Goal: Contribute content: Contribute content

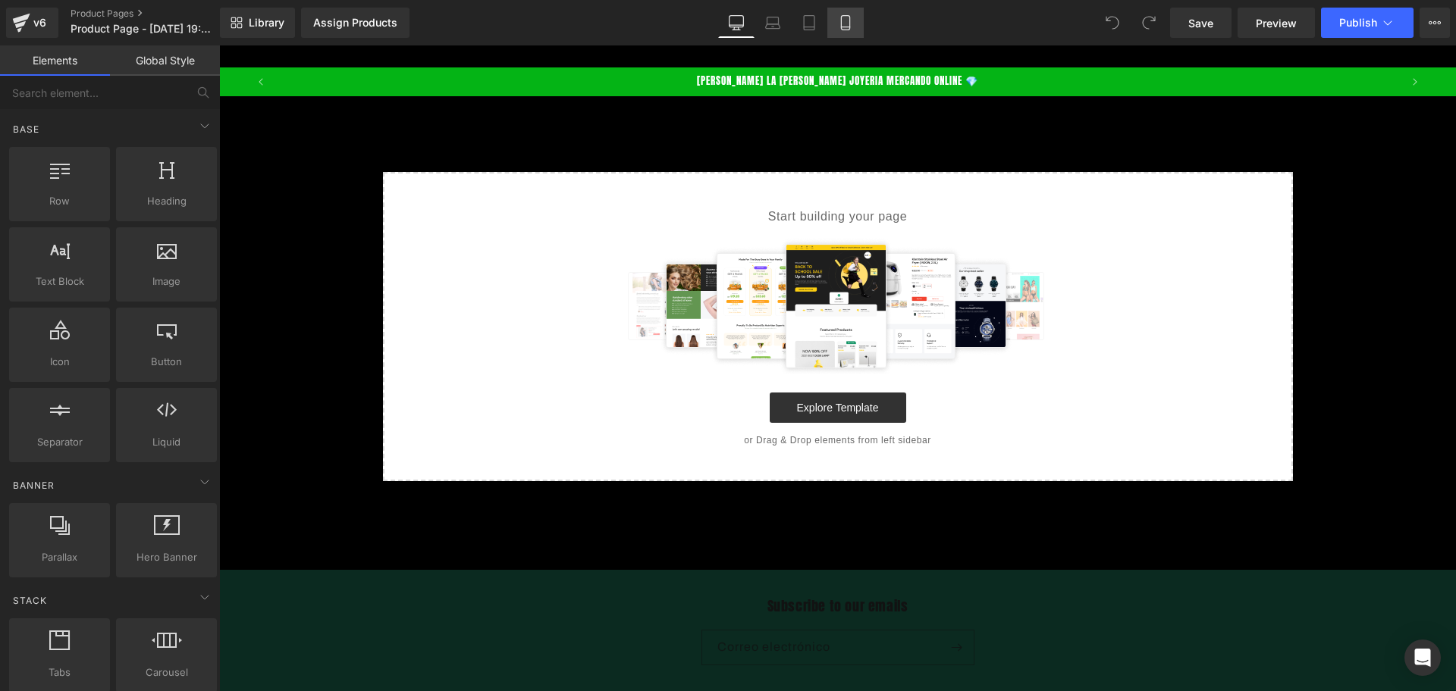
click at [851, 20] on icon at bounding box center [845, 22] width 15 height 15
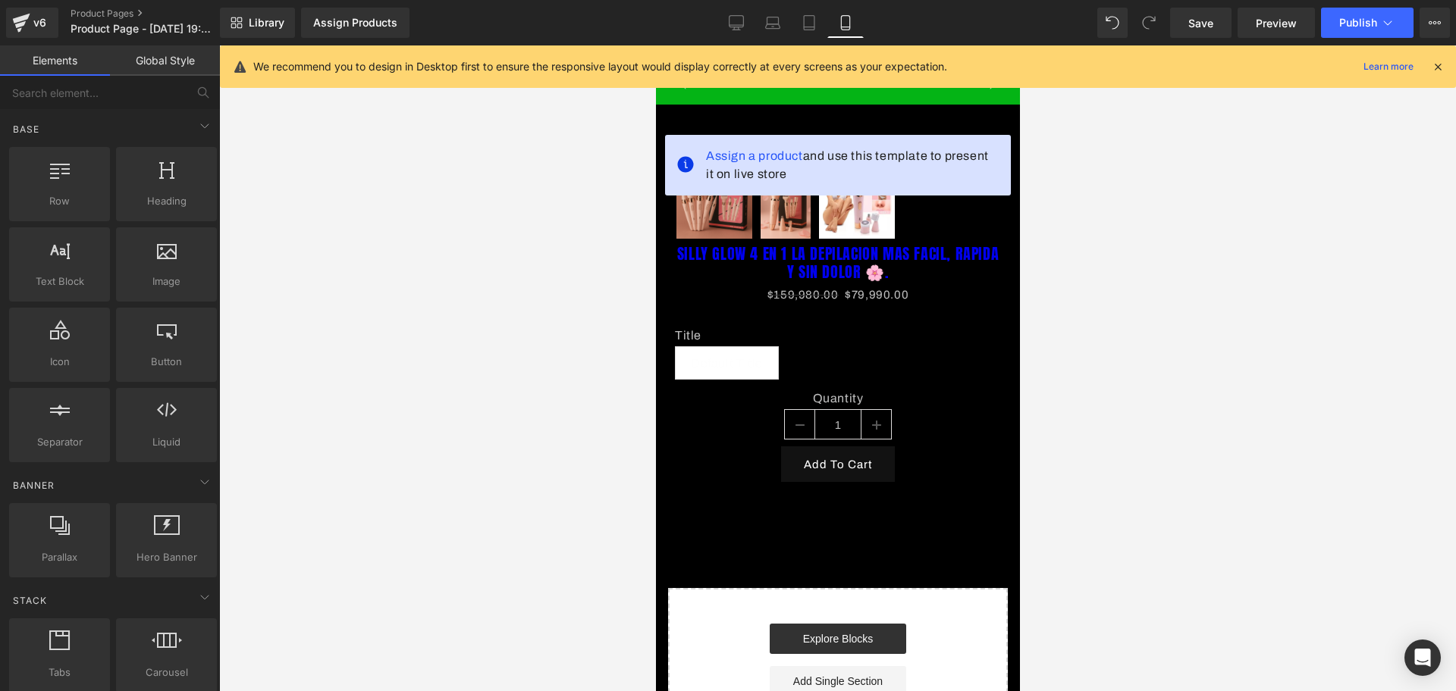
scroll to position [0, 274]
click at [1437, 67] on icon at bounding box center [1438, 67] width 14 height 14
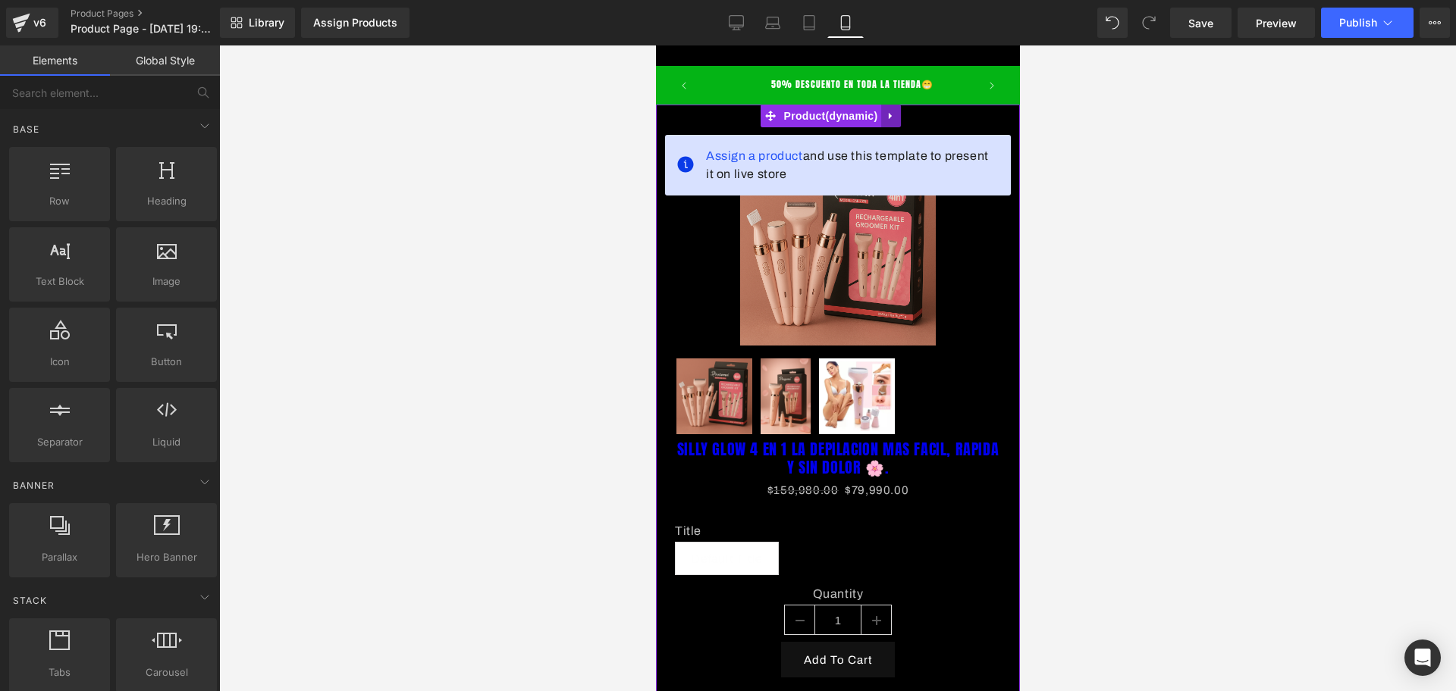
click at [891, 118] on icon at bounding box center [890, 116] width 11 height 11
click at [901, 125] on link at bounding box center [900, 116] width 20 height 23
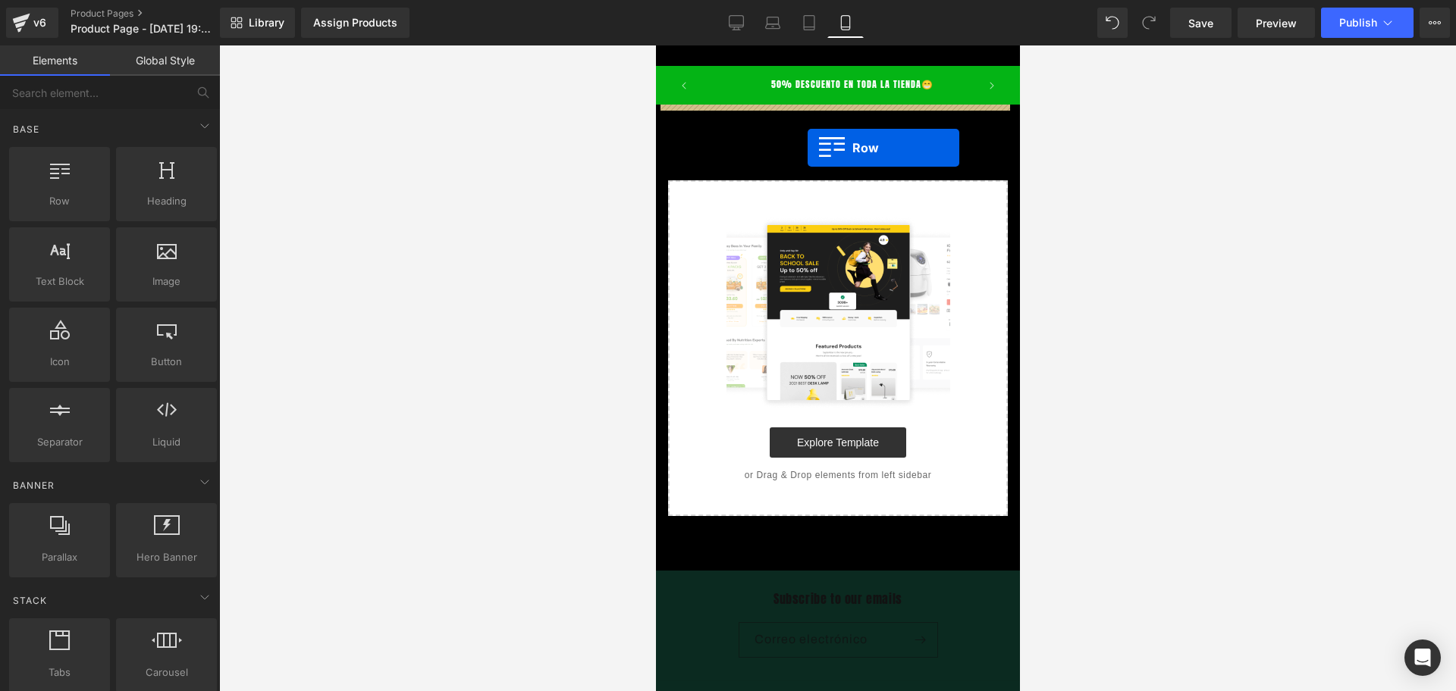
drag, startPoint x: 705, startPoint y: 222, endPoint x: 791, endPoint y: 143, distance: 116.4
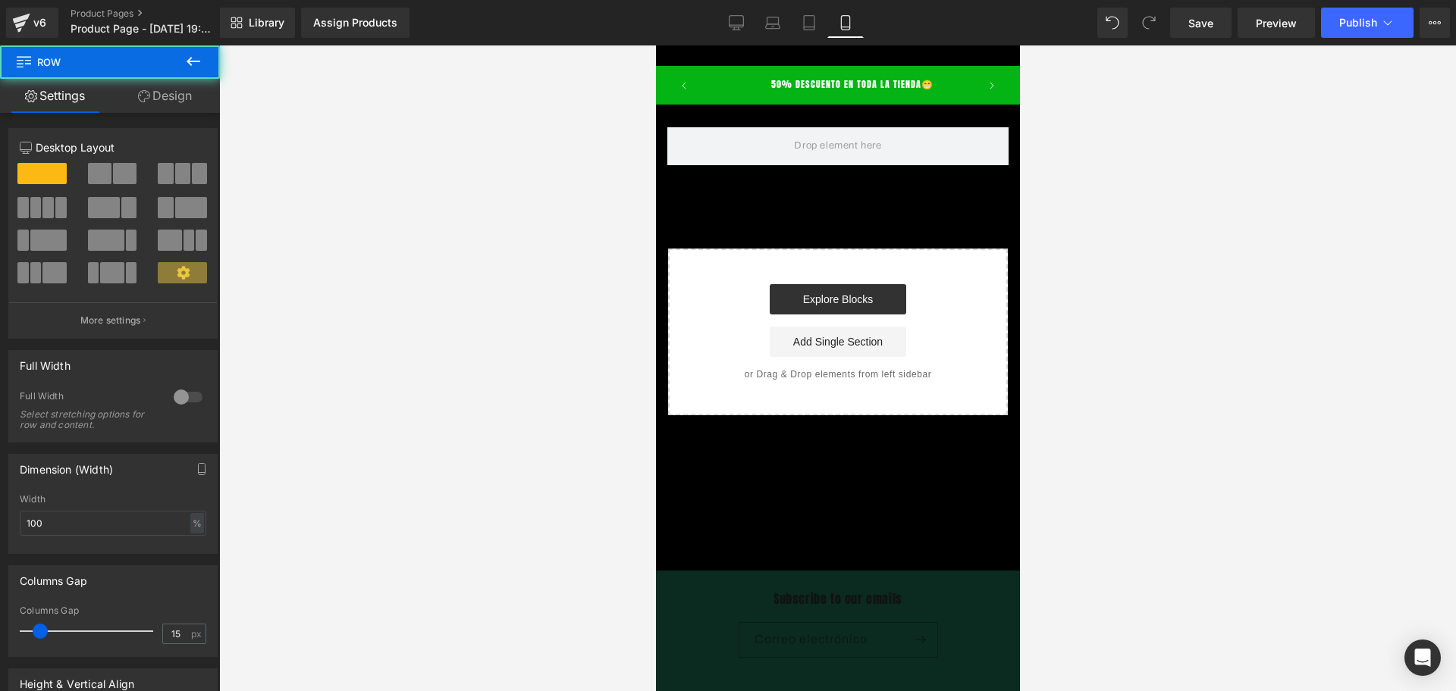
click at [196, 53] on icon at bounding box center [193, 61] width 18 height 18
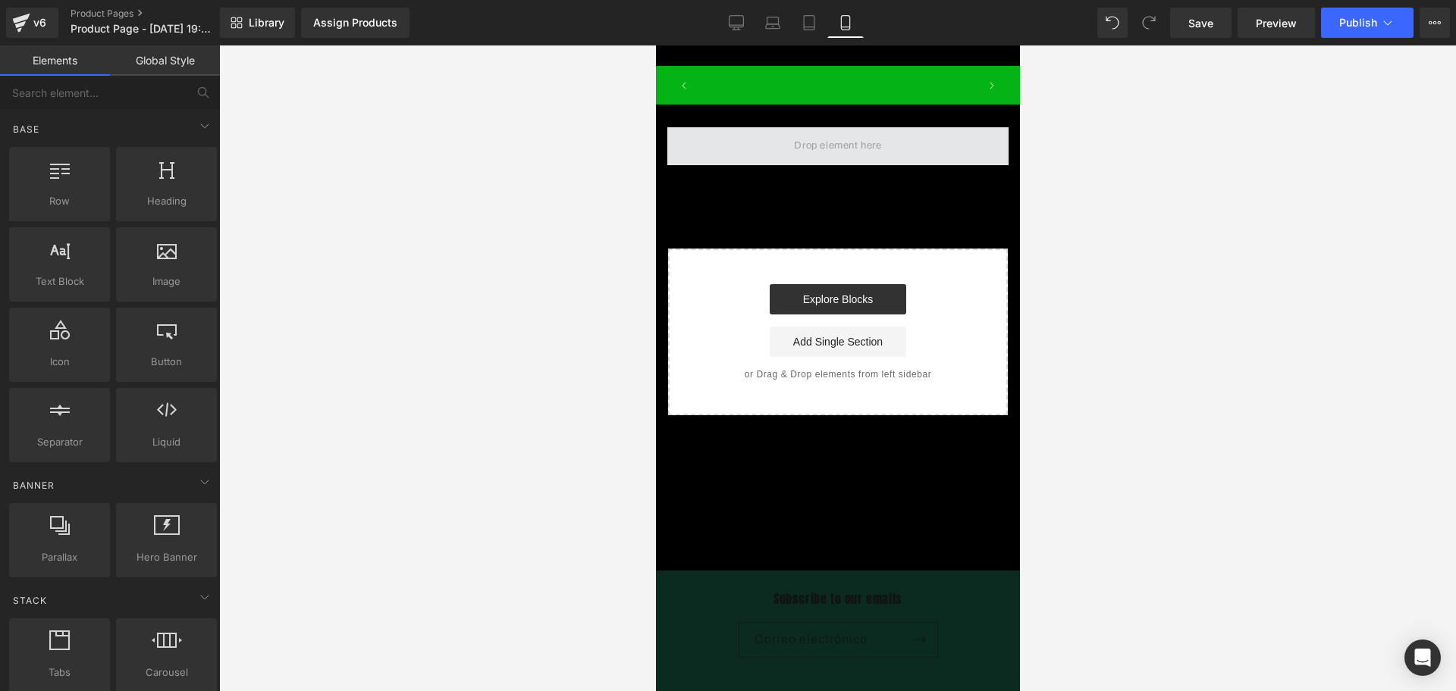
scroll to position [0, 547]
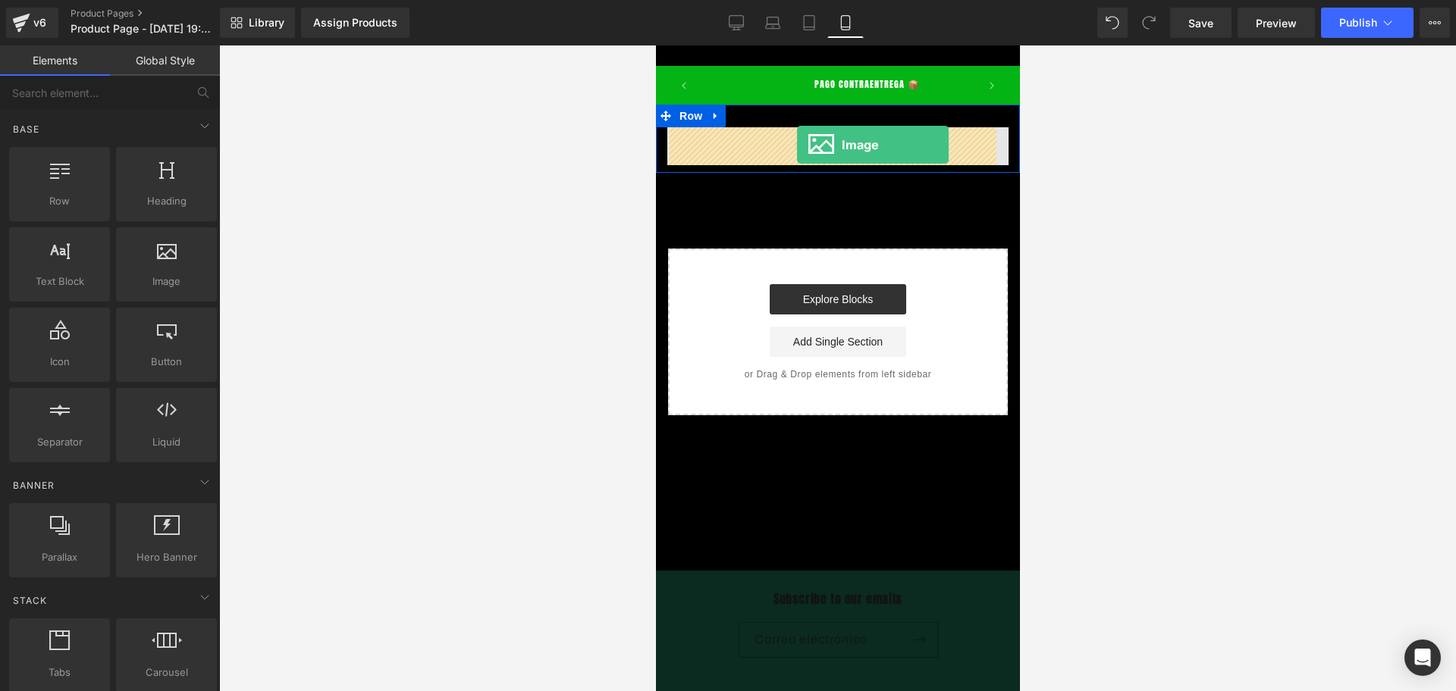
drag, startPoint x: 810, startPoint y: 328, endPoint x: 796, endPoint y: 145, distance: 183.3
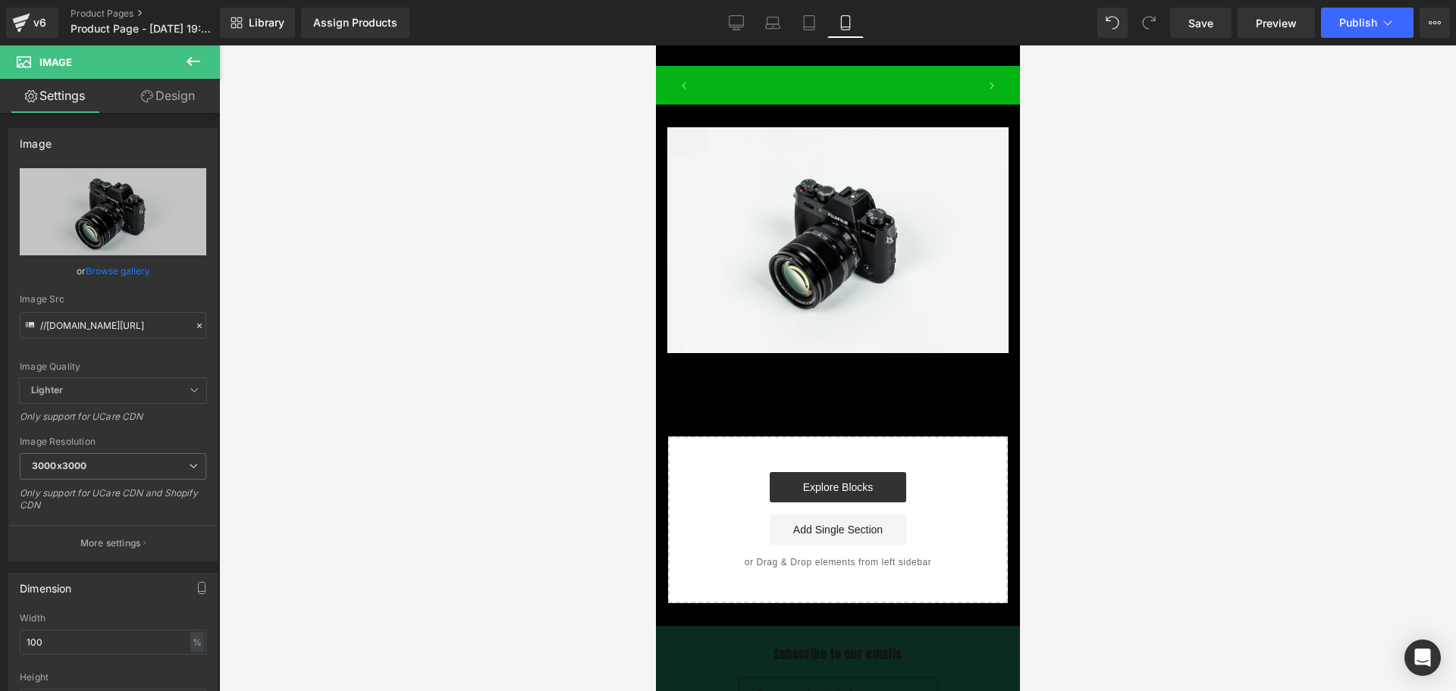
scroll to position [0, 821]
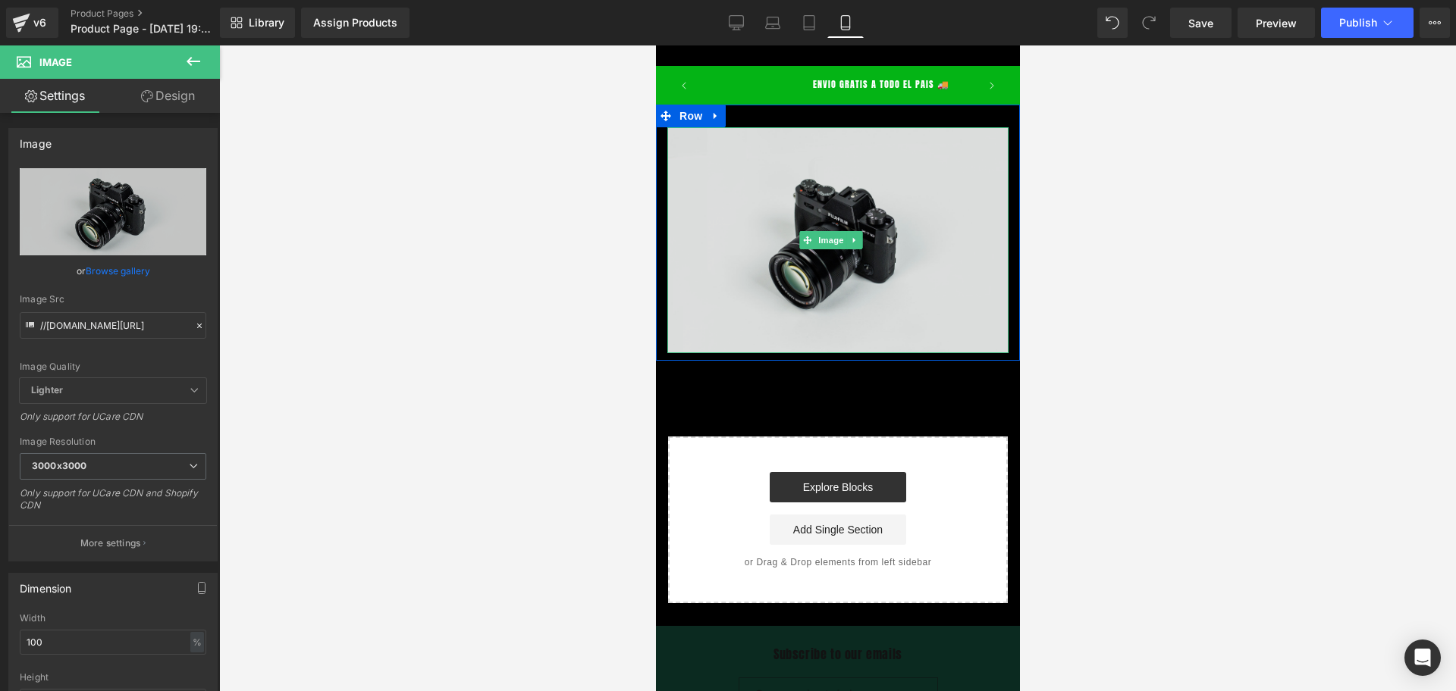
click at [898, 176] on img at bounding box center [836, 240] width 341 height 226
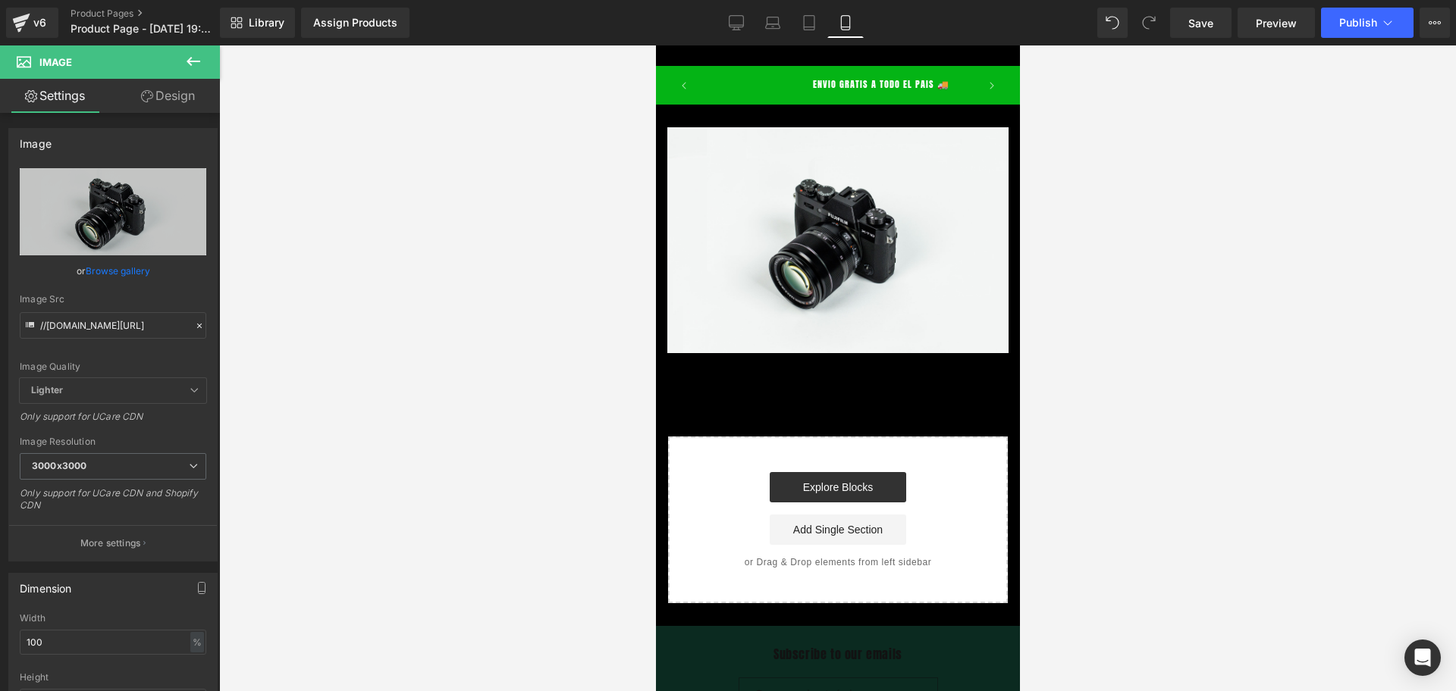
scroll to position [0, 0]
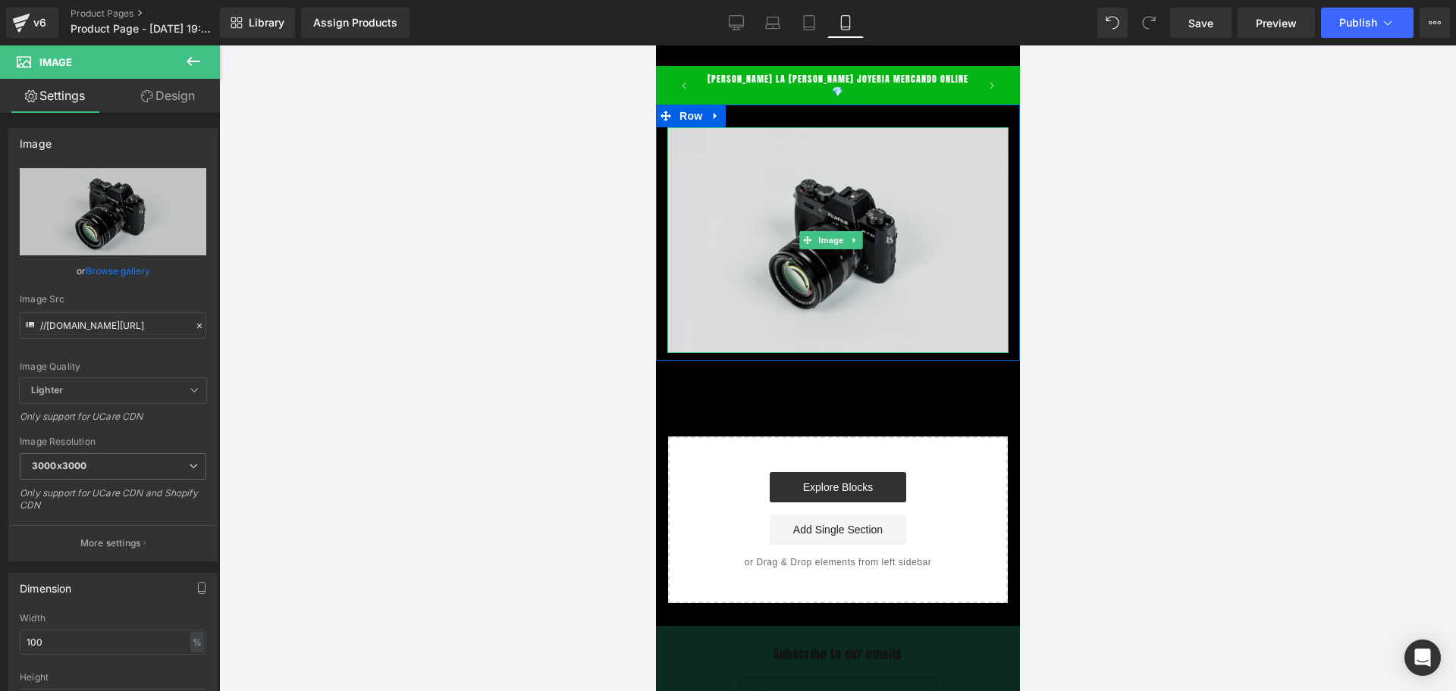
click at [863, 268] on img at bounding box center [836, 240] width 341 height 226
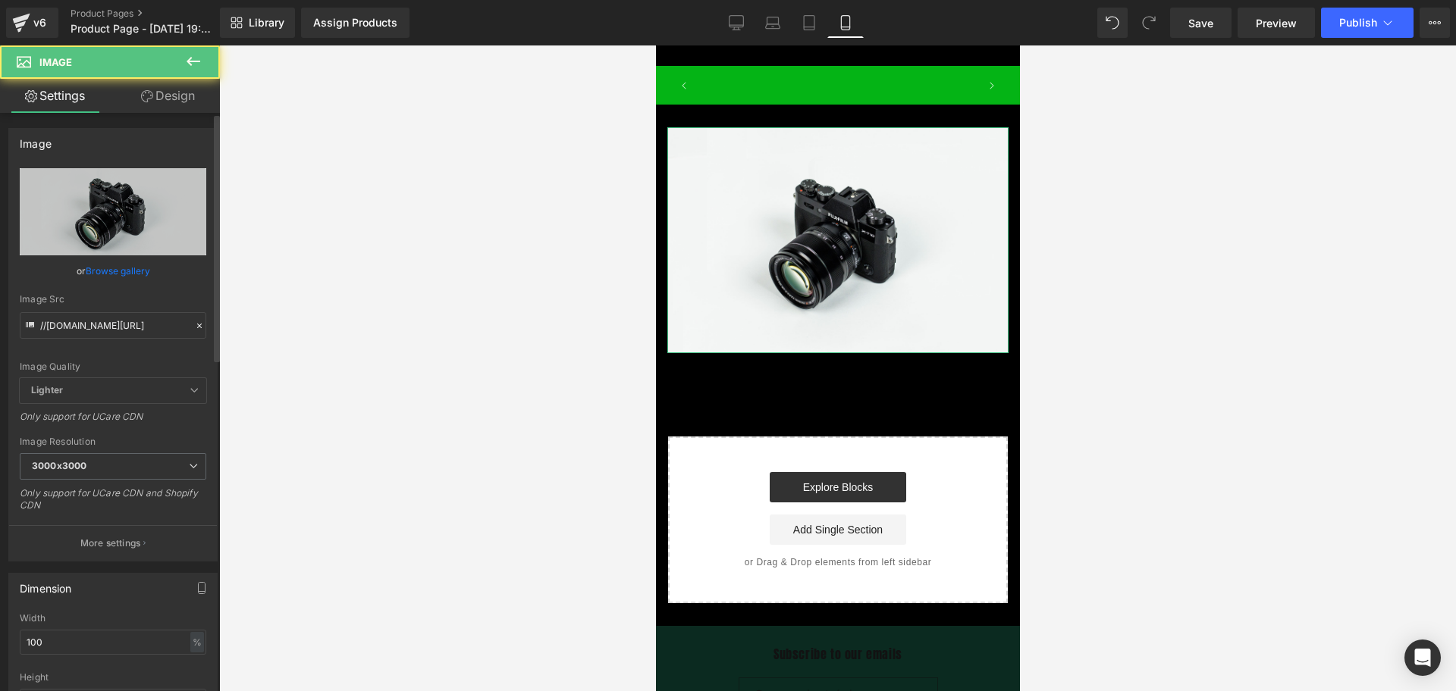
scroll to position [0, 274]
click at [144, 343] on div "Image Quality Lighter Lightest Lighter Lighter Lightest Only support for UCare …" at bounding box center [113, 273] width 187 height 210
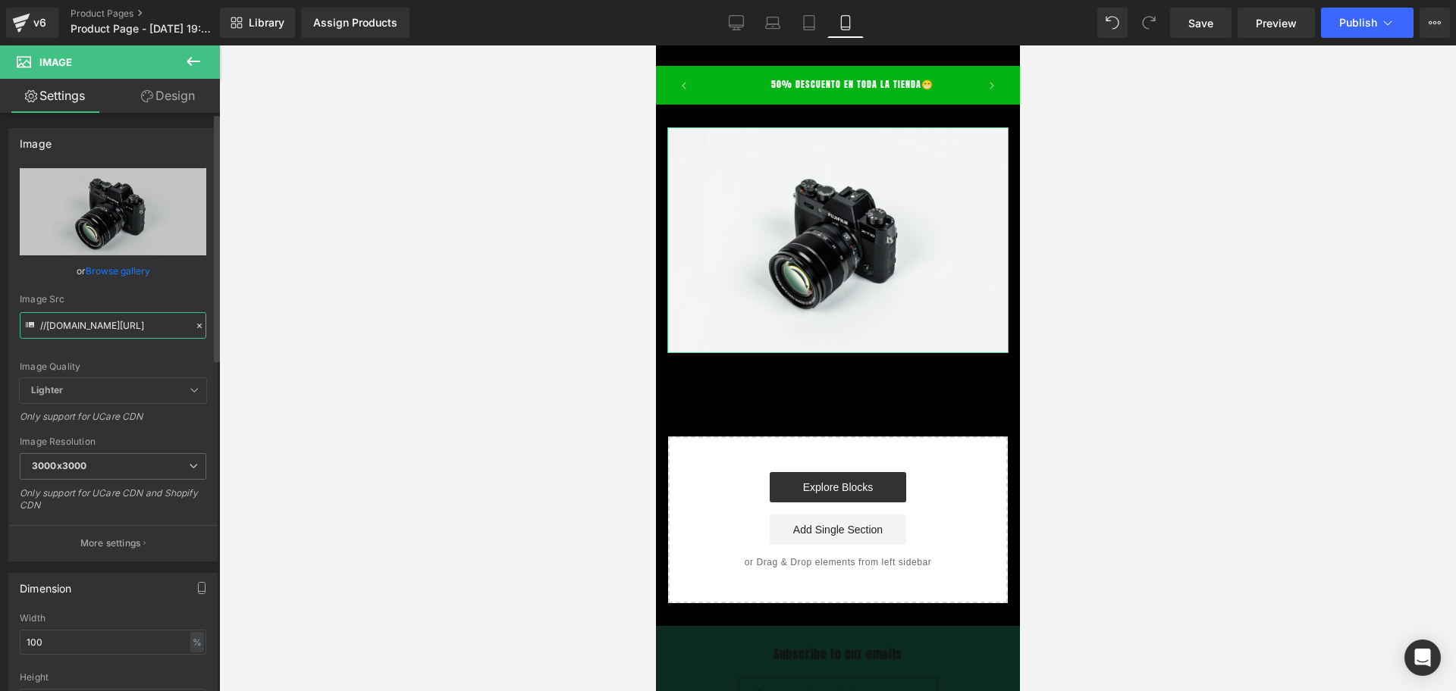
click at [124, 326] on input "//[DOMAIN_NAME][URL]" at bounding box center [113, 325] width 187 height 27
paste input "[URL][DOMAIN_NAME]"
type input "[URL][DOMAIN_NAME]"
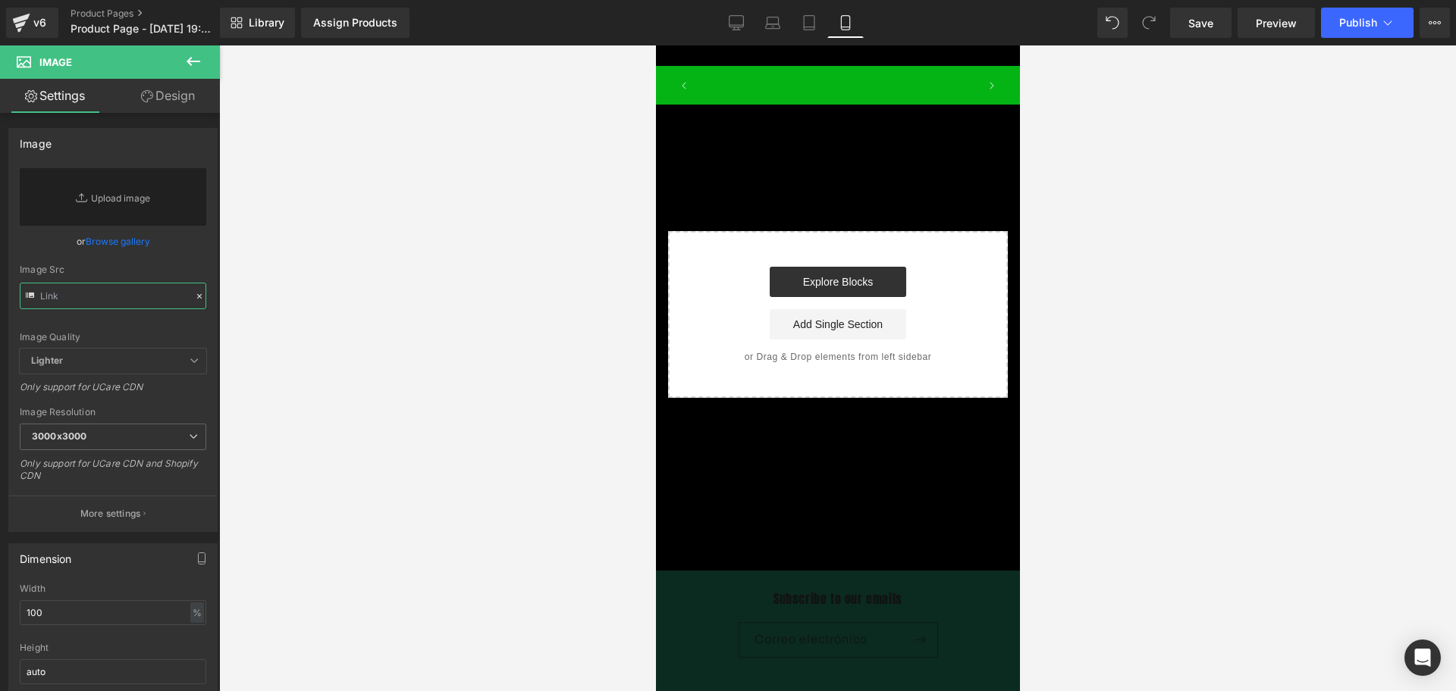
scroll to position [0, 0]
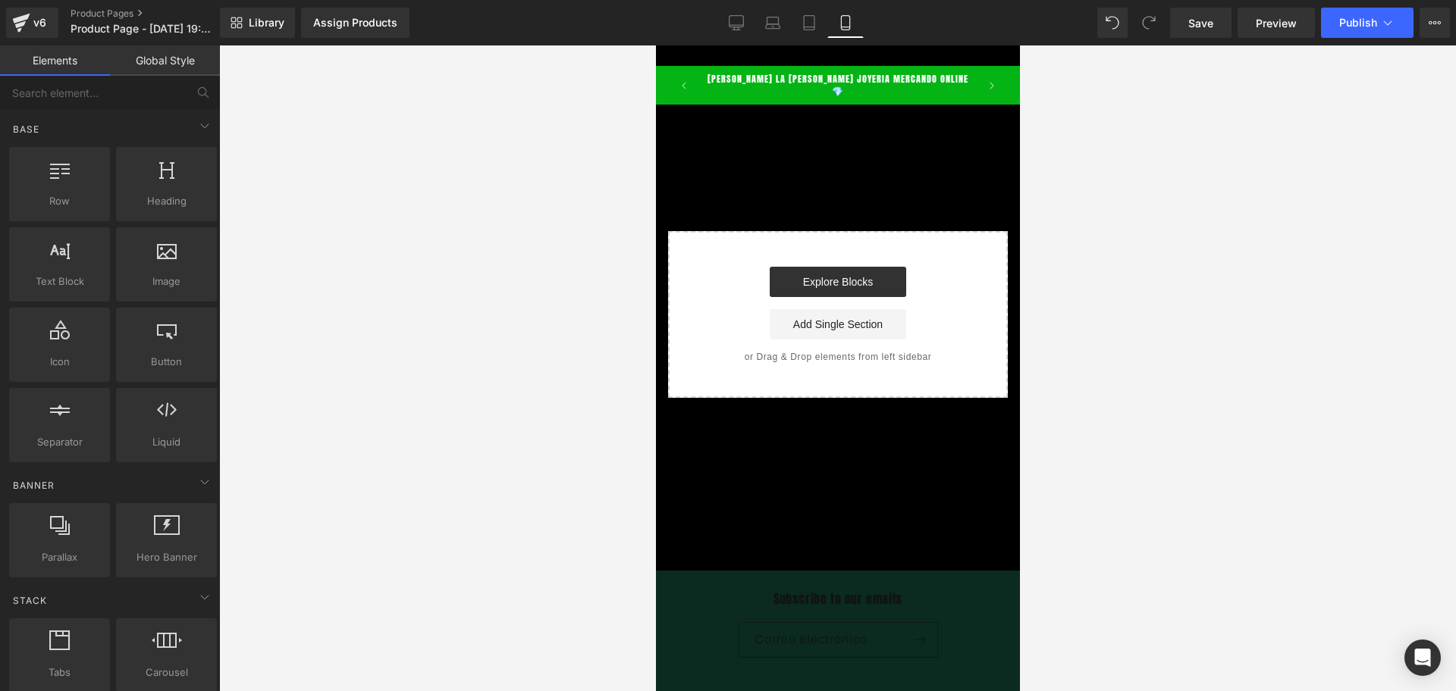
click at [854, 199] on div "Image Row Select your layout" at bounding box center [837, 251] width 364 height 293
drag, startPoint x: 716, startPoint y: 171, endPoint x: 775, endPoint y: 128, distance: 72.8
click at [716, 171] on div "Image Row Select your layout" at bounding box center [837, 251] width 364 height 293
click at [782, 114] on div "Image Row" at bounding box center [837, 130] width 364 height 51
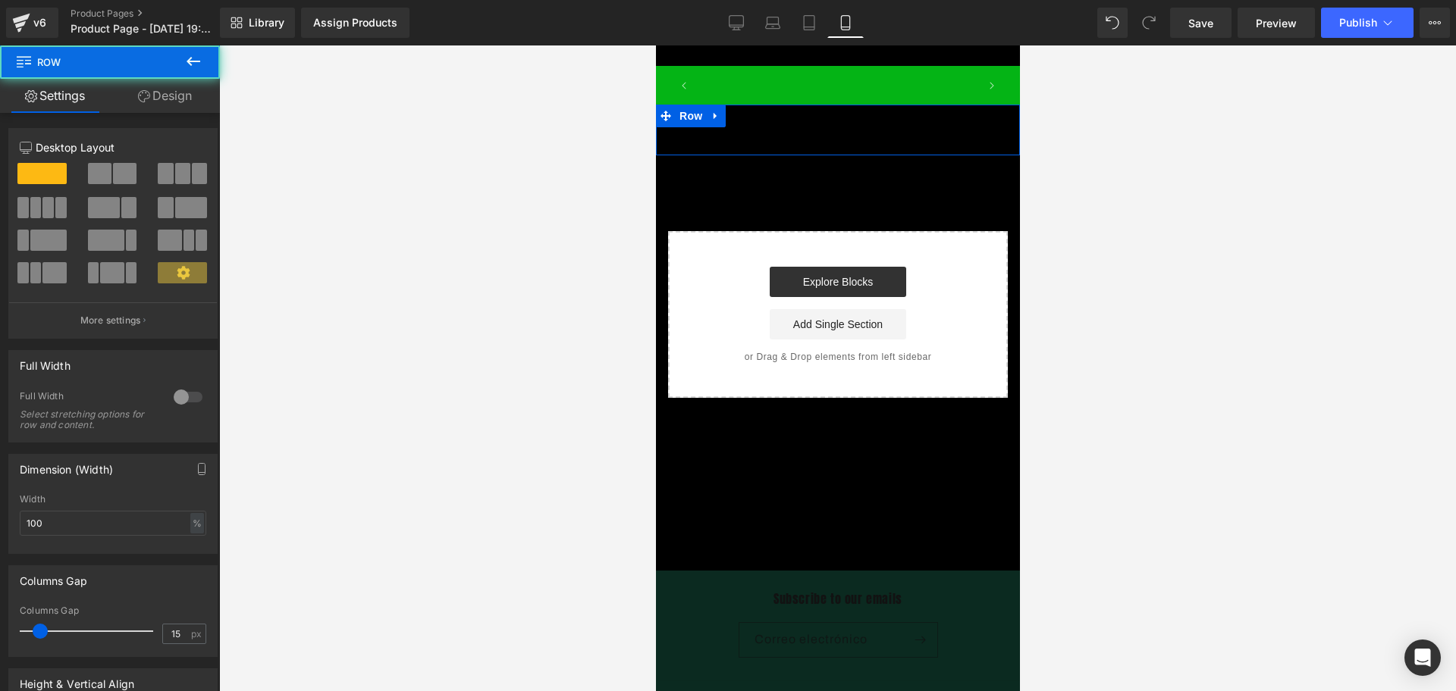
scroll to position [0, 274]
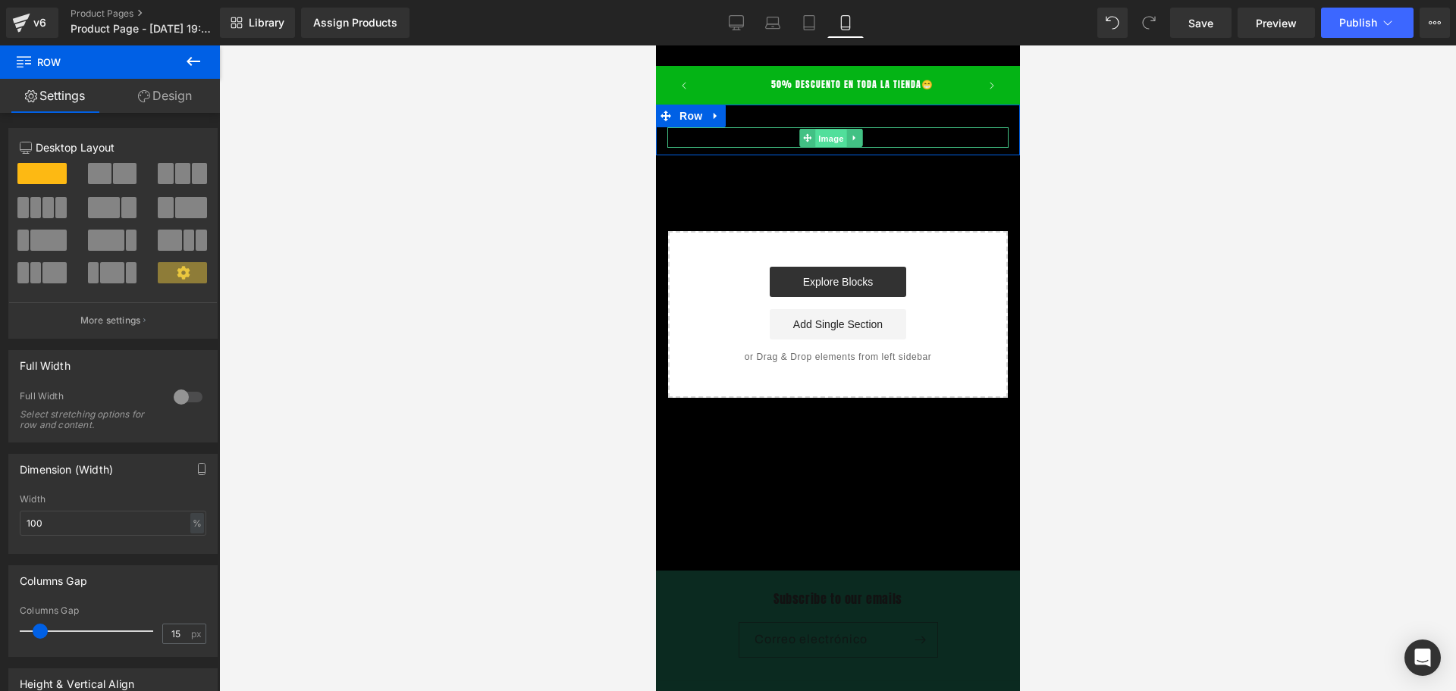
click at [843, 143] on span "Image" at bounding box center [830, 138] width 32 height 18
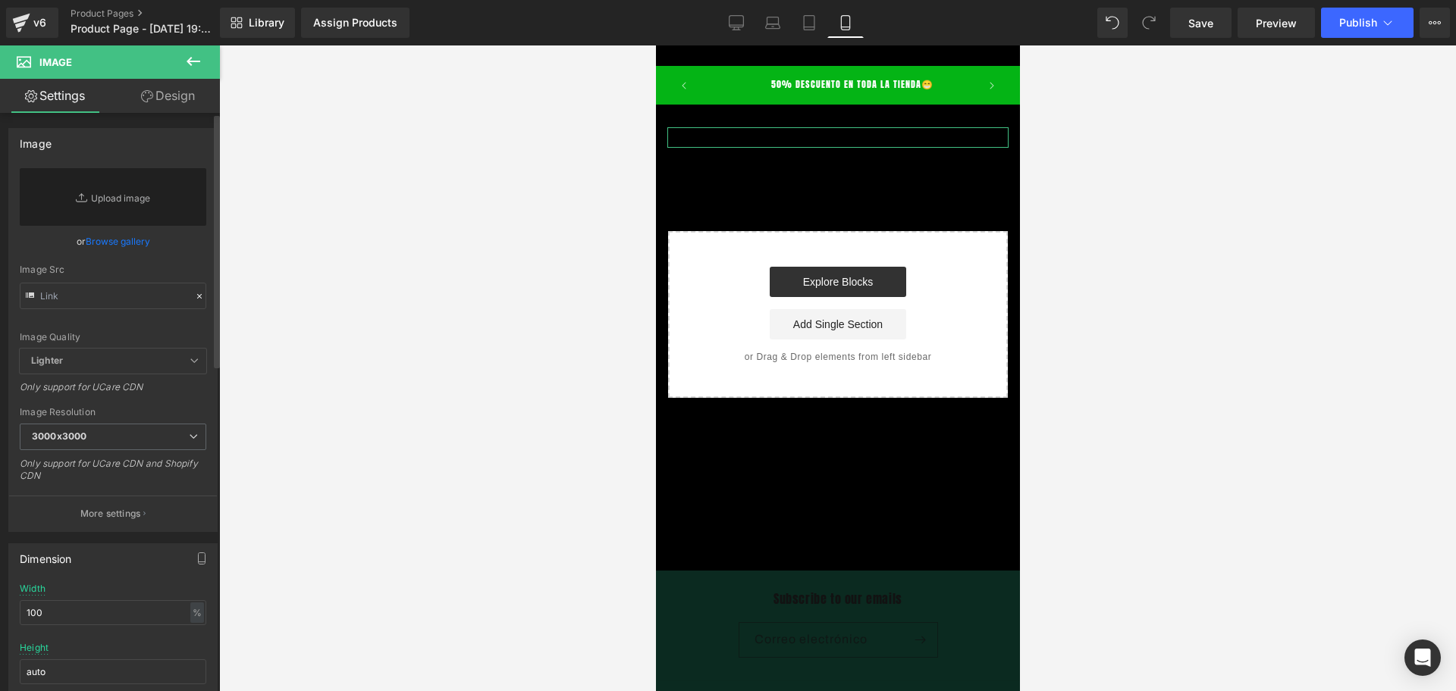
click at [86, 280] on div "Image Src" at bounding box center [113, 287] width 187 height 45
click at [86, 306] on input "text" at bounding box center [113, 296] width 187 height 27
paste input "[URL][DOMAIN_NAME]"
type input "[URL][DOMAIN_NAME]"
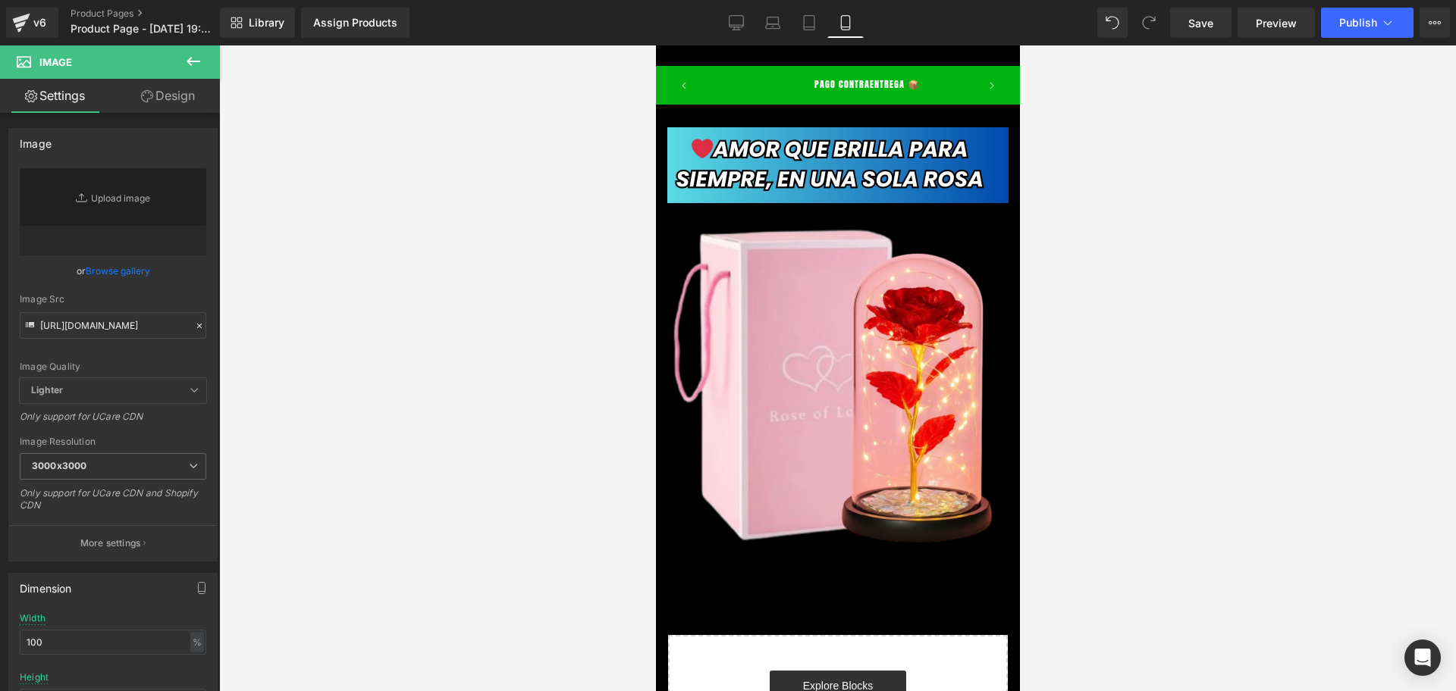
click at [334, 294] on div at bounding box center [837, 368] width 1237 height 646
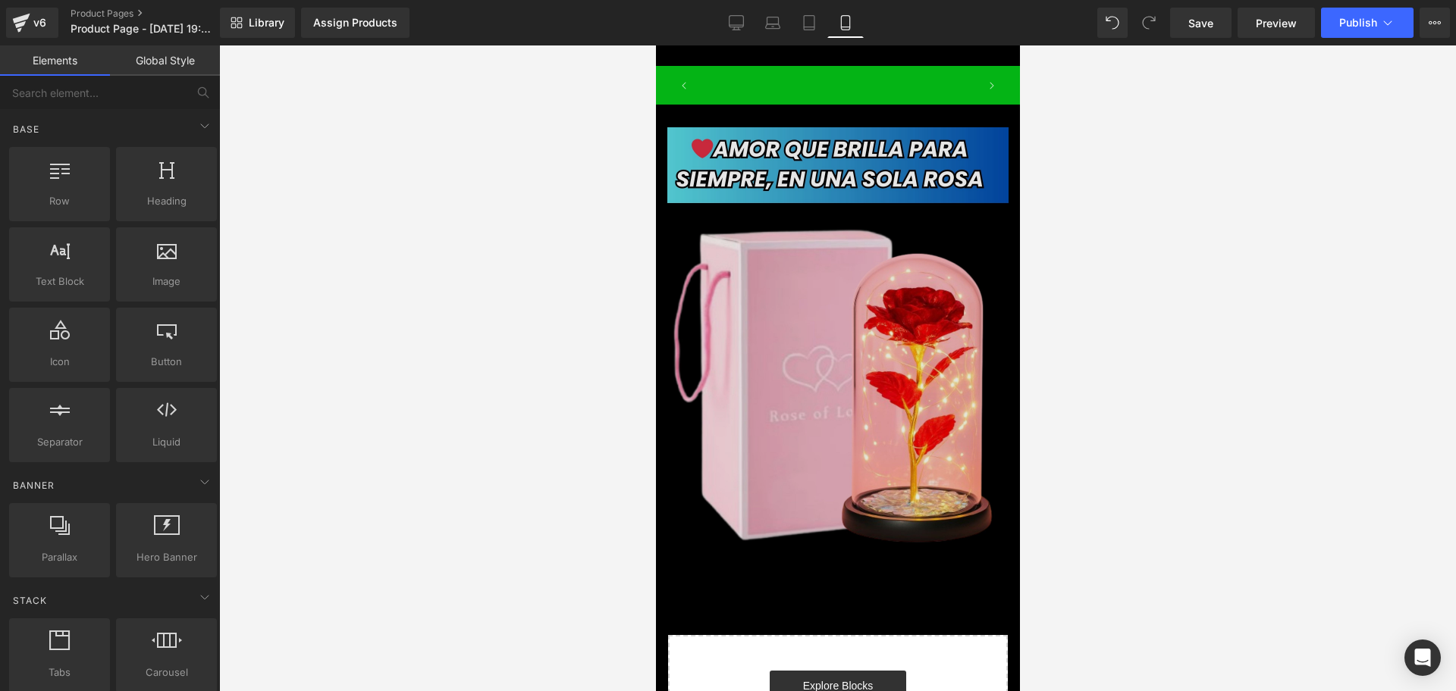
scroll to position [0, 274]
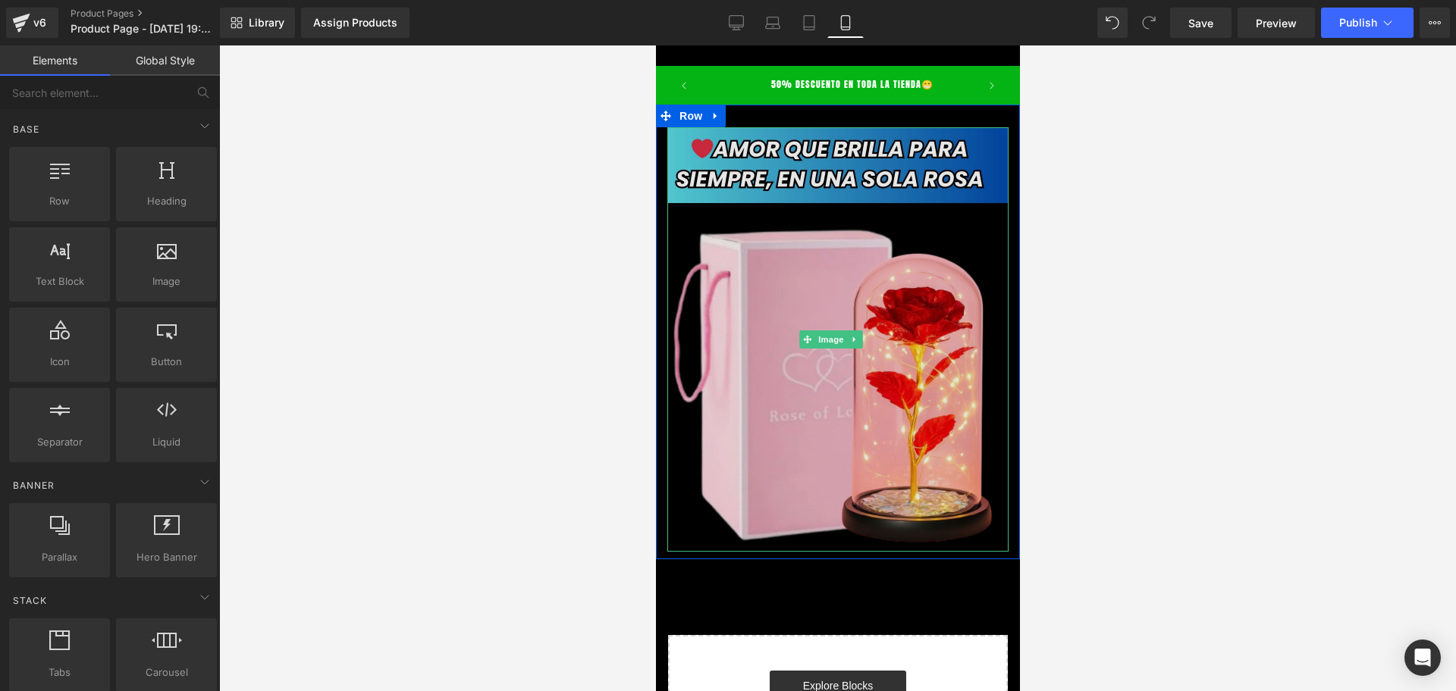
click at [834, 340] on img at bounding box center [836, 339] width 341 height 425
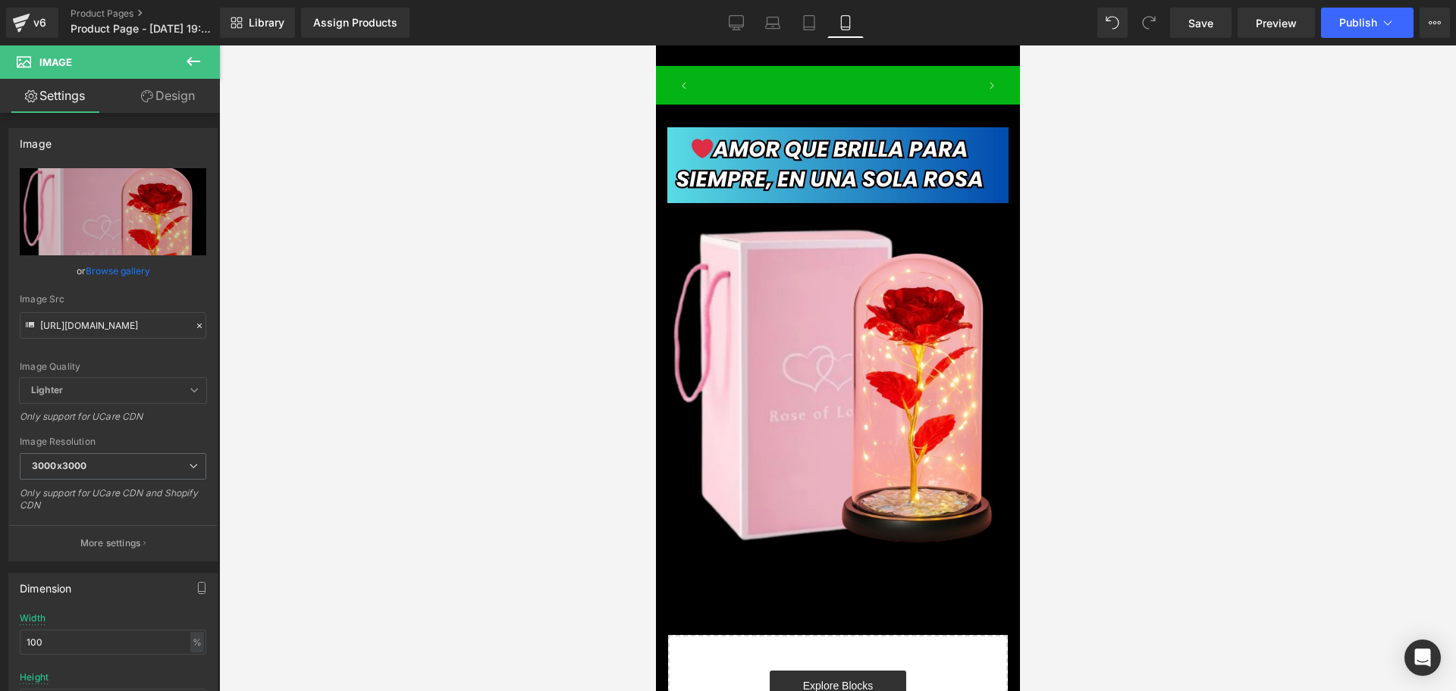
click at [153, 74] on span "Image" at bounding box center [91, 61] width 152 height 33
click at [168, 96] on link "Design" at bounding box center [168, 96] width 110 height 34
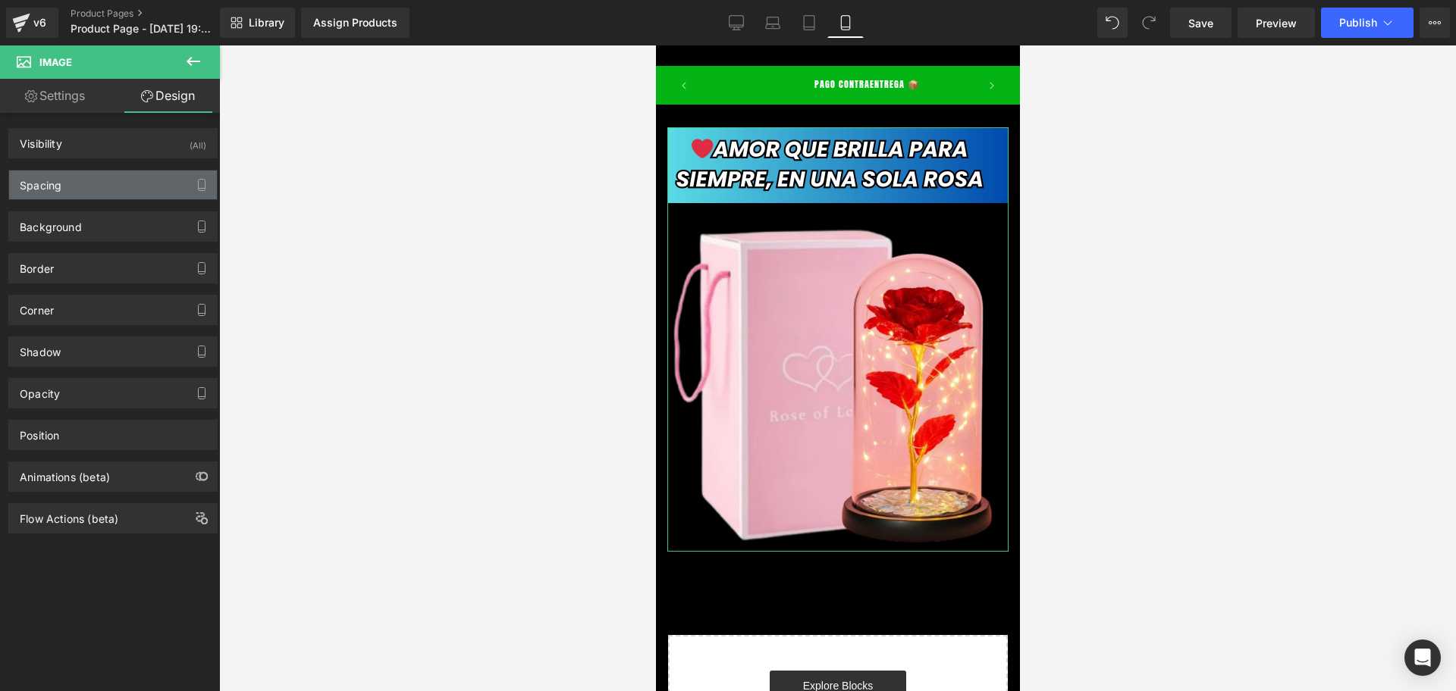
type input "0"
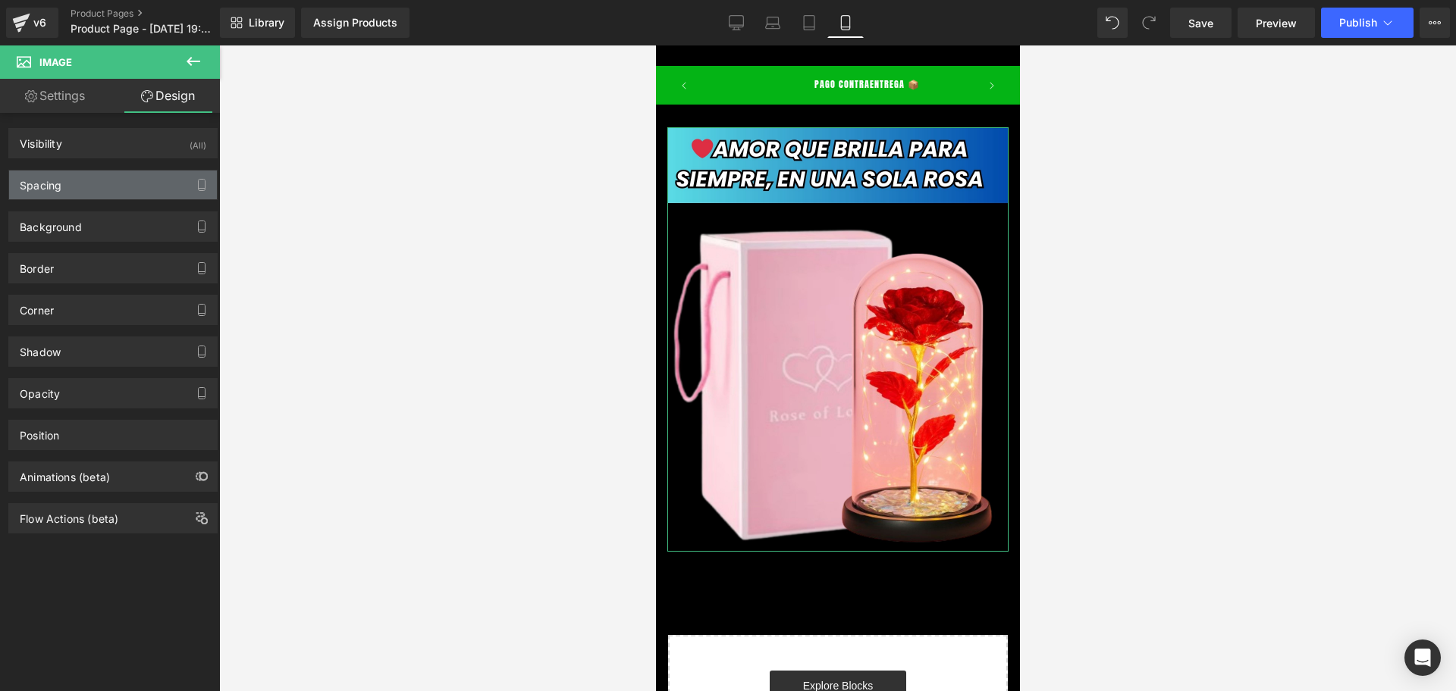
type input "0"
click at [66, 180] on div "Spacing" at bounding box center [113, 185] width 208 height 29
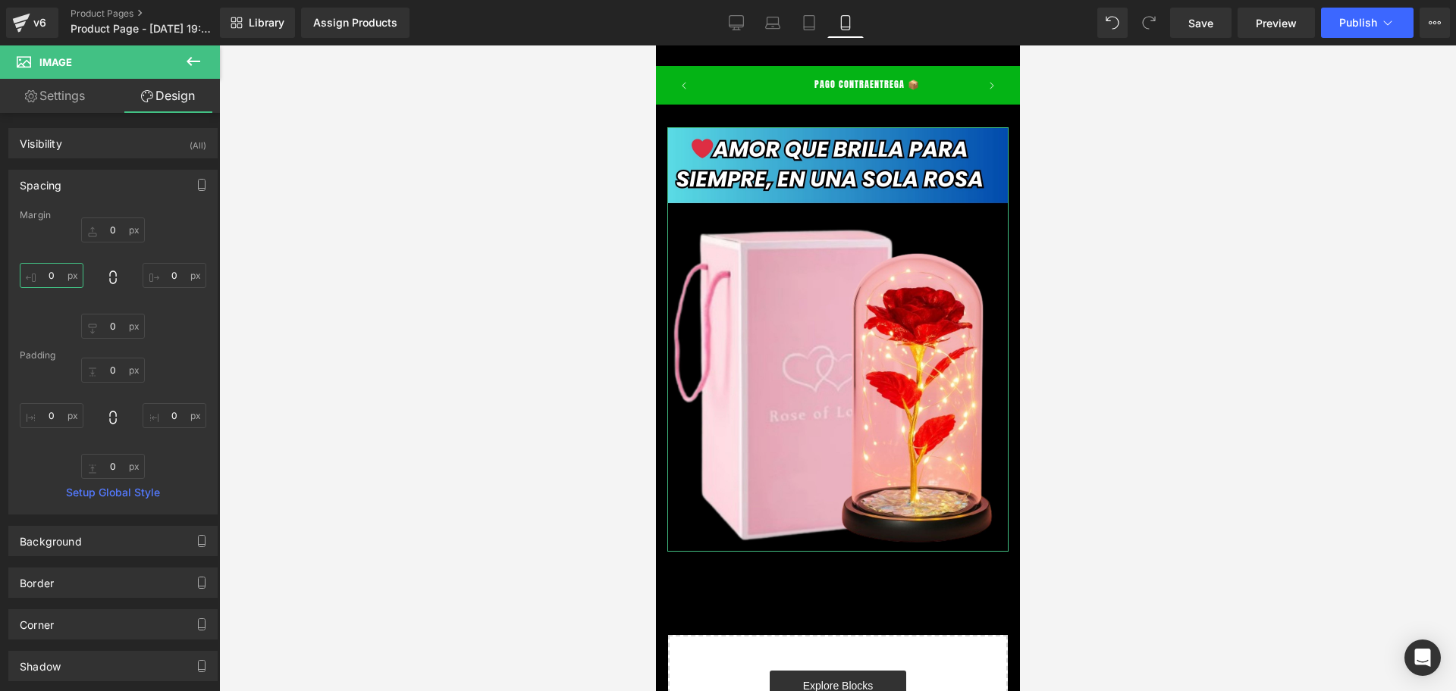
click at [54, 268] on input "0" at bounding box center [52, 275] width 64 height 25
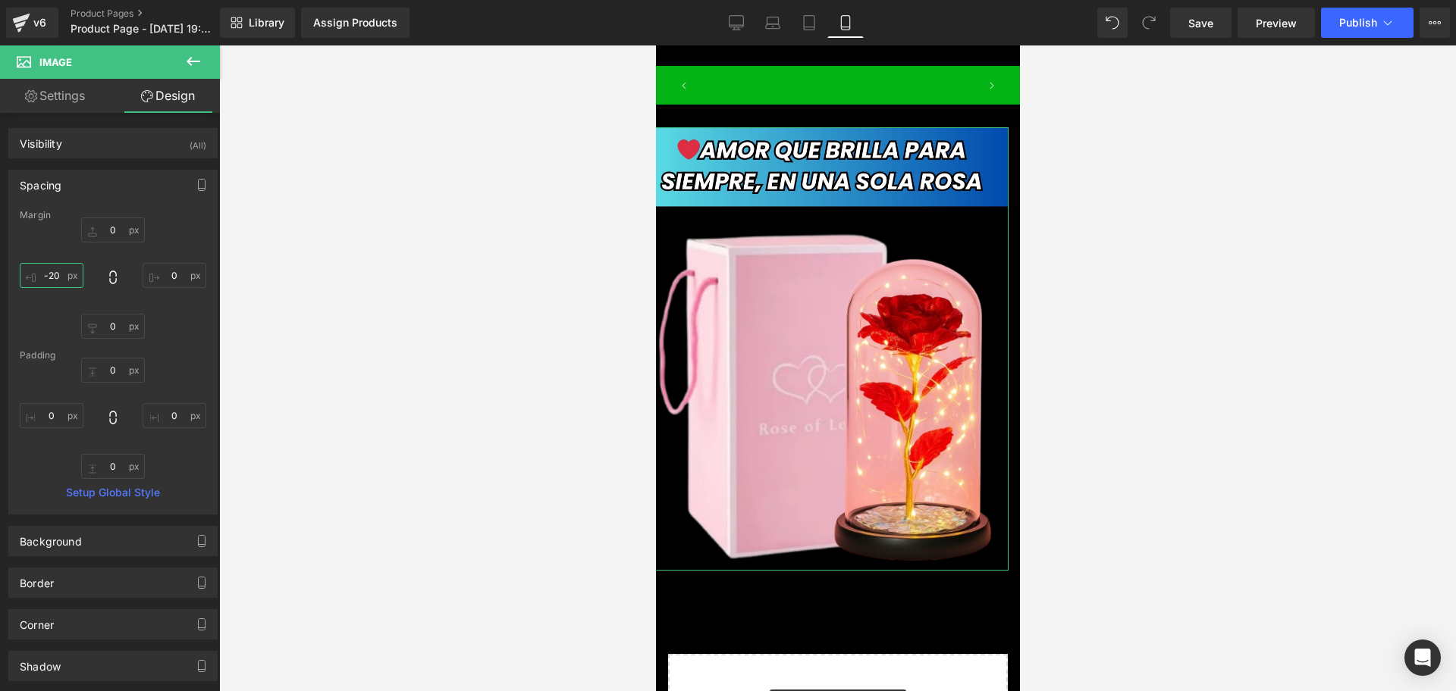
scroll to position [0, 0]
type input "-20"
click at [161, 277] on input "0" at bounding box center [175, 275] width 64 height 25
type input "-20"
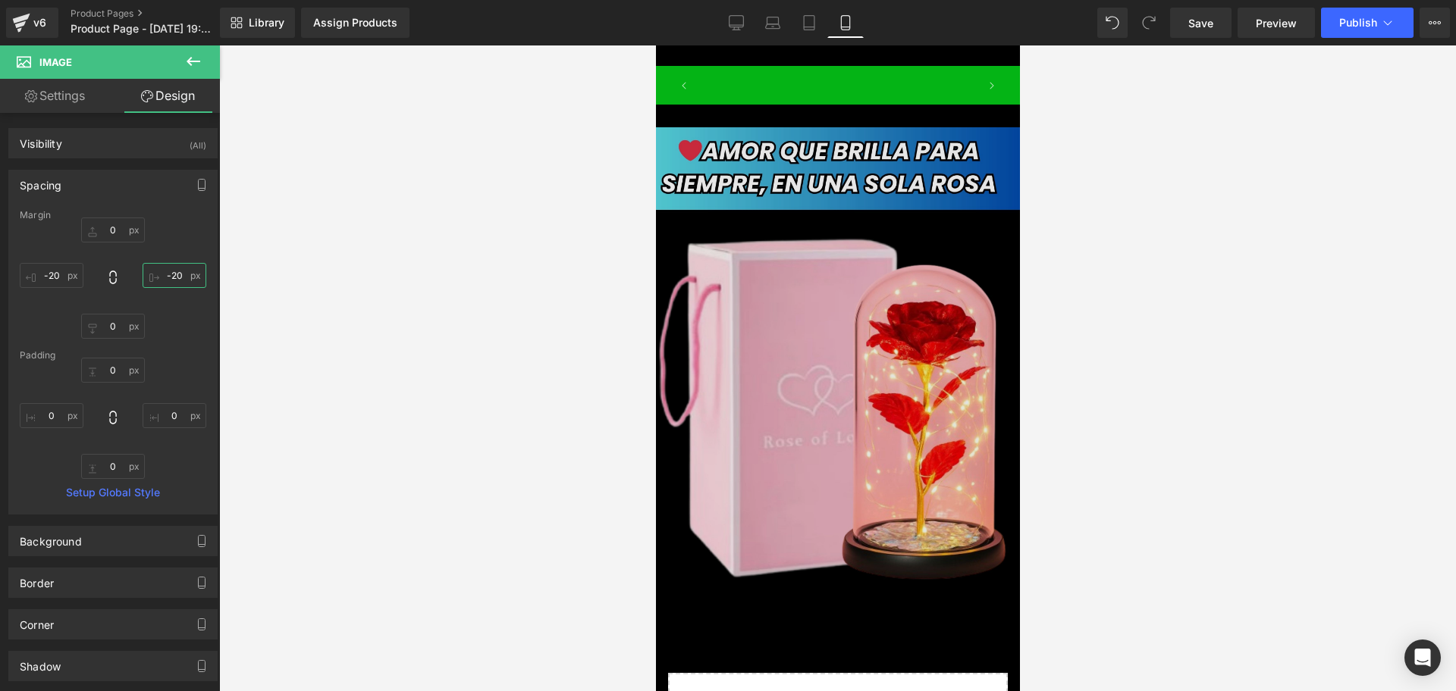
scroll to position [0, 274]
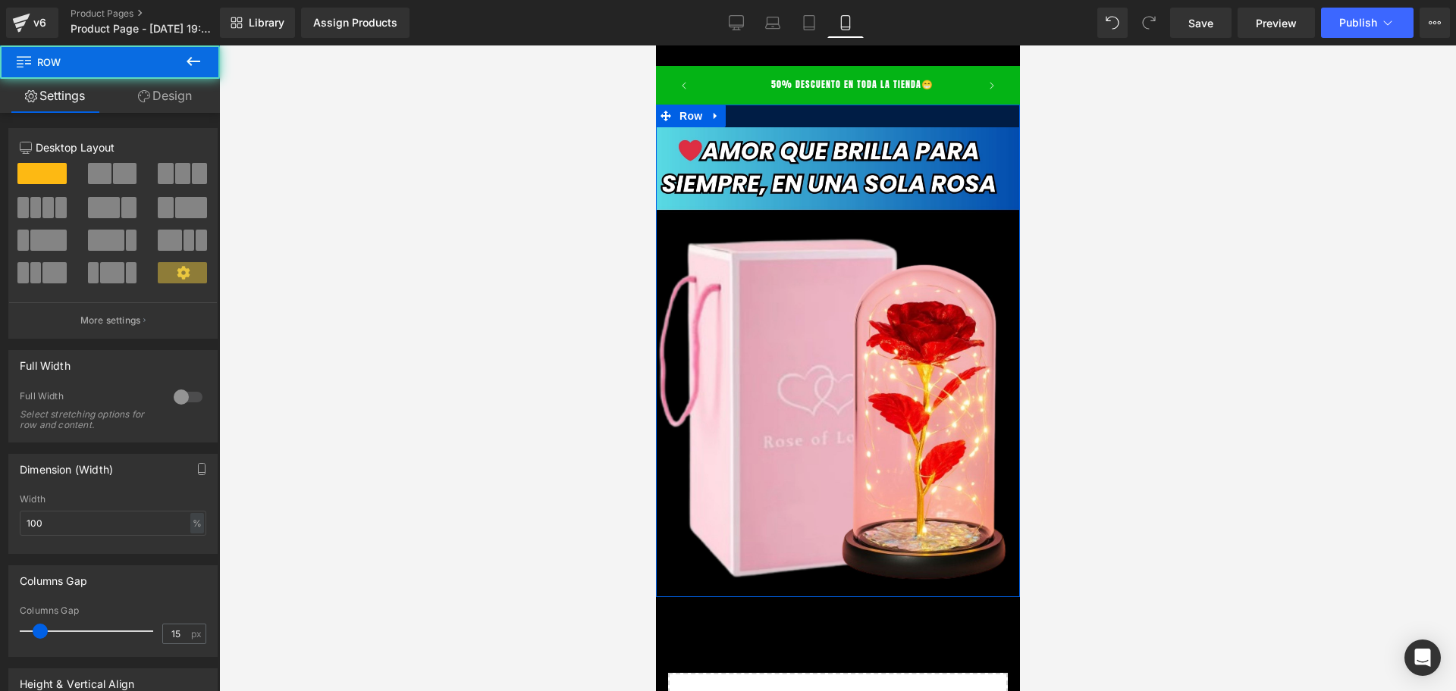
drag, startPoint x: 848, startPoint y: 116, endPoint x: 846, endPoint y: 105, distance: 11.6
click at [846, 105] on div "Image Row" at bounding box center [837, 351] width 364 height 493
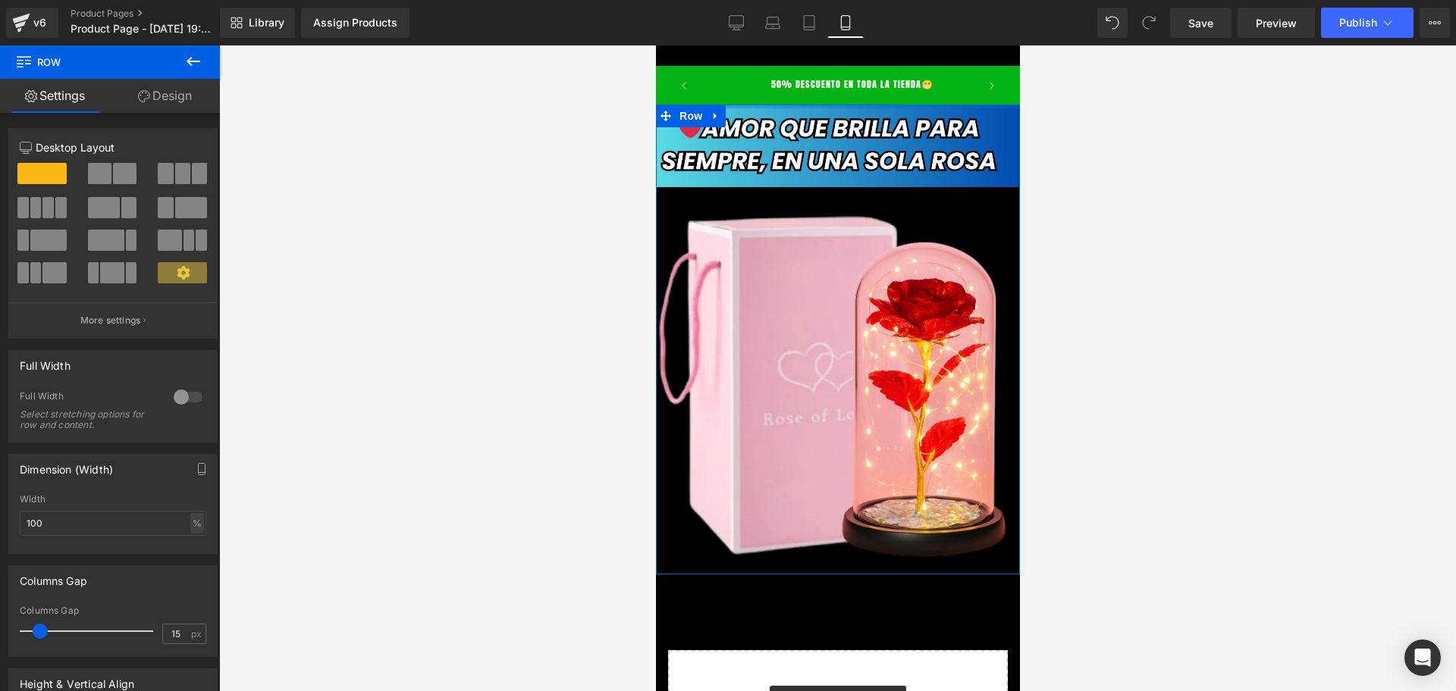
click at [860, 79] on body "​ MI TIENDA Ir directamente al contenido [PERSON_NAME] LA [PERSON_NAME] JOYERIA…" at bounding box center [837, 554] width 364 height 1018
click at [1153, 152] on div at bounding box center [837, 368] width 1237 height 646
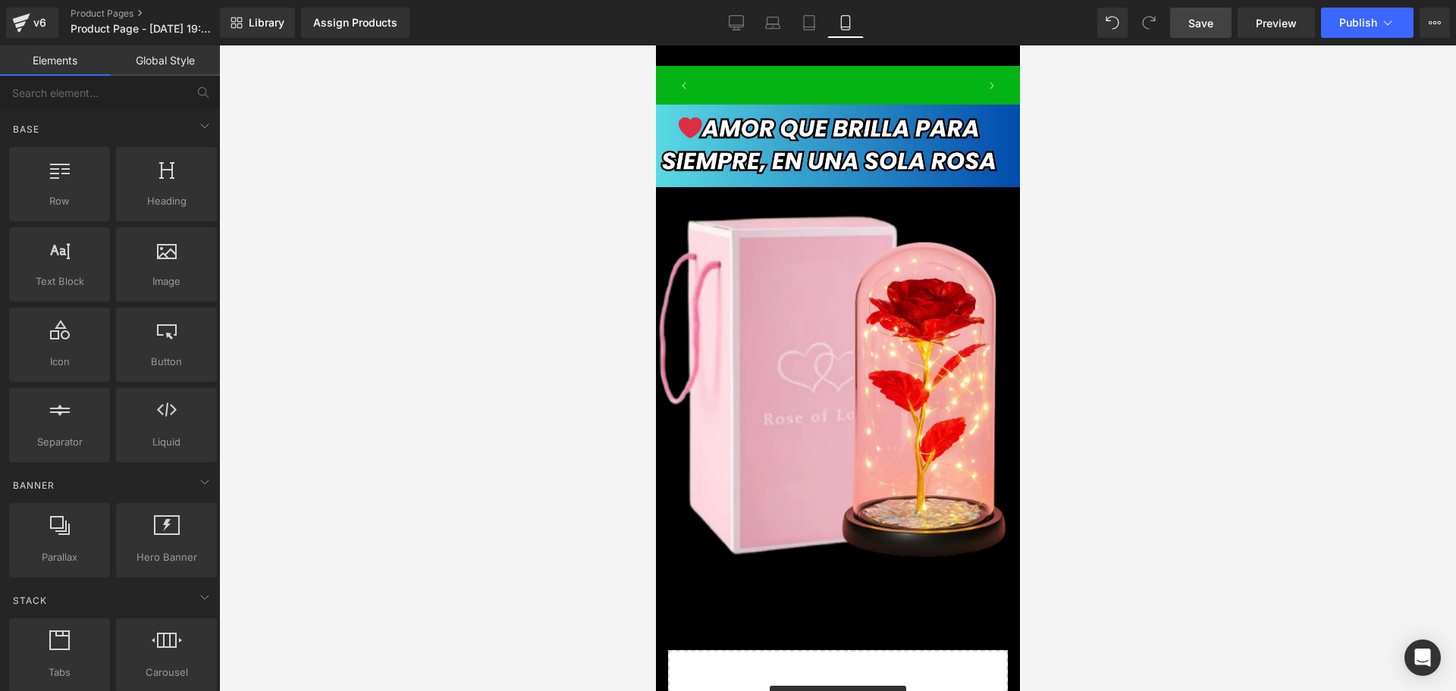
scroll to position [0, 547]
click at [1208, 21] on span "Save" at bounding box center [1200, 23] width 25 height 16
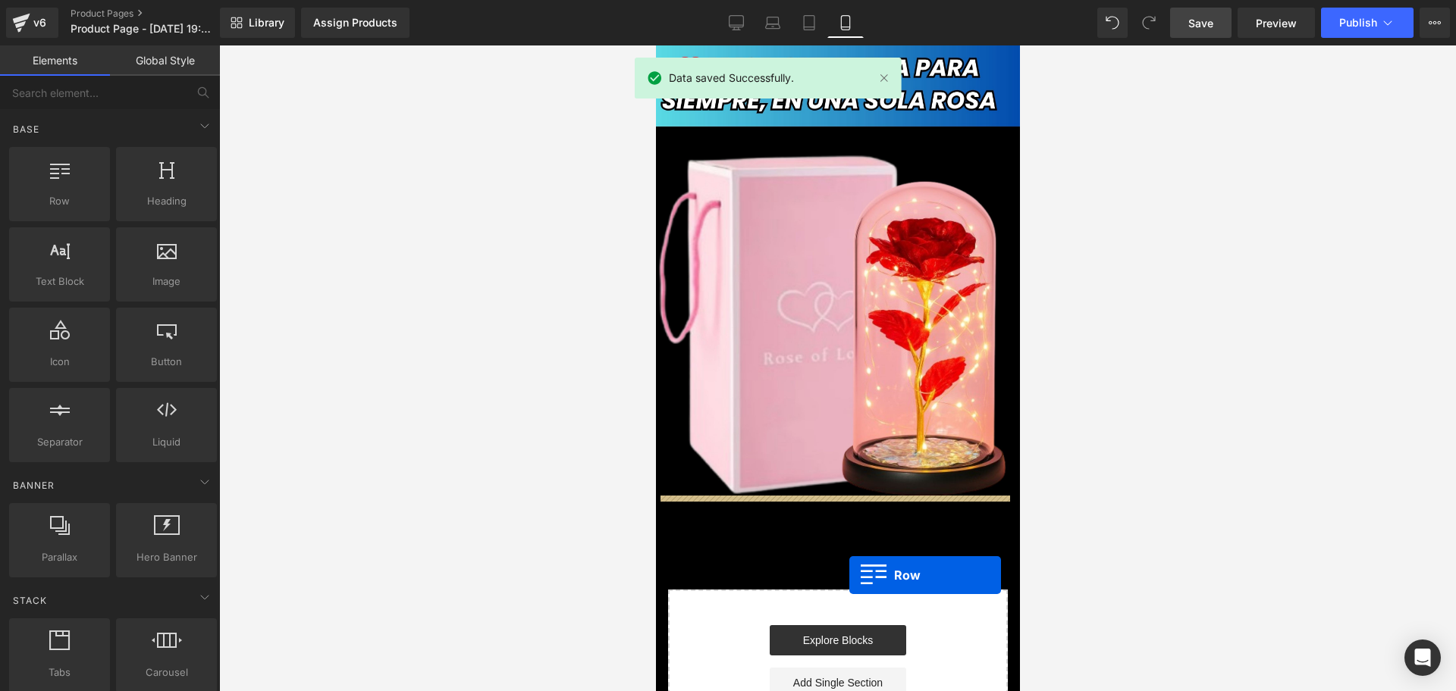
scroll to position [0, 821]
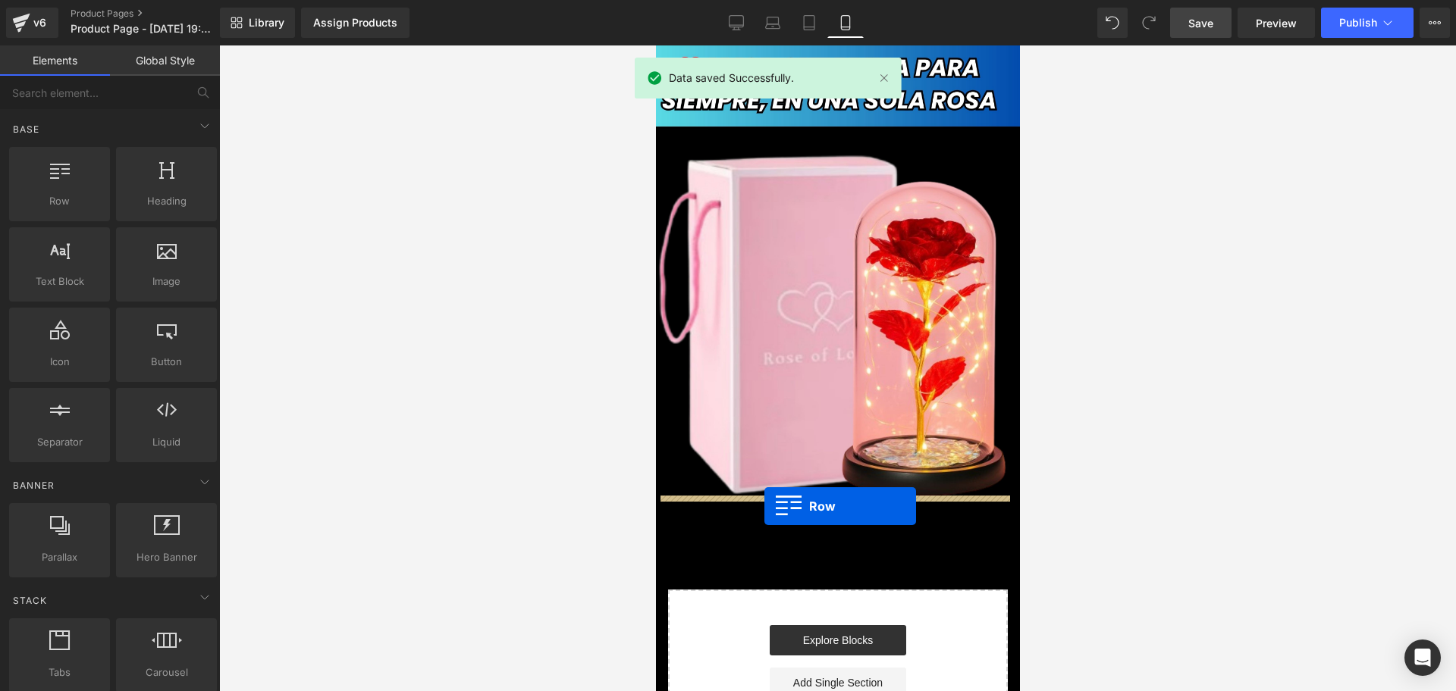
drag, startPoint x: 724, startPoint y: 247, endPoint x: 763, endPoint y: 506, distance: 262.3
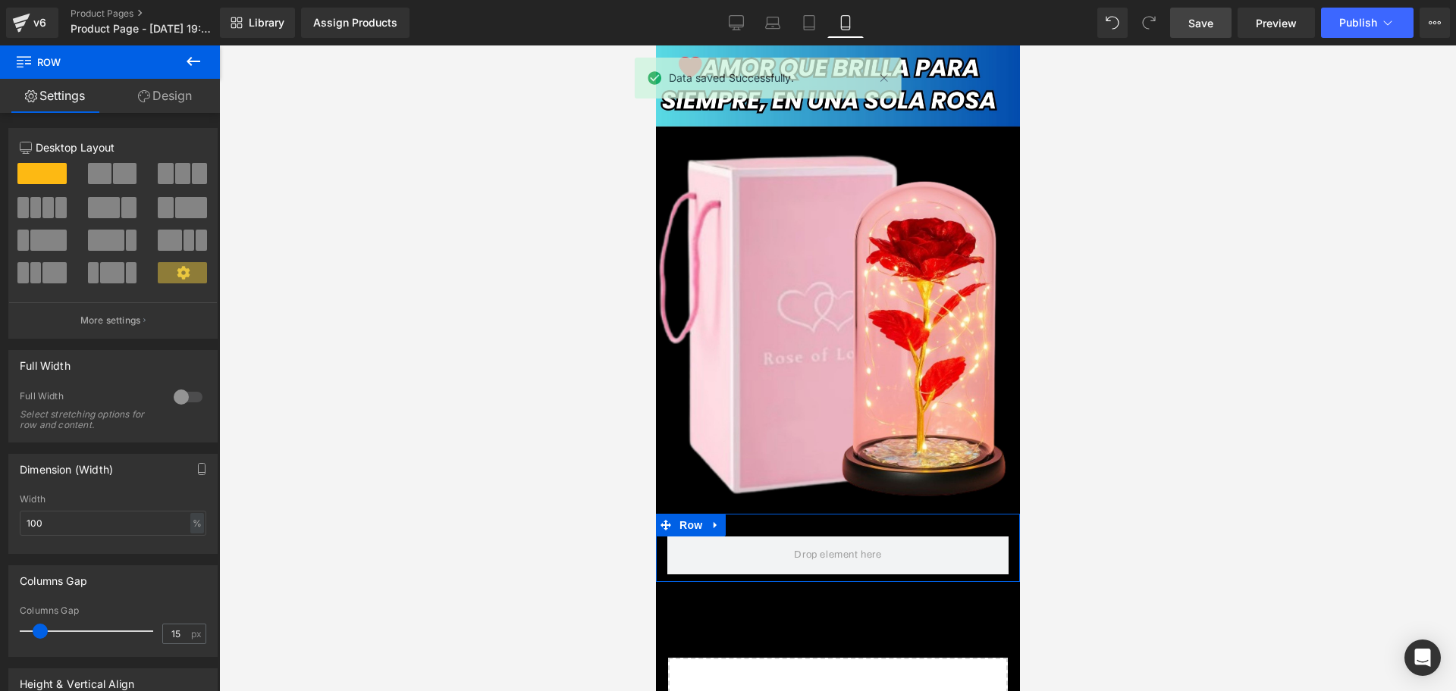
drag, startPoint x: 123, startPoint y: 96, endPoint x: 203, endPoint y: 57, distance: 89.2
click at [125, 96] on link "Design" at bounding box center [165, 96] width 110 height 34
click at [203, 57] on button at bounding box center [193, 61] width 53 height 33
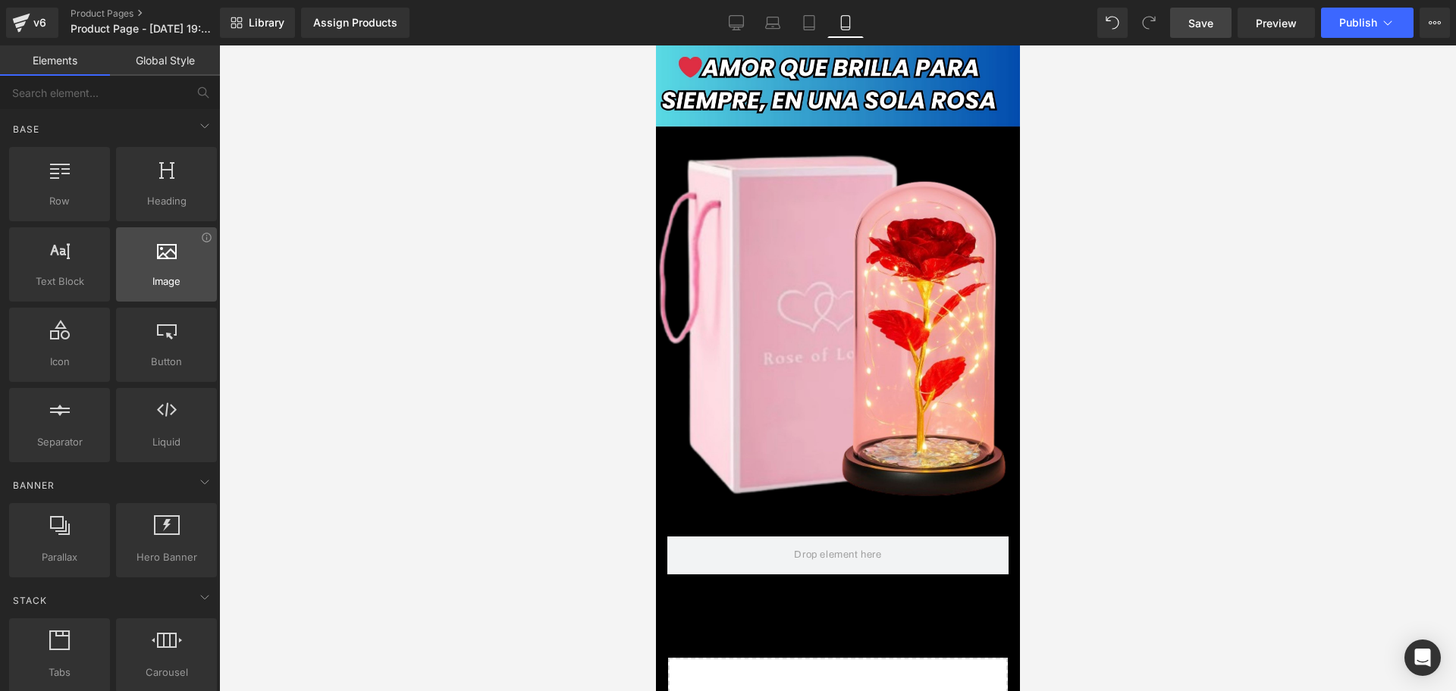
scroll to position [0, 274]
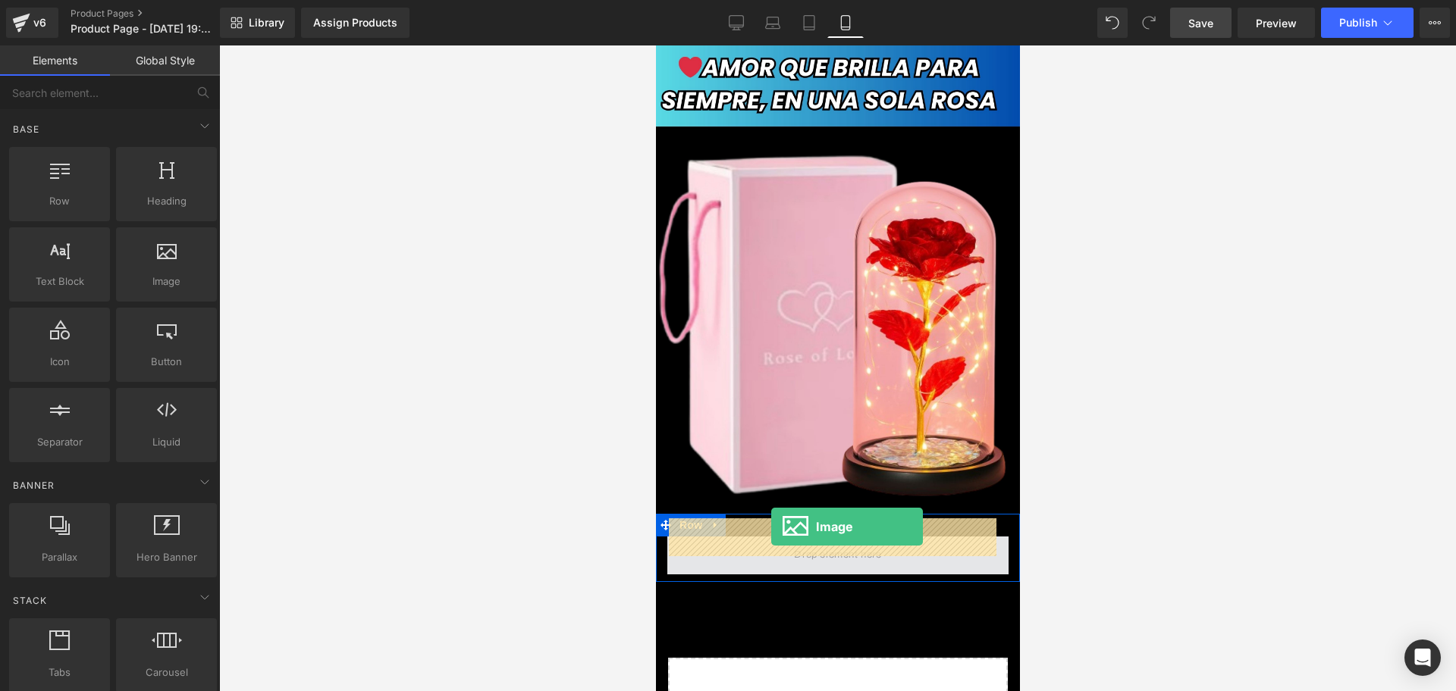
drag, startPoint x: 829, startPoint y: 303, endPoint x: 770, endPoint y: 527, distance: 231.1
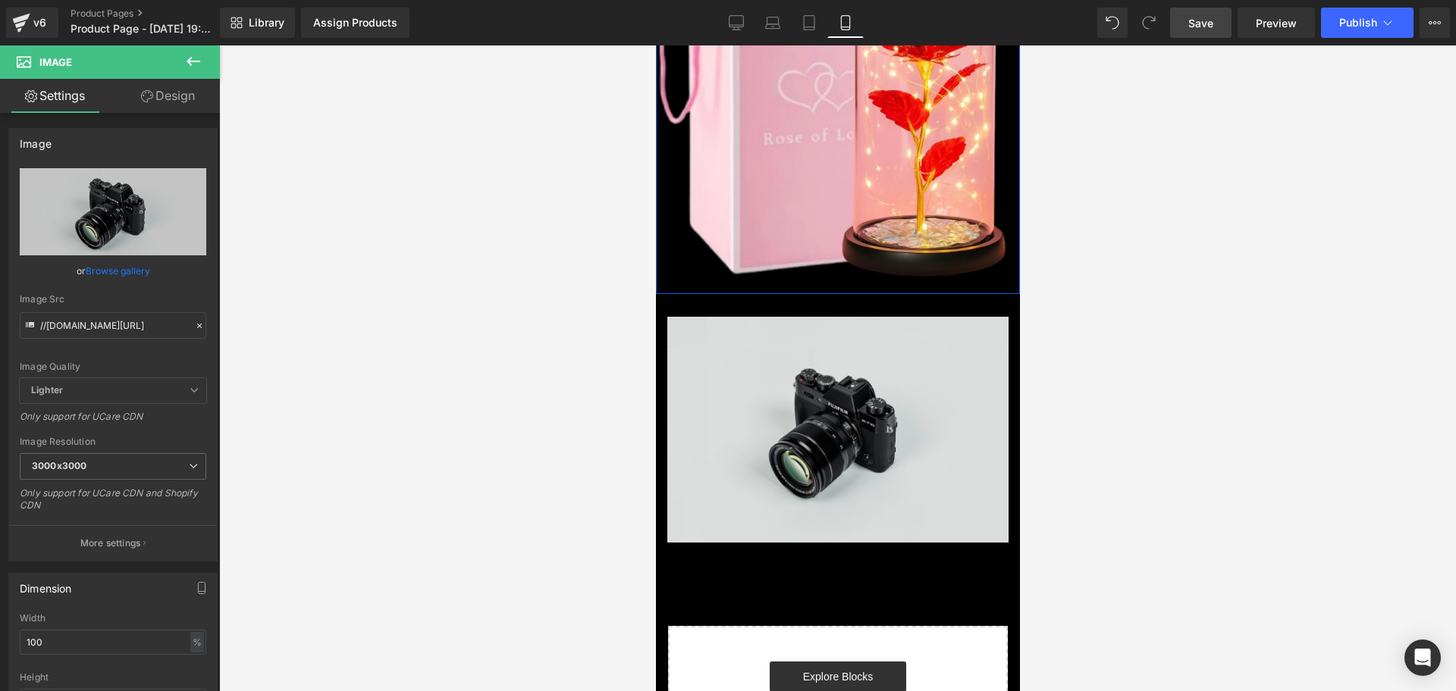
scroll to position [284, 0]
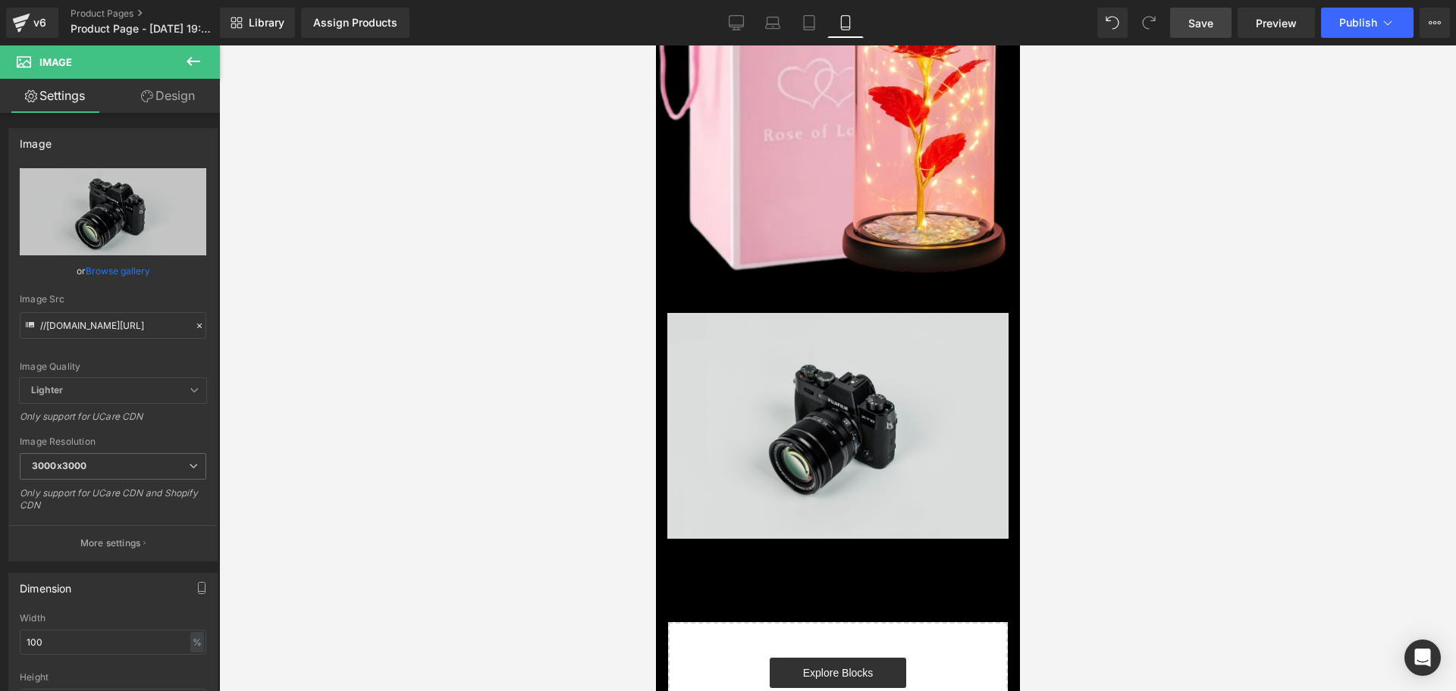
click at [804, 385] on img at bounding box center [836, 426] width 341 height 226
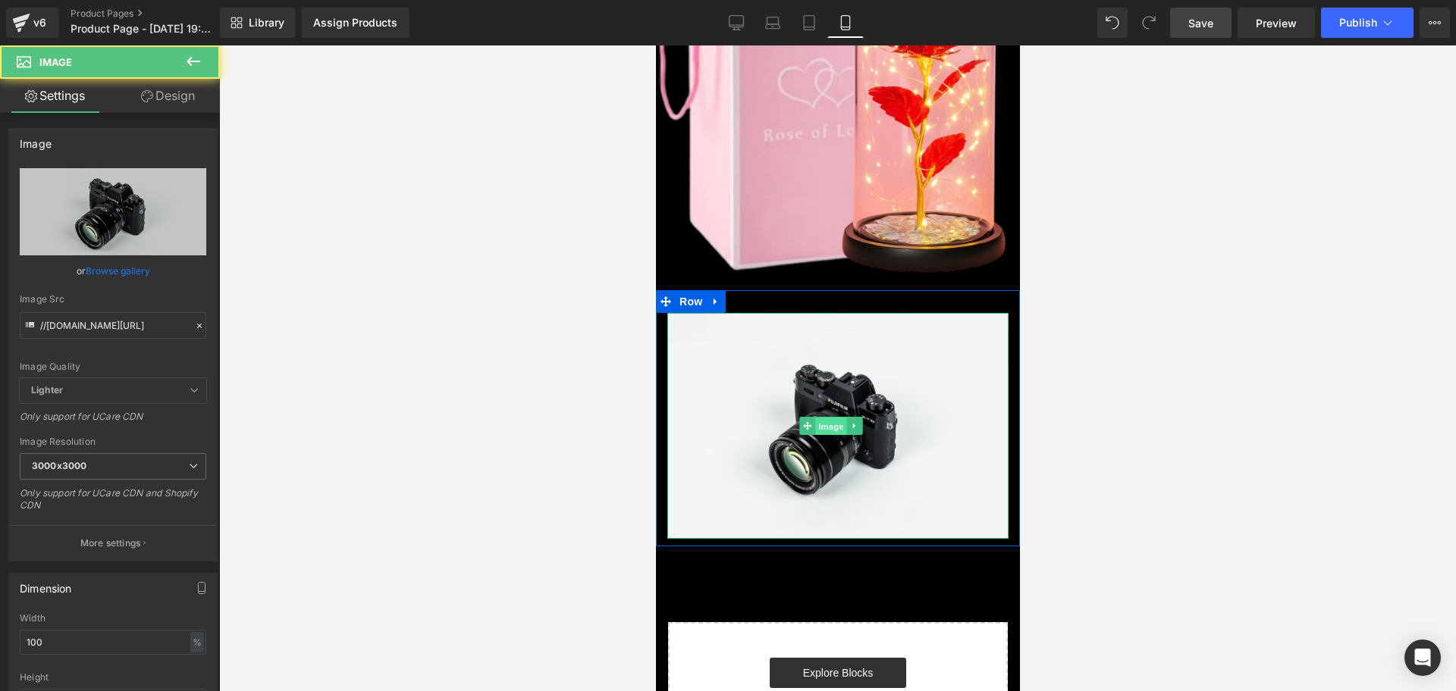
click at [826, 418] on span "Image" at bounding box center [830, 427] width 32 height 18
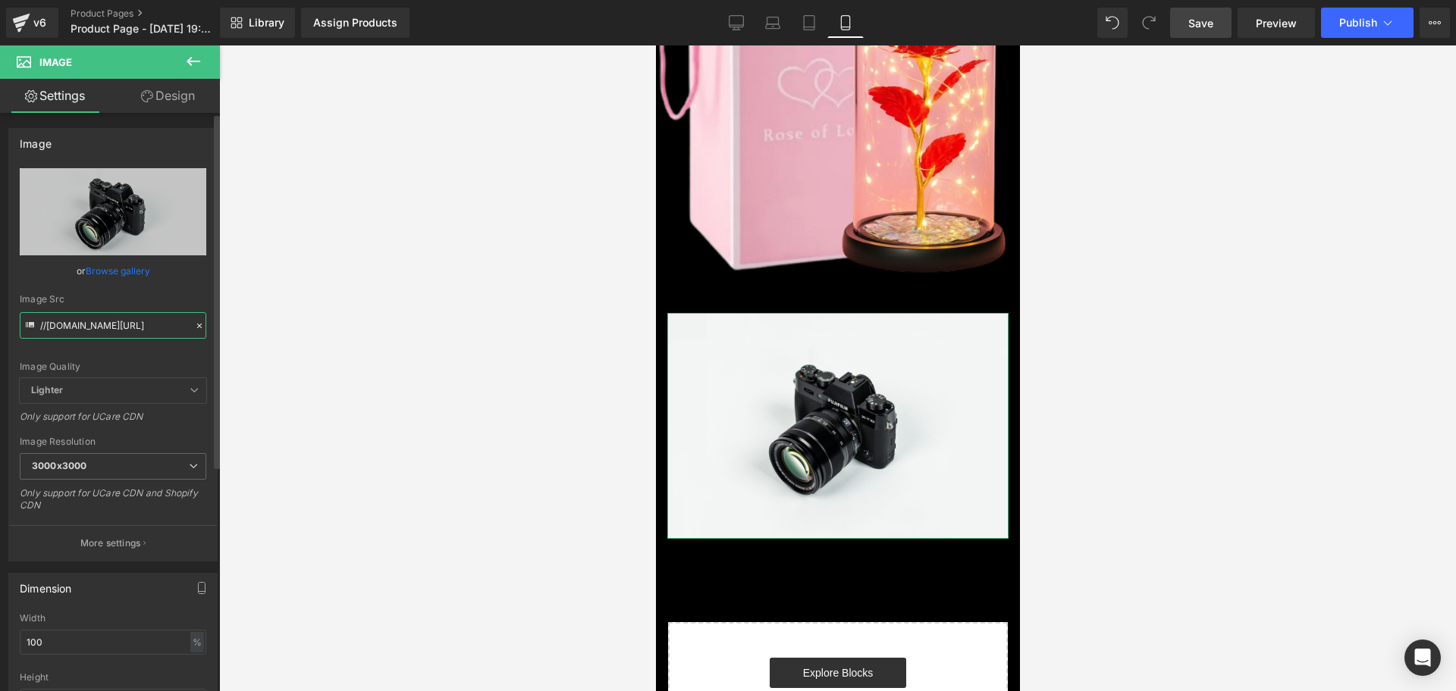
click at [40, 324] on input "//[DOMAIN_NAME][URL]" at bounding box center [113, 325] width 187 height 27
click at [45, 324] on input "//[DOMAIN_NAME][URL]" at bounding box center [113, 325] width 187 height 27
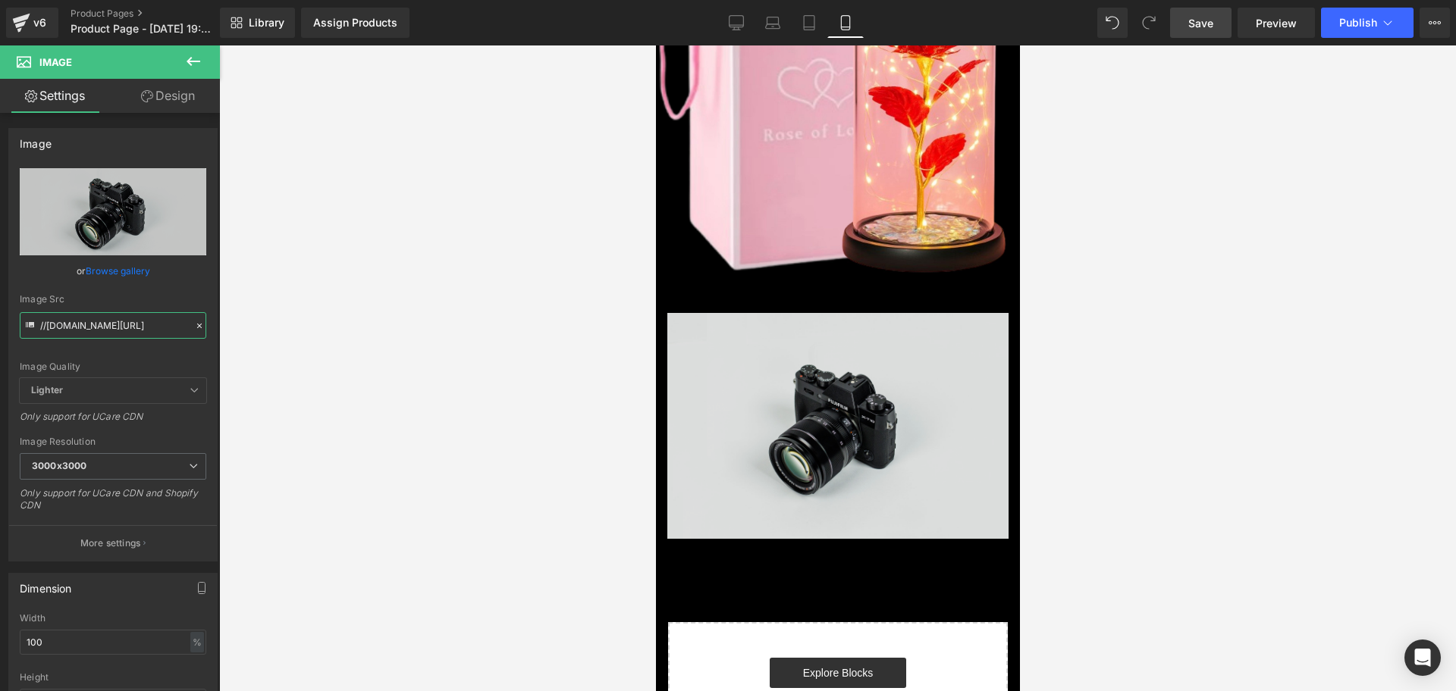
scroll to position [0, 274]
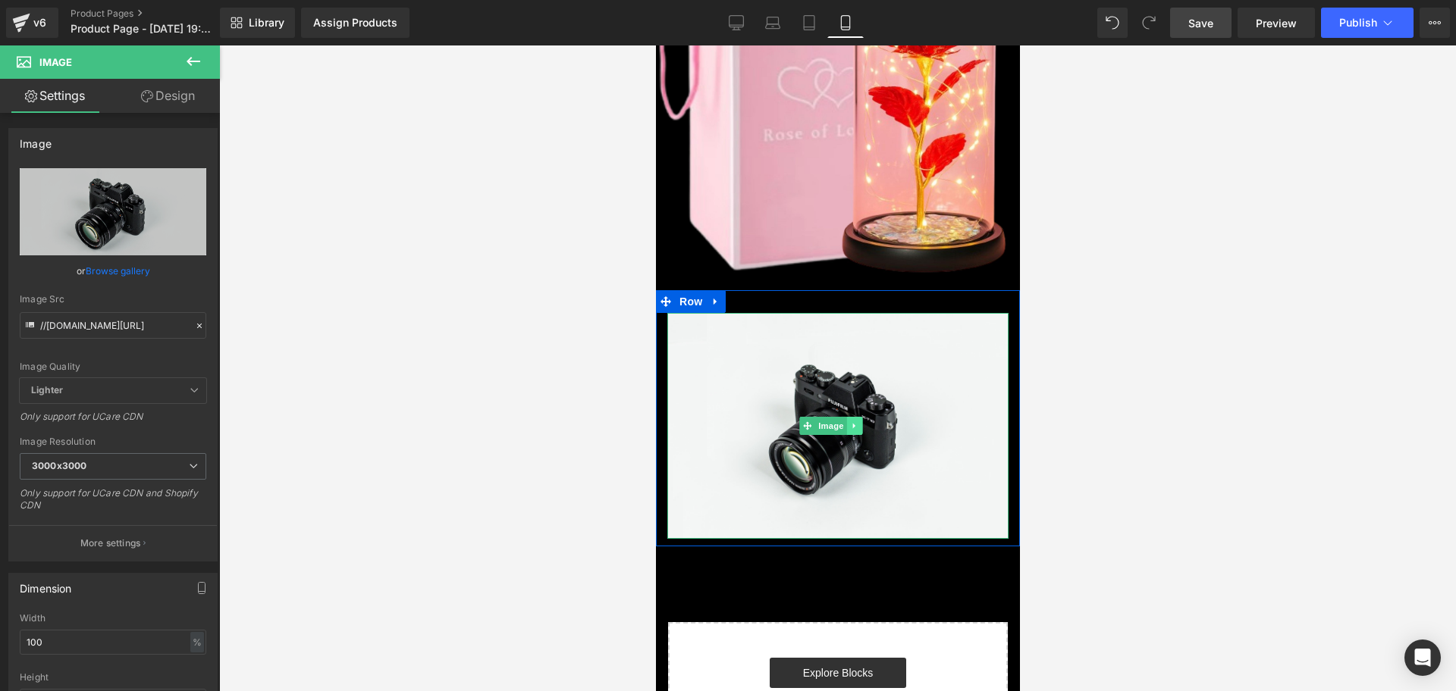
click at [857, 417] on link at bounding box center [853, 426] width 16 height 18
click at [859, 422] on icon at bounding box center [861, 426] width 8 height 9
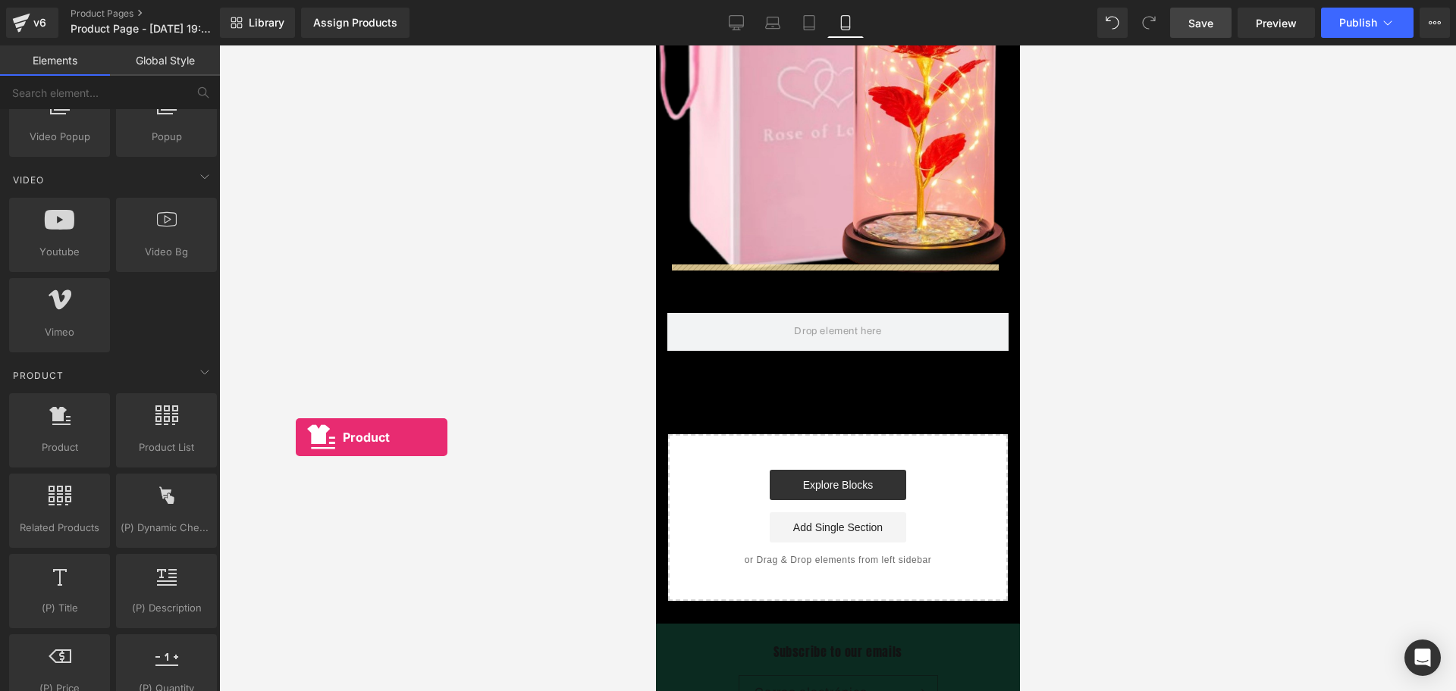
scroll to position [0, 821]
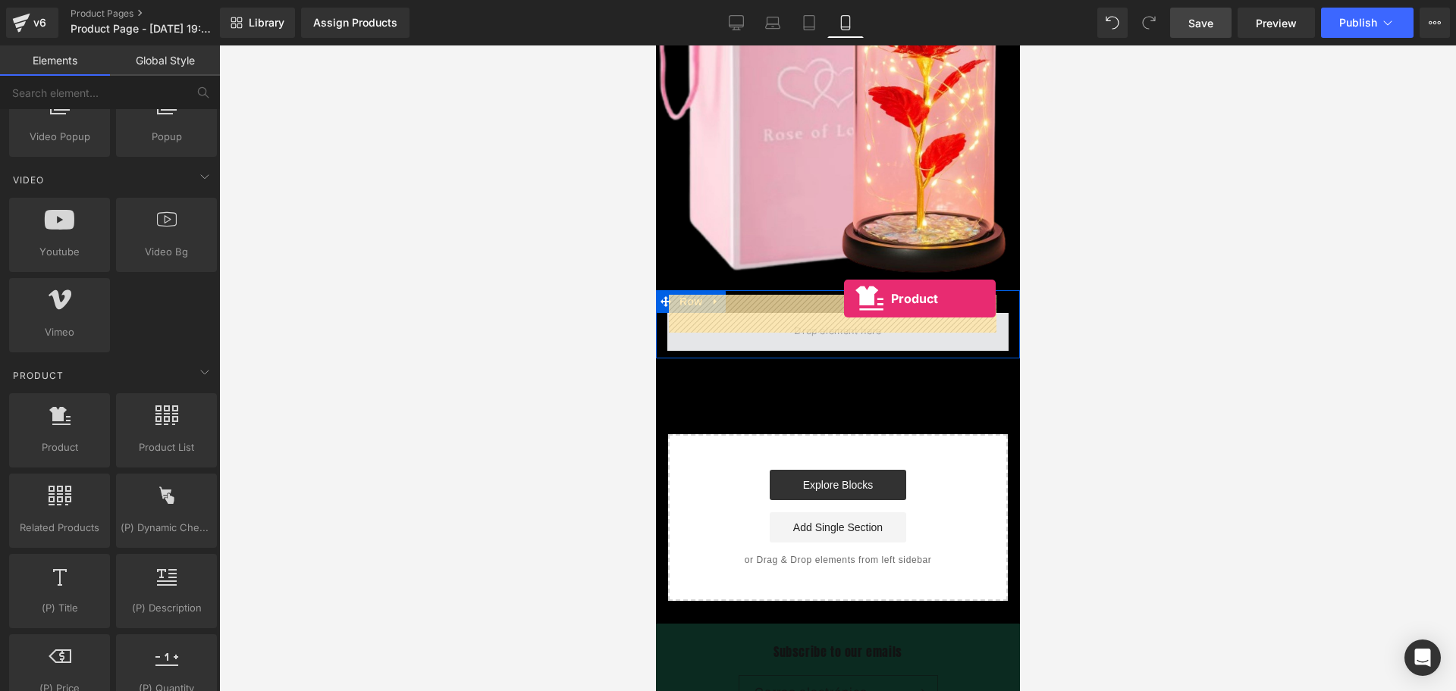
drag, startPoint x: 731, startPoint y: 476, endPoint x: 843, endPoint y: 299, distance: 209.9
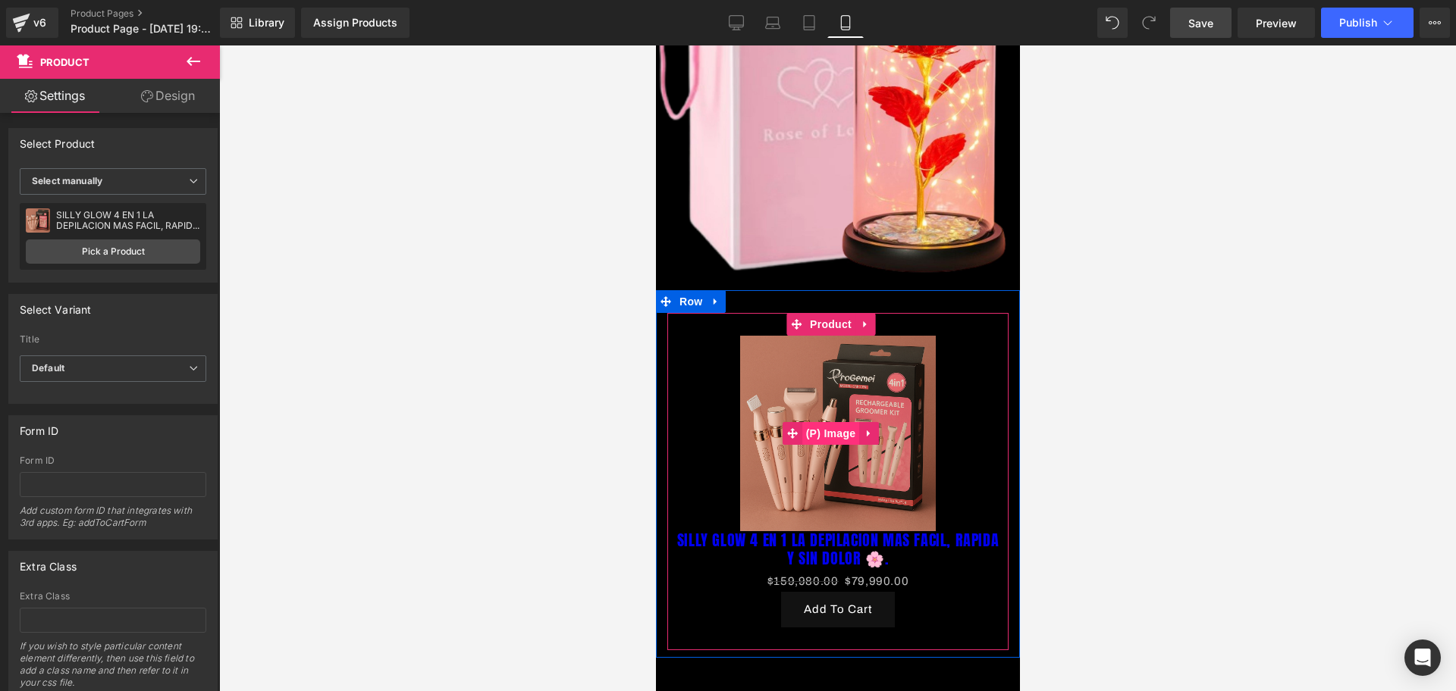
scroll to position [0, 0]
click at [116, 230] on div "SILLY GLOW 4 EN 1 LA DEPILACION MAS FACIL, RAPIDA Y SIN DOLOR 🌸." at bounding box center [128, 220] width 144 height 21
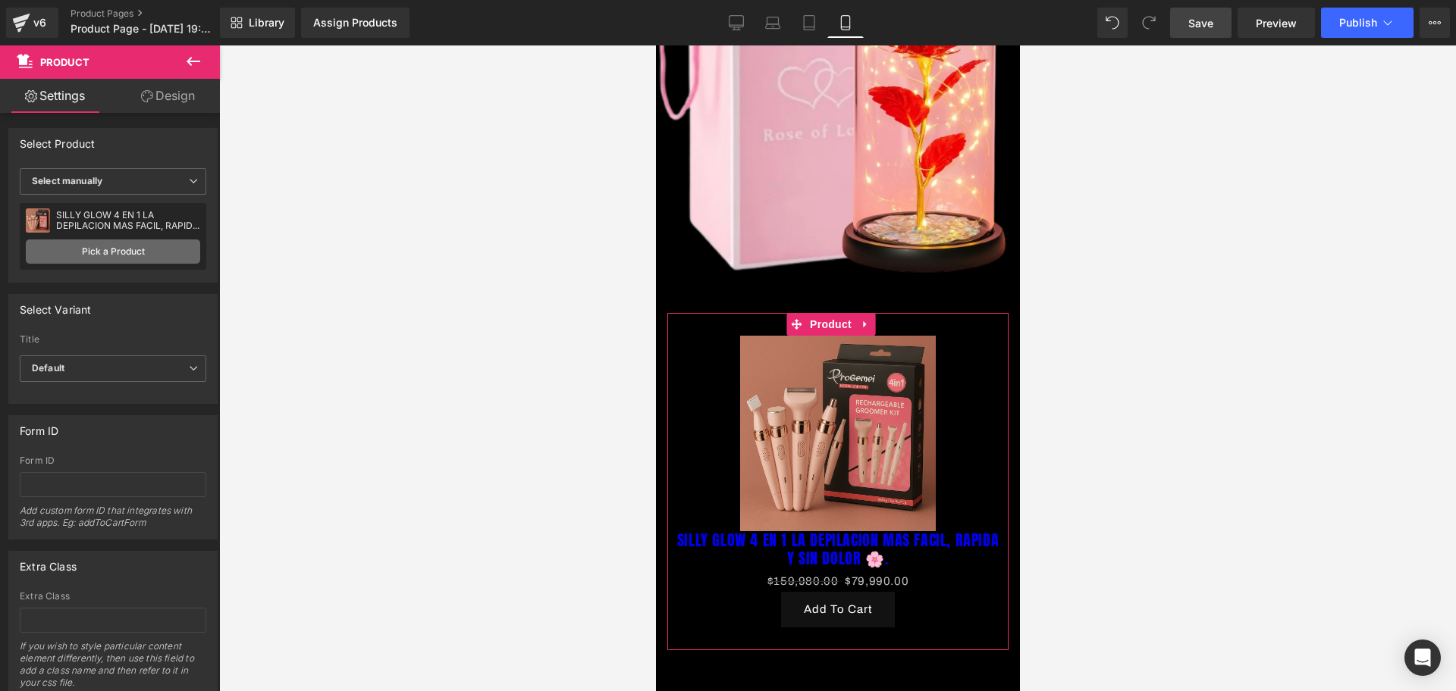
click at [131, 249] on link "Pick a Product" at bounding box center [113, 252] width 174 height 24
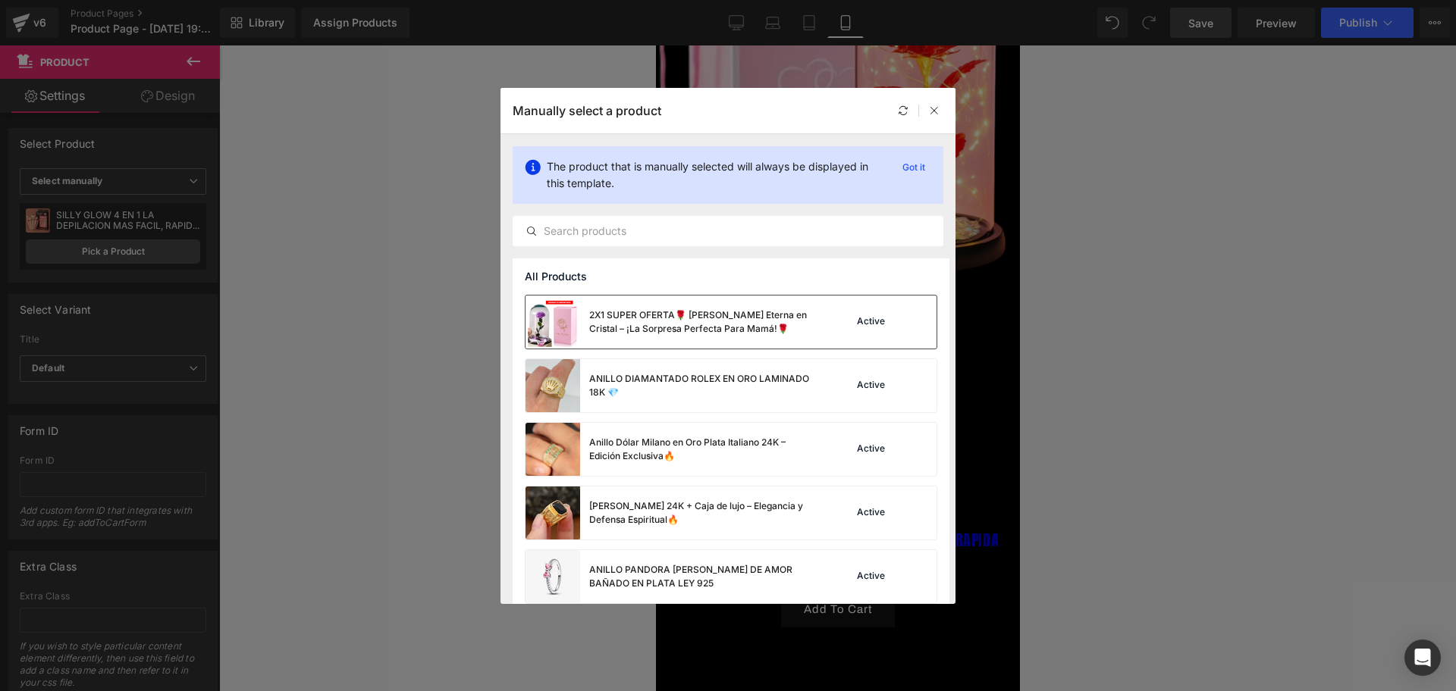
click at [729, 330] on div "2X1 SUPER OFERTA🌹 [PERSON_NAME] Eterna en Cristal – ¡La Sorpresa Perfecta Para …" at bounding box center [702, 322] width 227 height 27
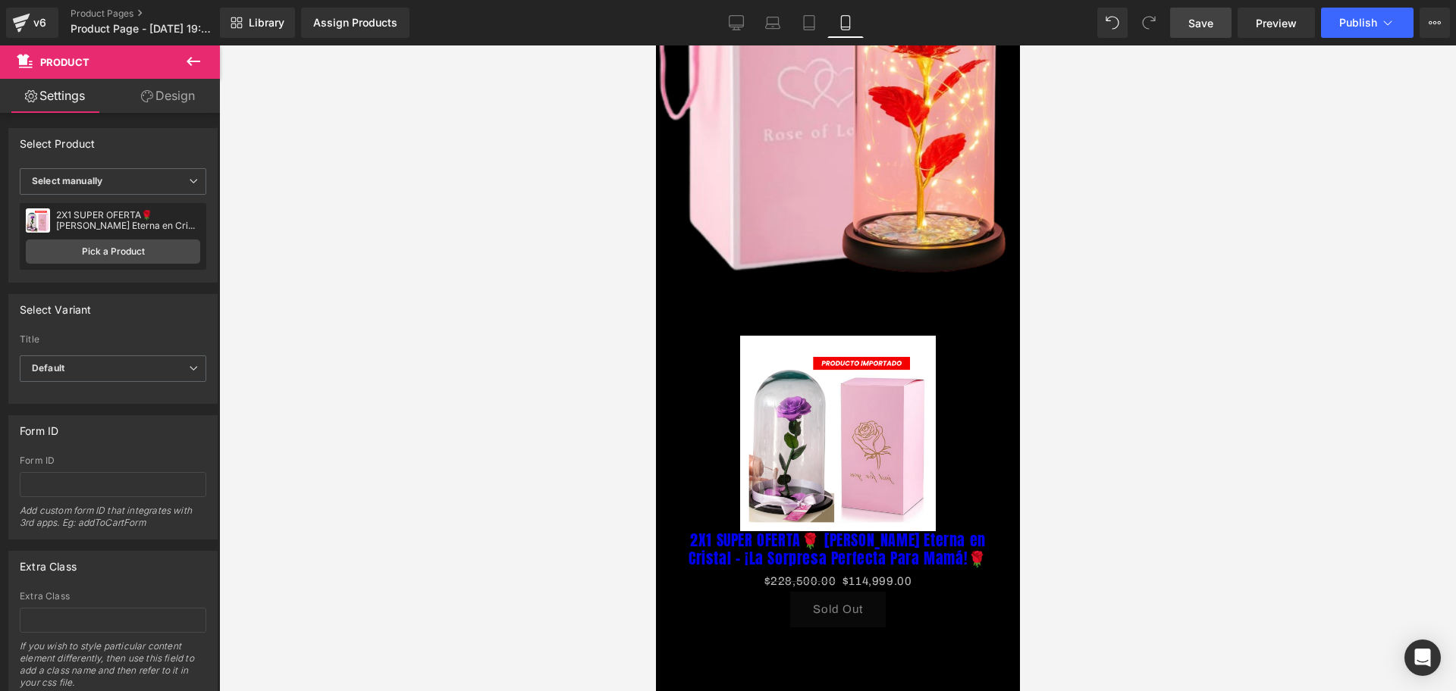
scroll to position [0, 547]
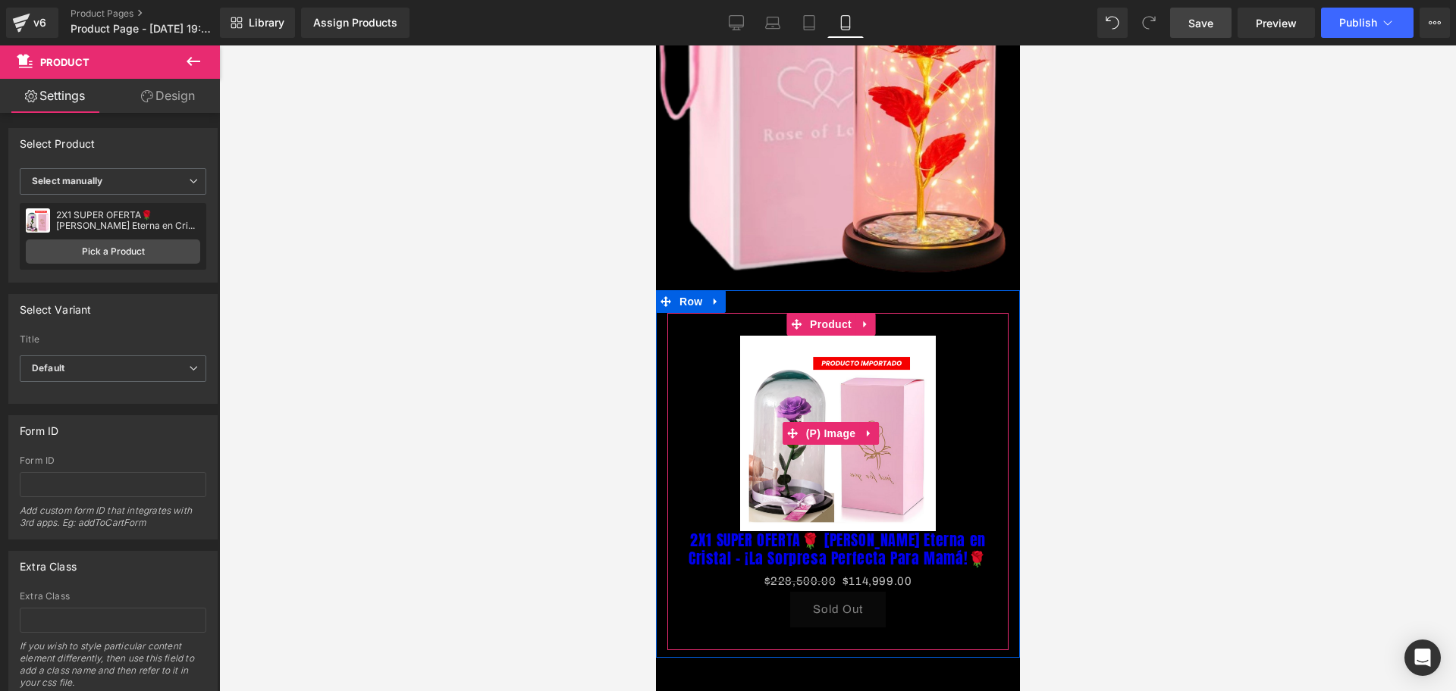
click at [905, 442] on img at bounding box center [837, 434] width 196 height 196
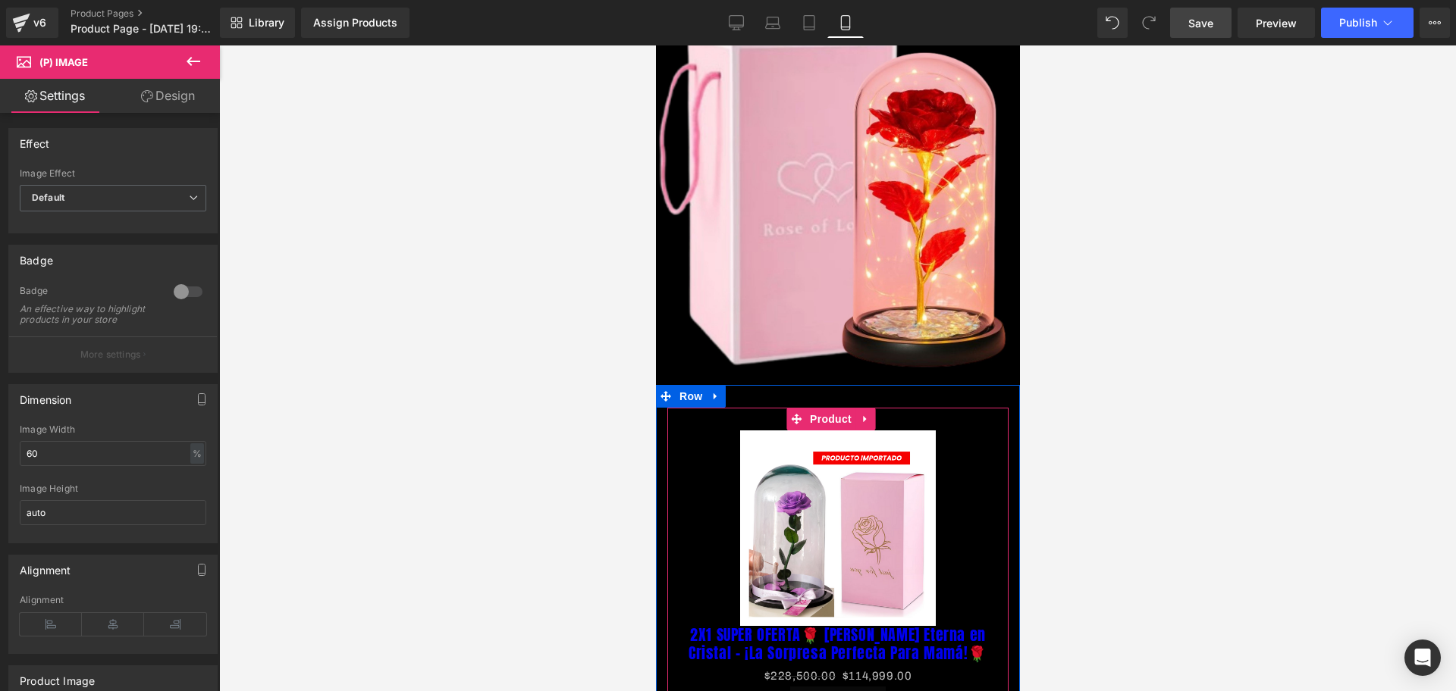
scroll to position [0, 274]
click at [863, 522] on icon at bounding box center [868, 527] width 11 height 11
click at [876, 523] on icon at bounding box center [878, 528] width 11 height 11
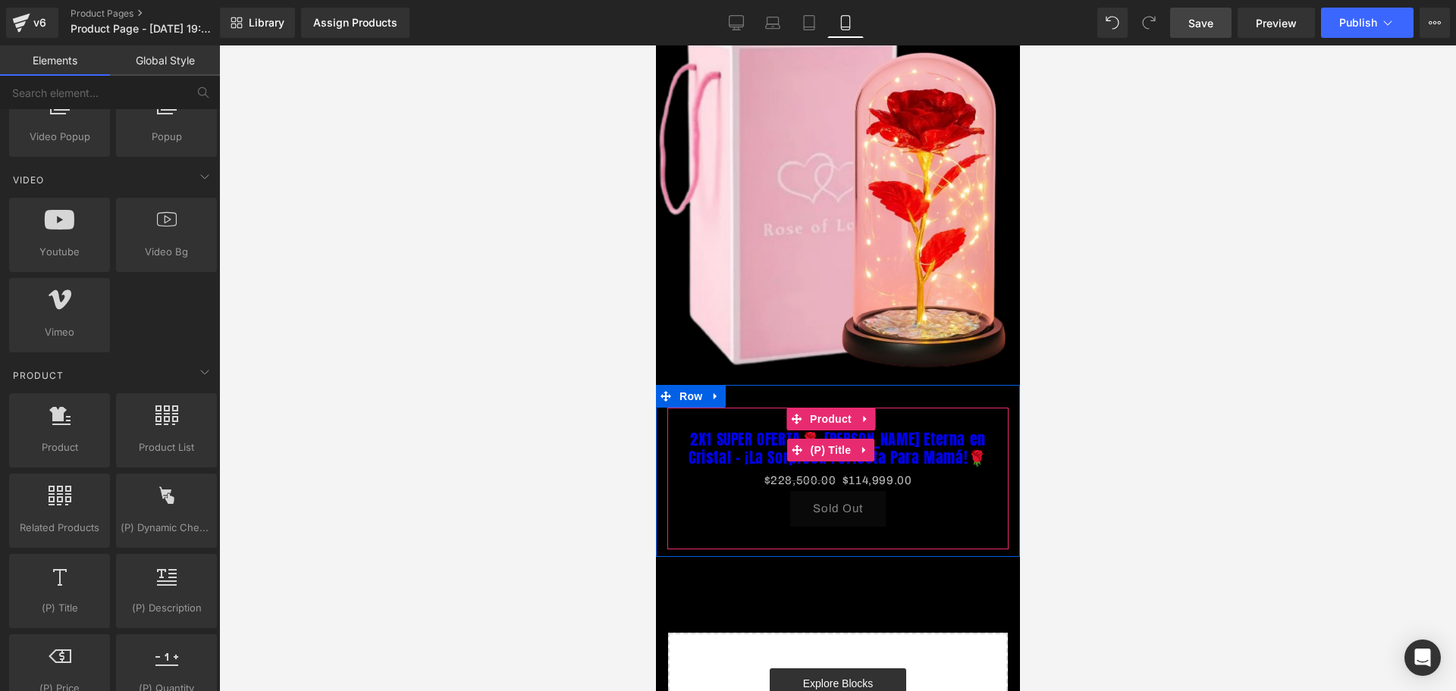
scroll to position [0, 0]
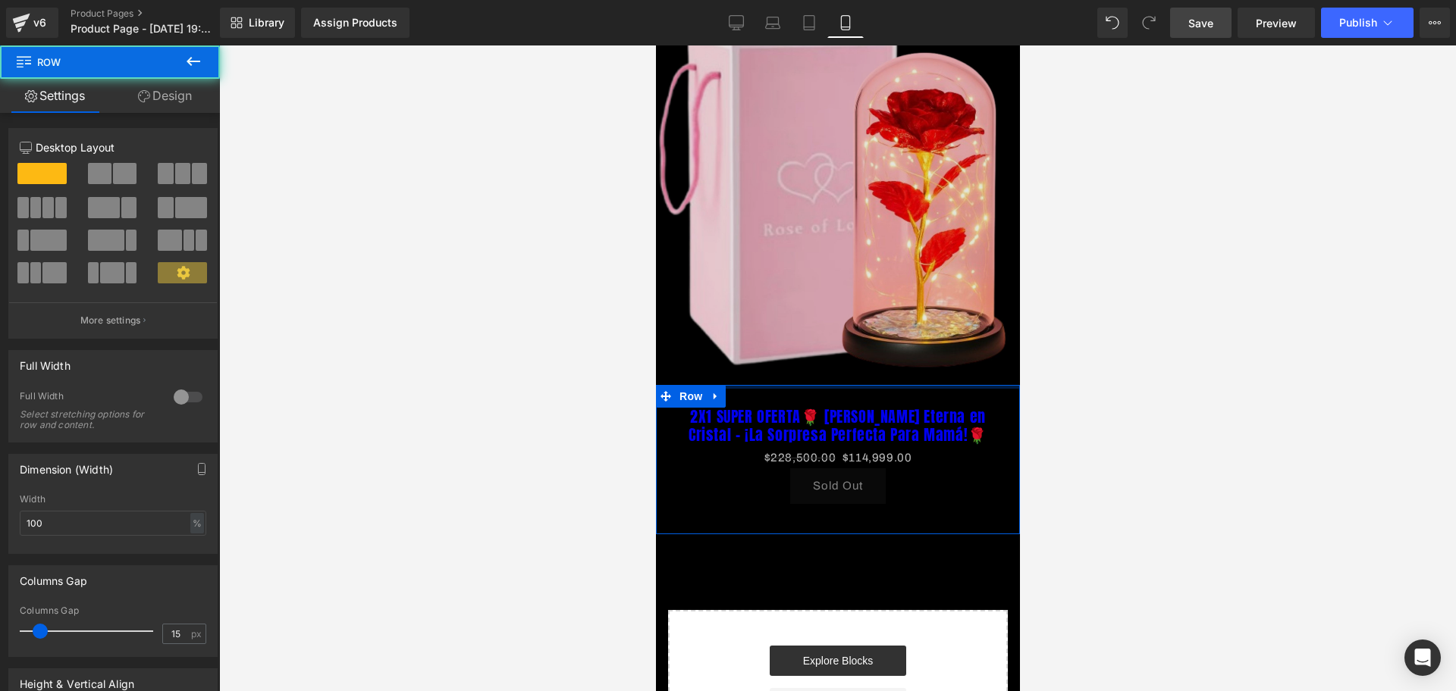
drag, startPoint x: 853, startPoint y: 379, endPoint x: 869, endPoint y: 321, distance: 60.5
click at [869, 321] on div "Image Row 2X1 SUPER OFERTA🌹 [PERSON_NAME] Eterna en Cristal – ¡La Sorpresa Perf…" at bounding box center [837, 345] width 364 height 861
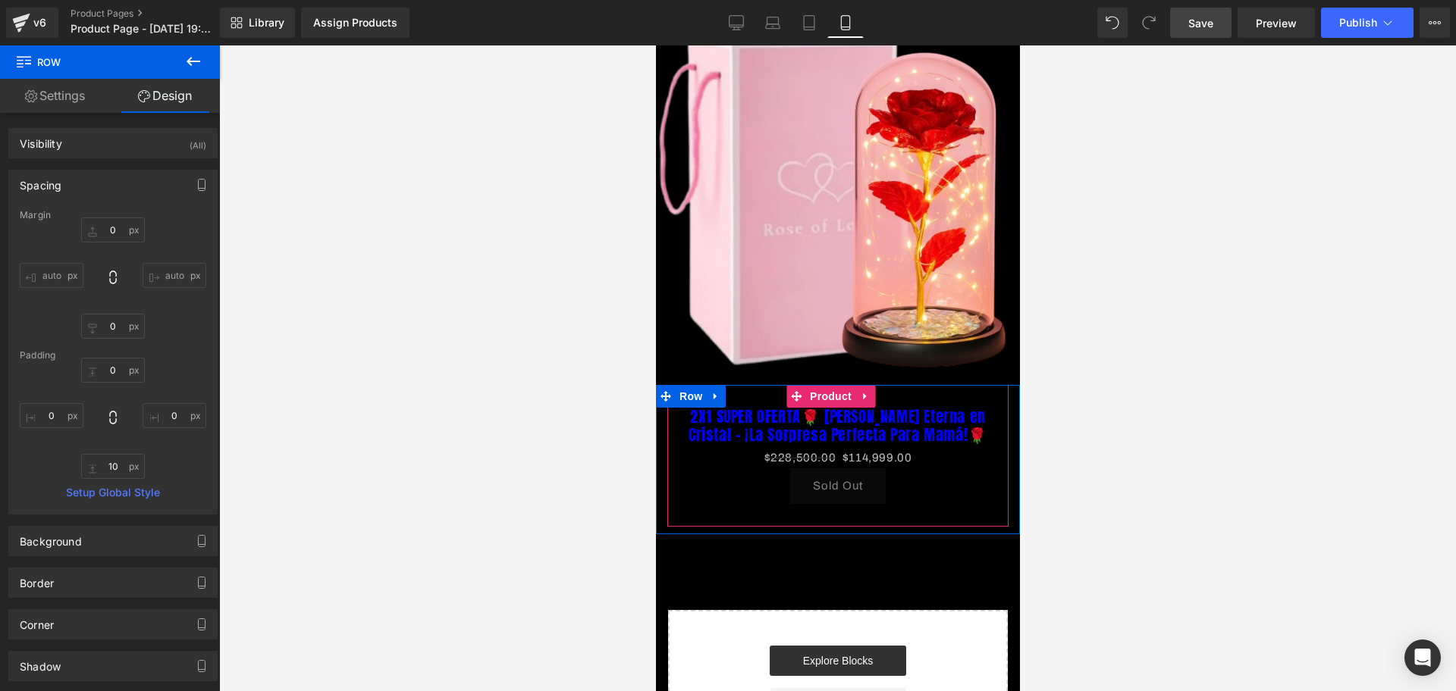
click at [913, 385] on div "2X1 SUPER OFERTA🌹 [PERSON_NAME] Eterna en Cristal – ¡La Sorpresa Perfecta Para …" at bounding box center [836, 456] width 341 height 142
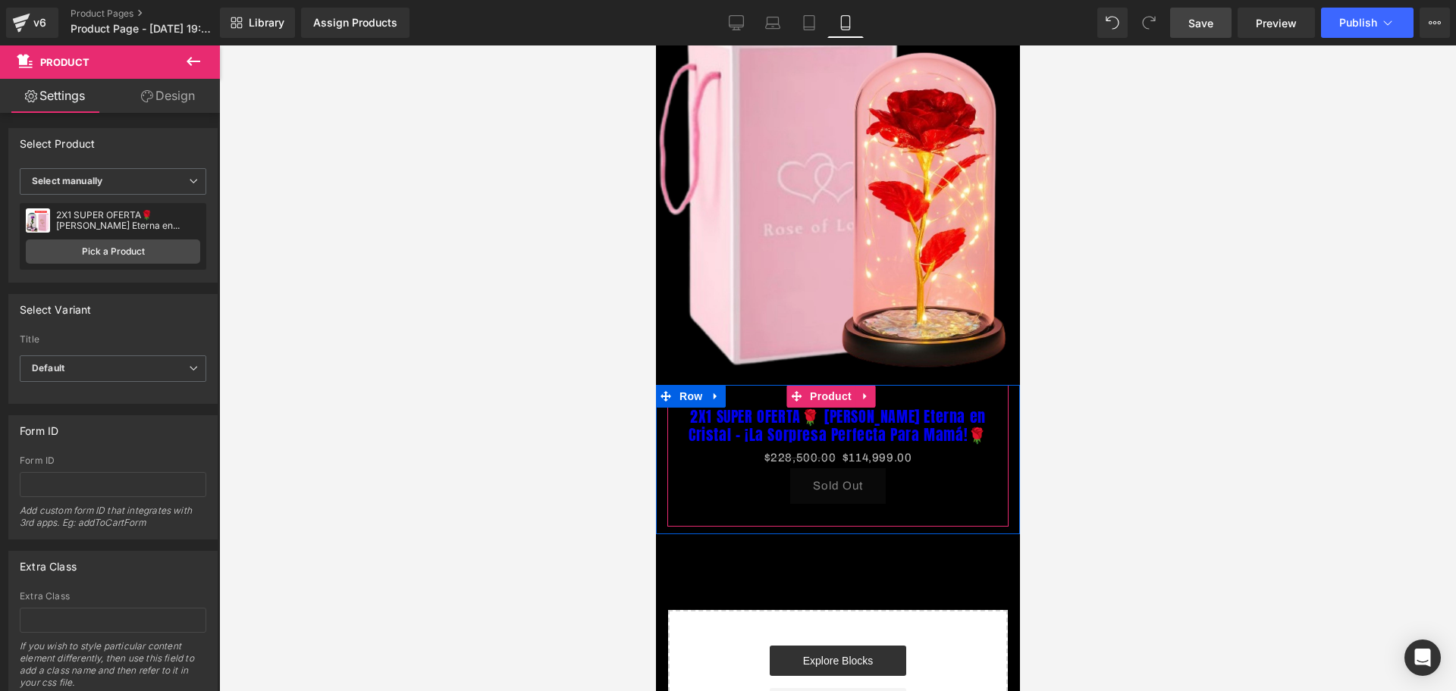
click at [895, 409] on link "2X1 SUPER OFERTA🌹 [PERSON_NAME] Eterna en Cristal – ¡La Sorpresa Perfecta Para …" at bounding box center [837, 426] width 326 height 36
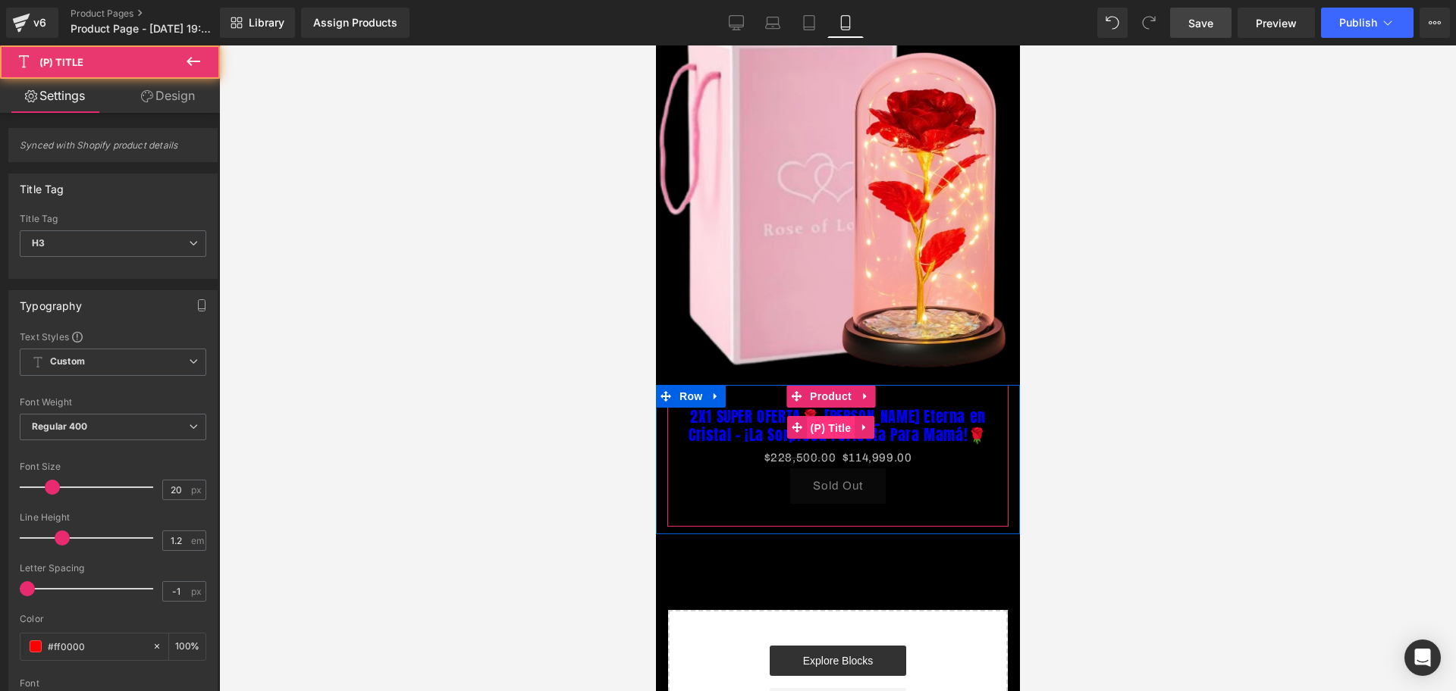
click at [829, 418] on span "(P) Title" at bounding box center [830, 428] width 49 height 23
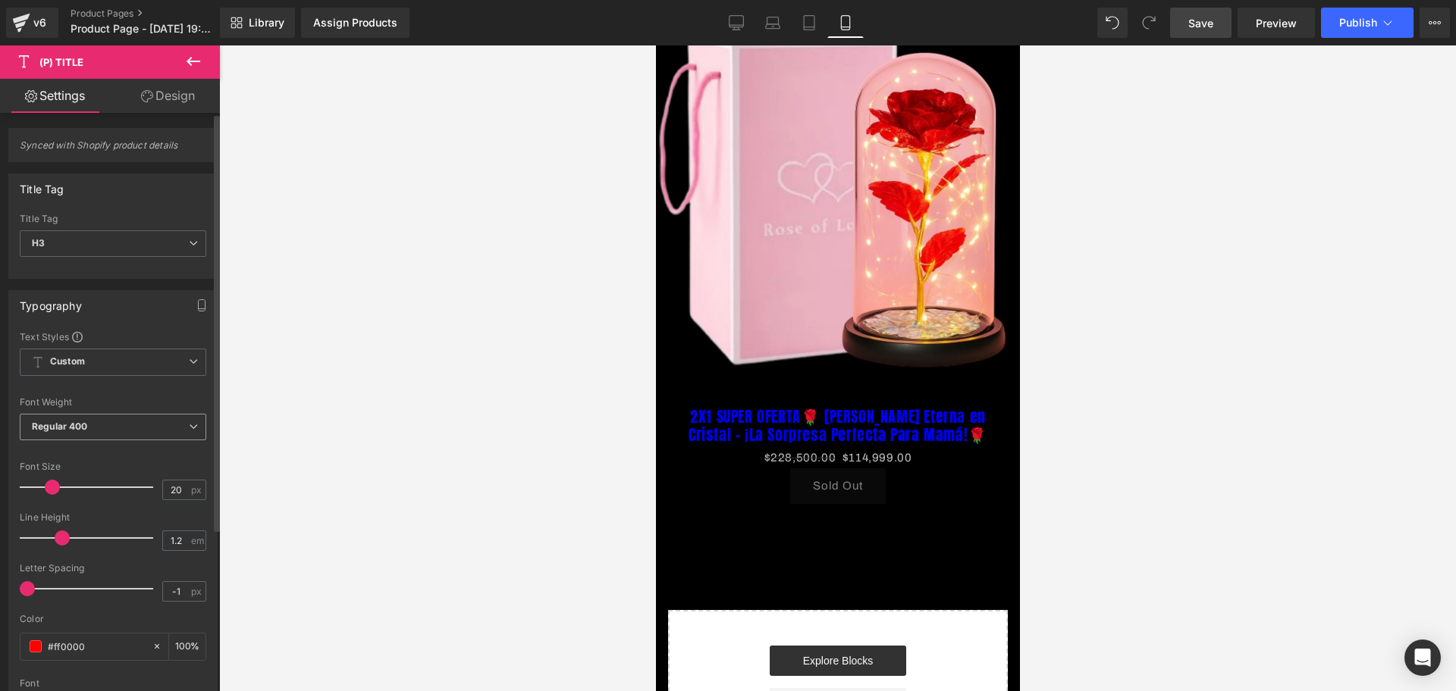
click at [92, 420] on span "Regular 400" at bounding box center [113, 427] width 187 height 27
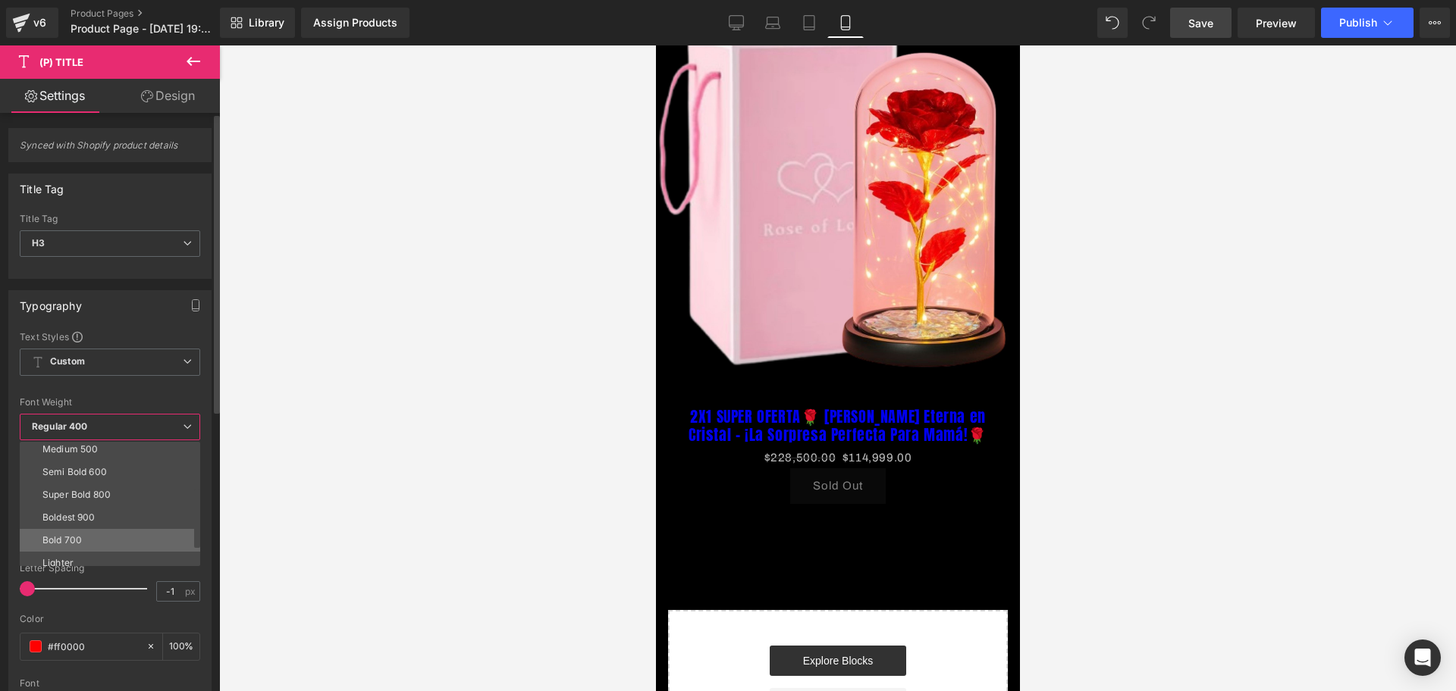
click at [84, 529] on li "Bold 700" at bounding box center [113, 540] width 187 height 23
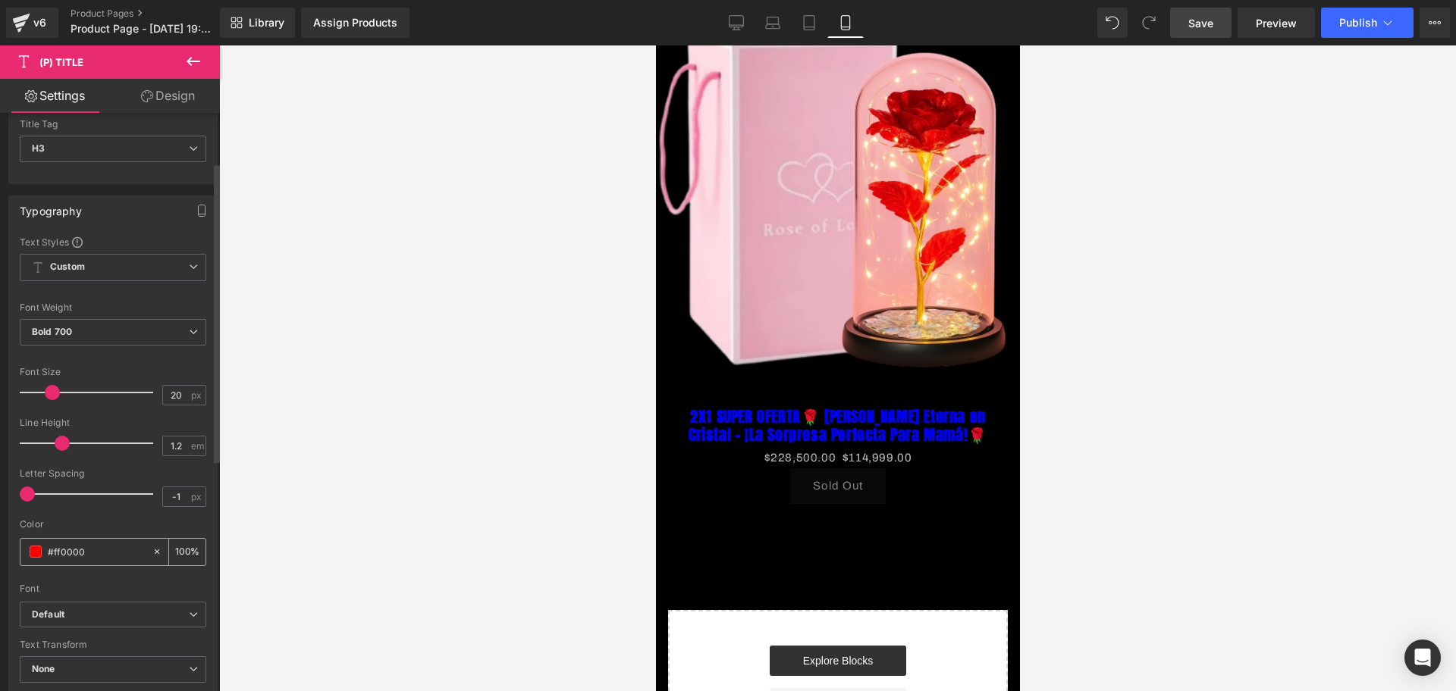
click at [34, 554] on span at bounding box center [36, 552] width 12 height 12
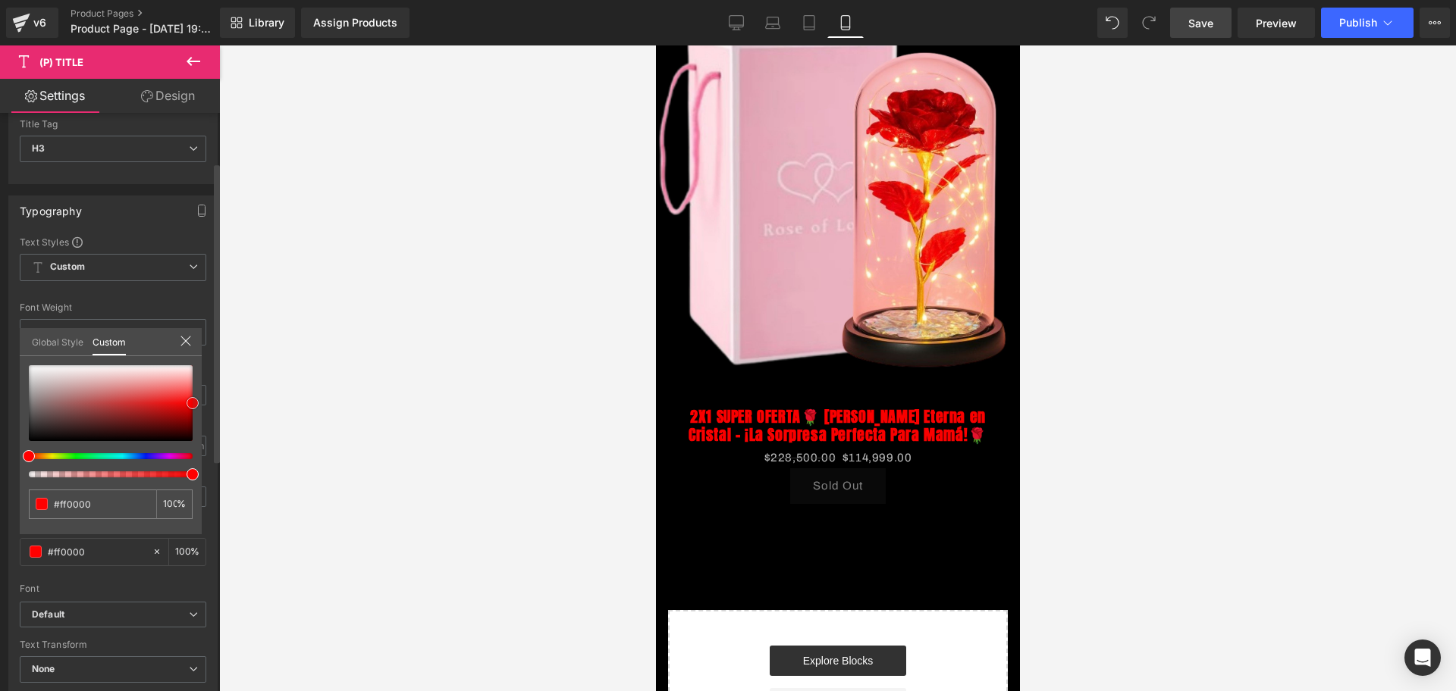
type input "#f90000"
type input "#a80000"
type input "#9e0000"
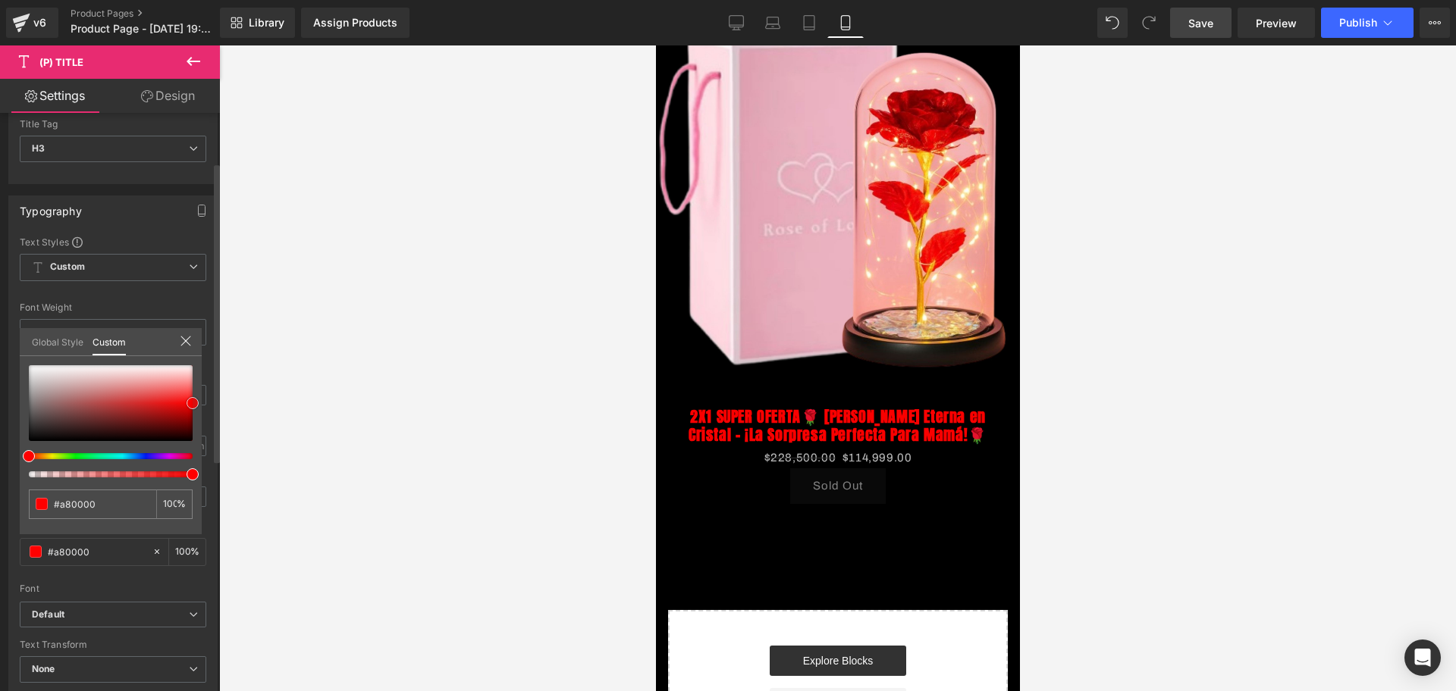
type input "#9e0000"
type input "#8e0000"
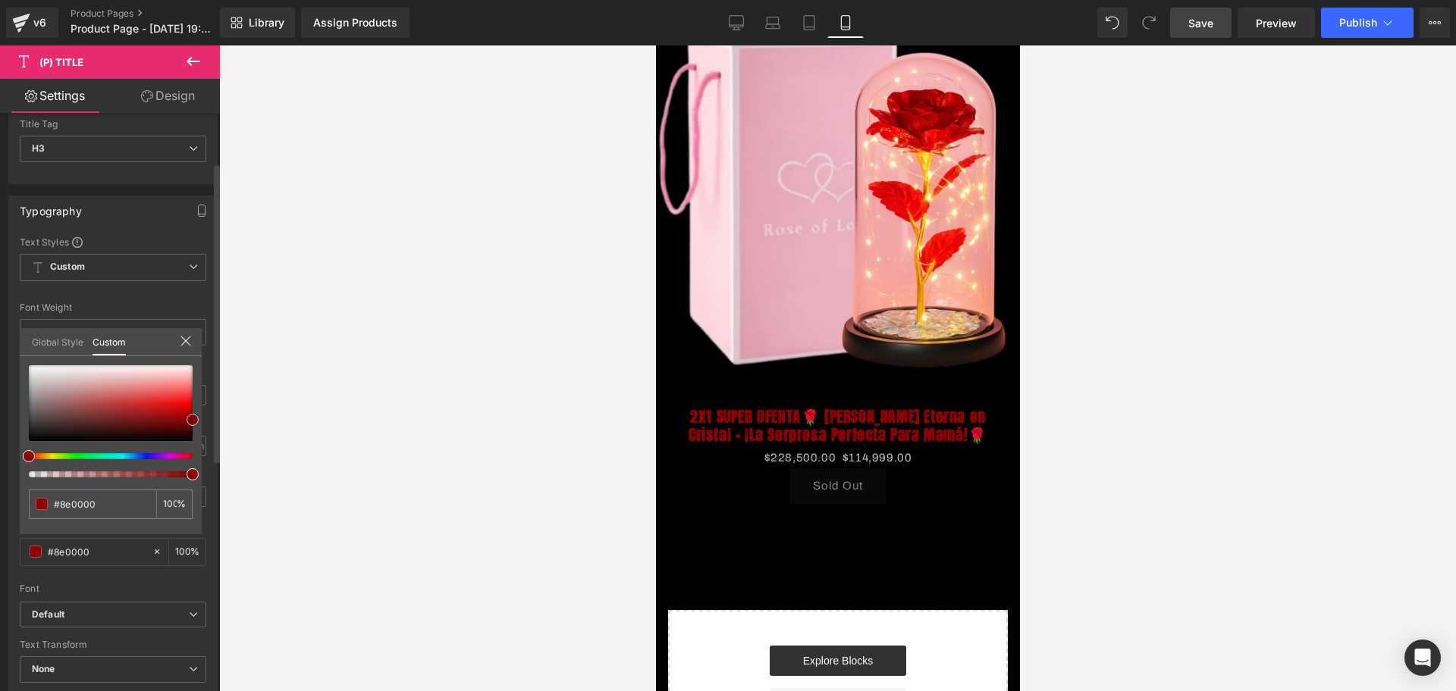
type input "#990000"
type input "#d10000"
type input "#e50000"
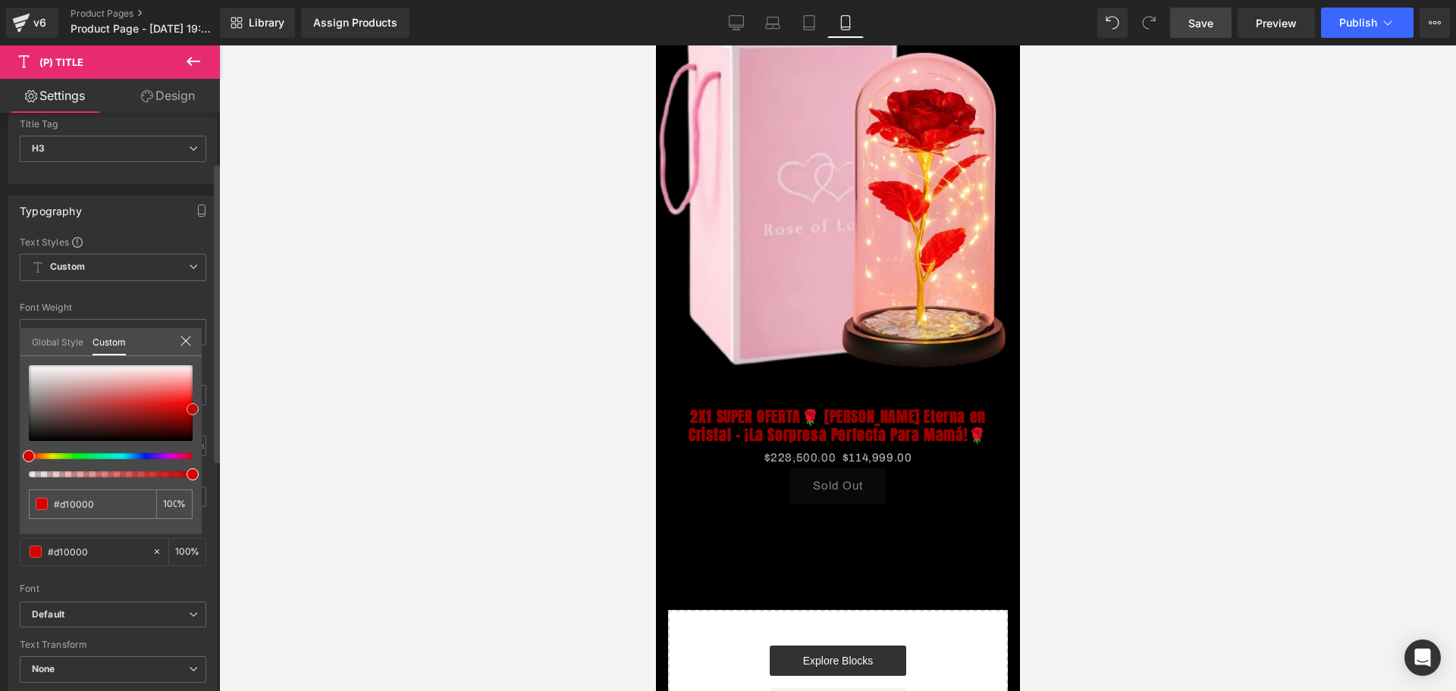
type input "#e50000"
click at [198, 400] on div "#e50000 100 %" at bounding box center [111, 449] width 182 height 169
type input "#ca00e5"
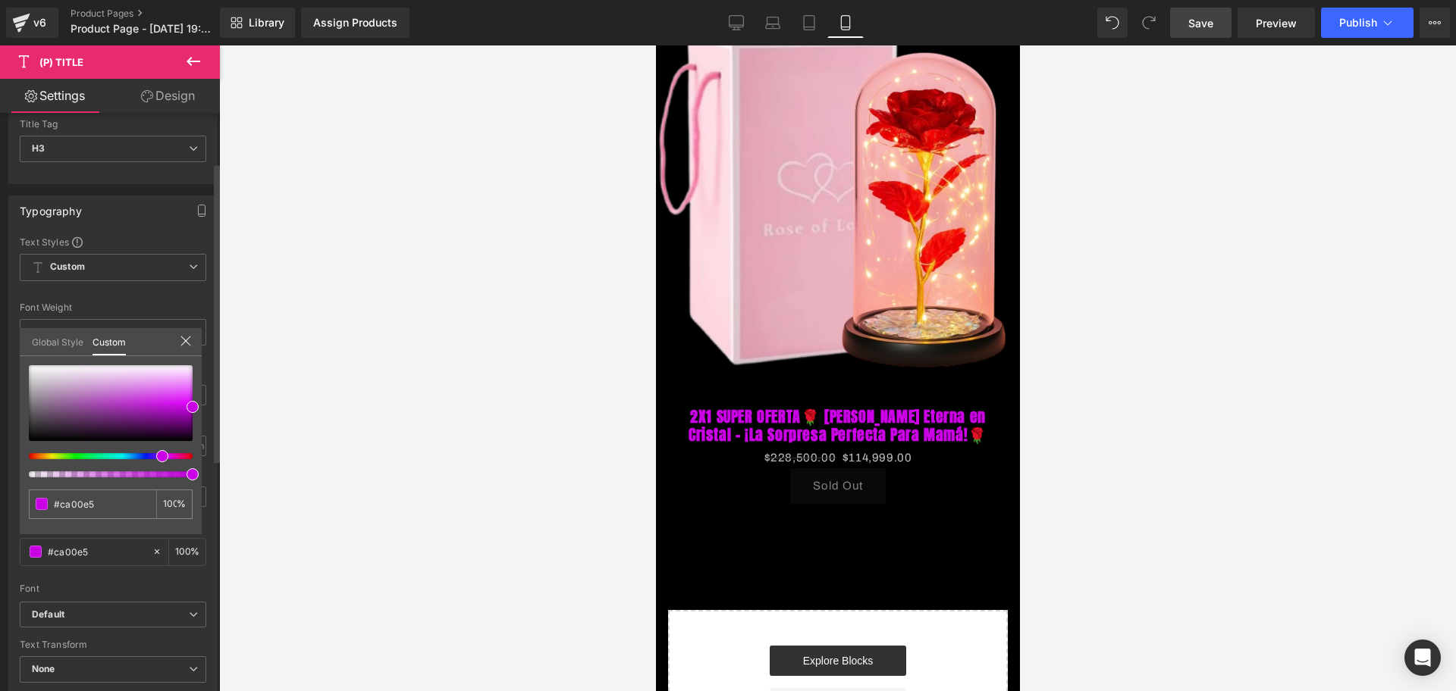
click at [156, 455] on div at bounding box center [105, 456] width 164 height 6
click at [194, 403] on div "#ca00e5 100 %" at bounding box center [111, 449] width 182 height 169
click at [138, 459] on div at bounding box center [111, 421] width 164 height 112
click at [133, 459] on div at bounding box center [111, 421] width 164 height 112
type input "#005fe5"
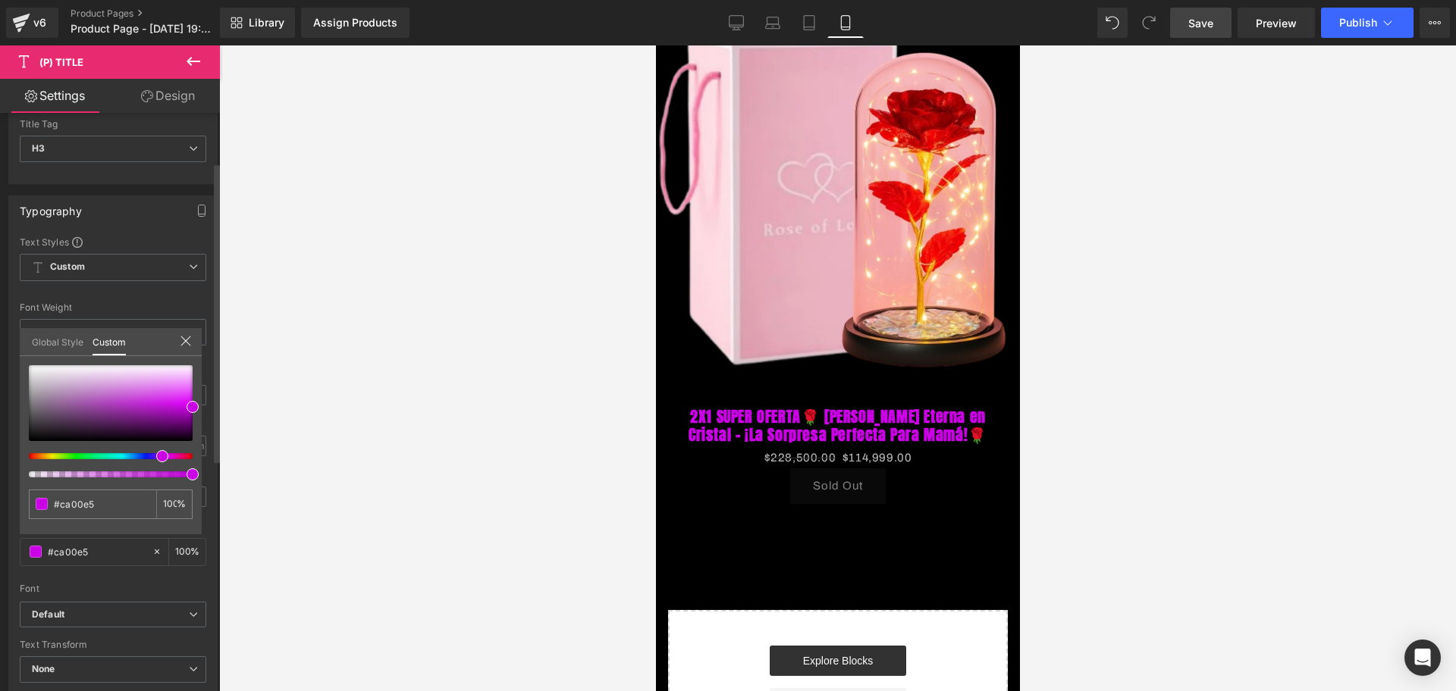
type input "#005fe5"
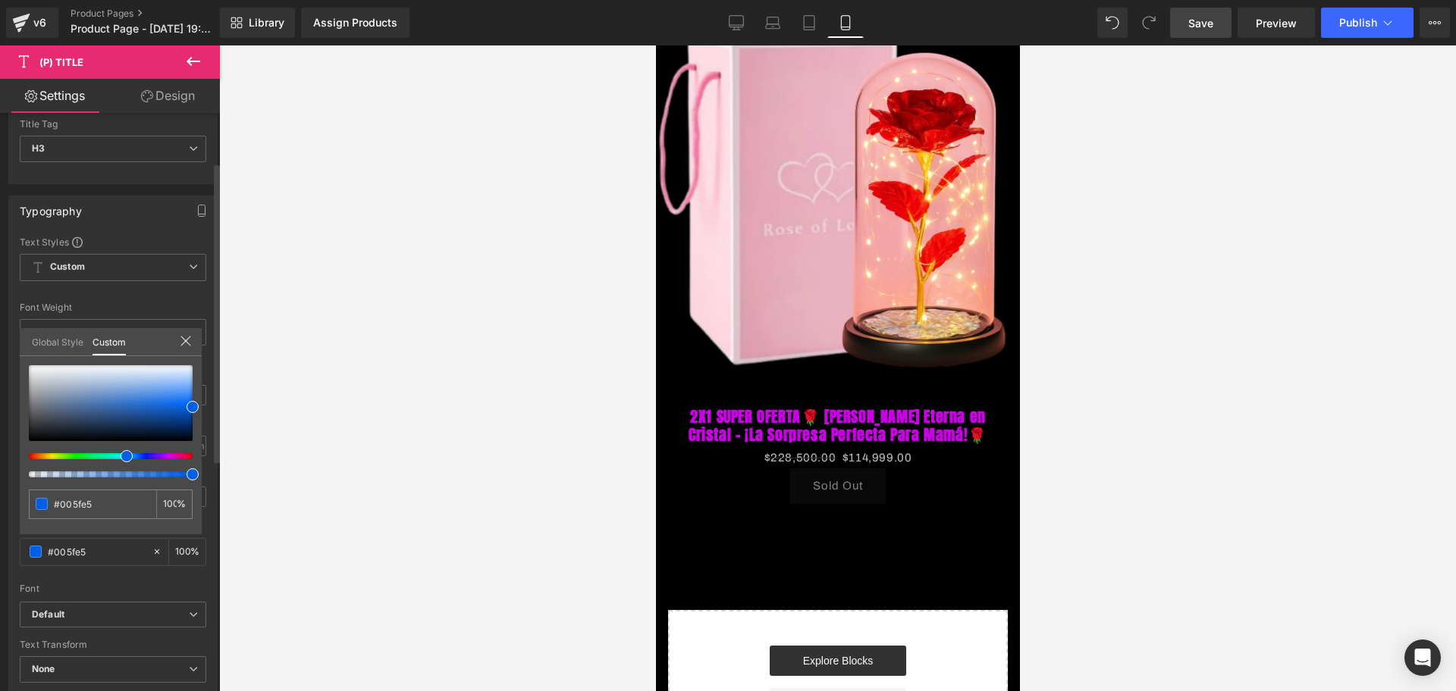
click at [121, 453] on div at bounding box center [105, 456] width 164 height 6
type input "#007ee5"
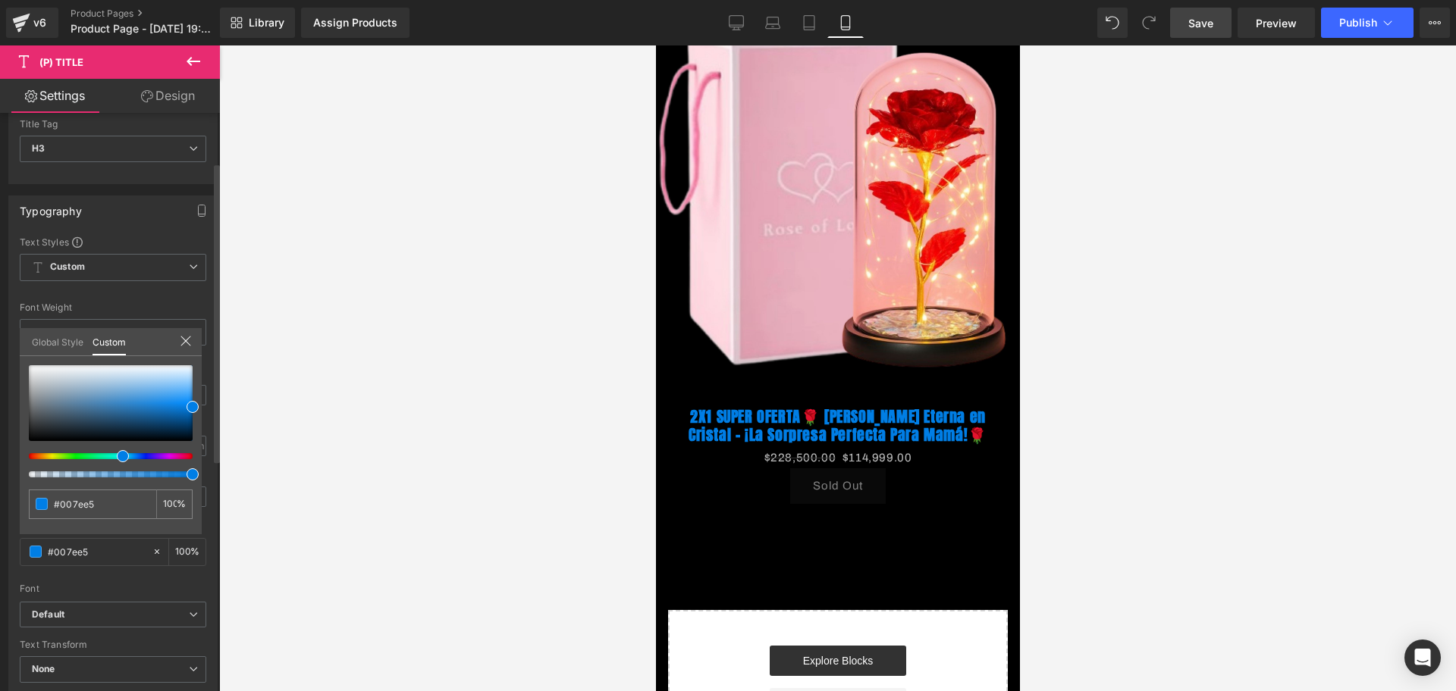
type input "#00a0e5"
type input "#00e554"
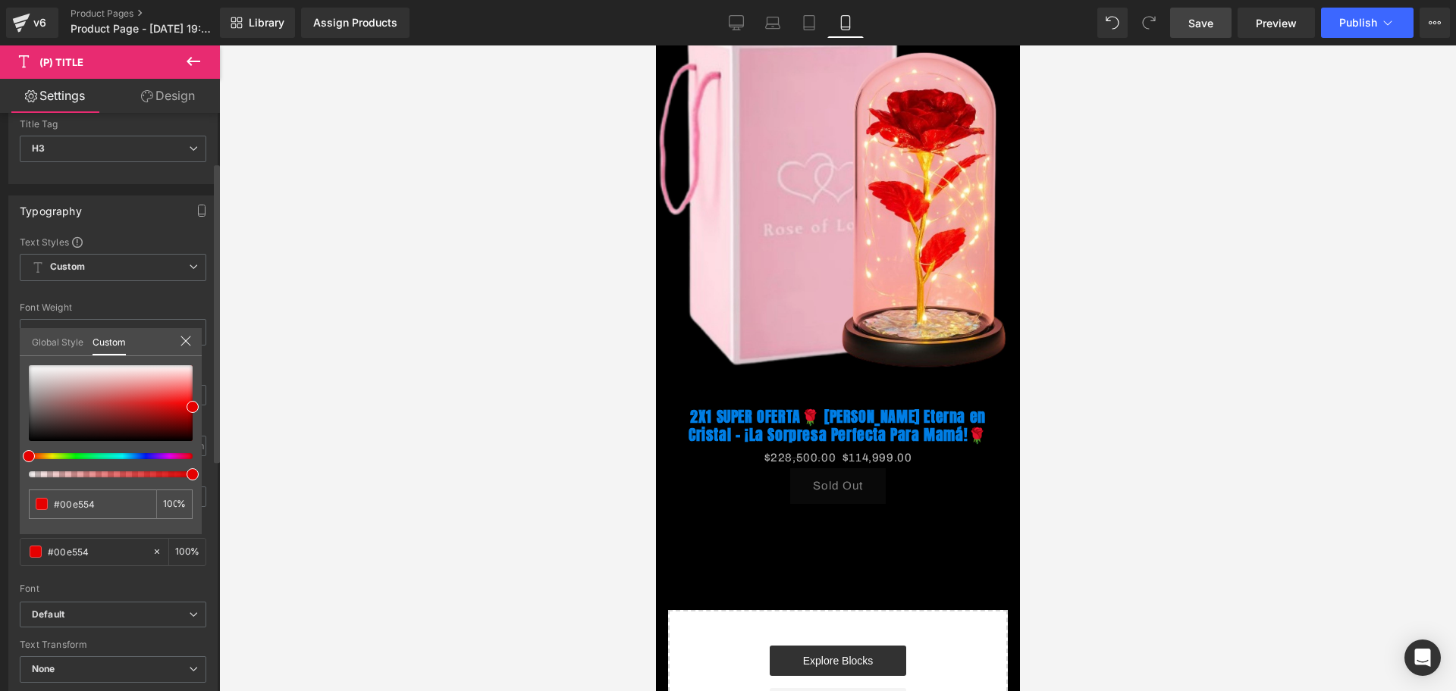
type input "#cae500"
type input "#e50000"
drag, startPoint x: 117, startPoint y: 453, endPoint x: 0, endPoint y: 450, distance: 116.8
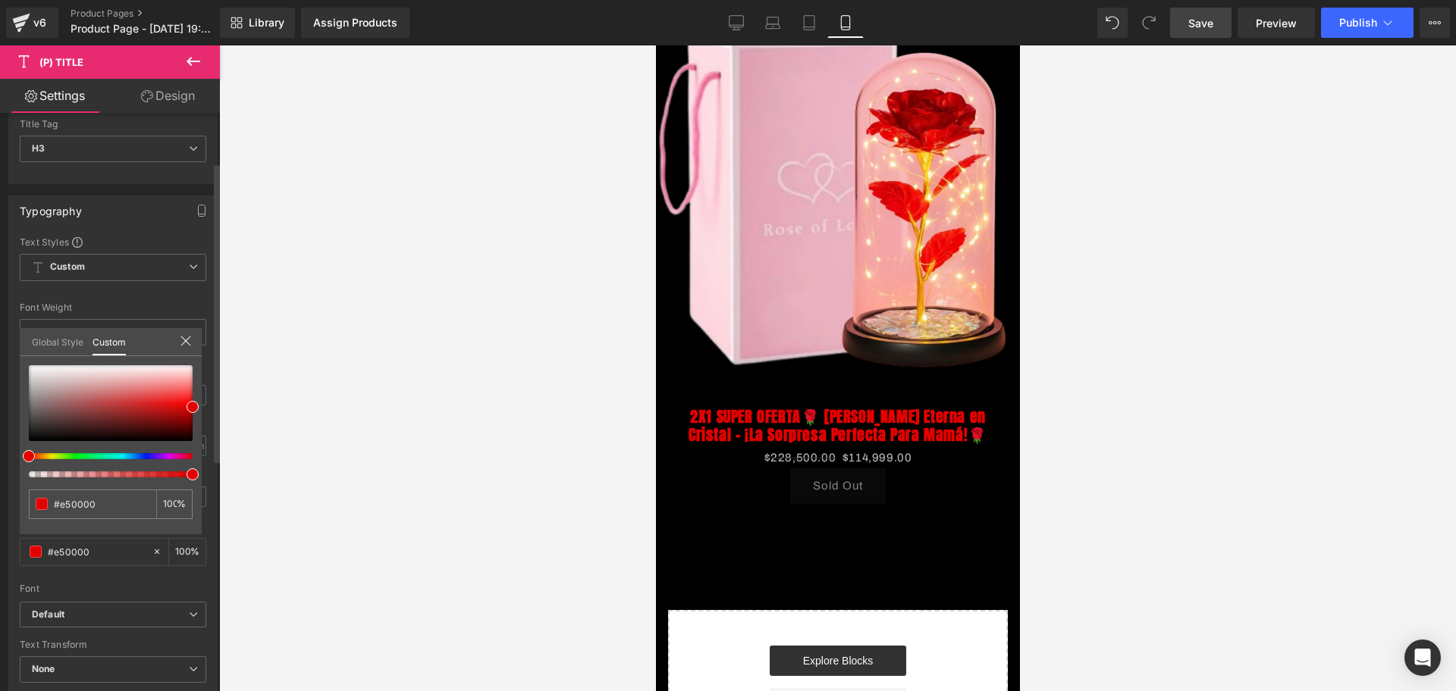
click at [0, 450] on div "Typography Text Styles Custom Custom Setup Global Style Custom Setup Global Sty…" at bounding box center [113, 444] width 227 height 521
type input "#e0dada"
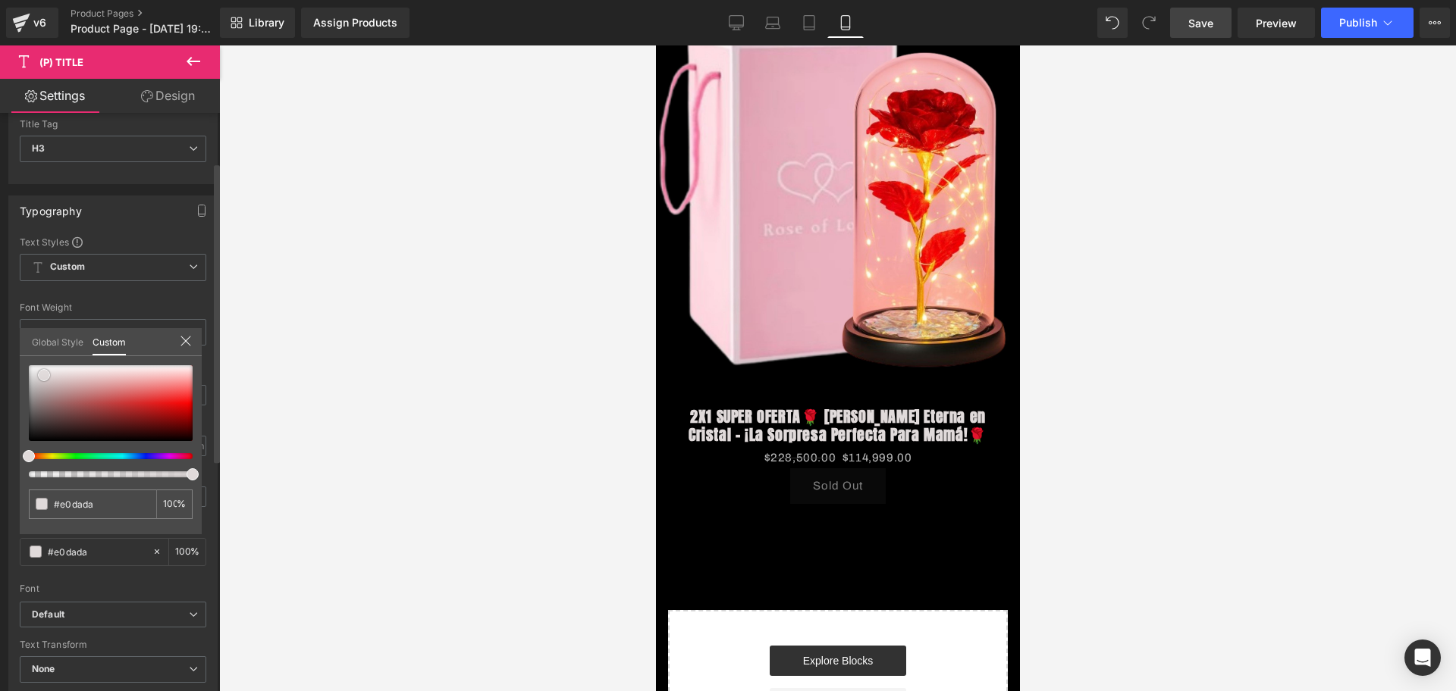
type input "#e0dbdb"
type input "#ebe9e9"
type input "#f2f2f2"
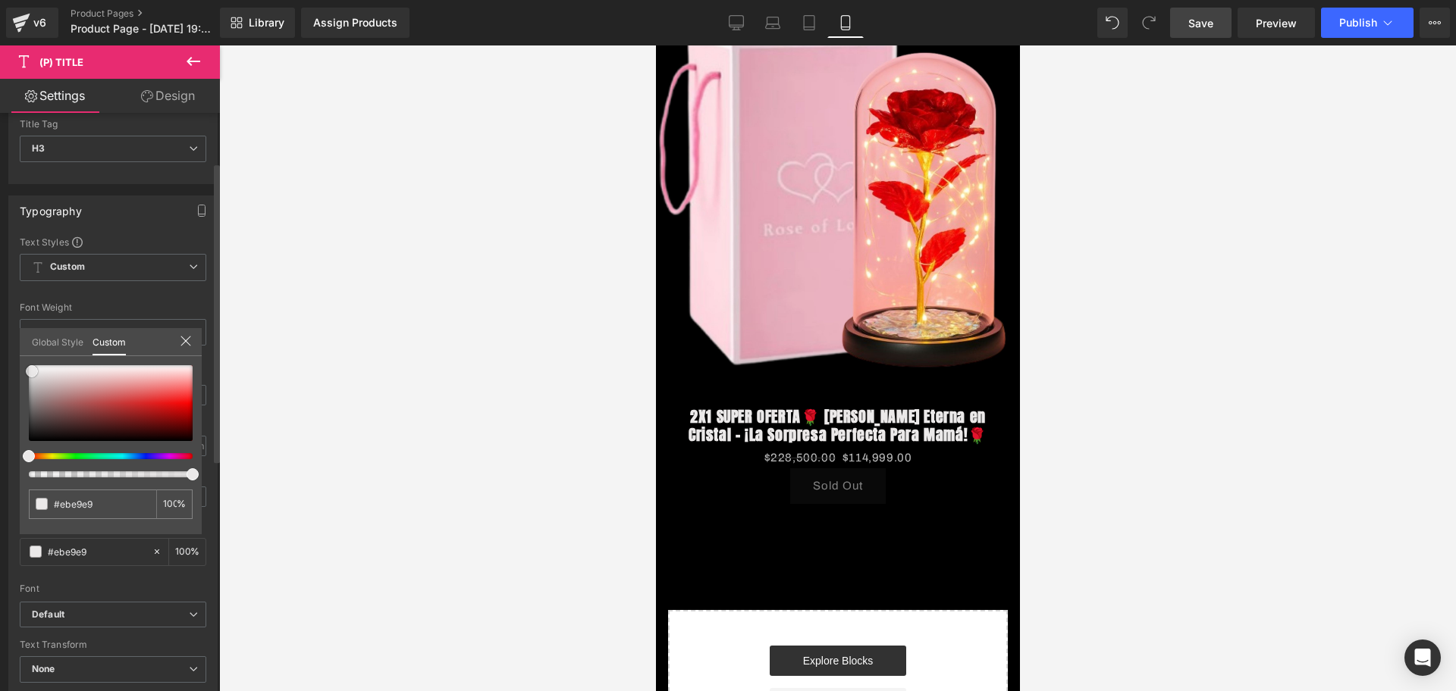
type input "#f2f2f2"
type input "#ffffff"
drag, startPoint x: 44, startPoint y: 375, endPoint x: 17, endPoint y: 353, distance: 35.5
click at [17, 353] on div "Typography Text Styles Custom Custom Setup Global Style Custom Setup Global Sty…" at bounding box center [113, 444] width 227 height 521
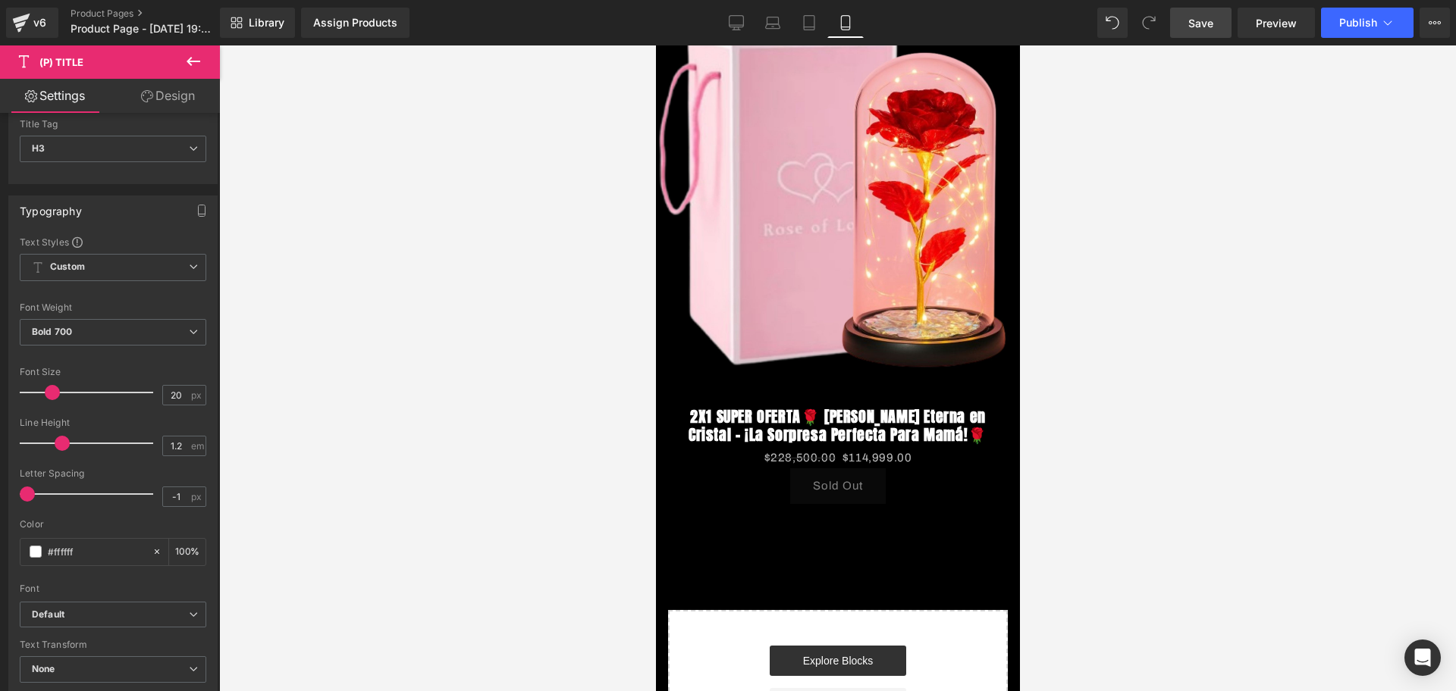
click at [833, 384] on body "​ MI TIENDA Ir directamente al contenido [PERSON_NAME] LA [PERSON_NAME] JOYERIA…" at bounding box center [837, 439] width 364 height 1167
click at [1377, 418] on div at bounding box center [837, 368] width 1237 height 646
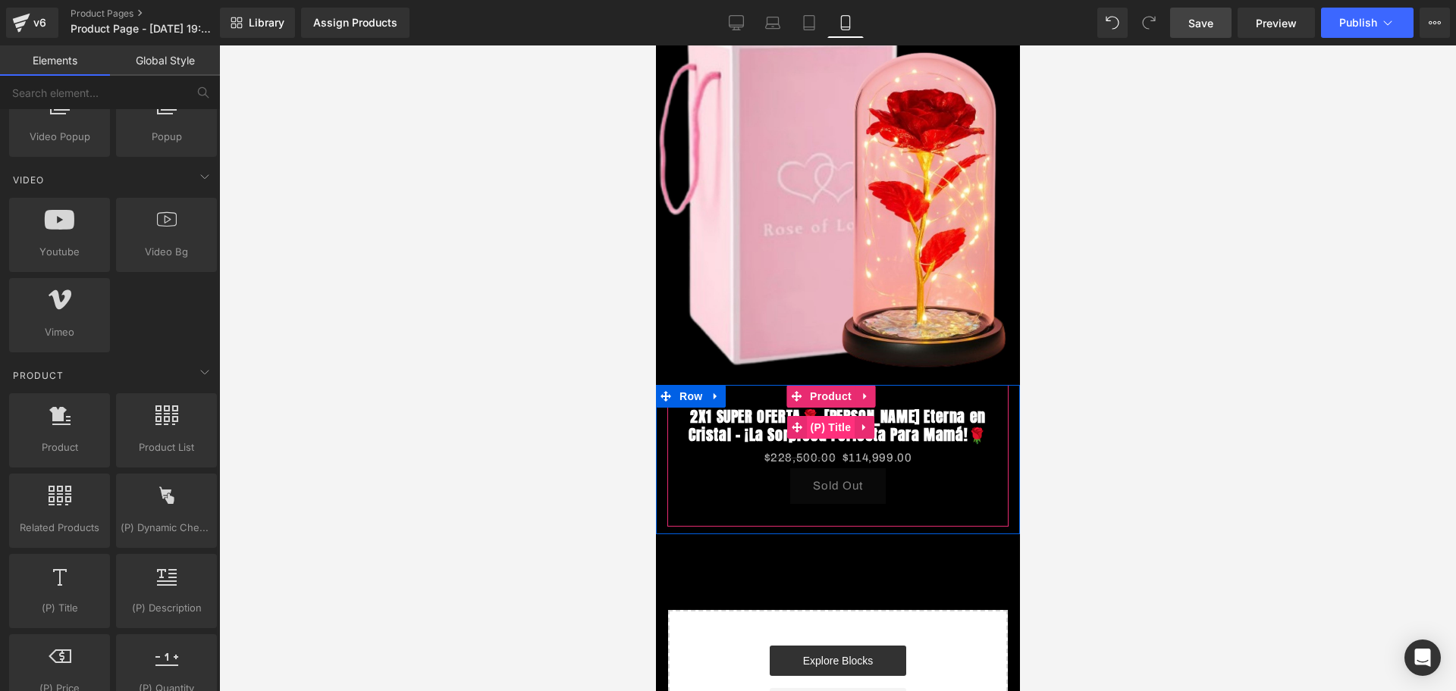
click at [830, 416] on span "(P) Title" at bounding box center [830, 427] width 49 height 23
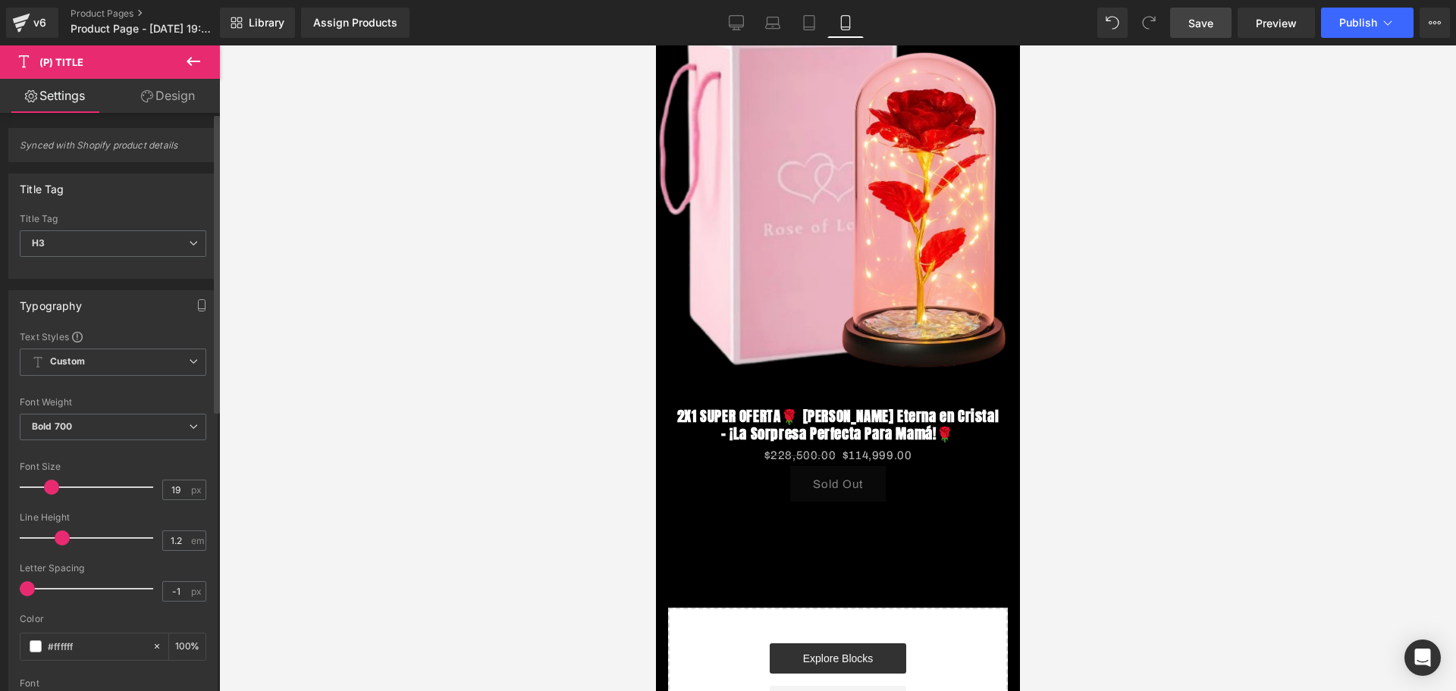
type input "22"
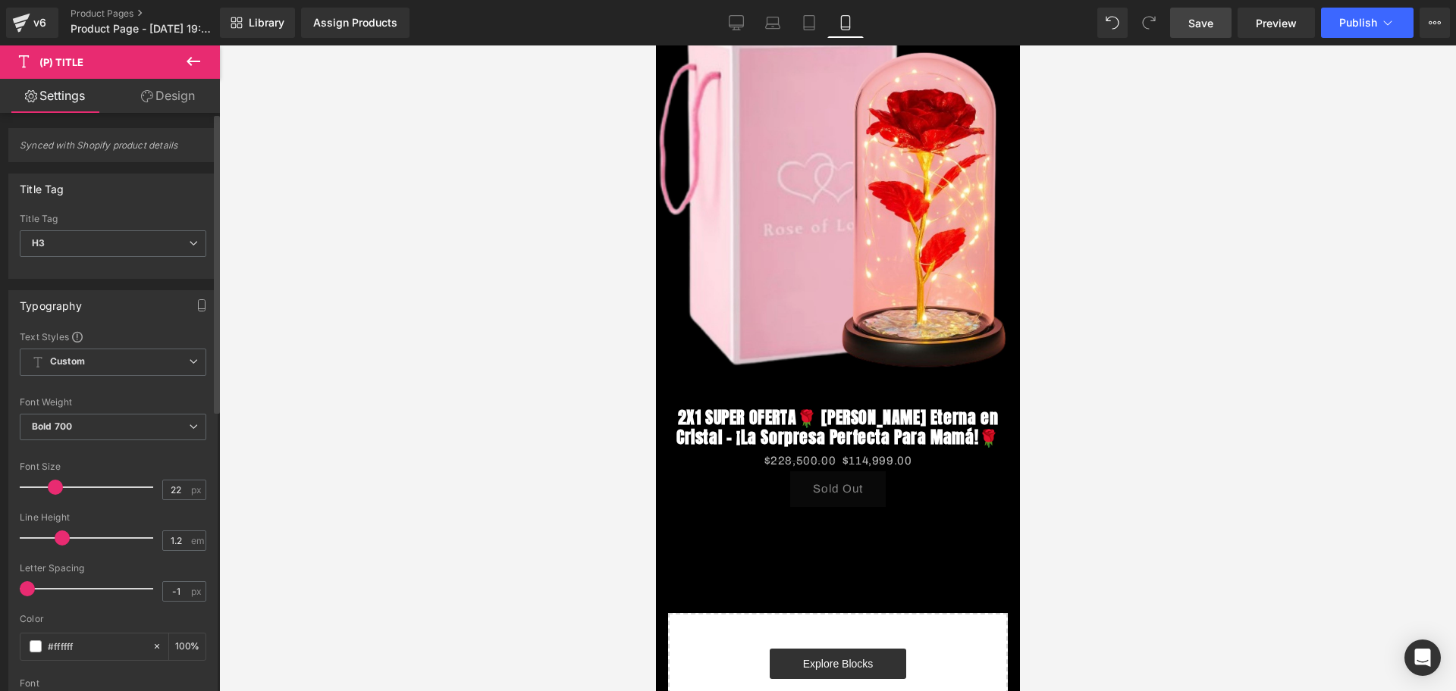
click at [49, 485] on span at bounding box center [55, 487] width 15 height 15
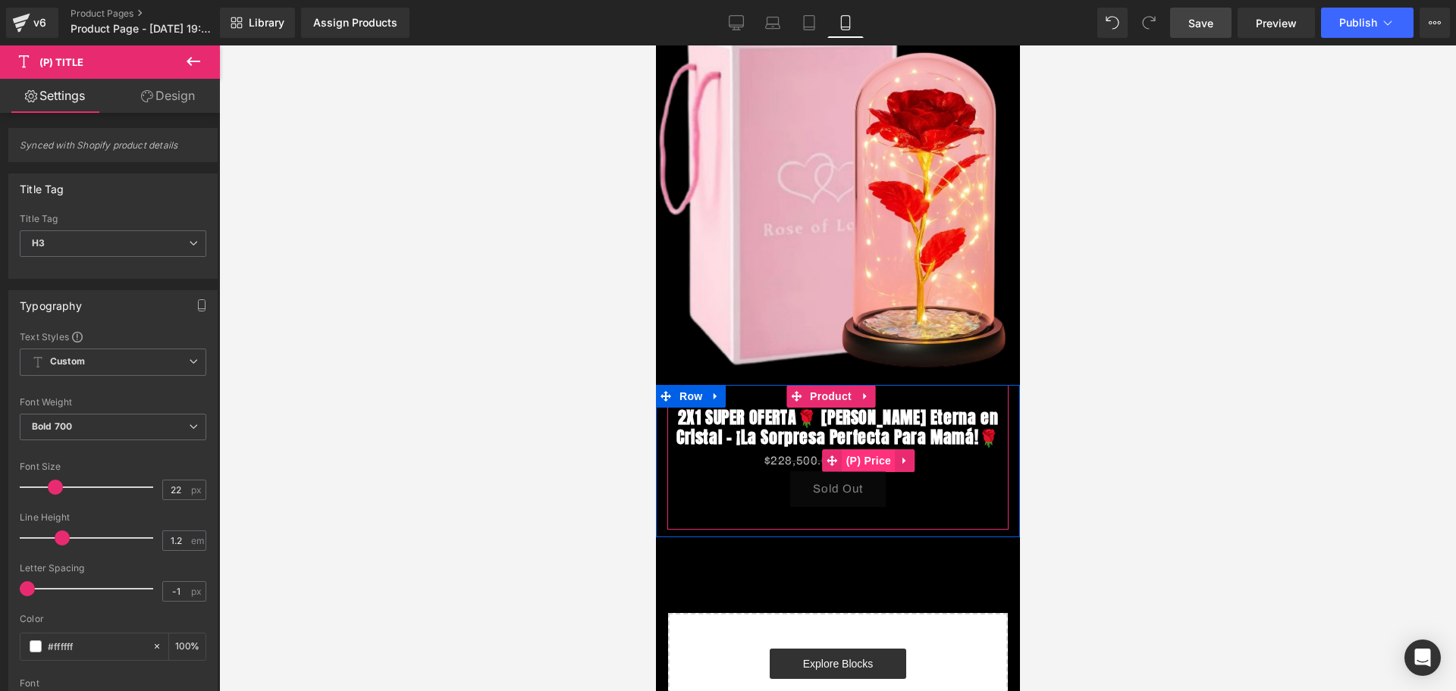
click at [861, 462] on span "(P) Price" at bounding box center [868, 461] width 53 height 23
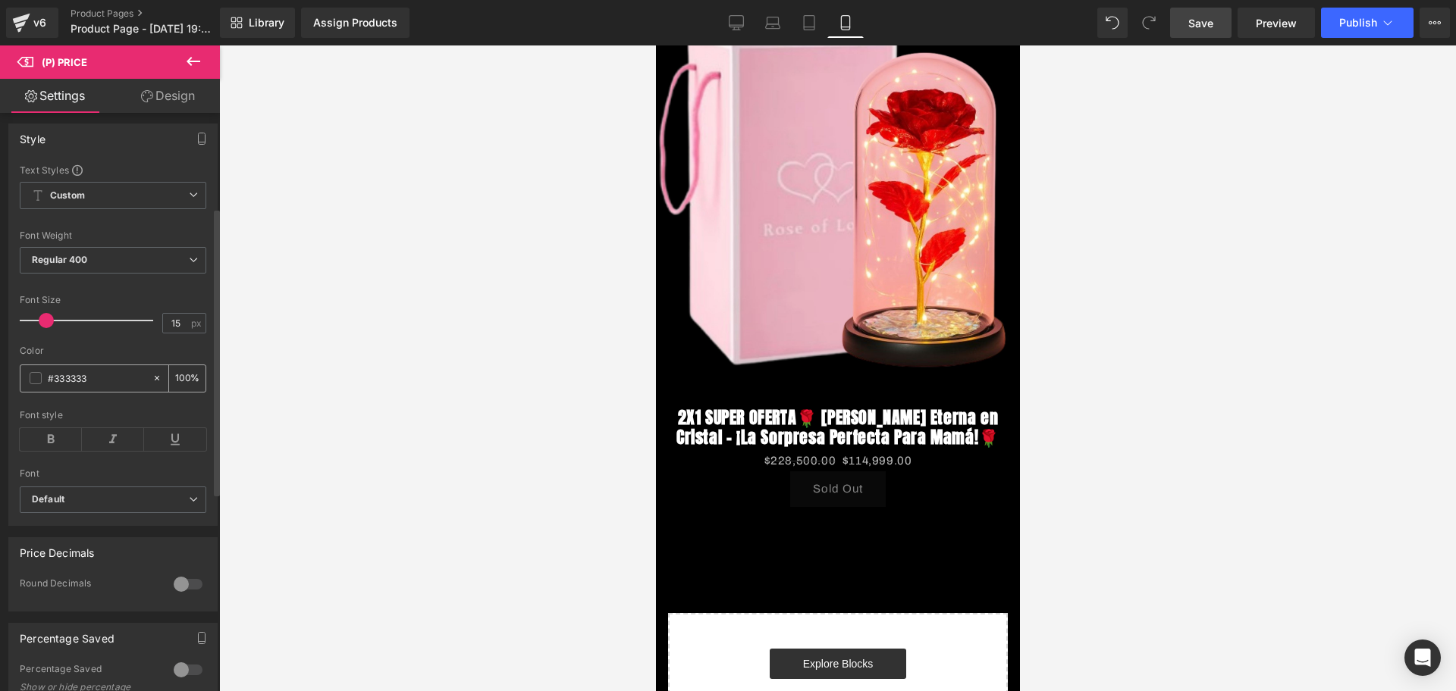
click at [35, 392] on div "#333333" at bounding box center [85, 378] width 131 height 27
click at [39, 381] on div "#333333" at bounding box center [85, 378] width 131 height 27
click at [45, 383] on div "#333333" at bounding box center [85, 378] width 131 height 27
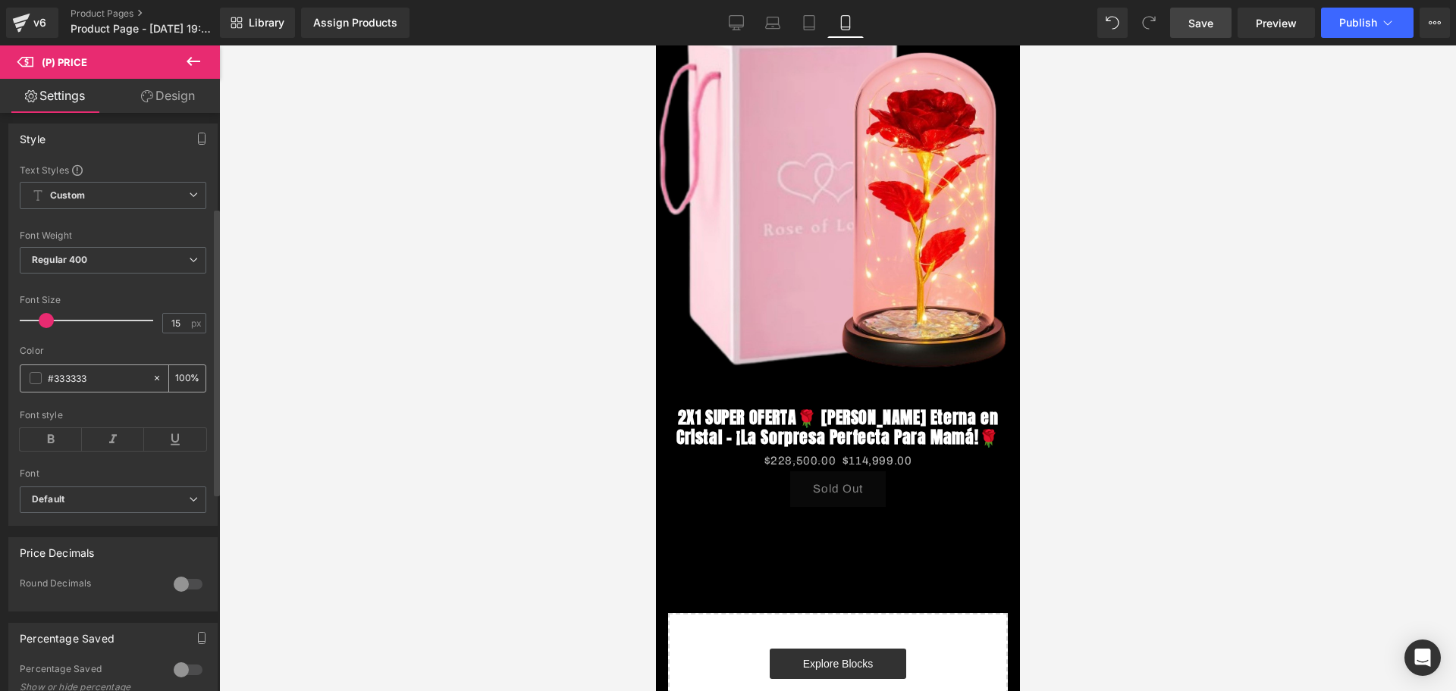
click at [36, 384] on span at bounding box center [36, 378] width 12 height 12
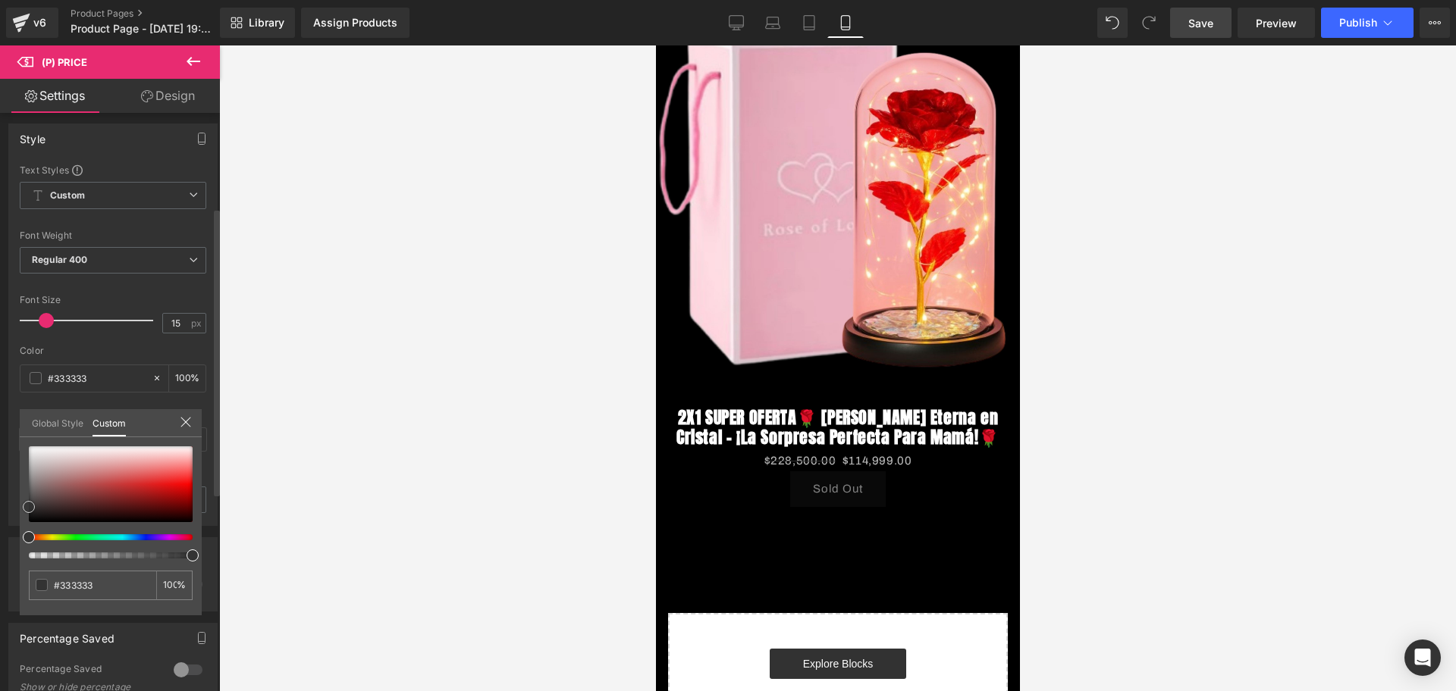
type input "#f63b3b"
type input "#f73a3a"
type input "#fb1c1c"
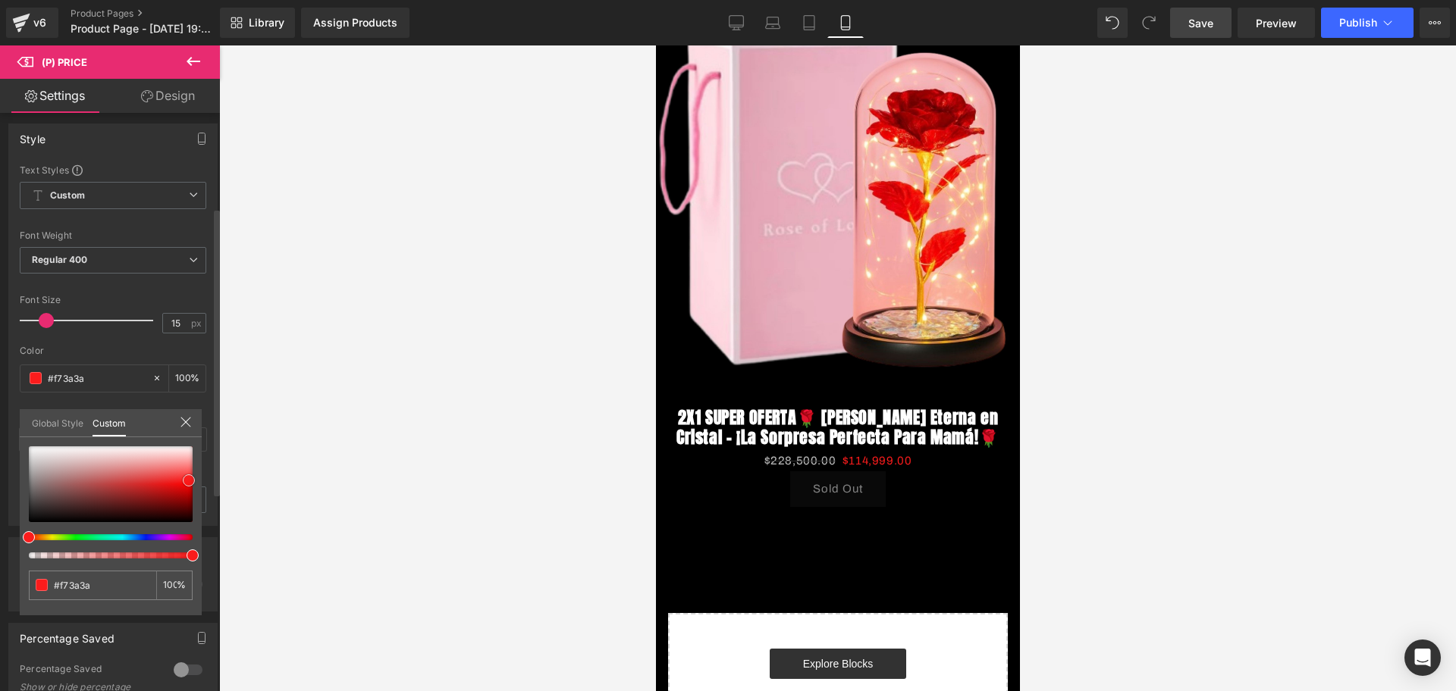
type input "#fb1c1c"
type input "#fc0c0c"
type input "#e50000"
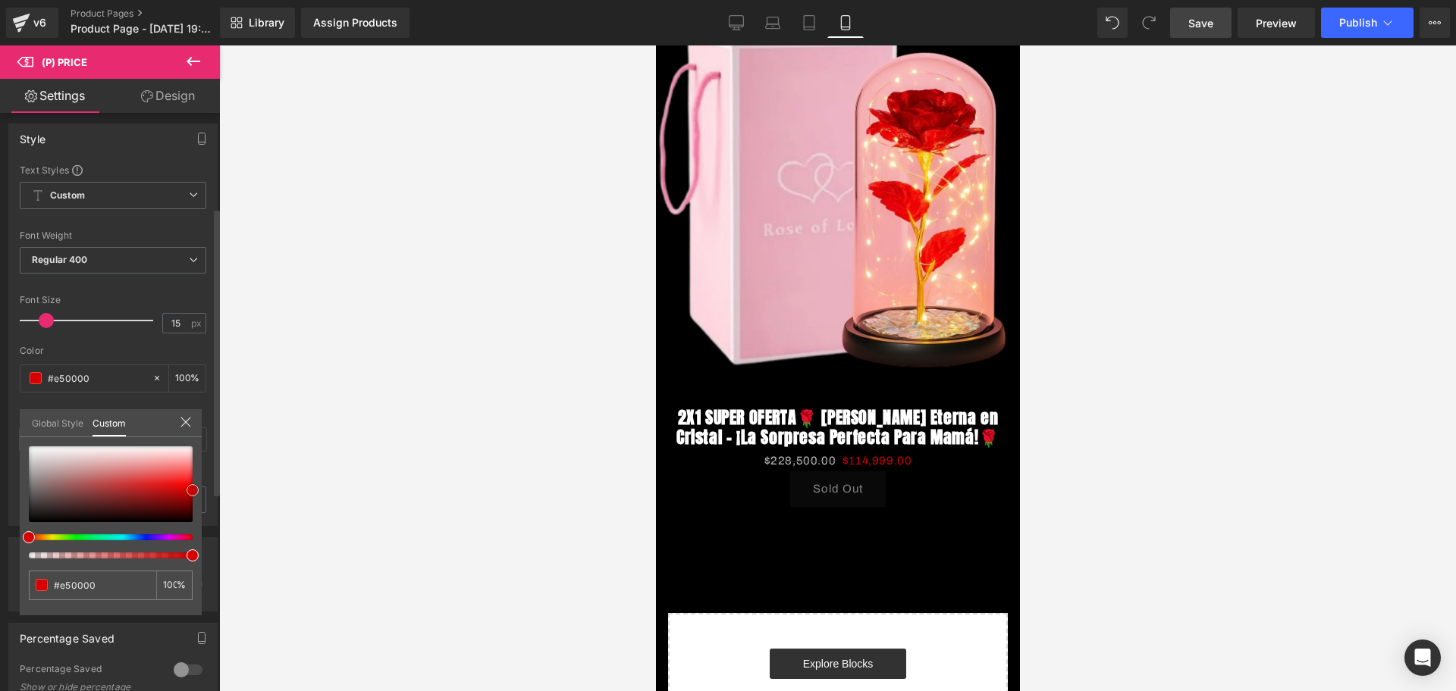
type input "#d60000"
type input "#ff0000"
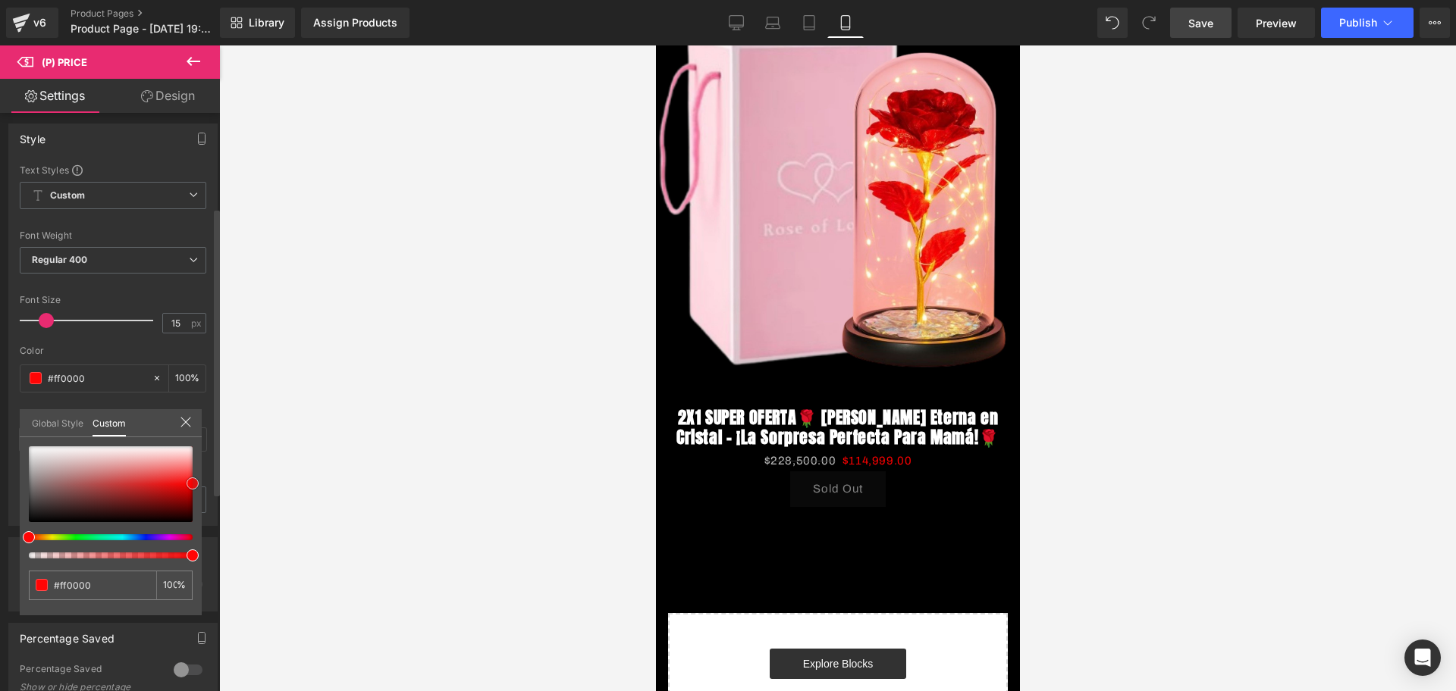
type input "#ff1414"
type input "#fe2d2d"
type input "#fe3939"
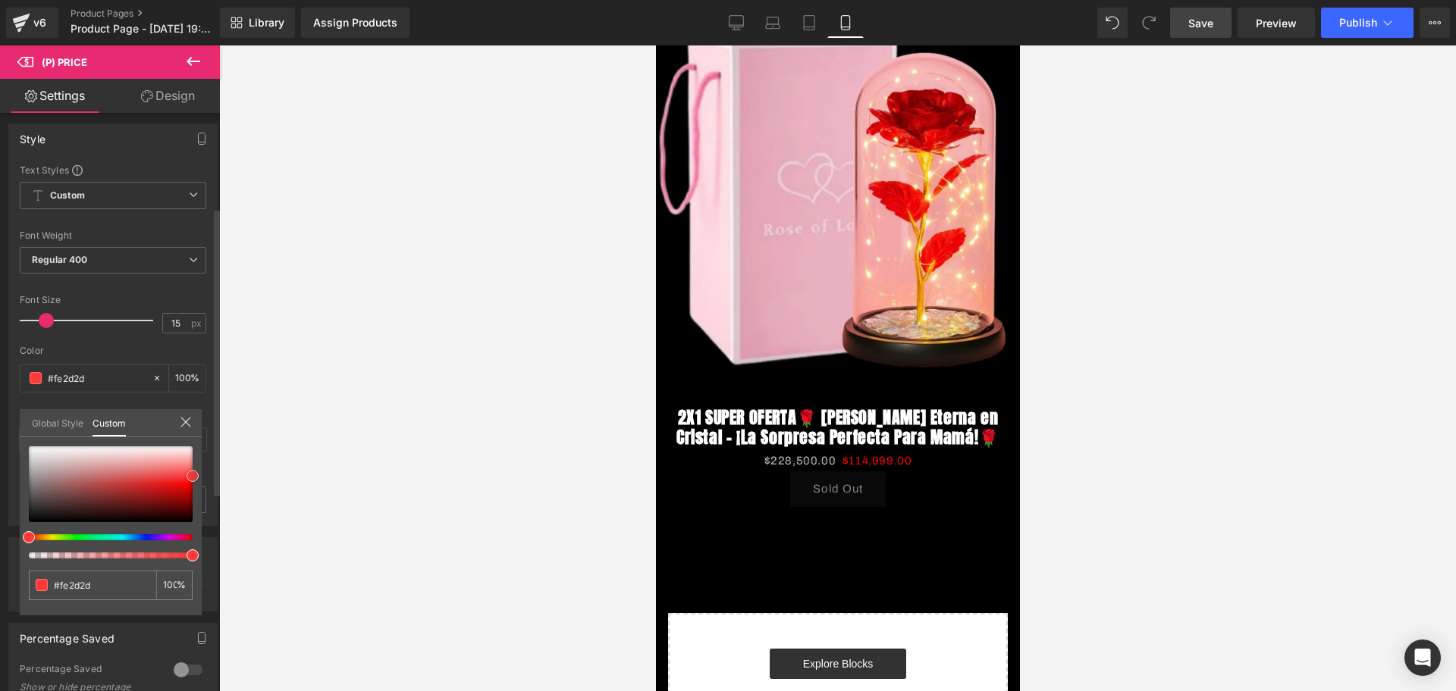
type input "#fe3939"
drag, startPoint x: 180, startPoint y: 477, endPoint x: 206, endPoint y: 476, distance: 26.5
click at [206, 476] on div "Style Text Styles Custom Custom Setup Global Style Custom Setup Global Style Th…" at bounding box center [113, 319] width 227 height 414
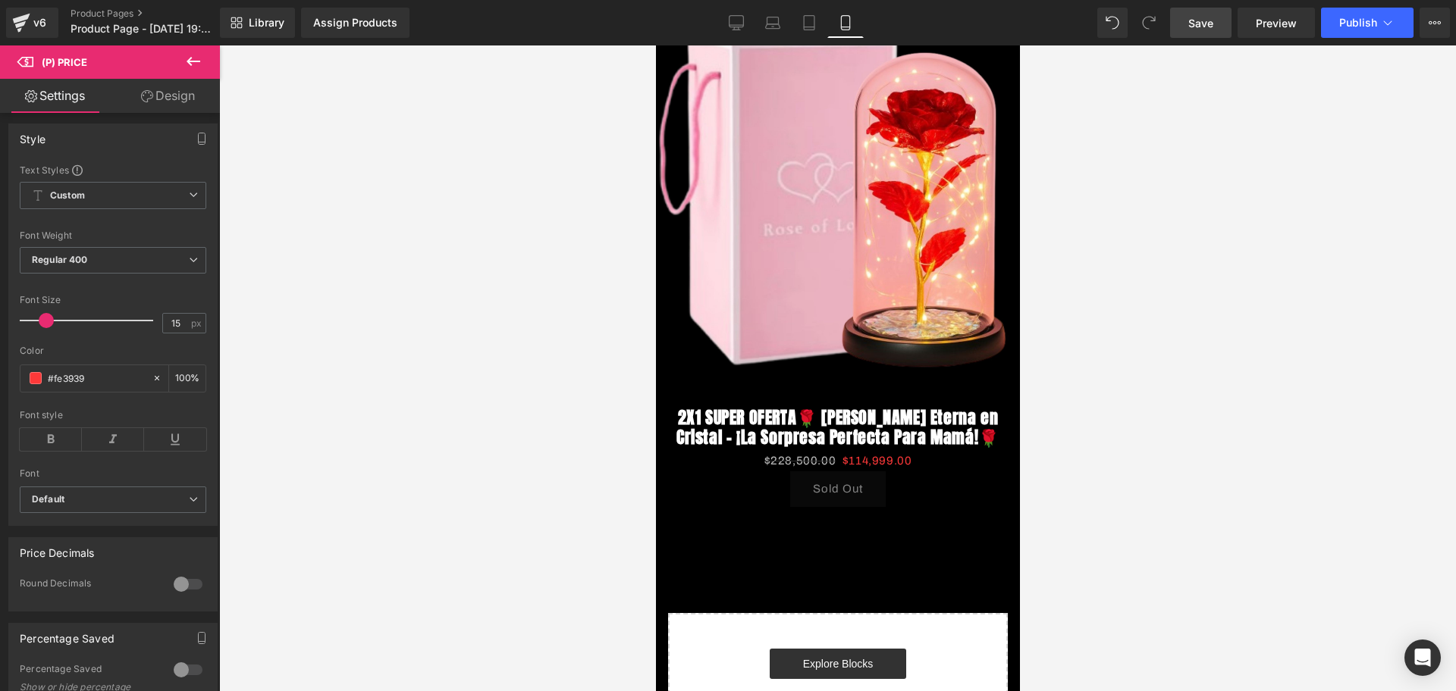
click at [375, 445] on div at bounding box center [837, 368] width 1237 height 646
click at [47, 451] on icon at bounding box center [51, 439] width 62 height 23
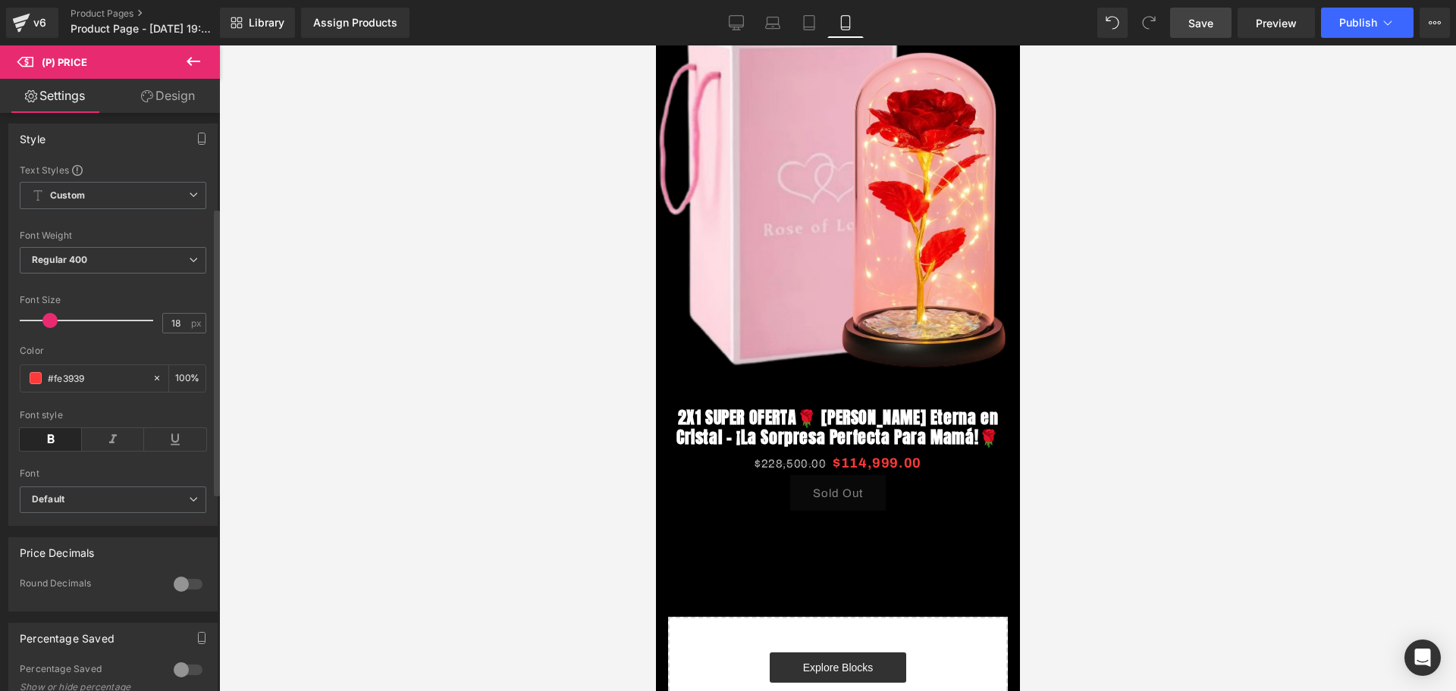
scroll to position [0, 274]
type input "20"
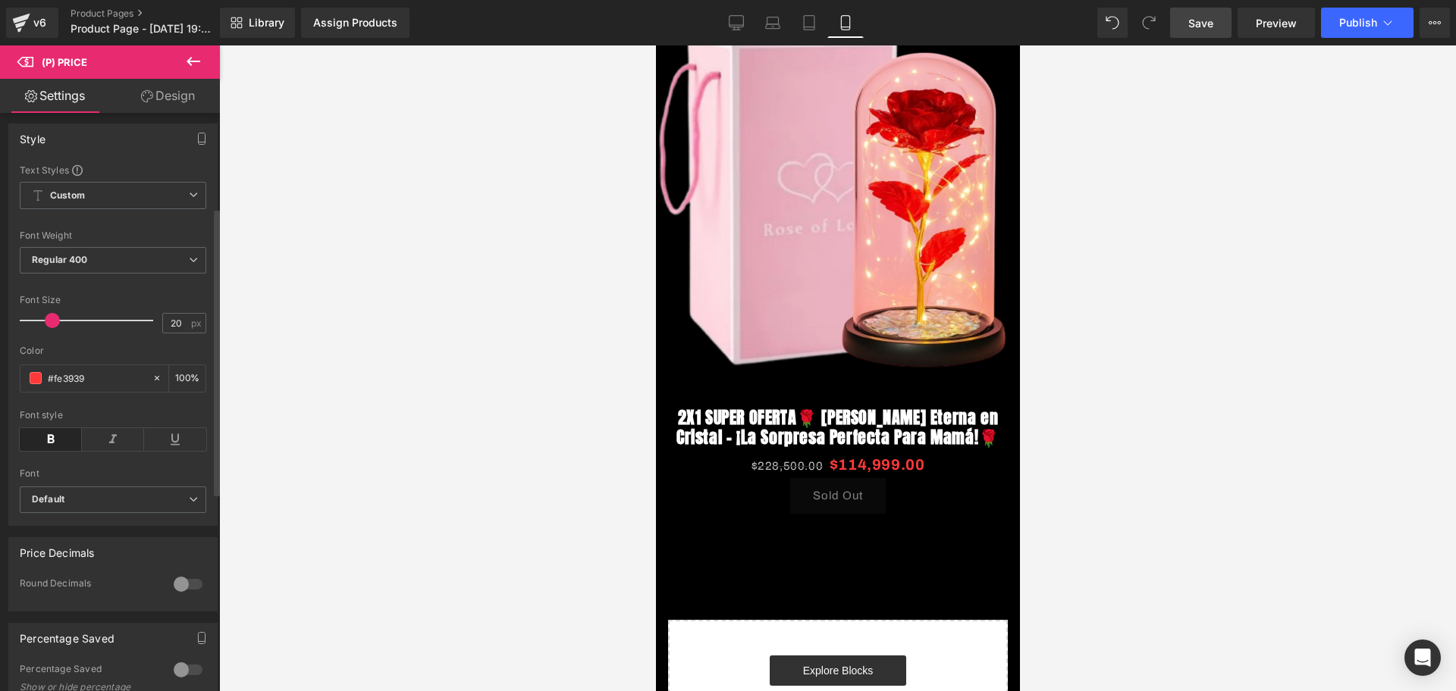
drag, startPoint x: 45, startPoint y: 327, endPoint x: 51, endPoint y: 333, distance: 8.6
click at [51, 328] on span at bounding box center [52, 320] width 15 height 15
click at [194, 64] on icon at bounding box center [193, 61] width 18 height 18
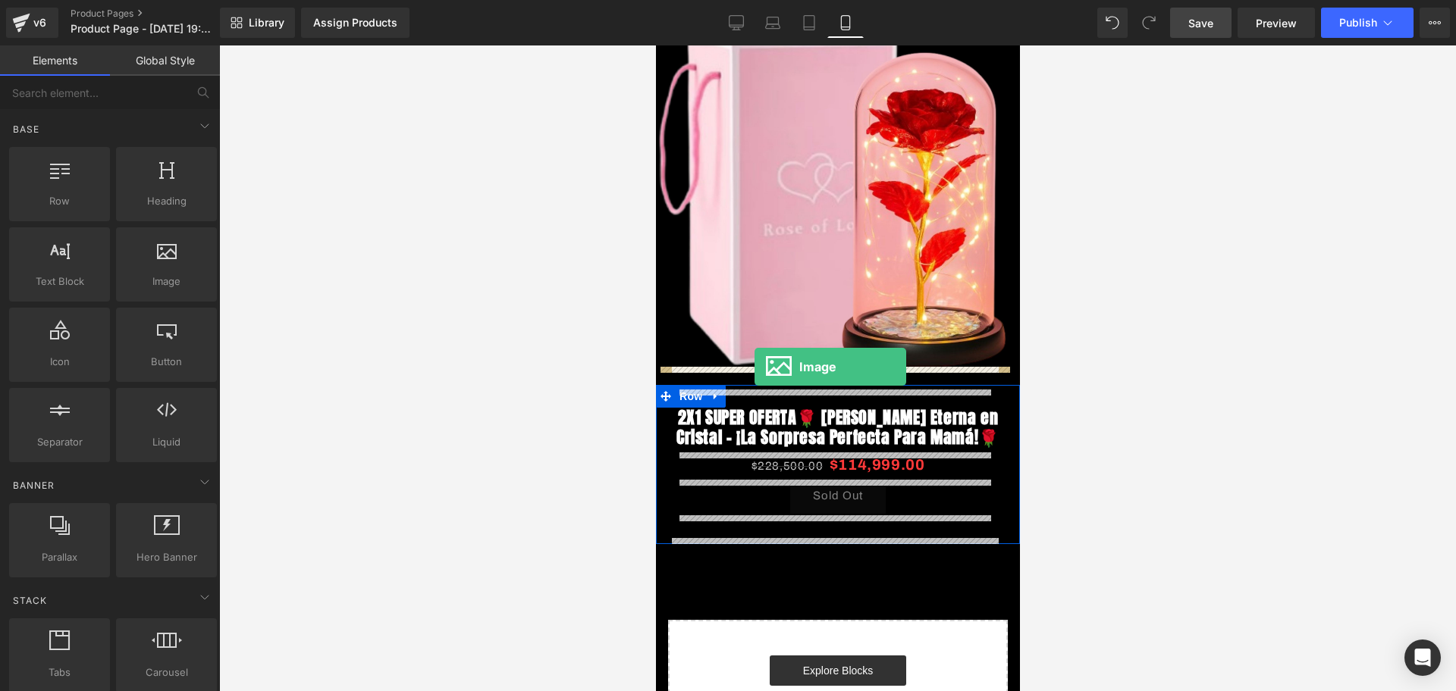
scroll to position [0, 0]
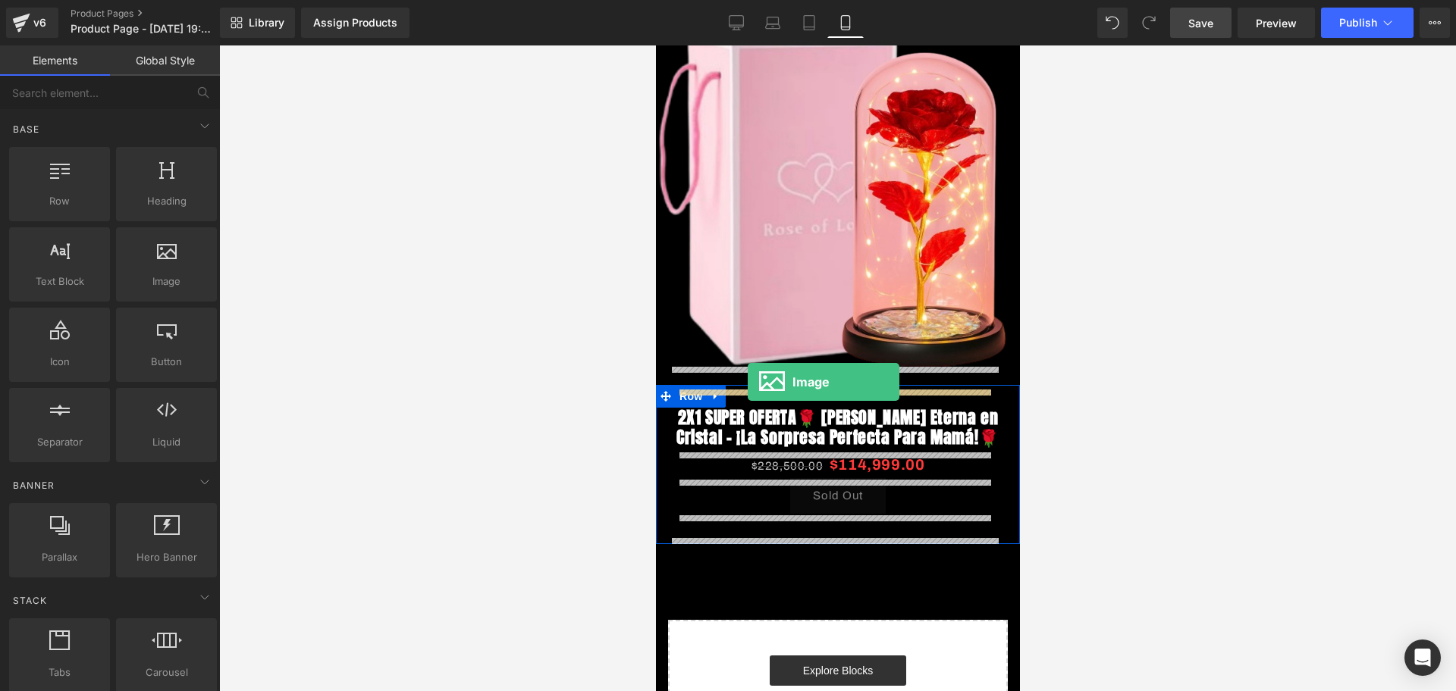
drag, startPoint x: 841, startPoint y: 296, endPoint x: 746, endPoint y: 382, distance: 127.7
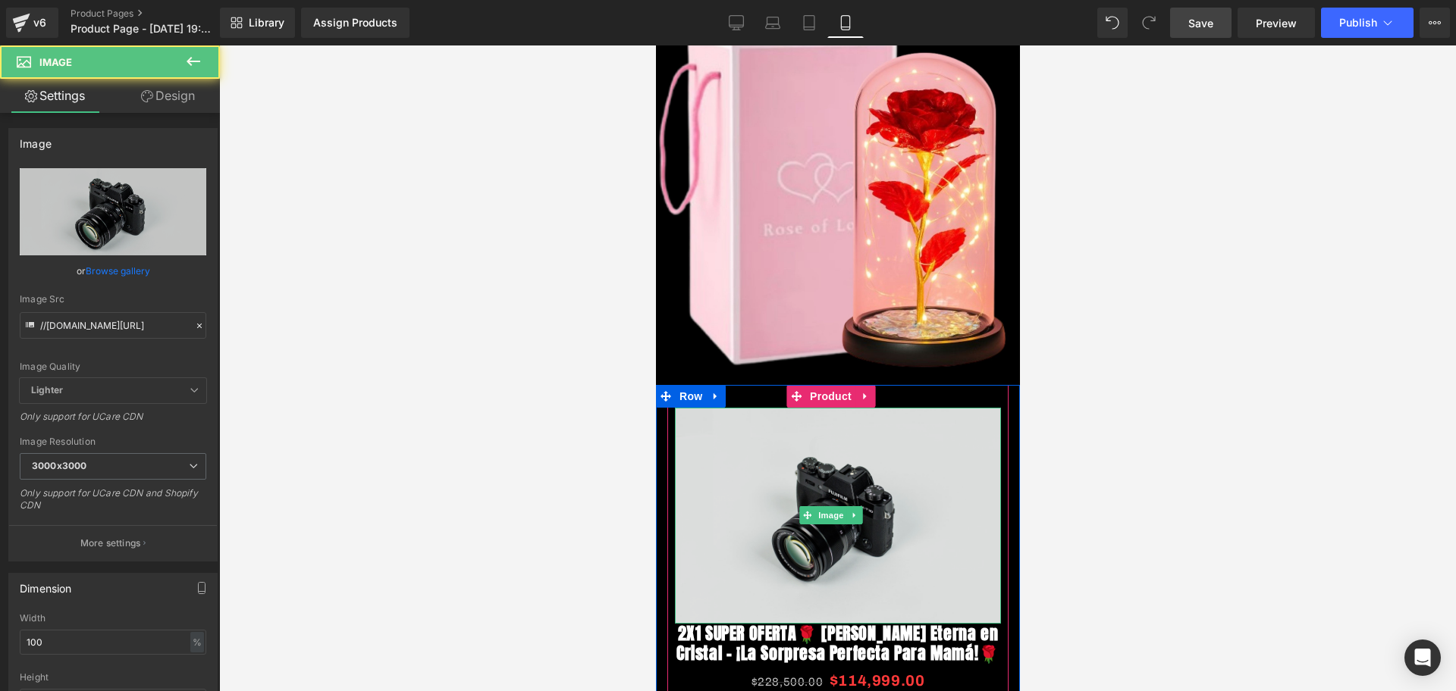
click at [842, 435] on img at bounding box center [837, 516] width 326 height 216
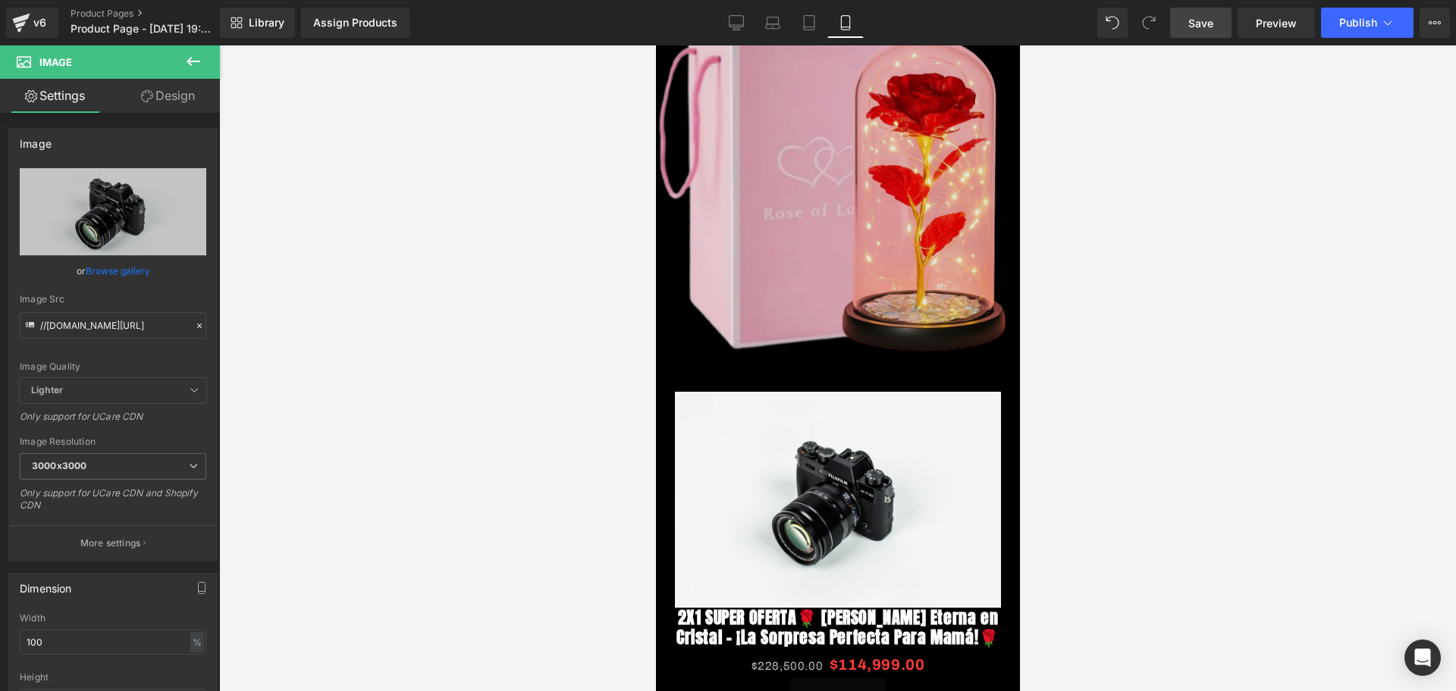
scroll to position [569, 0]
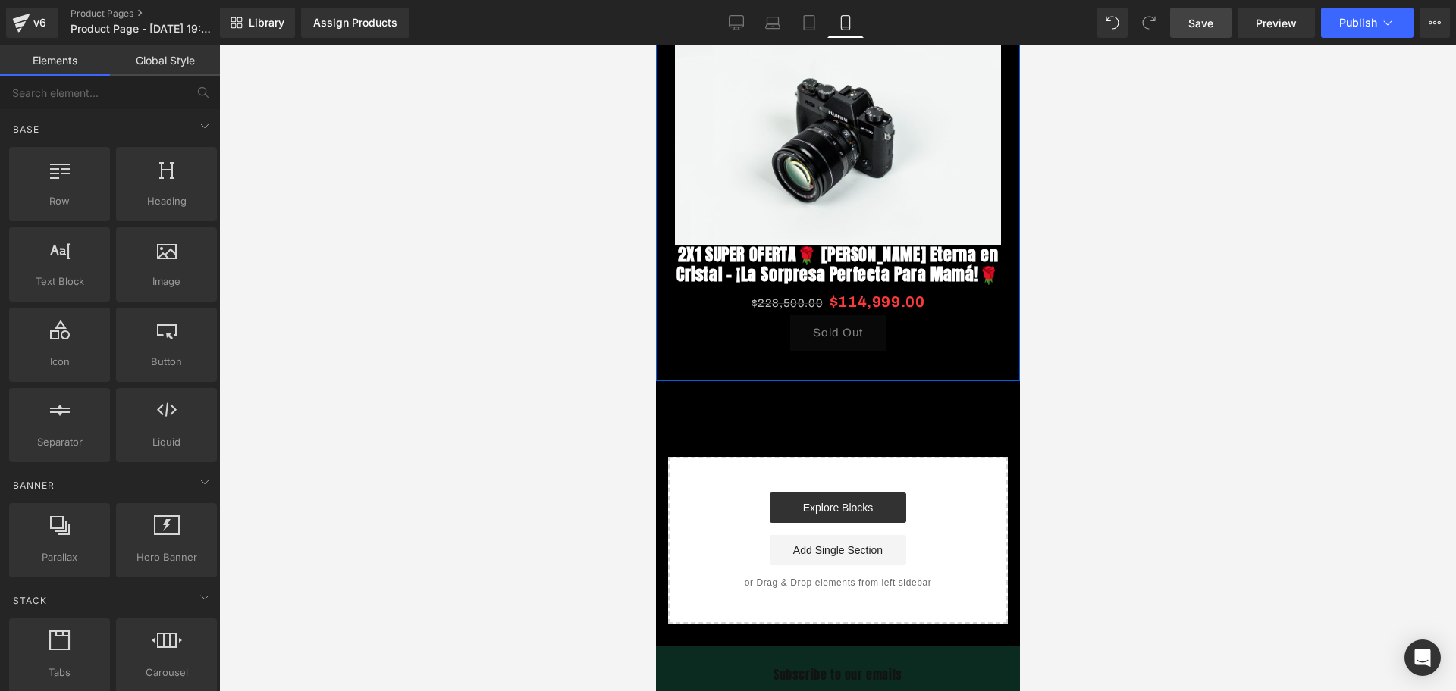
click at [807, 380] on div "Image Row Image 2X1 SUPER OFERTA🌹 [PERSON_NAME] Eterna en Cristal – ¡La Sorpres…" at bounding box center [837, 80] width 364 height 1088
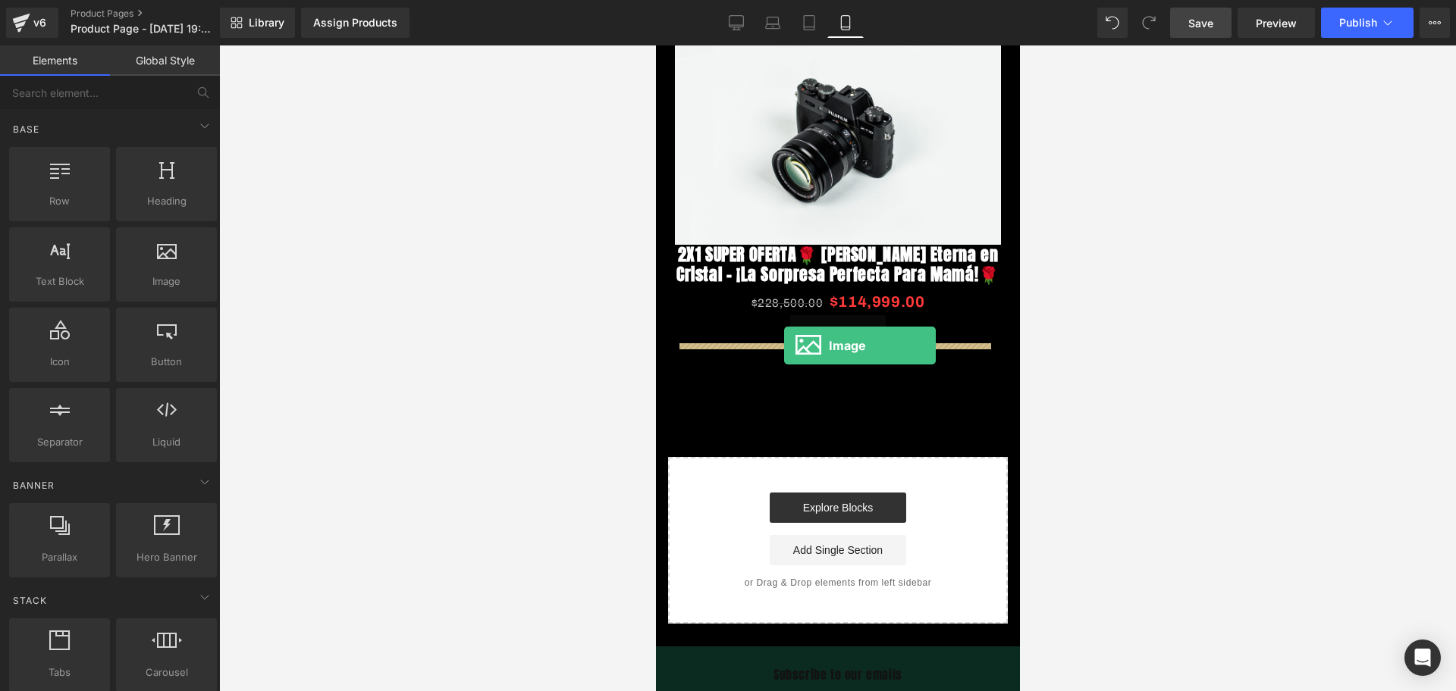
drag, startPoint x: 814, startPoint y: 329, endPoint x: 783, endPoint y: 346, distance: 35.3
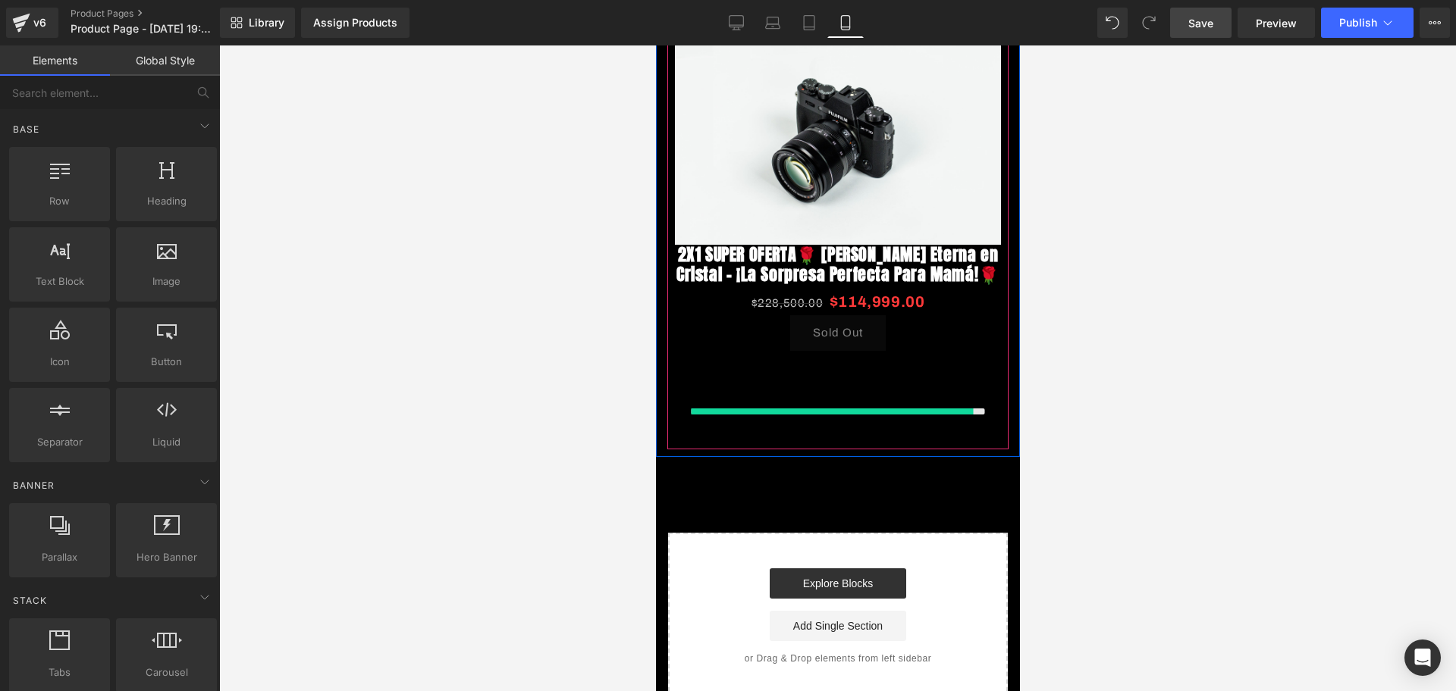
scroll to position [0, 274]
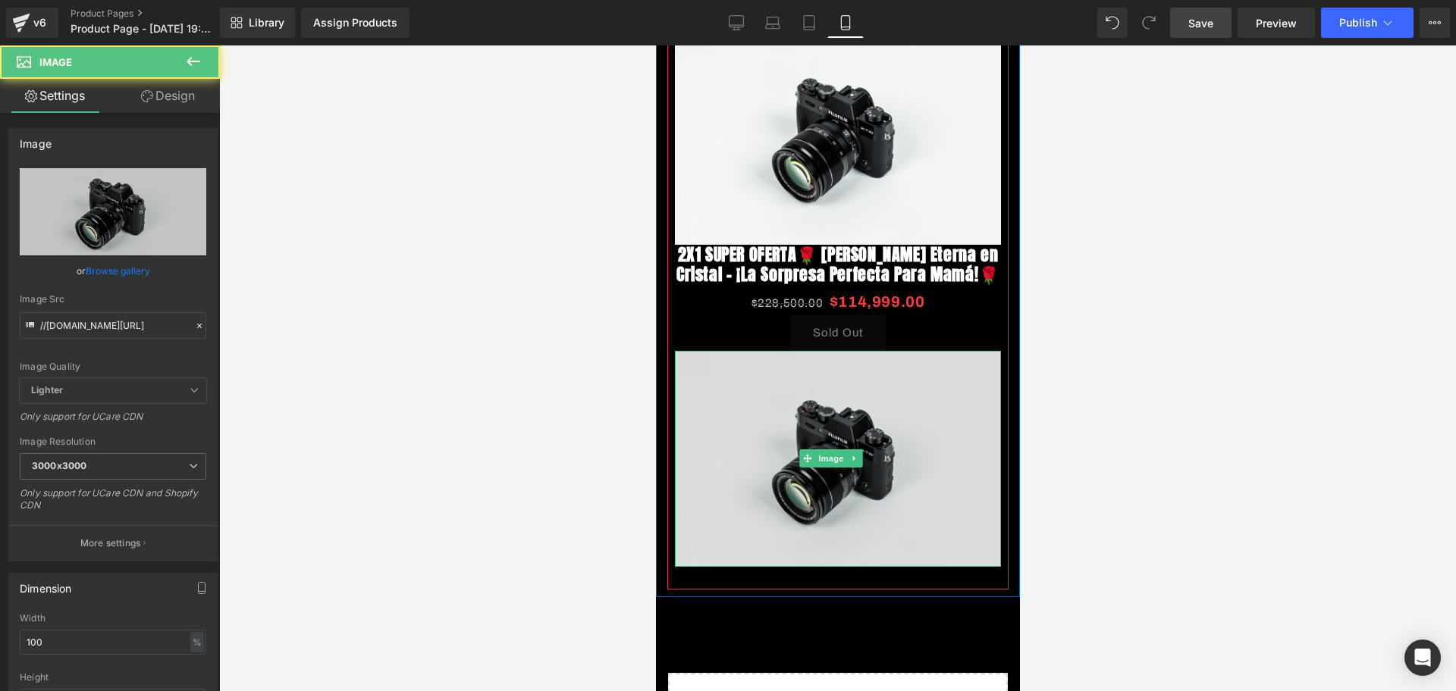
click at [823, 390] on img at bounding box center [837, 459] width 326 height 216
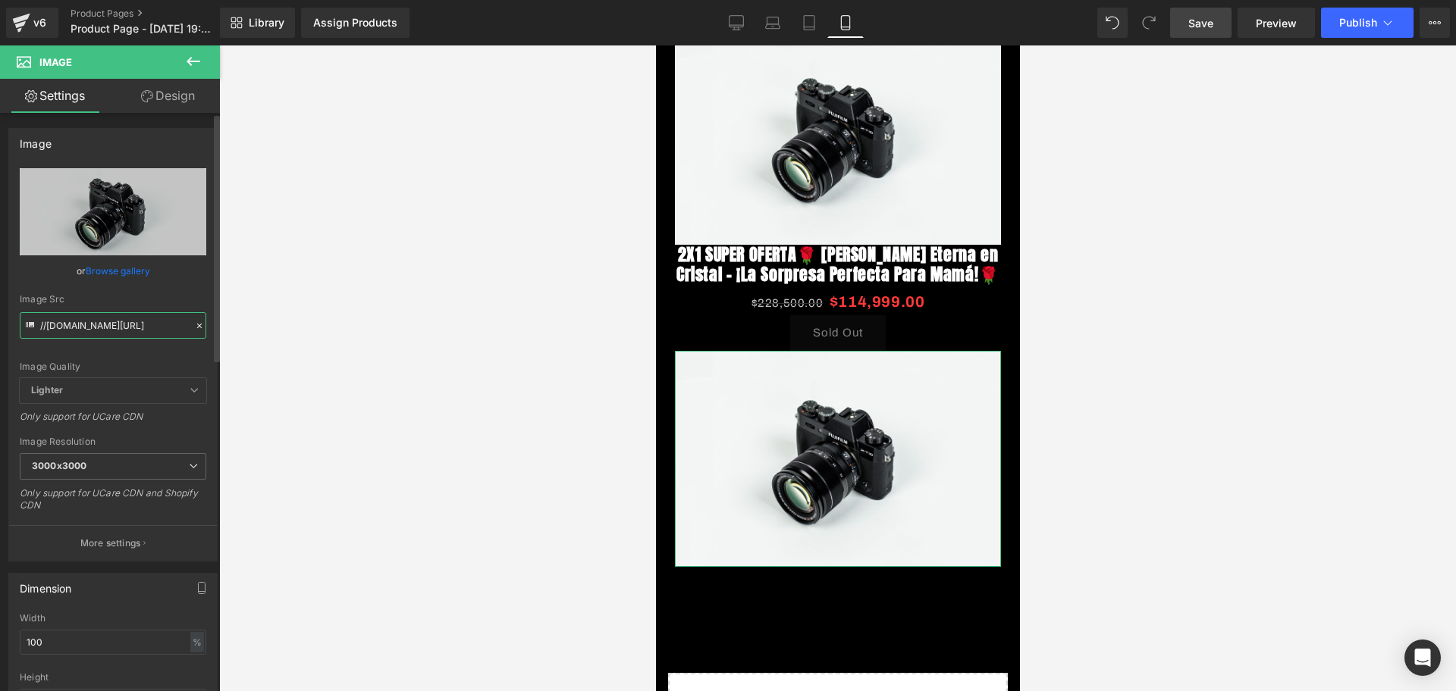
click at [111, 317] on input "//[DOMAIN_NAME][URL]" at bounding box center [113, 325] width 187 height 27
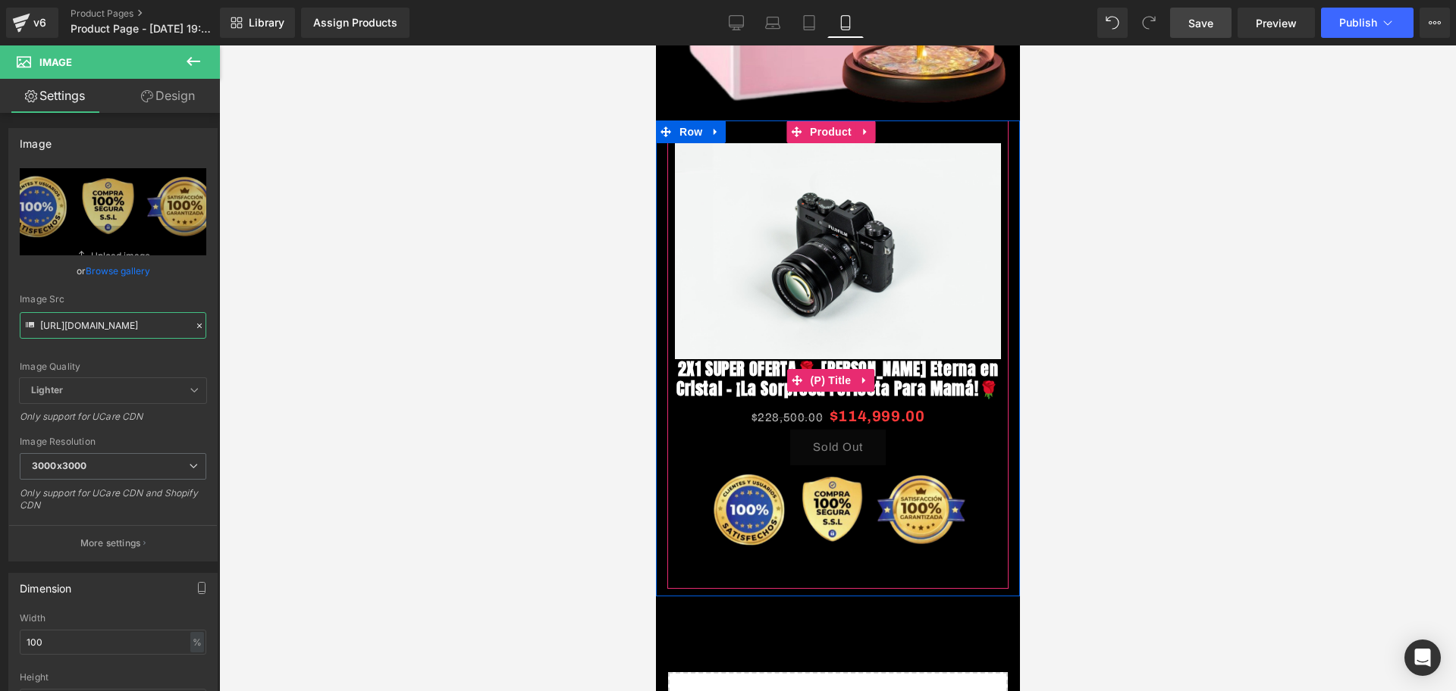
scroll to position [379, 0]
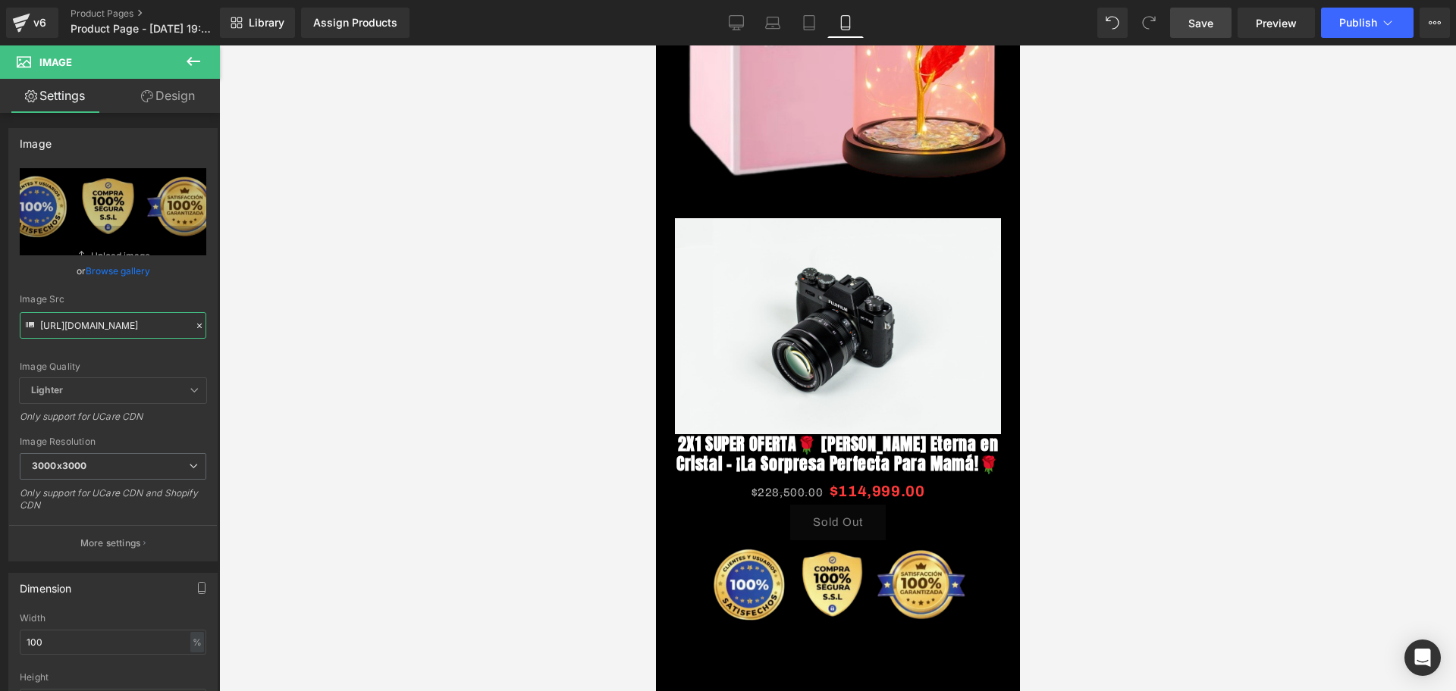
type input "[URL][DOMAIN_NAME]"
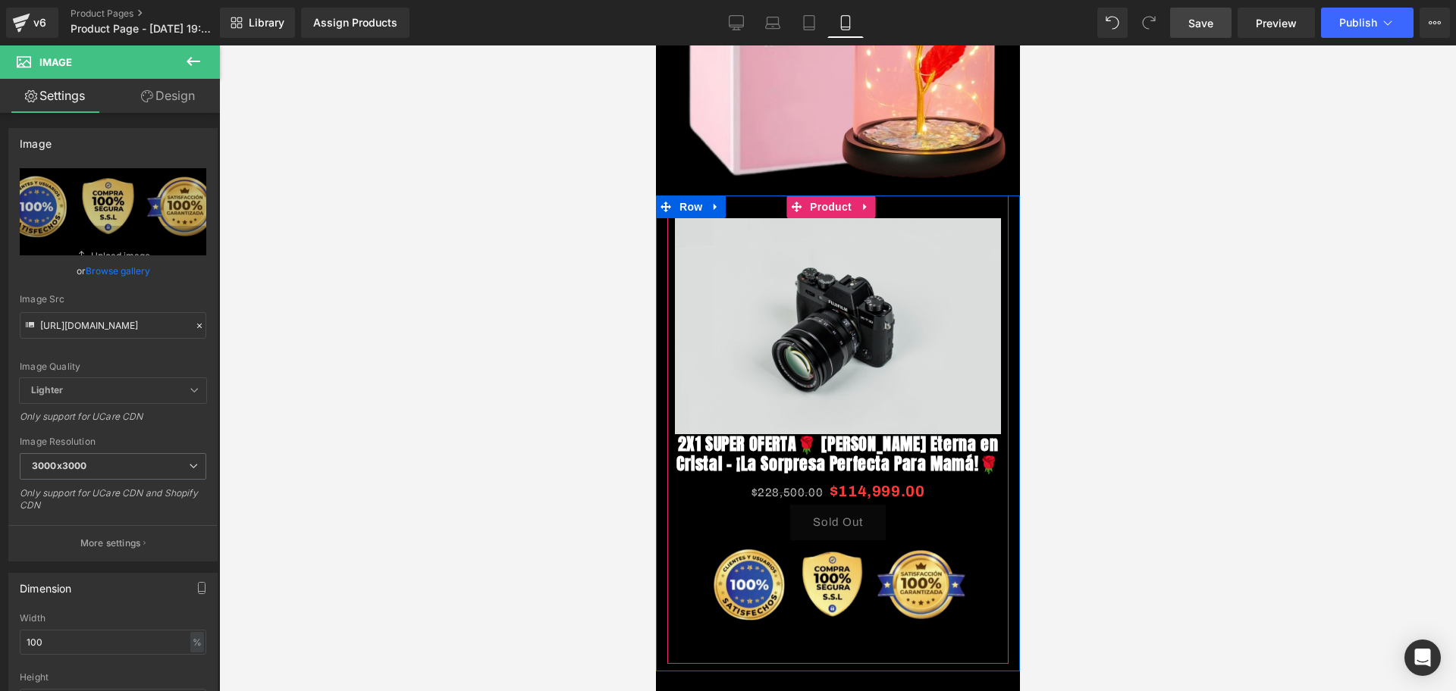
drag, startPoint x: 839, startPoint y: 273, endPoint x: 820, endPoint y: 273, distance: 19.7
click at [839, 273] on img at bounding box center [837, 326] width 326 height 216
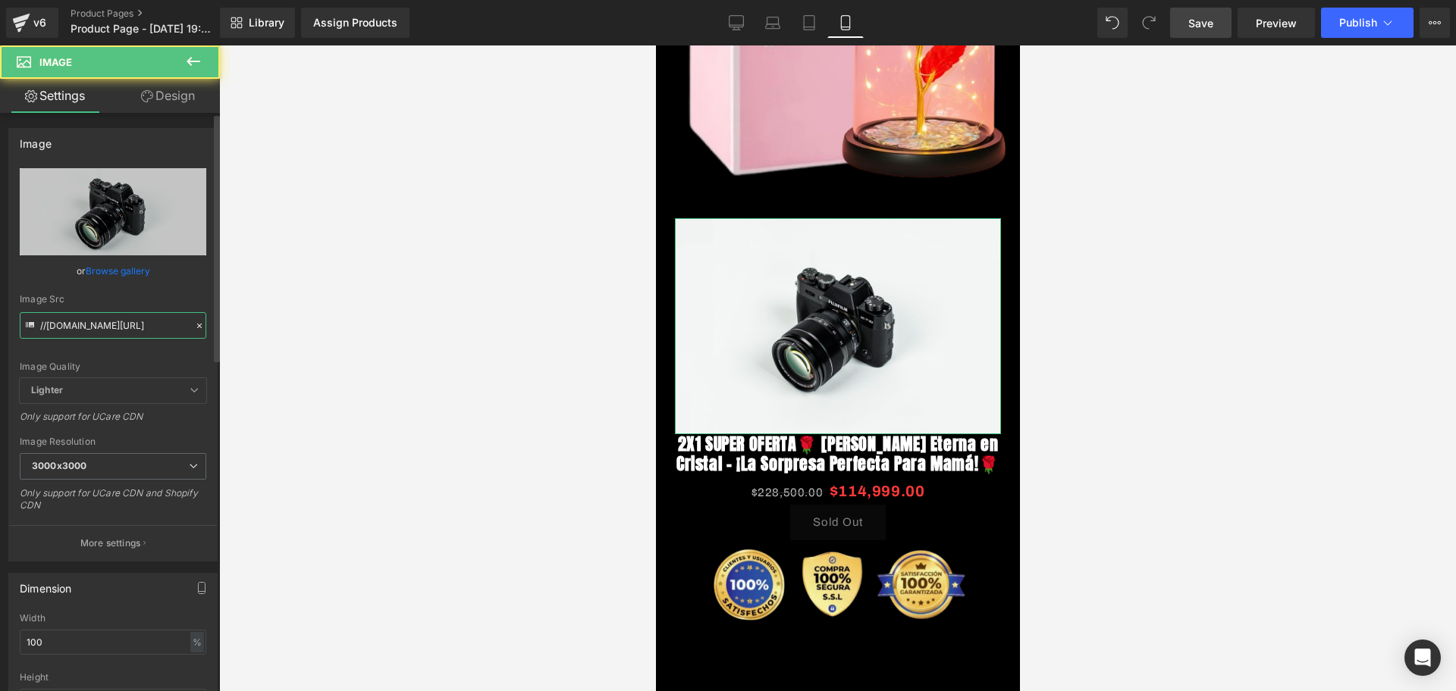
click at [62, 328] on input "//[DOMAIN_NAME][URL]" at bounding box center [113, 325] width 187 height 27
paste input "[URL][DOMAIN_NAME][DOMAIN_NAME]"
type input "[URL][DOMAIN_NAME]"
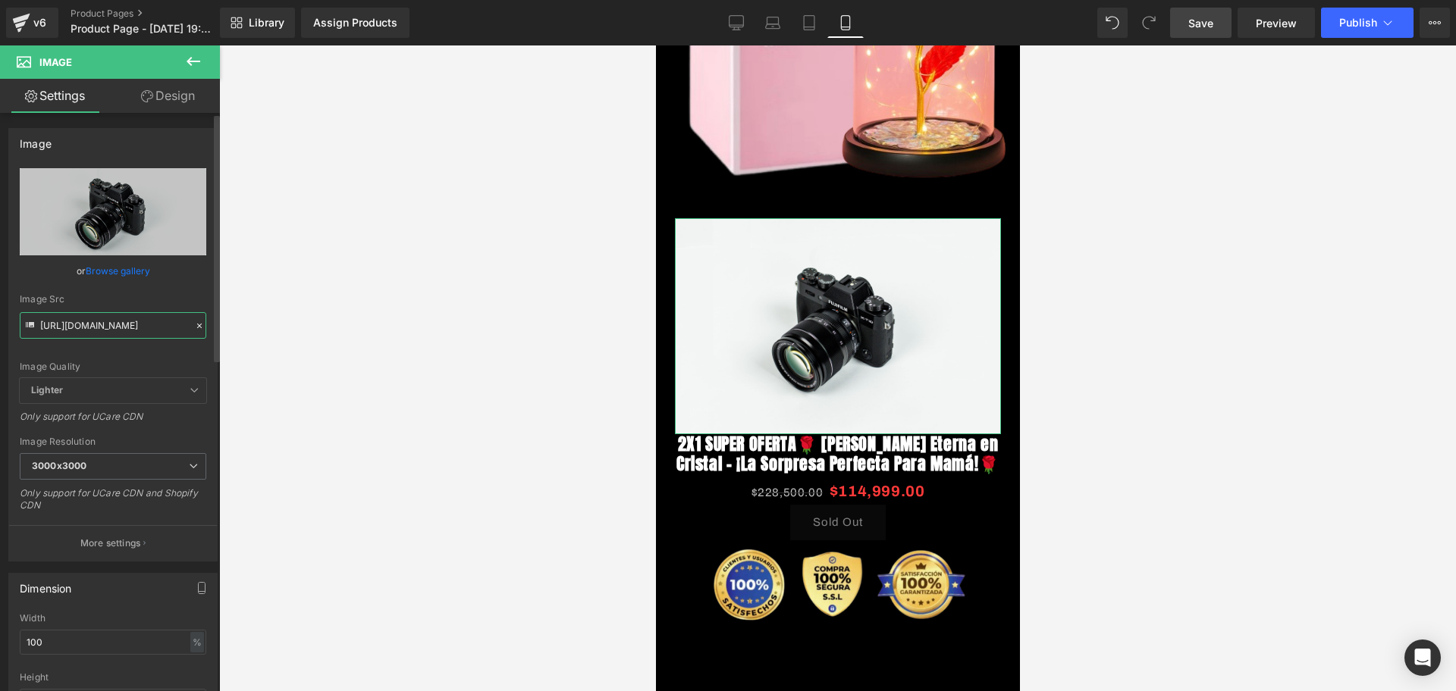
scroll to position [0, 190]
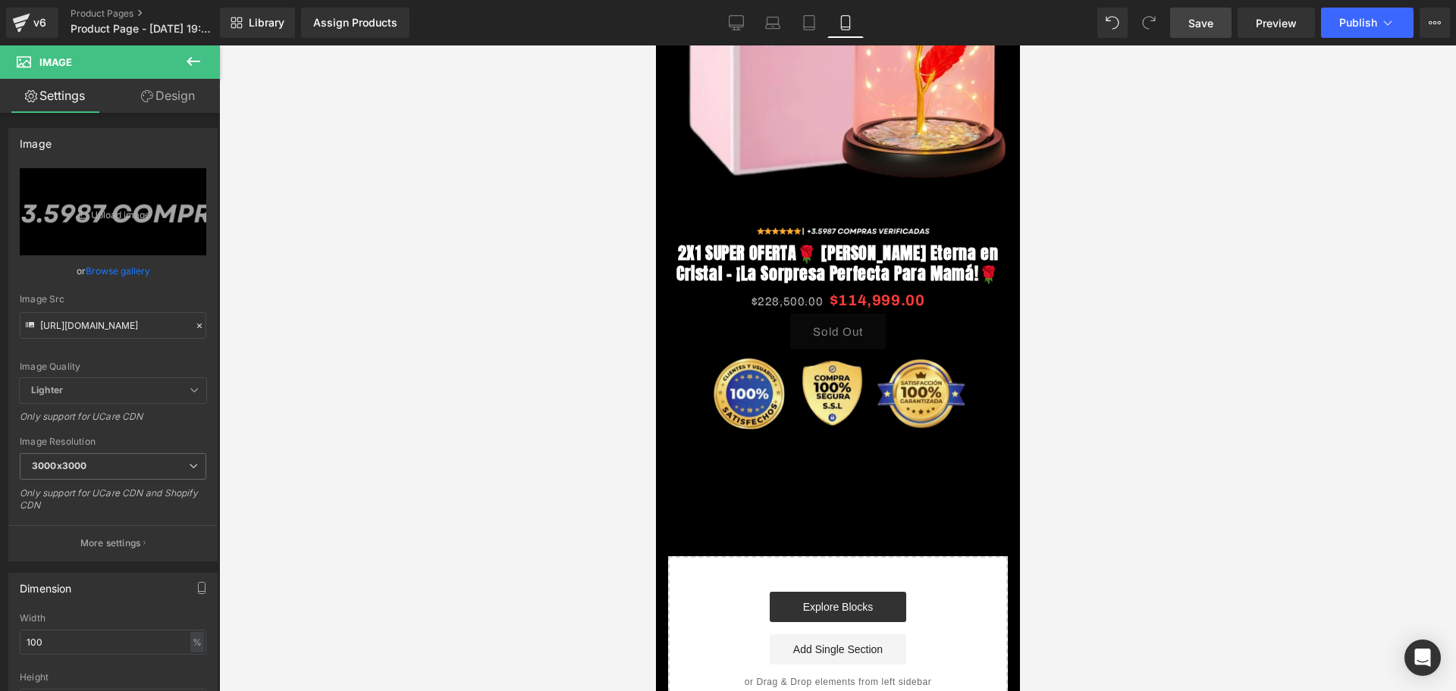
click at [1455, 368] on div at bounding box center [837, 368] width 1237 height 646
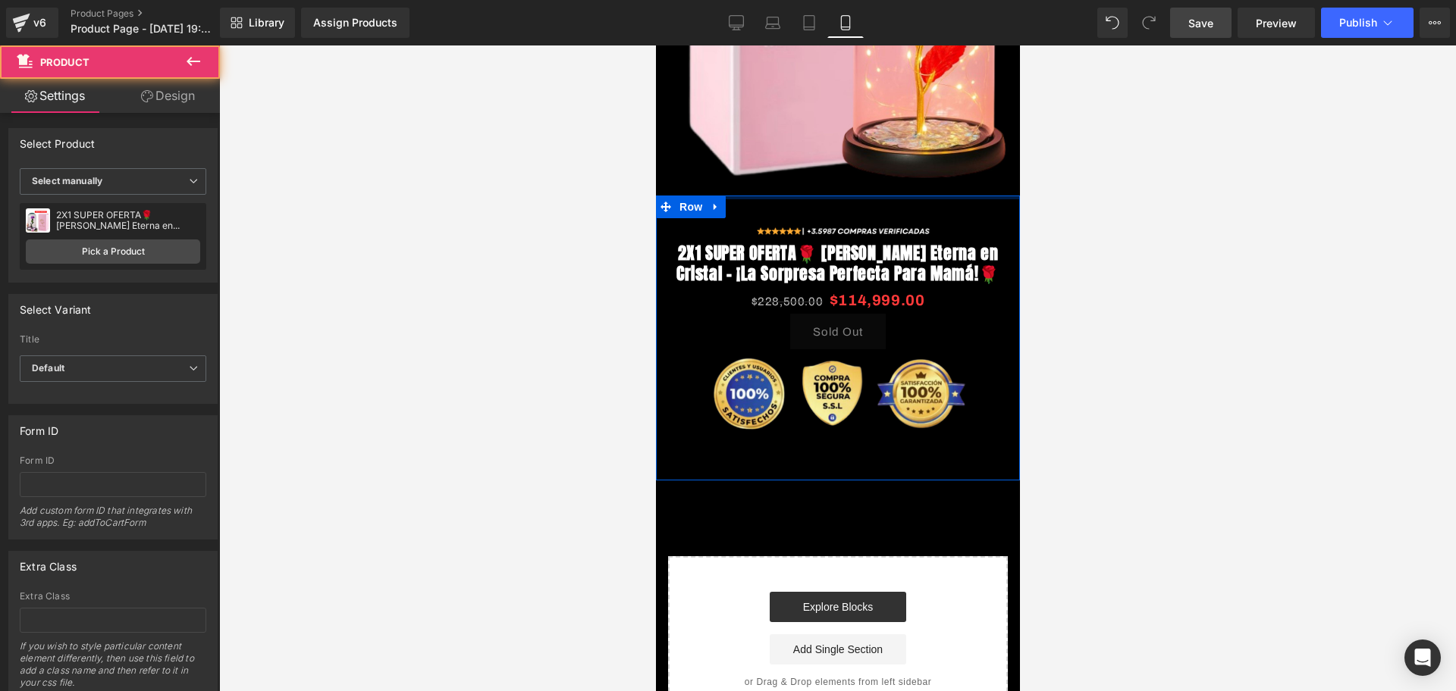
click at [905, 196] on div "Image 2X1 SUPER OFERTA🌹 [PERSON_NAME] Eterna en Cristal – ¡La Sorpresa Perfecta…" at bounding box center [837, 338] width 364 height 285
click at [1132, 187] on div at bounding box center [837, 368] width 1237 height 646
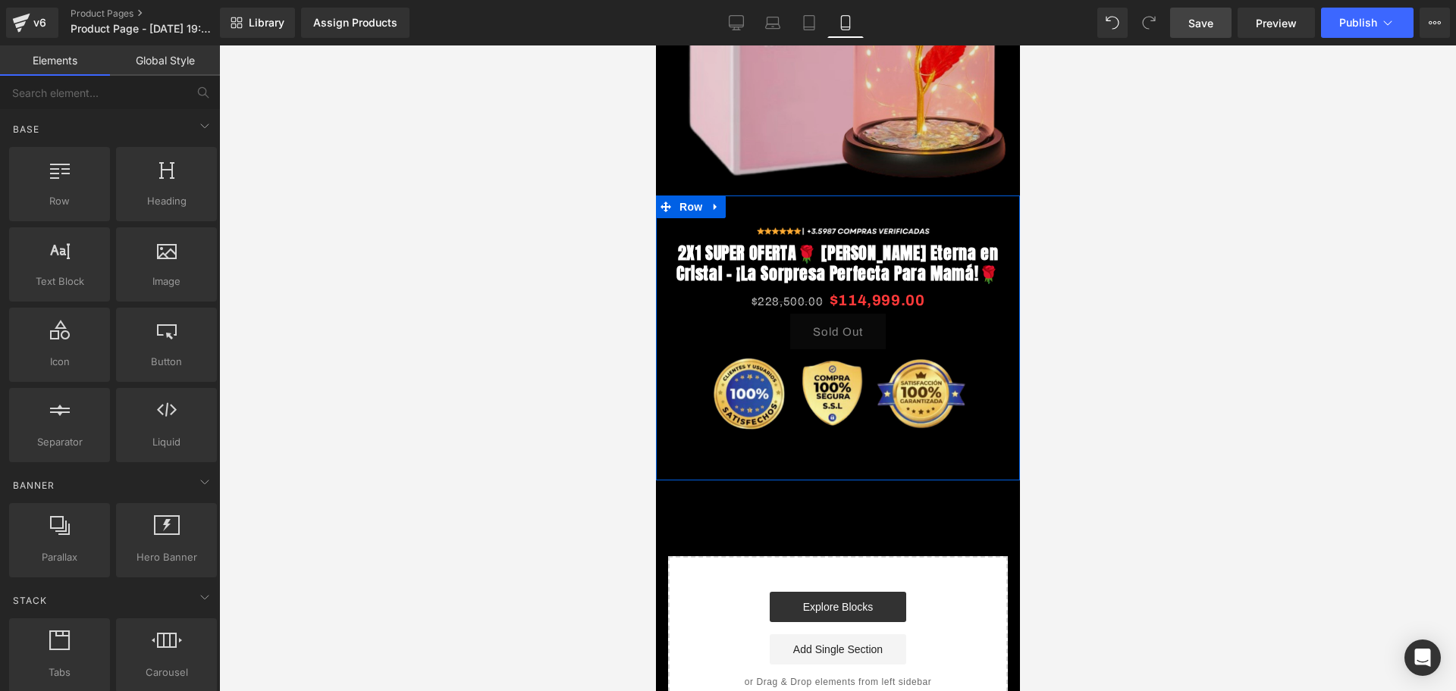
scroll to position [190, 0]
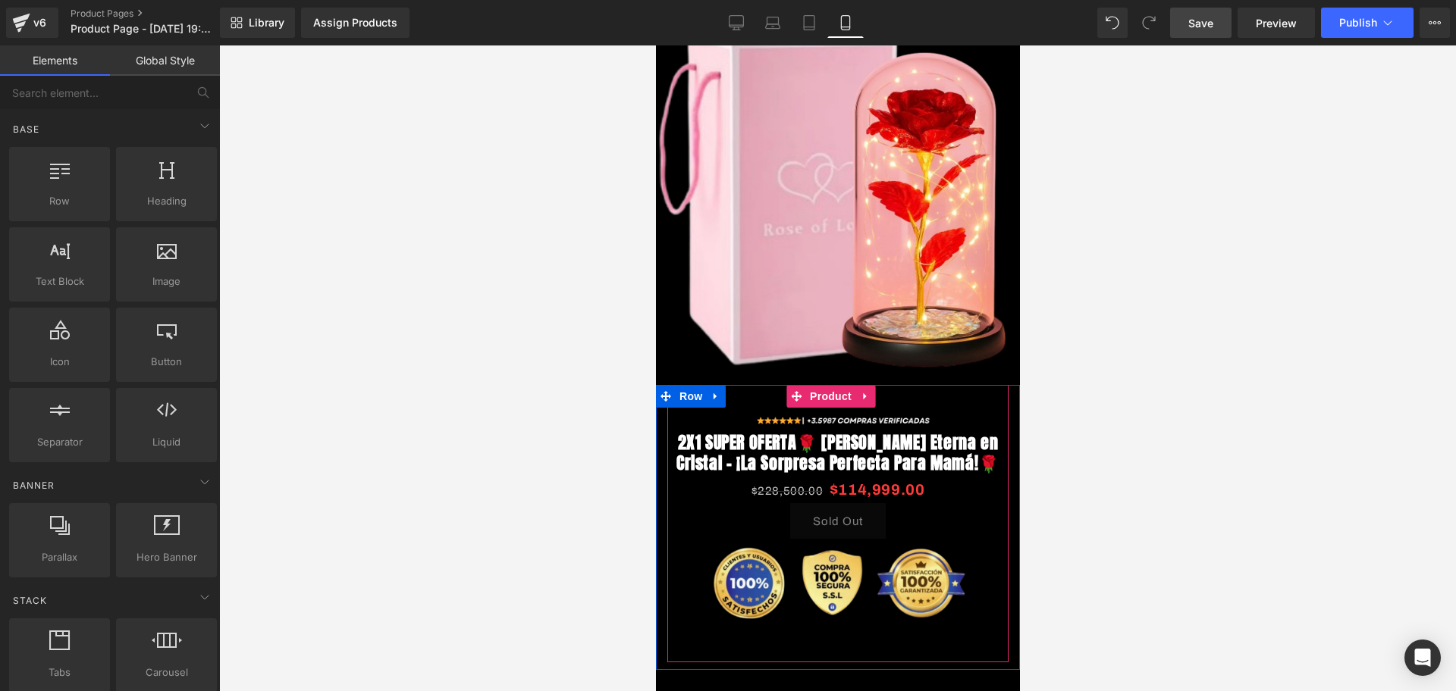
click at [895, 385] on div "Image 2X1 SUPER OFERTA🌹 [PERSON_NAME] Eterna en Cristal – ¡La Sorpresa Perfecta…" at bounding box center [836, 523] width 341 height 277
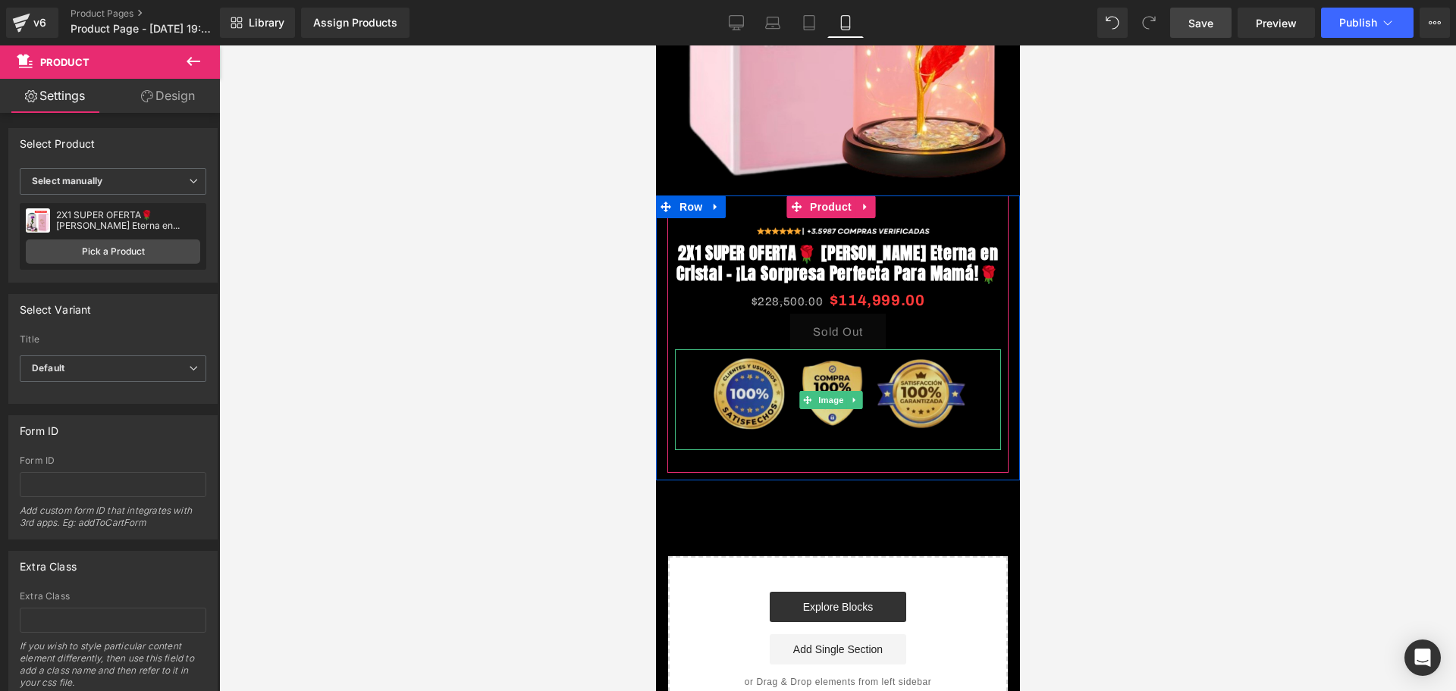
scroll to position [0, 274]
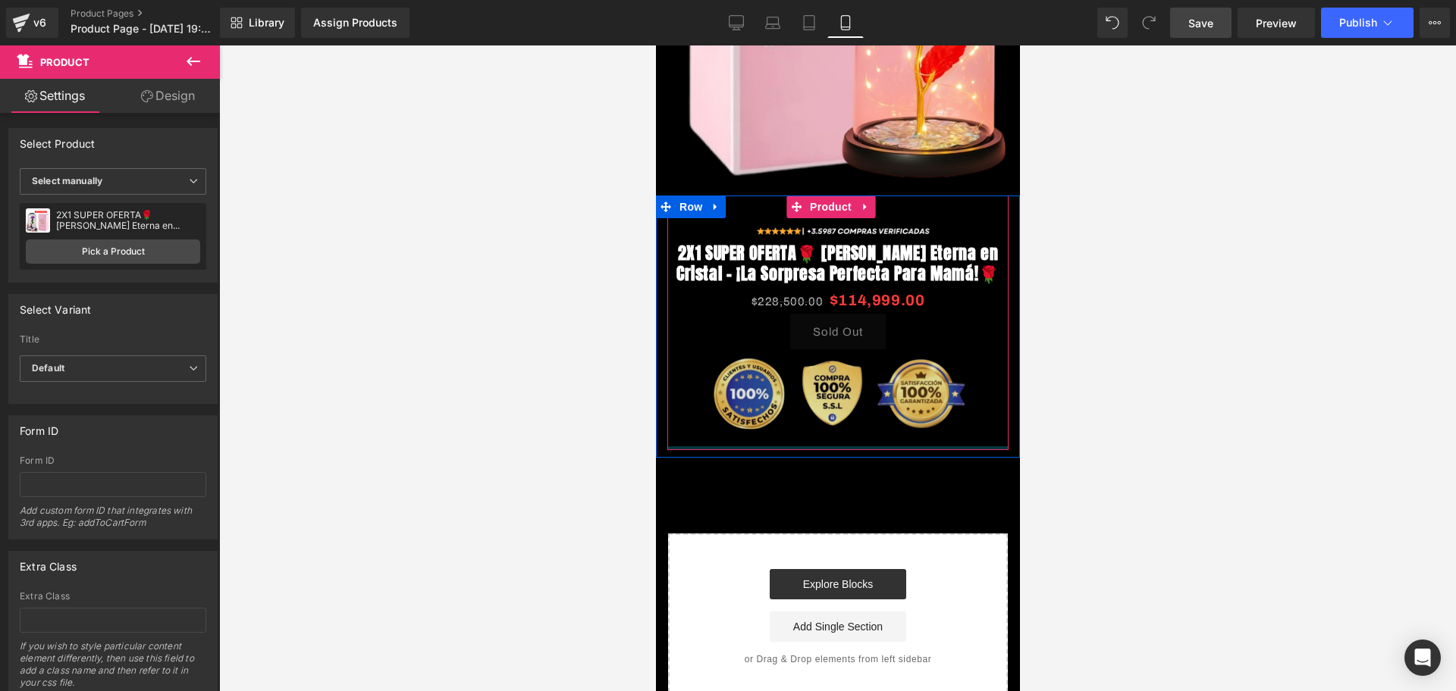
click at [852, 432] on div "Image 2X1 SUPER OFERTA🌹 [PERSON_NAME] Eterna en Cristal – ¡La Sorpresa Perfecta…" at bounding box center [836, 323] width 341 height 255
click at [1060, 440] on div at bounding box center [837, 368] width 1237 height 646
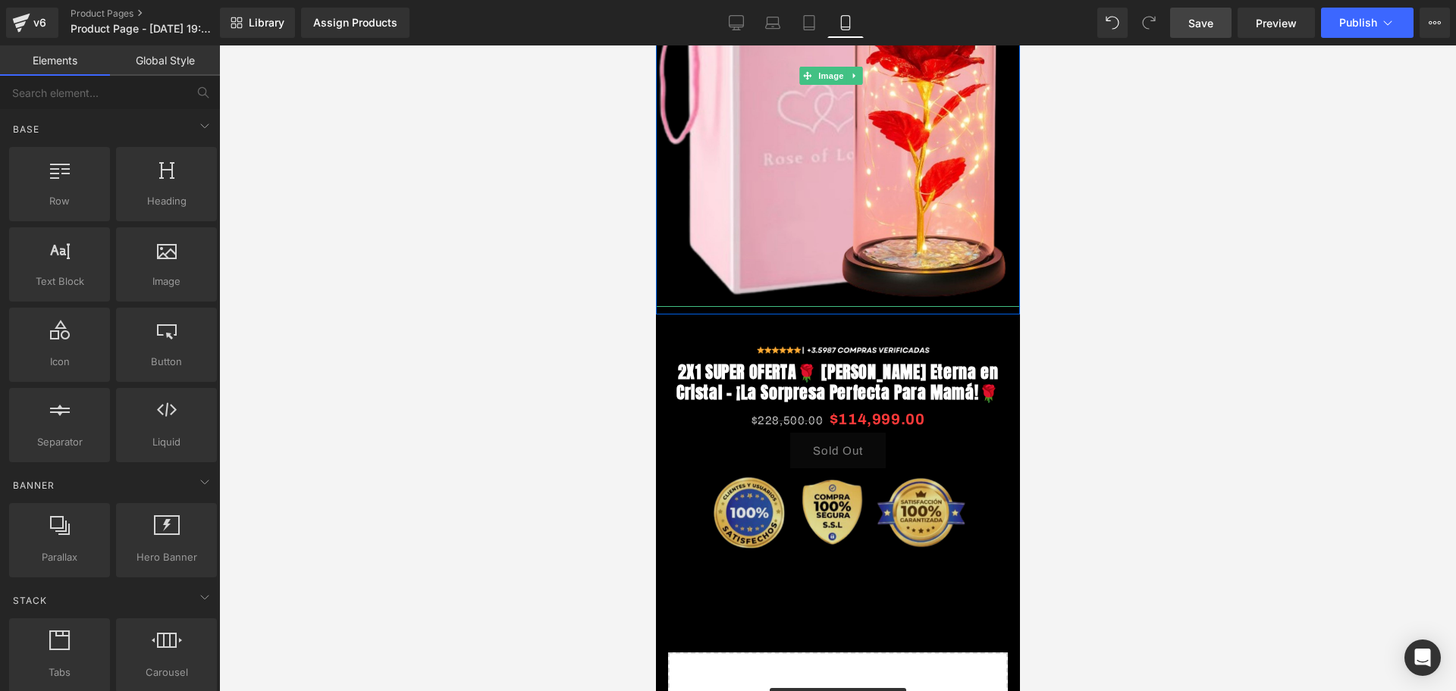
scroll to position [379, 0]
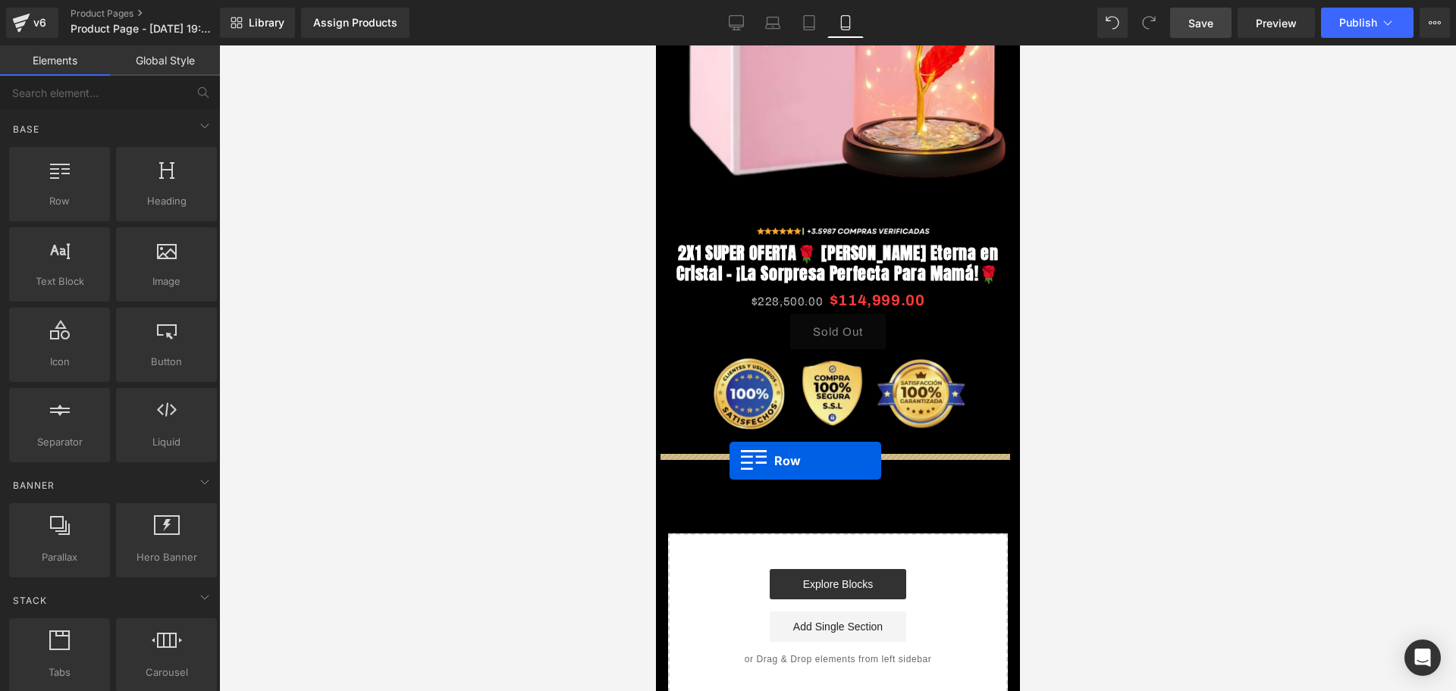
drag, startPoint x: 713, startPoint y: 236, endPoint x: 729, endPoint y: 460, distance: 225.0
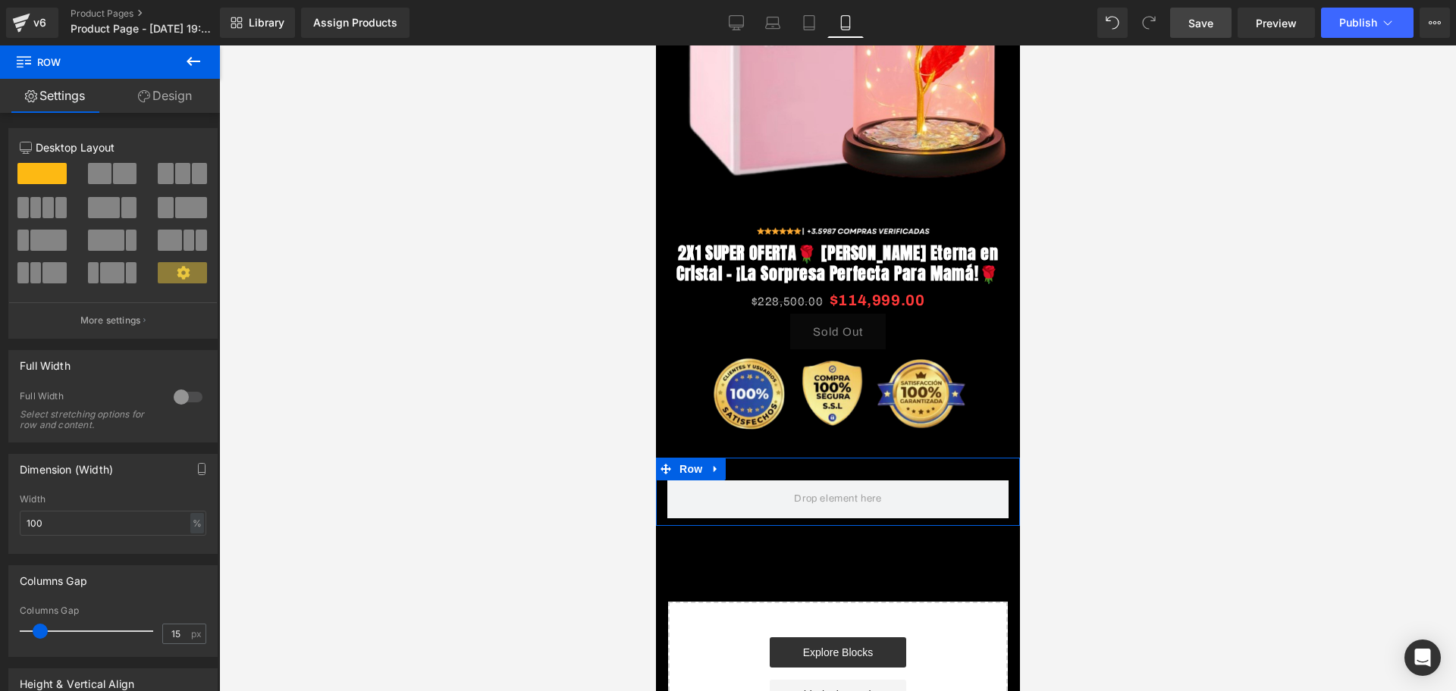
click at [183, 79] on link "Design" at bounding box center [165, 96] width 110 height 34
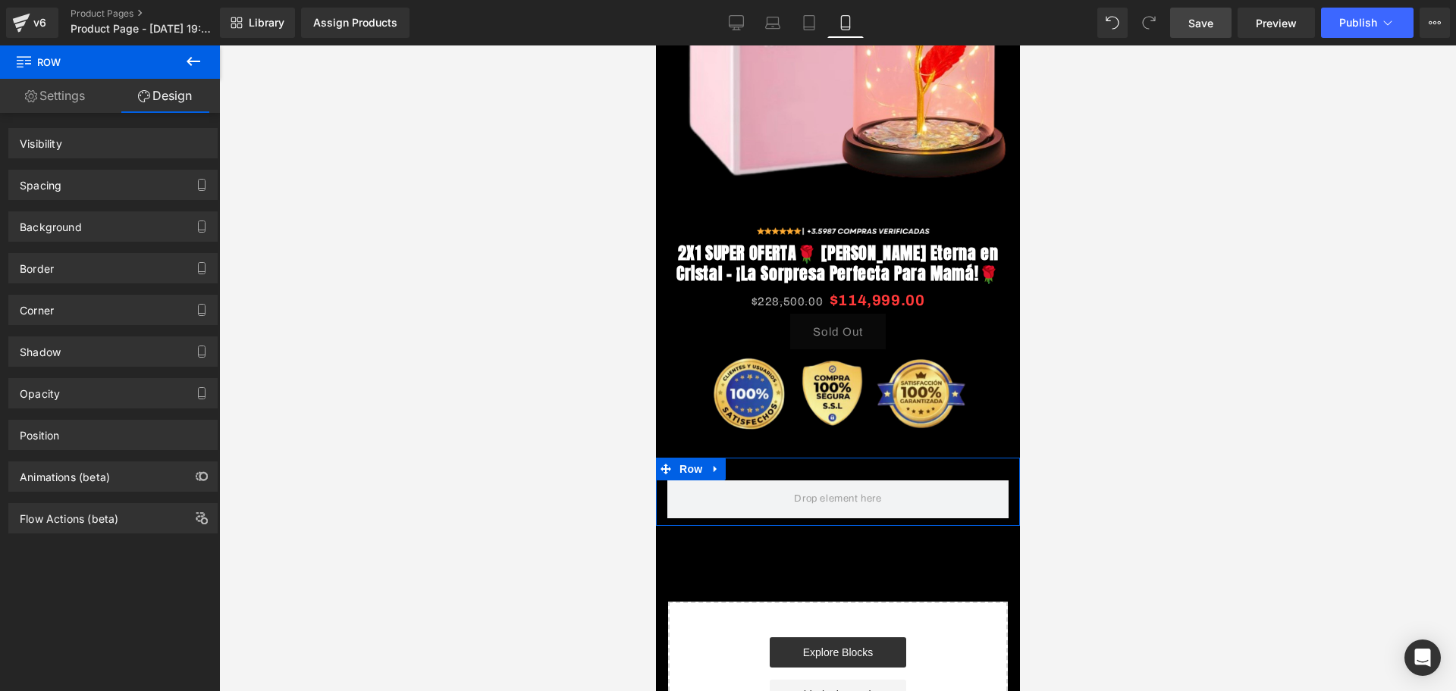
click at [187, 67] on icon at bounding box center [193, 61] width 18 height 18
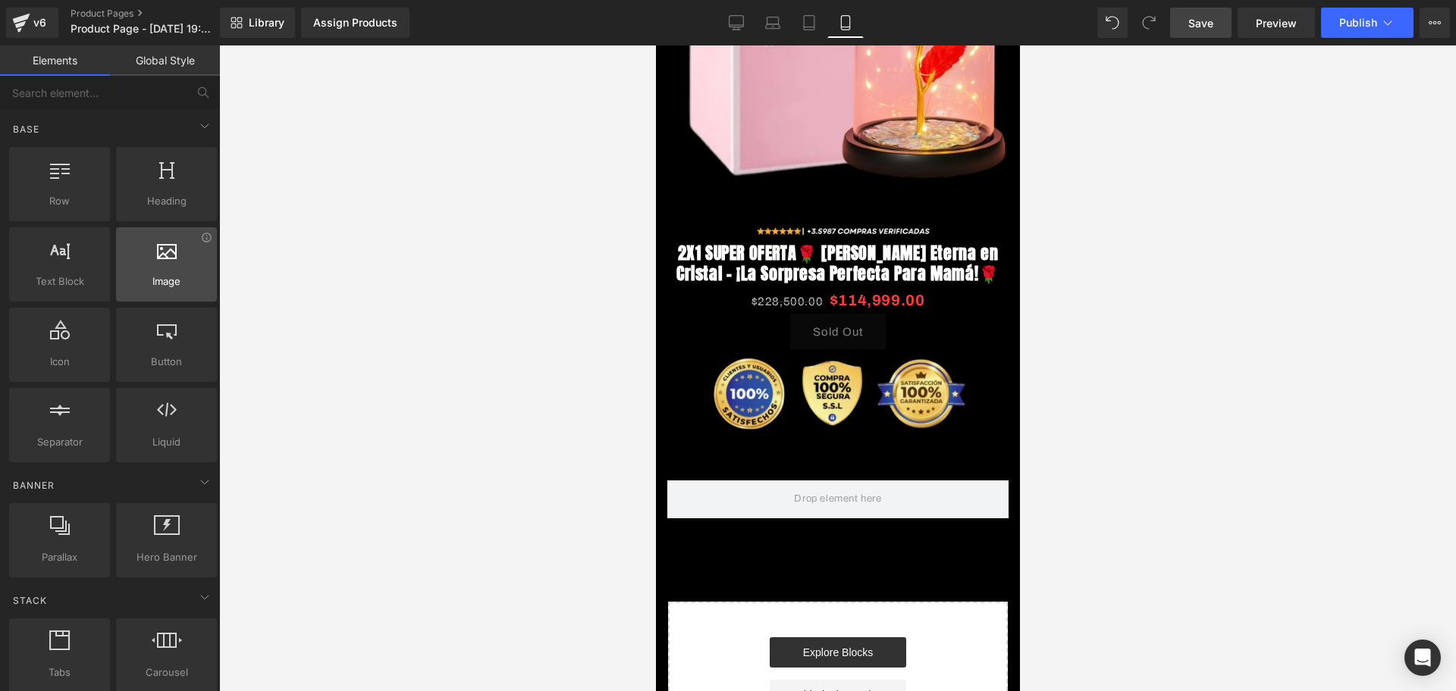
scroll to position [0, 274]
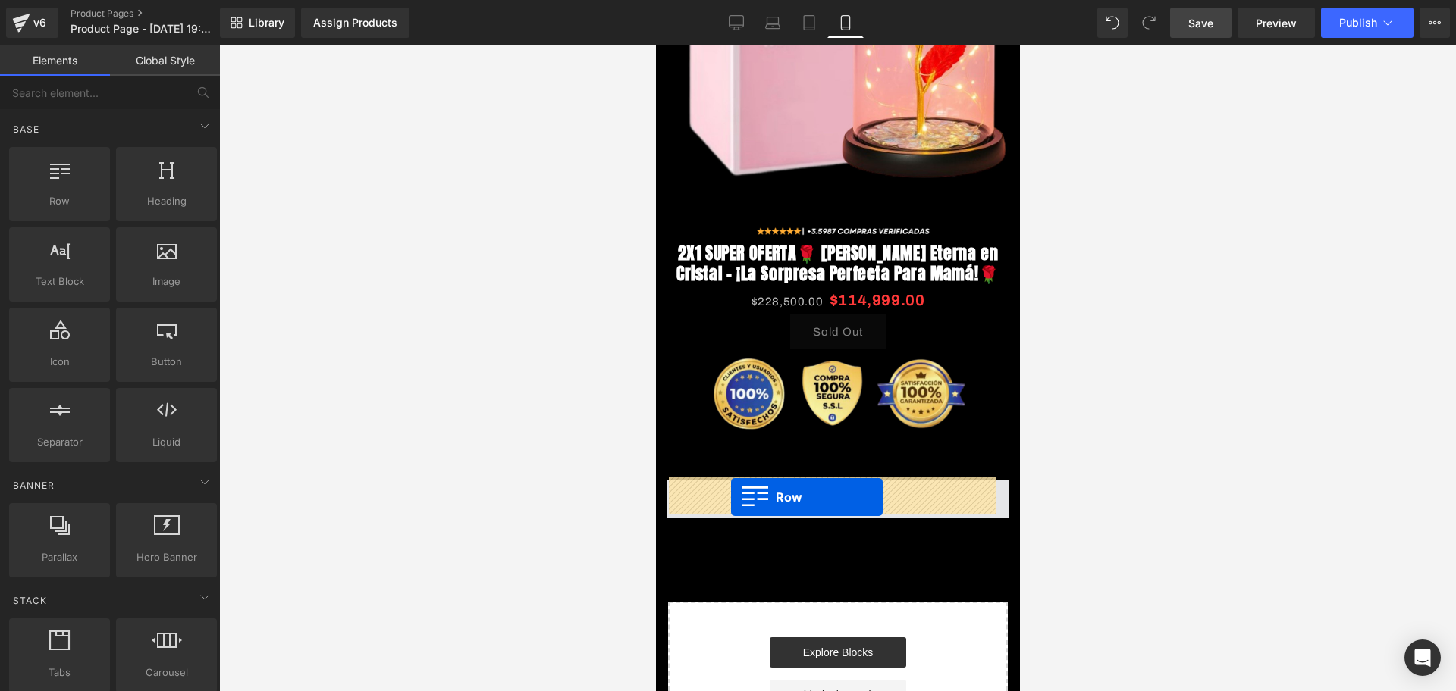
drag, startPoint x: 714, startPoint y: 217, endPoint x: 730, endPoint y: 497, distance: 281.0
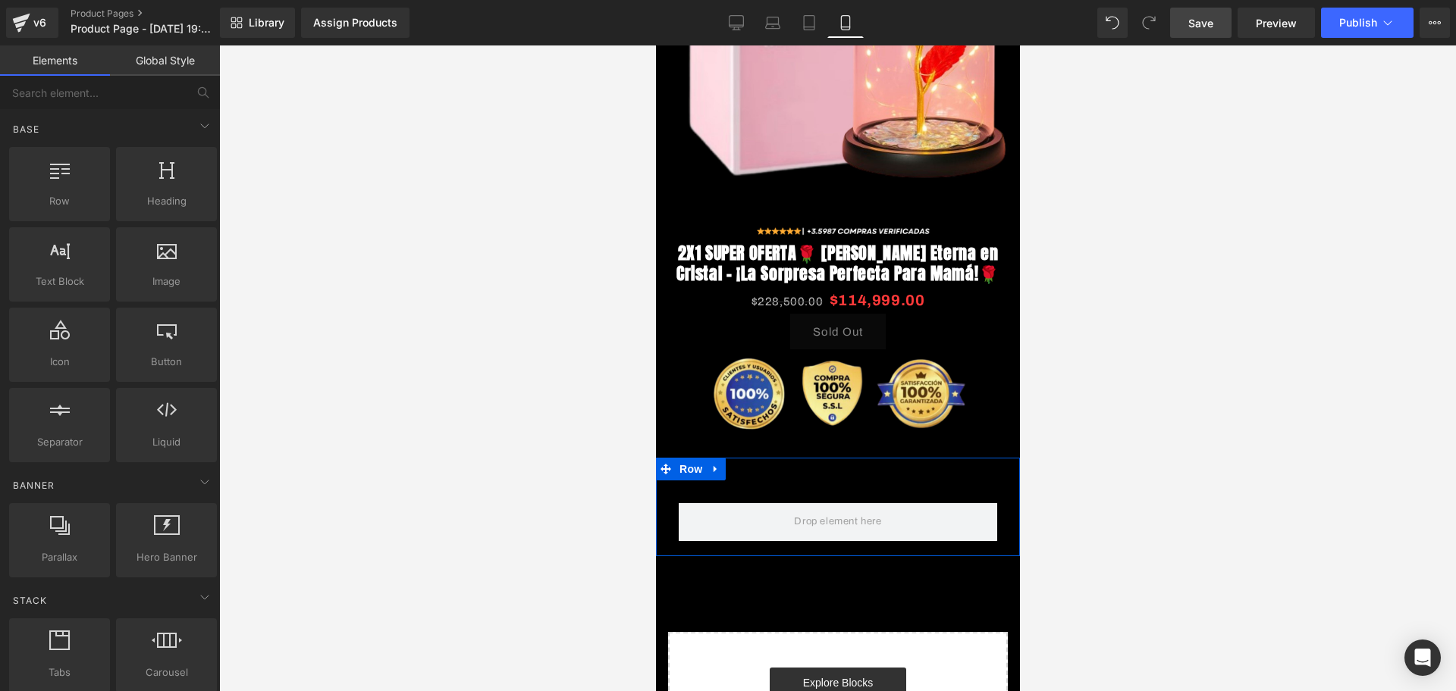
scroll to position [0, 547]
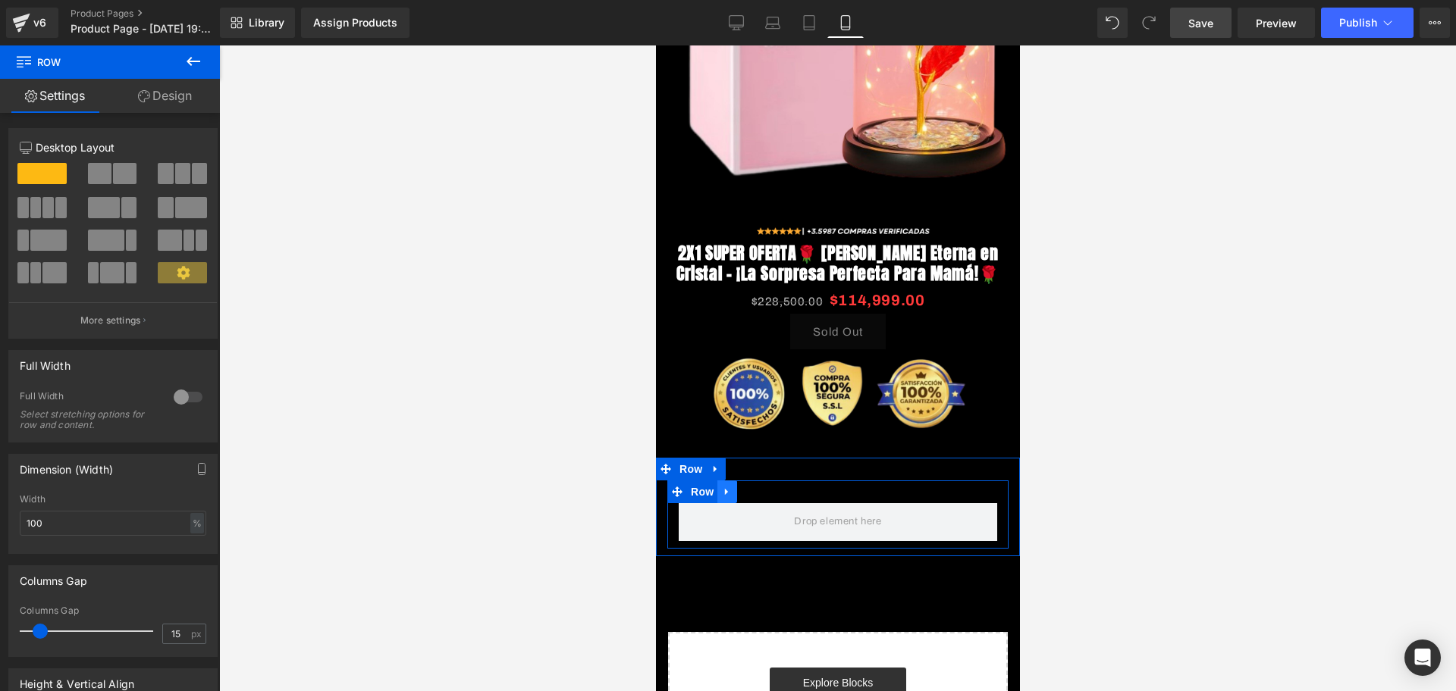
click at [724, 497] on link at bounding box center [726, 492] width 20 height 23
click at [757, 491] on link at bounding box center [766, 492] width 20 height 23
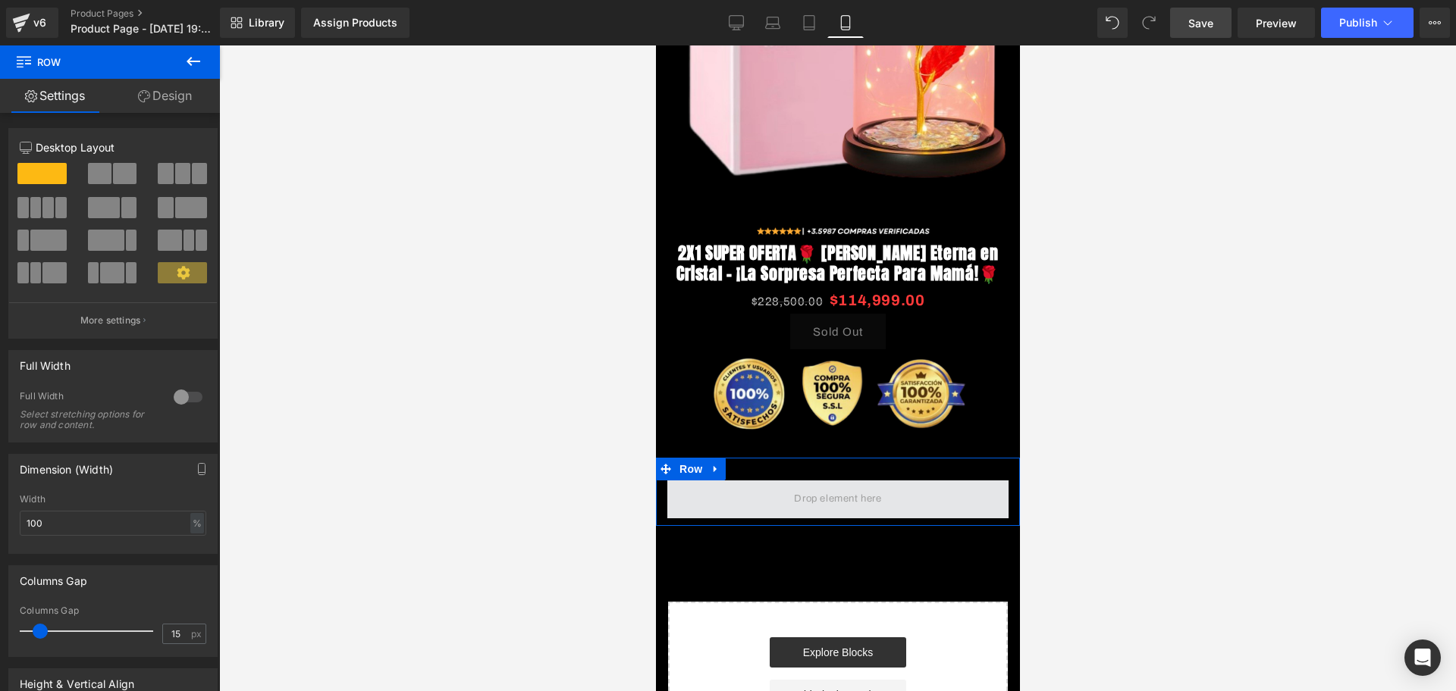
scroll to position [0, 821]
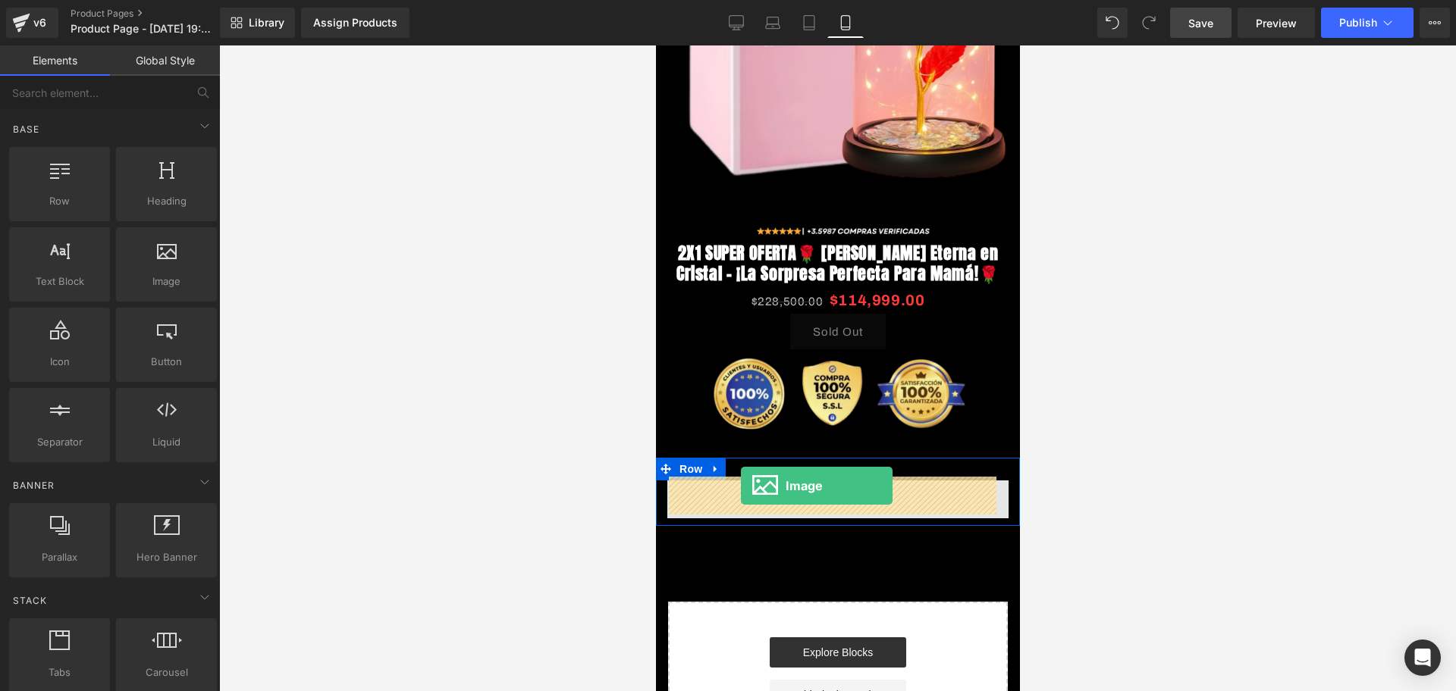
drag, startPoint x: 801, startPoint y: 307, endPoint x: 741, endPoint y: 486, distance: 188.9
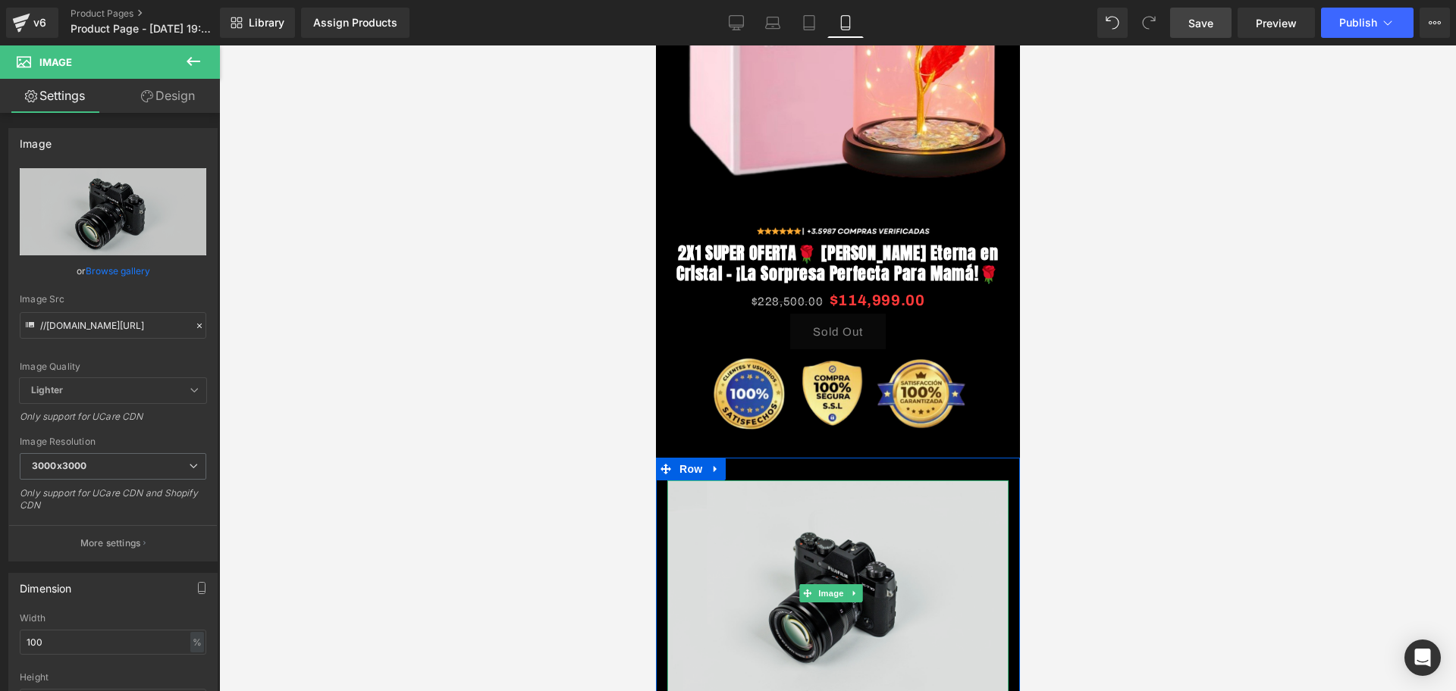
click at [966, 578] on img at bounding box center [836, 594] width 341 height 226
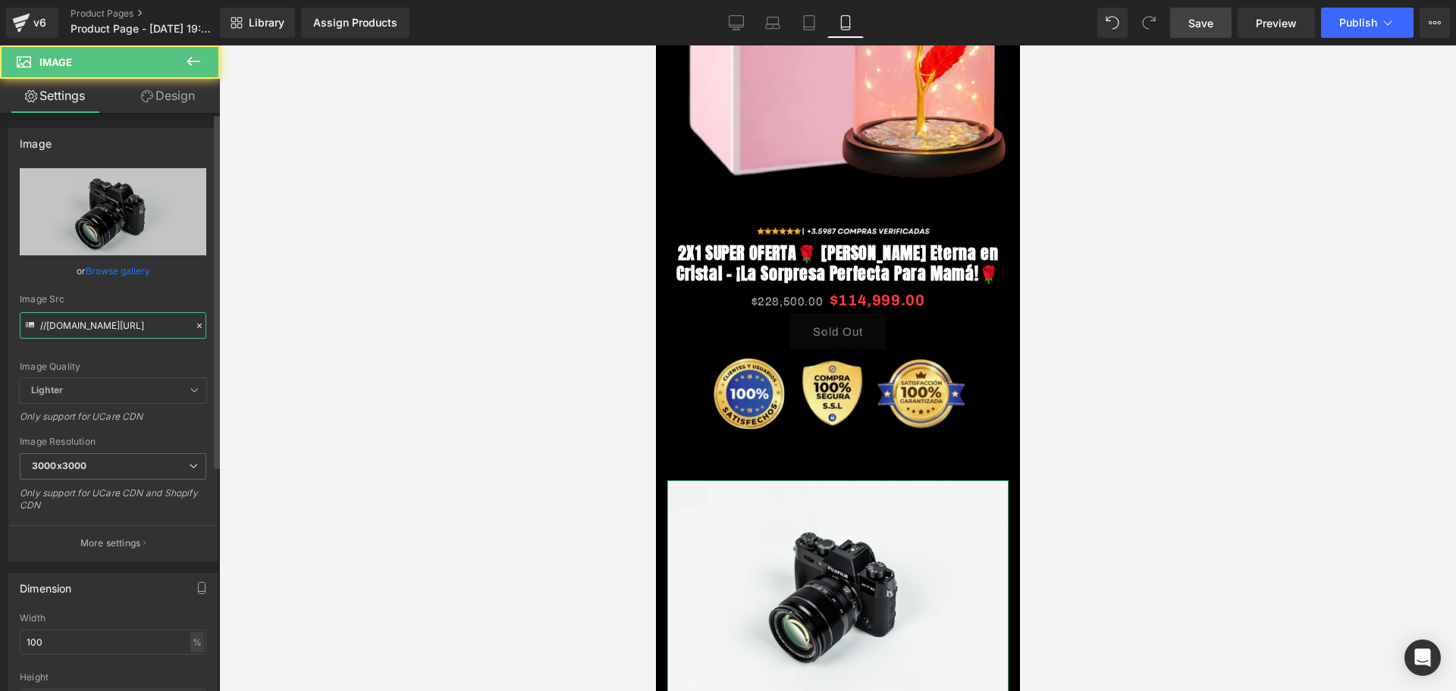
scroll to position [0, 0]
click at [85, 313] on input "//[DOMAIN_NAME][URL]" at bounding box center [113, 325] width 187 height 27
paste input "[URL][DOMAIN_NAME]"
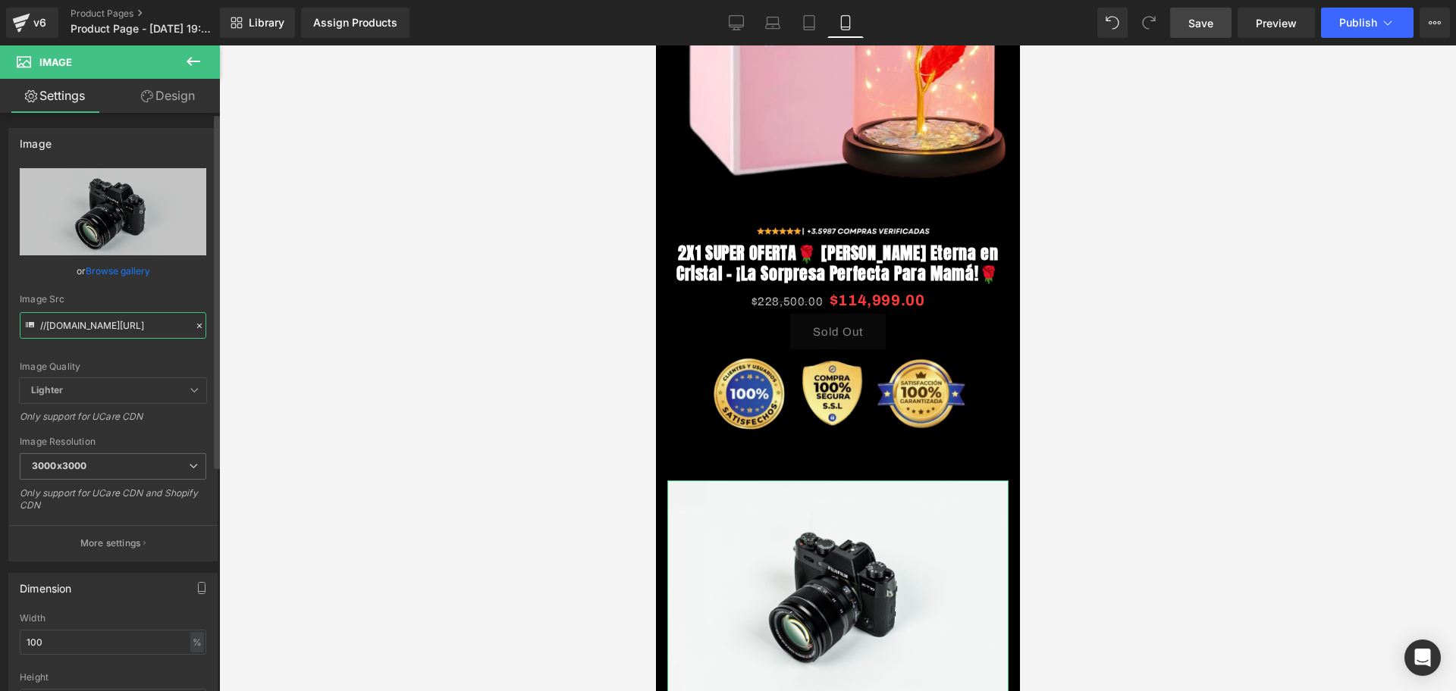
type input "[URL][DOMAIN_NAME]"
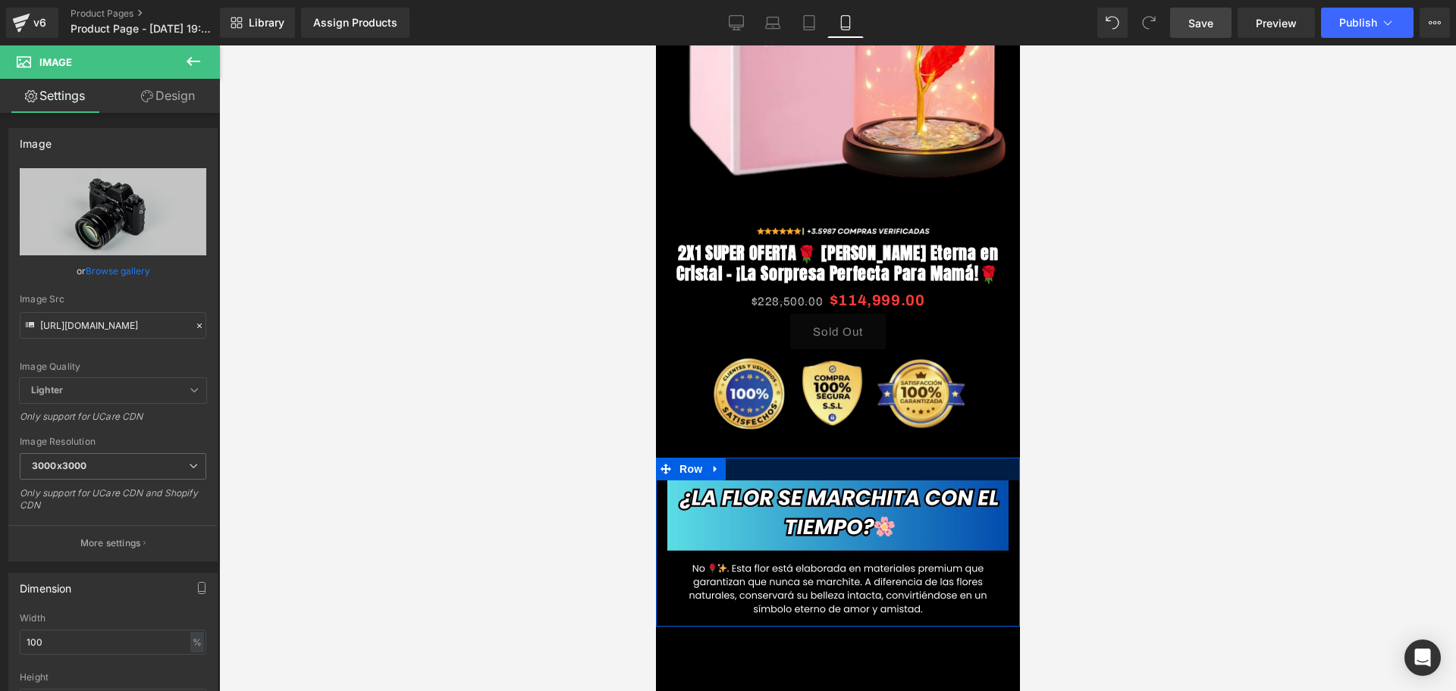
scroll to position [0, 274]
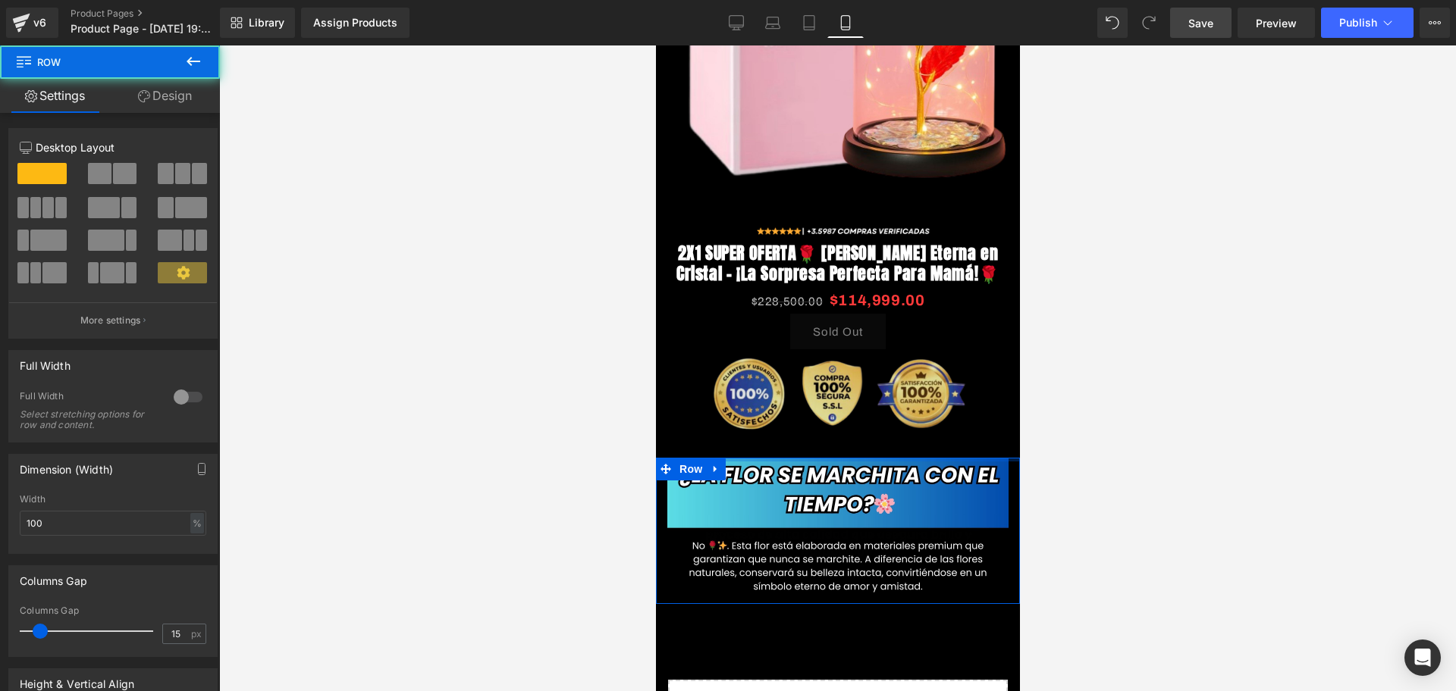
click at [917, 440] on div "Image Row Image 2X1 SUPER OFERTA🌹 [PERSON_NAME] Eterna en Cristal – ¡La Sorpres…" at bounding box center [837, 286] width 364 height 1121
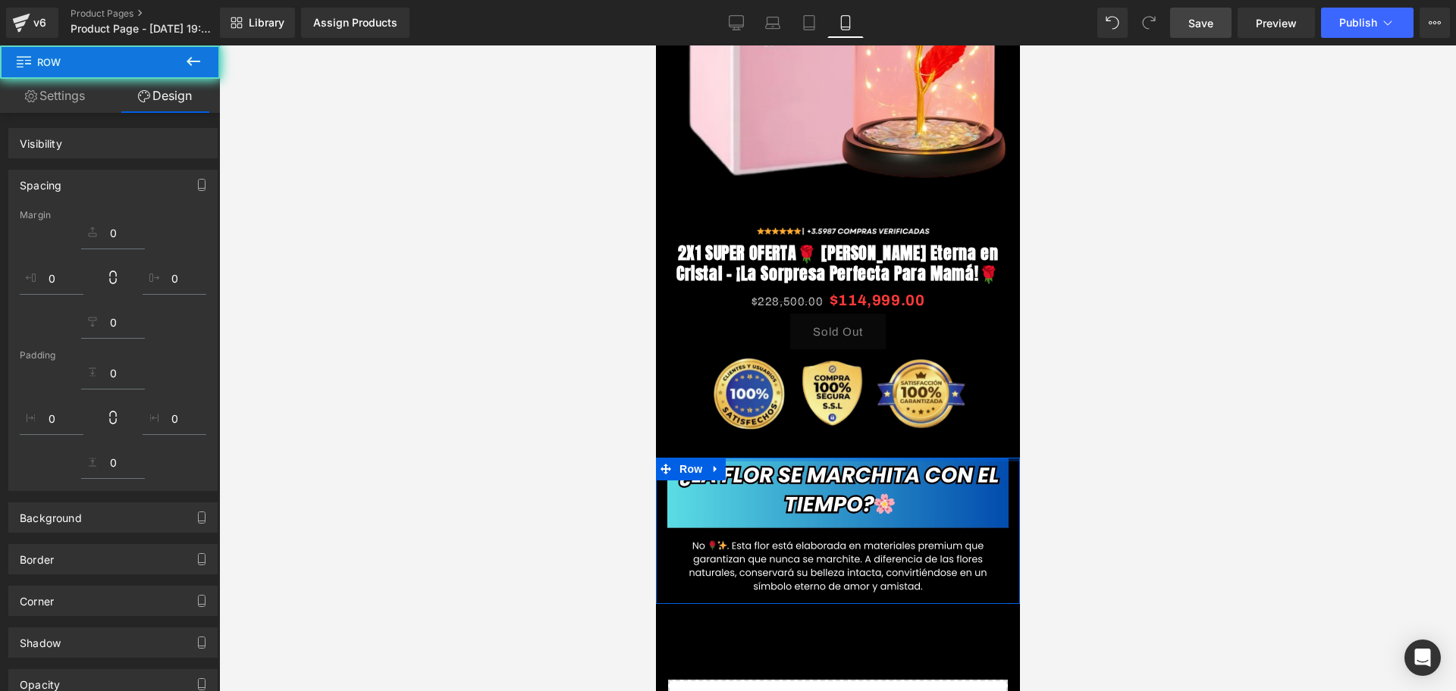
click at [1036, 441] on div at bounding box center [837, 368] width 1237 height 646
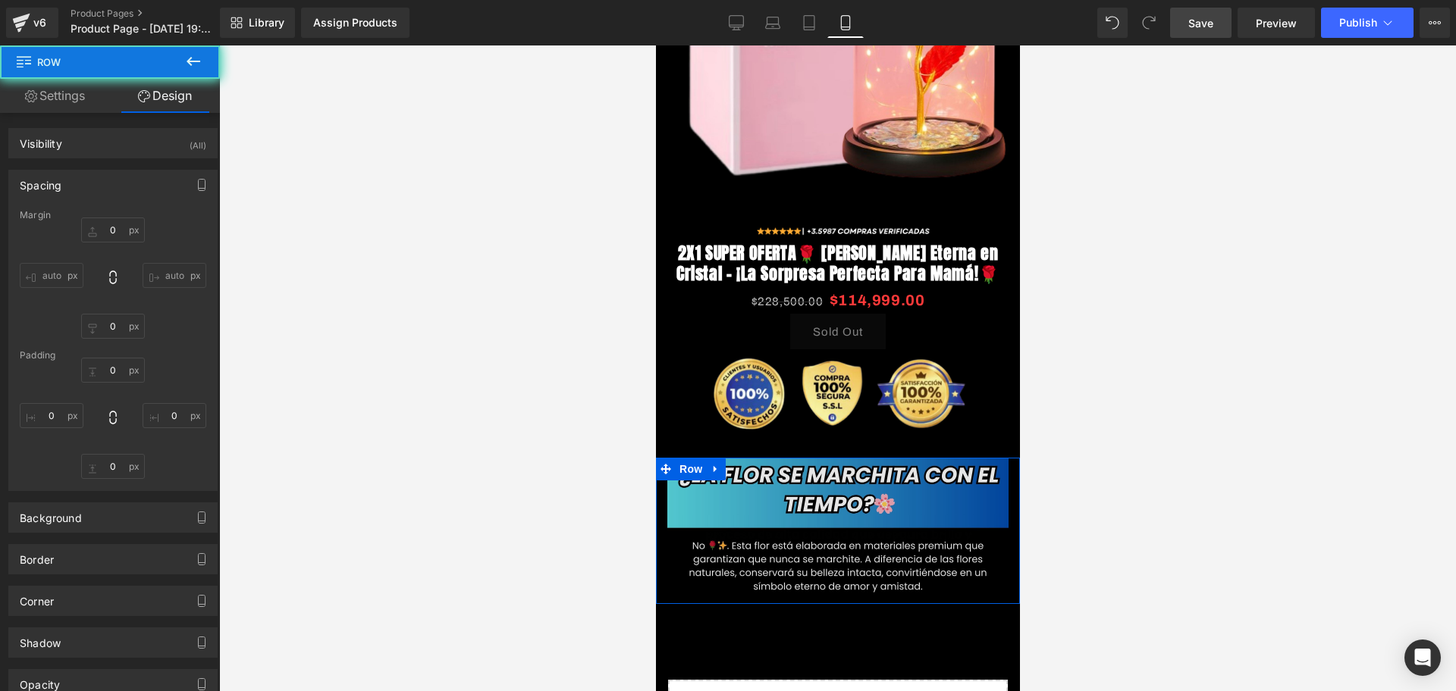
click at [857, 489] on img at bounding box center [836, 527] width 341 height 139
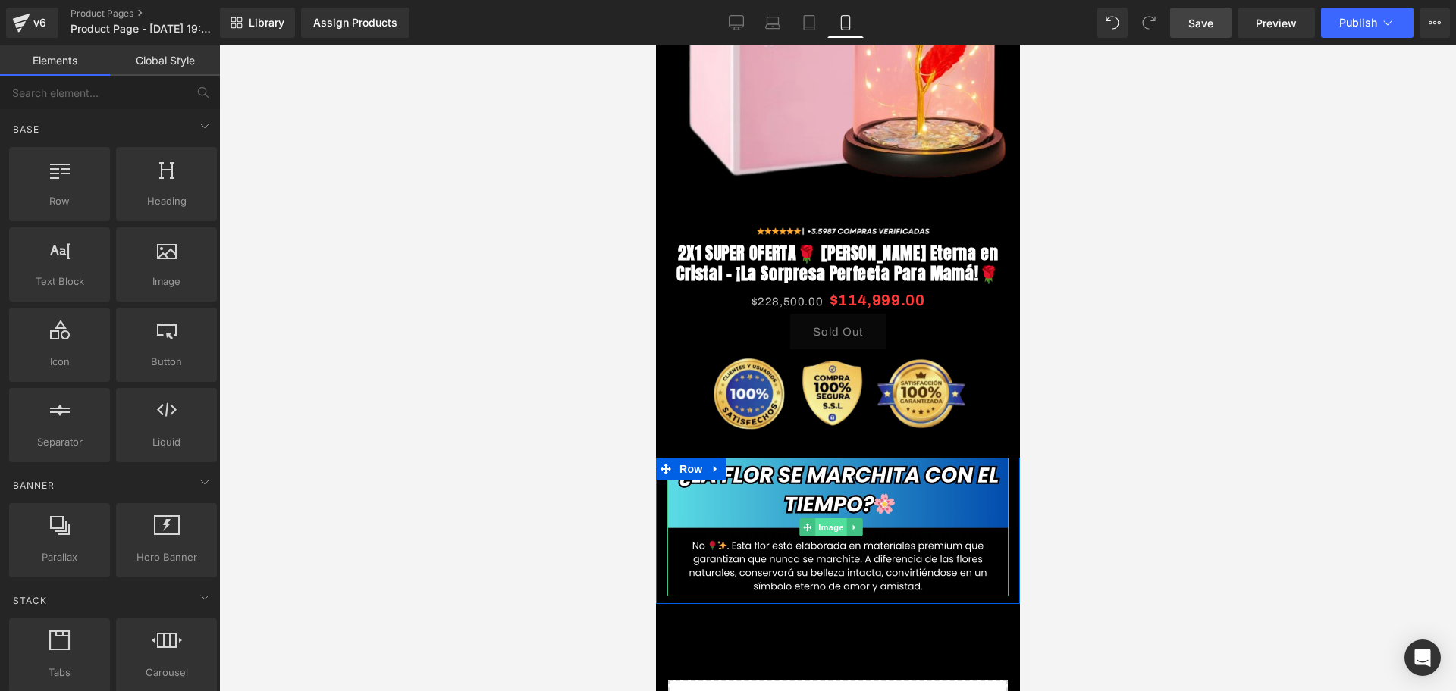
click at [823, 525] on span "Image" at bounding box center [830, 528] width 32 height 18
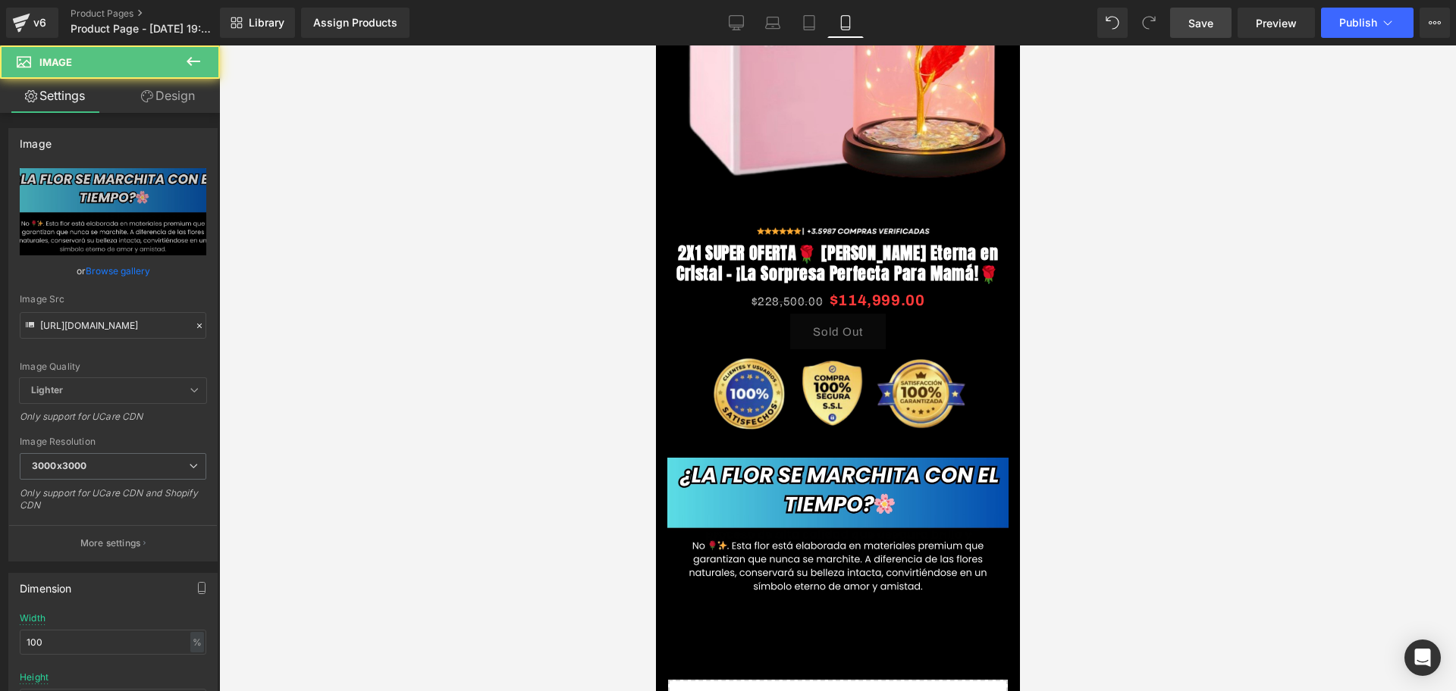
scroll to position [0, 547]
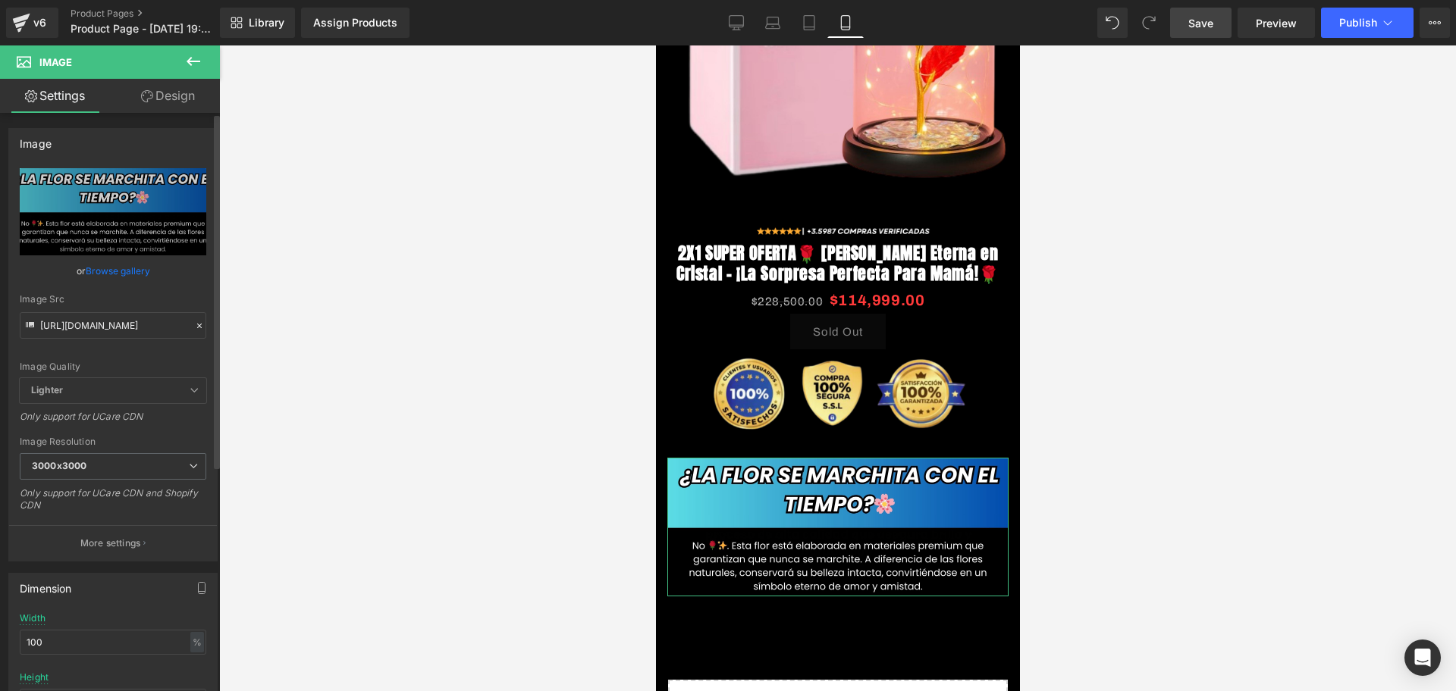
click at [182, 118] on div "Image [URL][DOMAIN_NAME] Replace Image Upload image or Browse gallery Image Src…" at bounding box center [113, 339] width 227 height 445
click at [175, 97] on link "Design" at bounding box center [168, 96] width 110 height 34
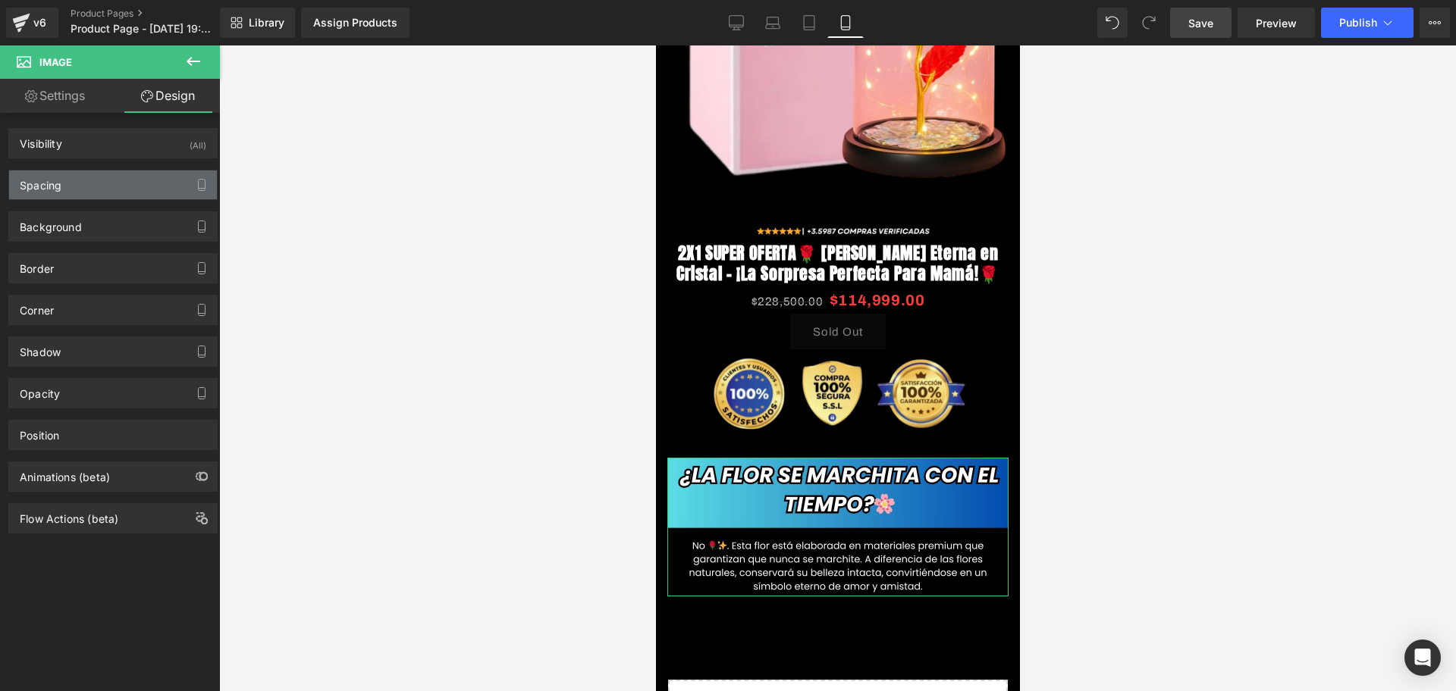
click at [89, 186] on div "Spacing" at bounding box center [113, 185] width 208 height 29
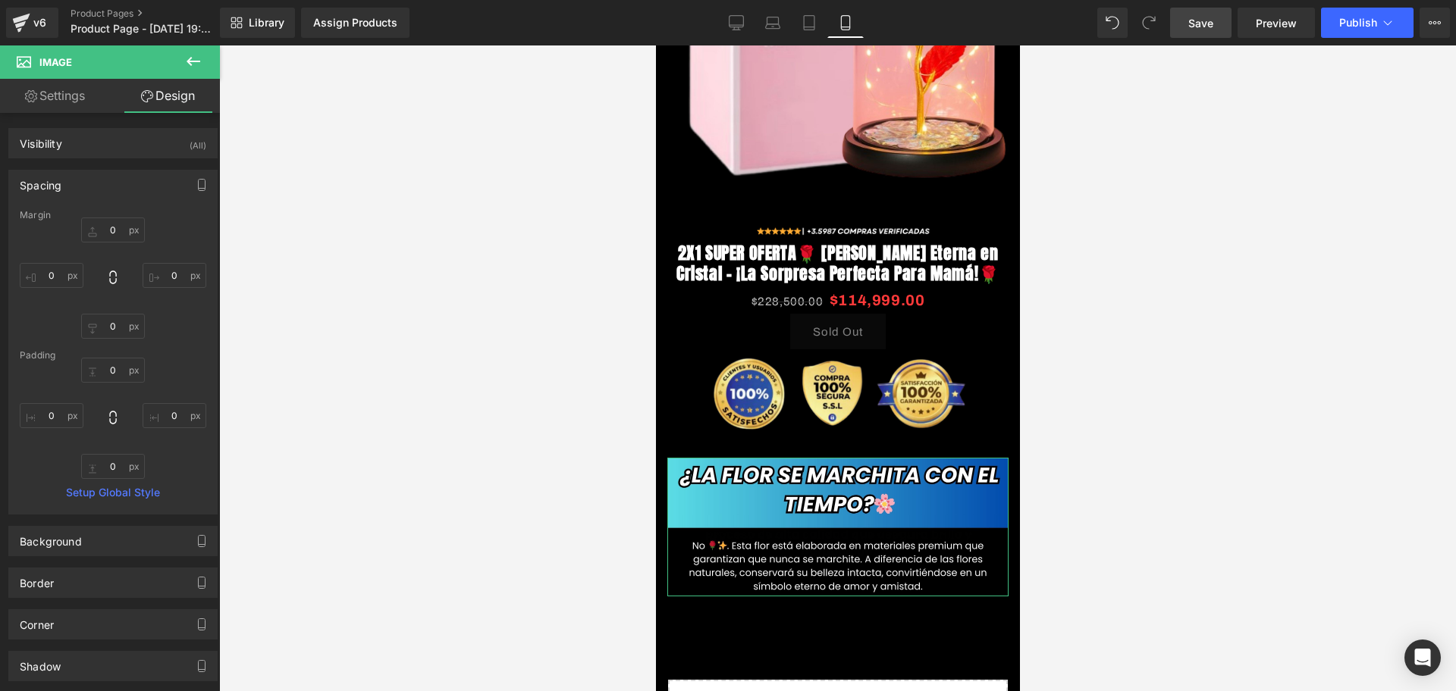
type input "0"
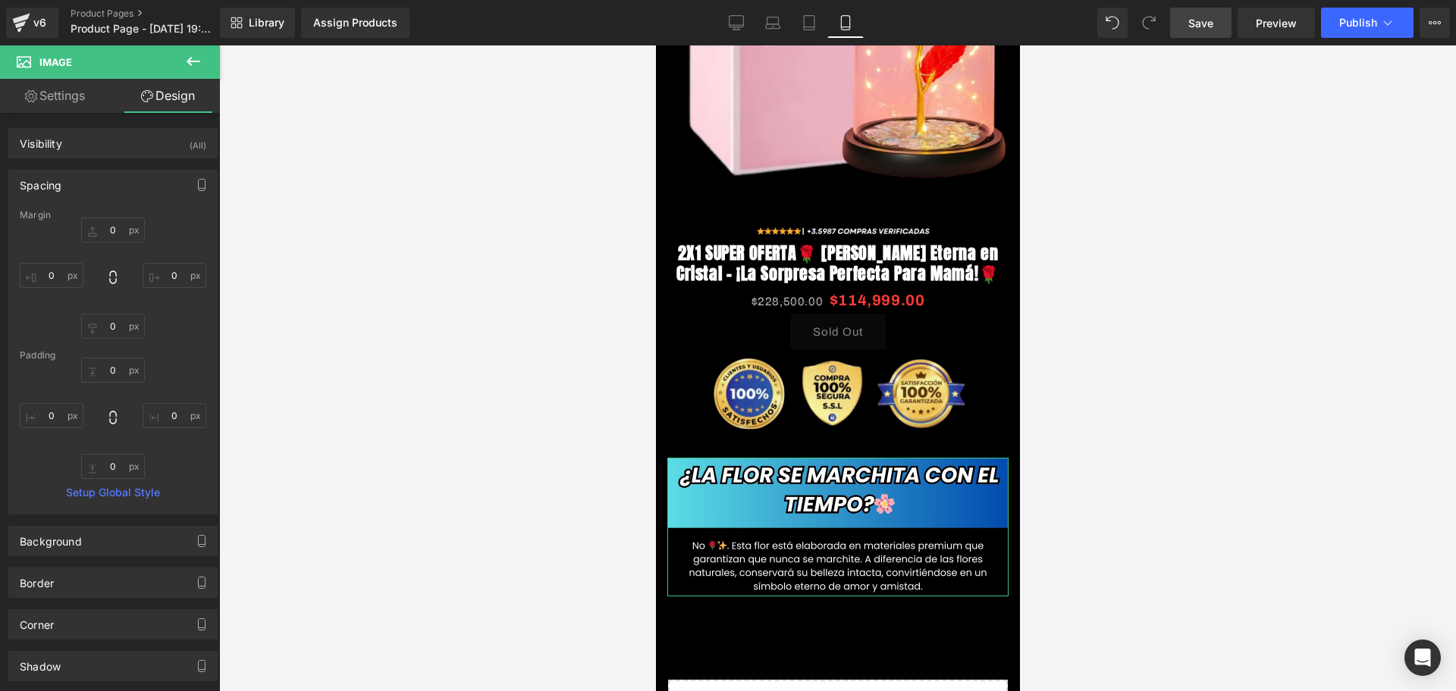
type input "0"
click at [52, 273] on input "0" at bounding box center [52, 275] width 64 height 25
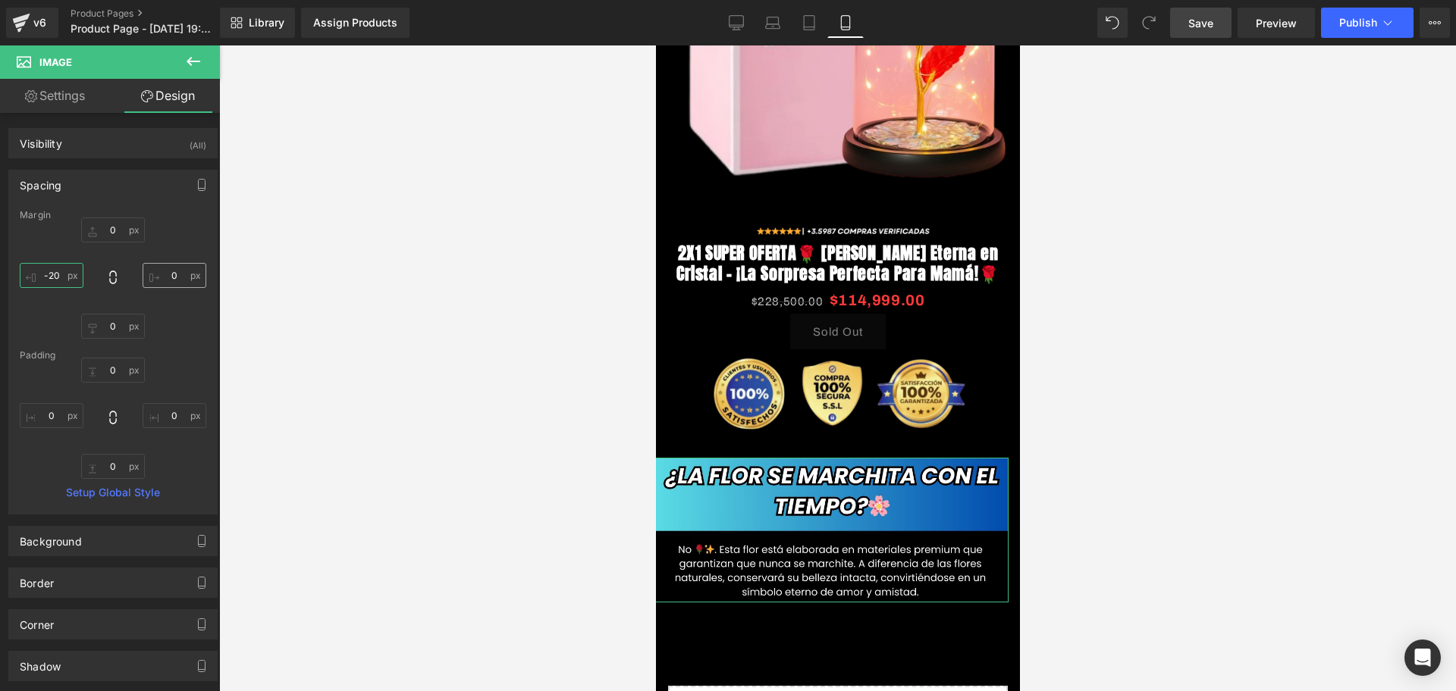
type input "-20"
click at [174, 275] on input "0" at bounding box center [175, 275] width 64 height 25
type input "-20"
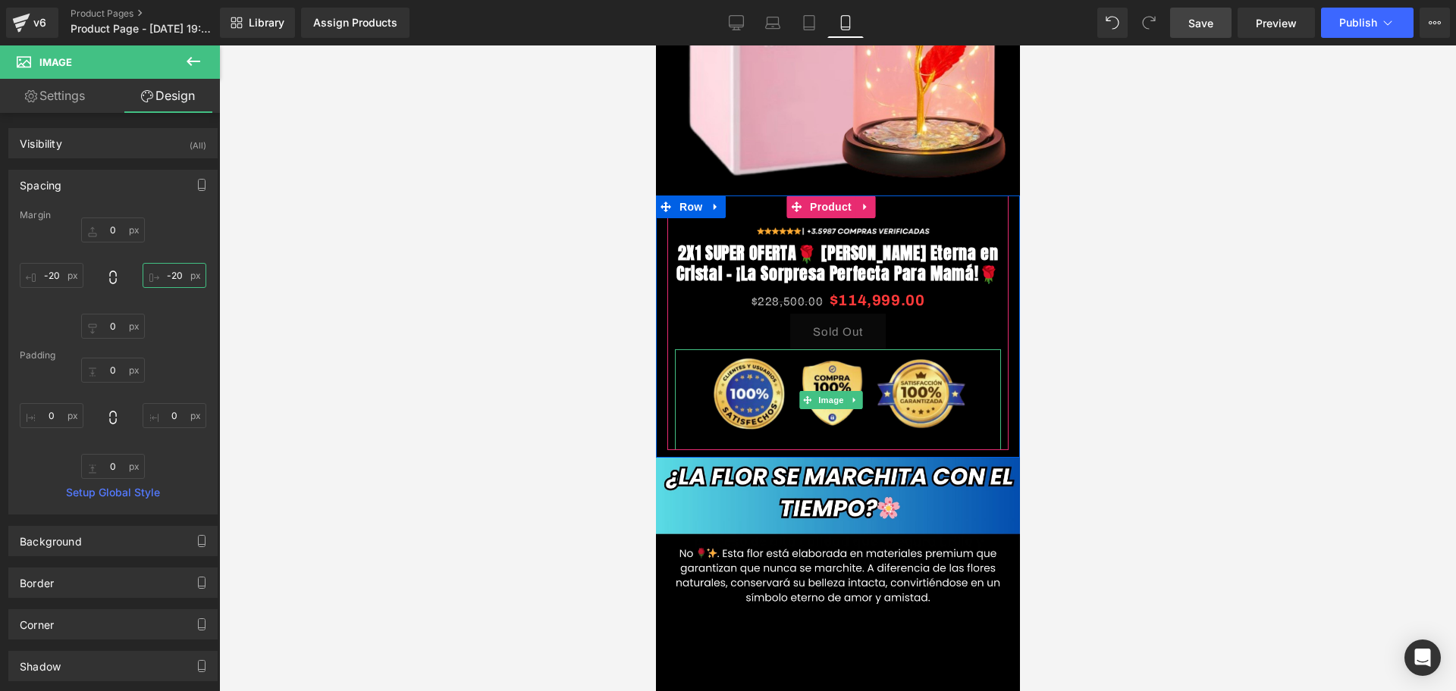
scroll to position [0, 274]
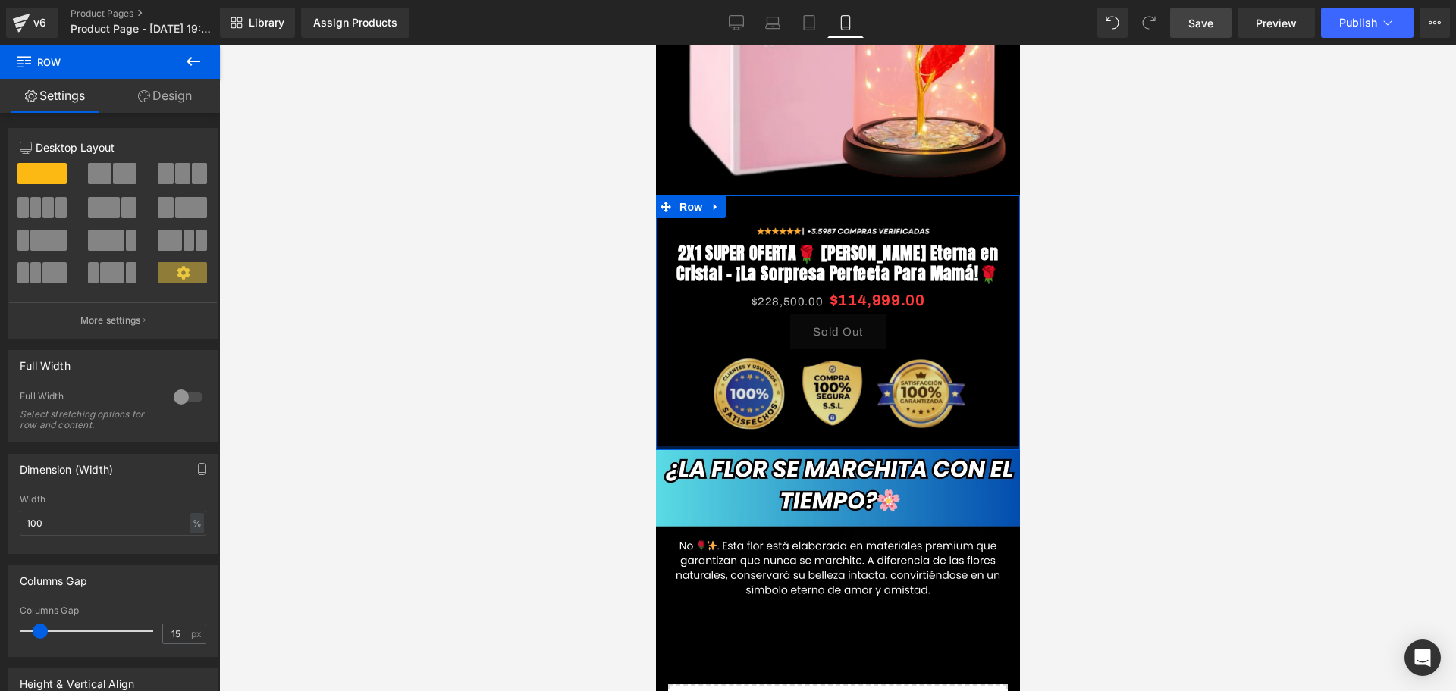
click at [864, 432] on div "Image 2X1 SUPER OFERTA🌹 [PERSON_NAME] Eterna en Cristal – ¡La Sorpresa Perfecta…" at bounding box center [837, 323] width 364 height 255
click at [1108, 448] on div at bounding box center [837, 368] width 1237 height 646
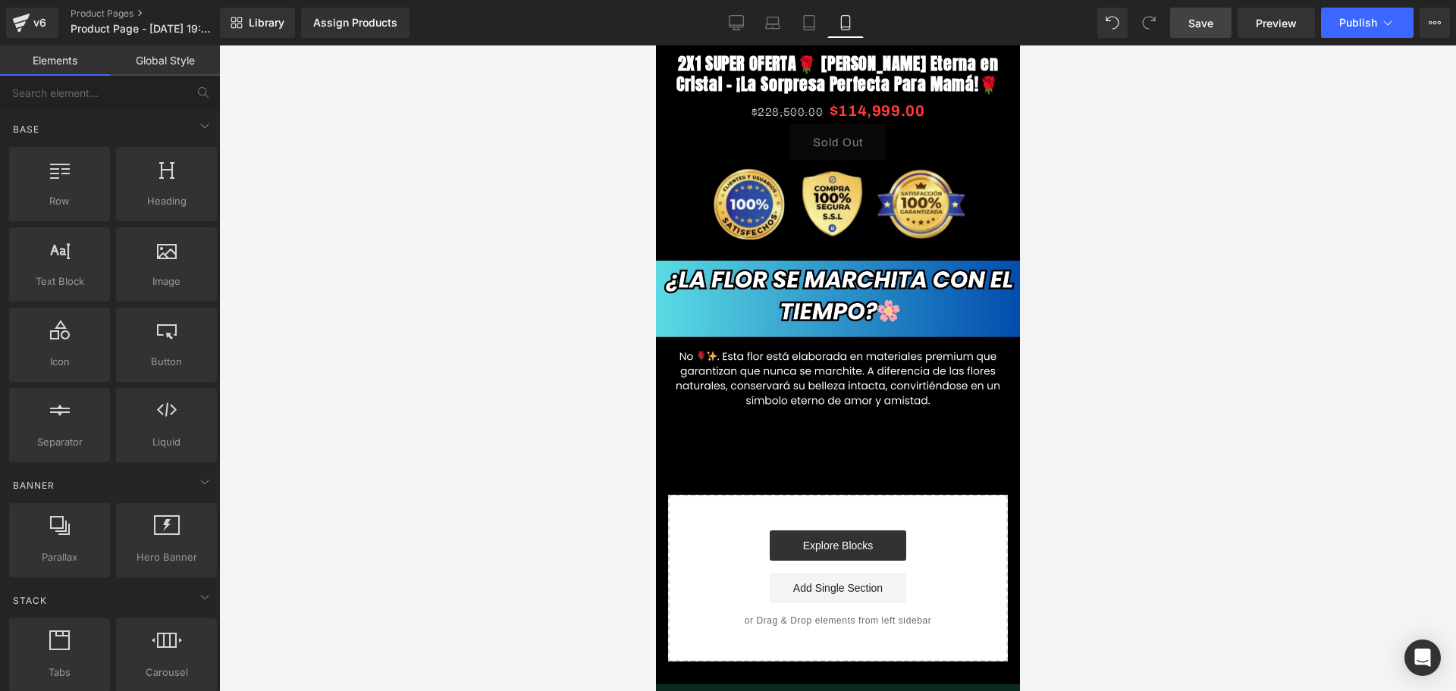
scroll to position [0, 547]
click at [885, 422] on div "Image Row Image 2X1 SUPER OFERTA🌹 [PERSON_NAME] Eterna en Cristal – ¡La Sorpres…" at bounding box center [837, 99] width 364 height 1126
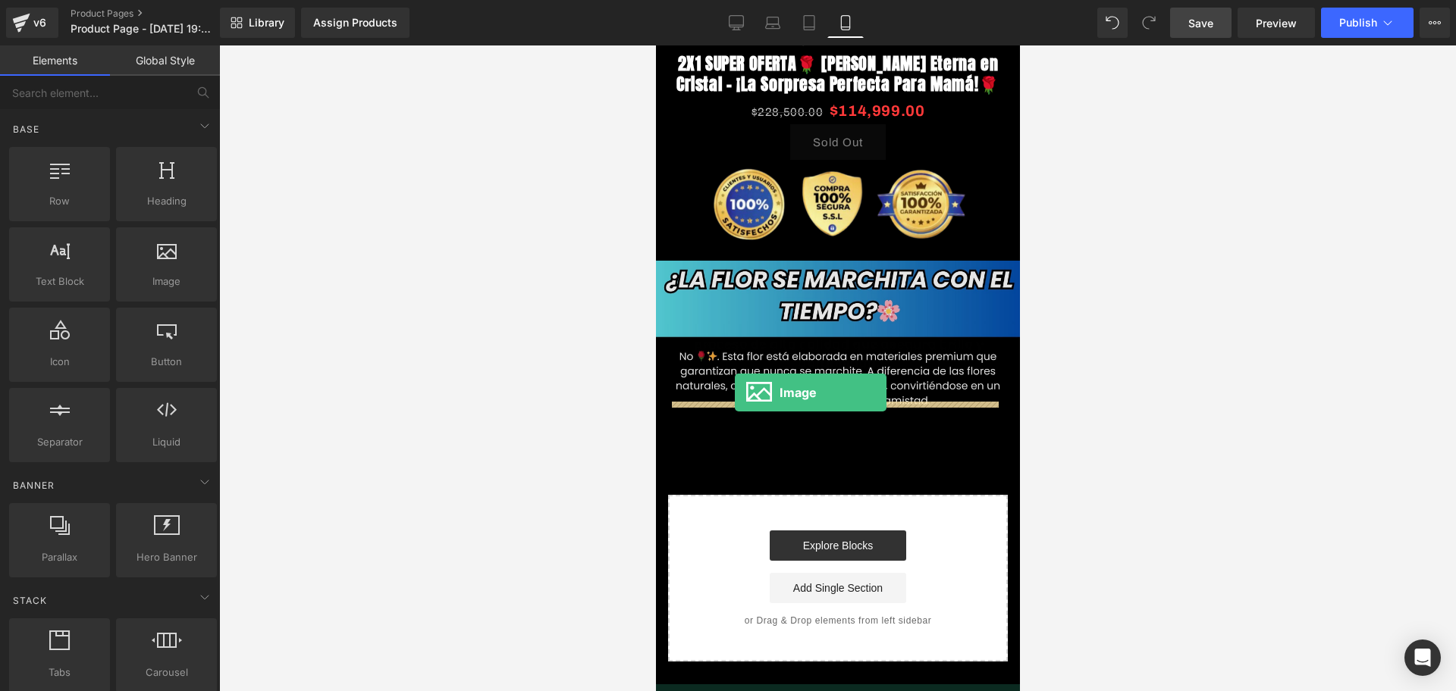
drag, startPoint x: 810, startPoint y: 303, endPoint x: 734, endPoint y: 393, distance: 117.3
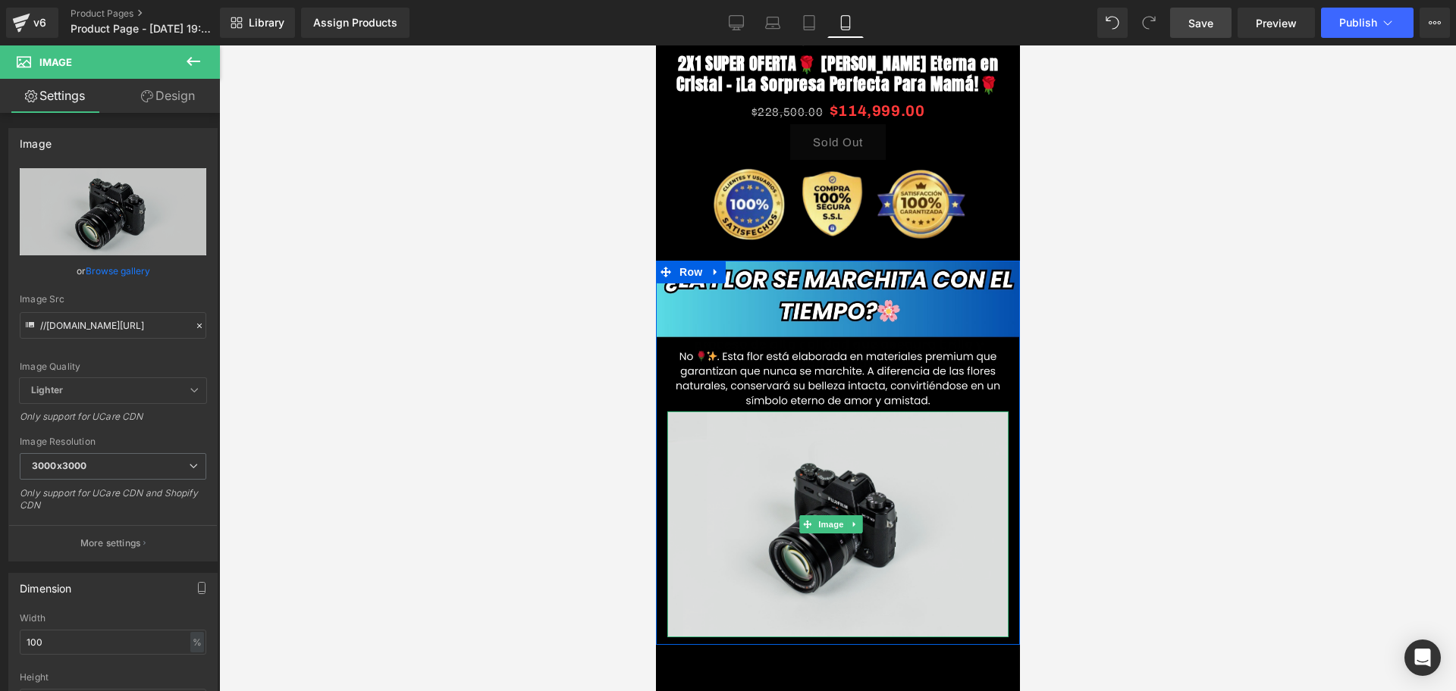
scroll to position [0, 0]
click at [893, 502] on img at bounding box center [836, 525] width 341 height 226
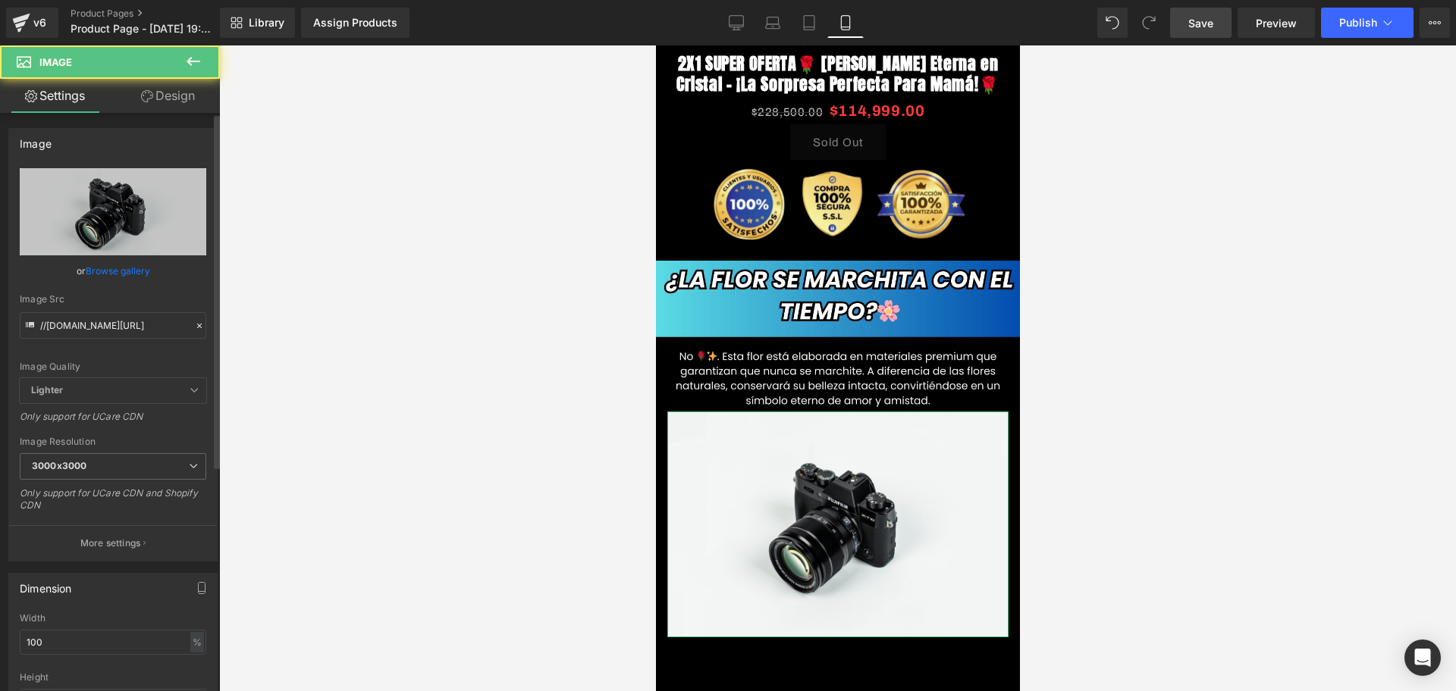
click at [101, 309] on div "Image Src //[DOMAIN_NAME][URL]" at bounding box center [113, 316] width 187 height 45
click at [113, 317] on input "//[DOMAIN_NAME][URL]" at bounding box center [113, 325] width 187 height 27
paste input "[URL][DOMAIN_NAME]"
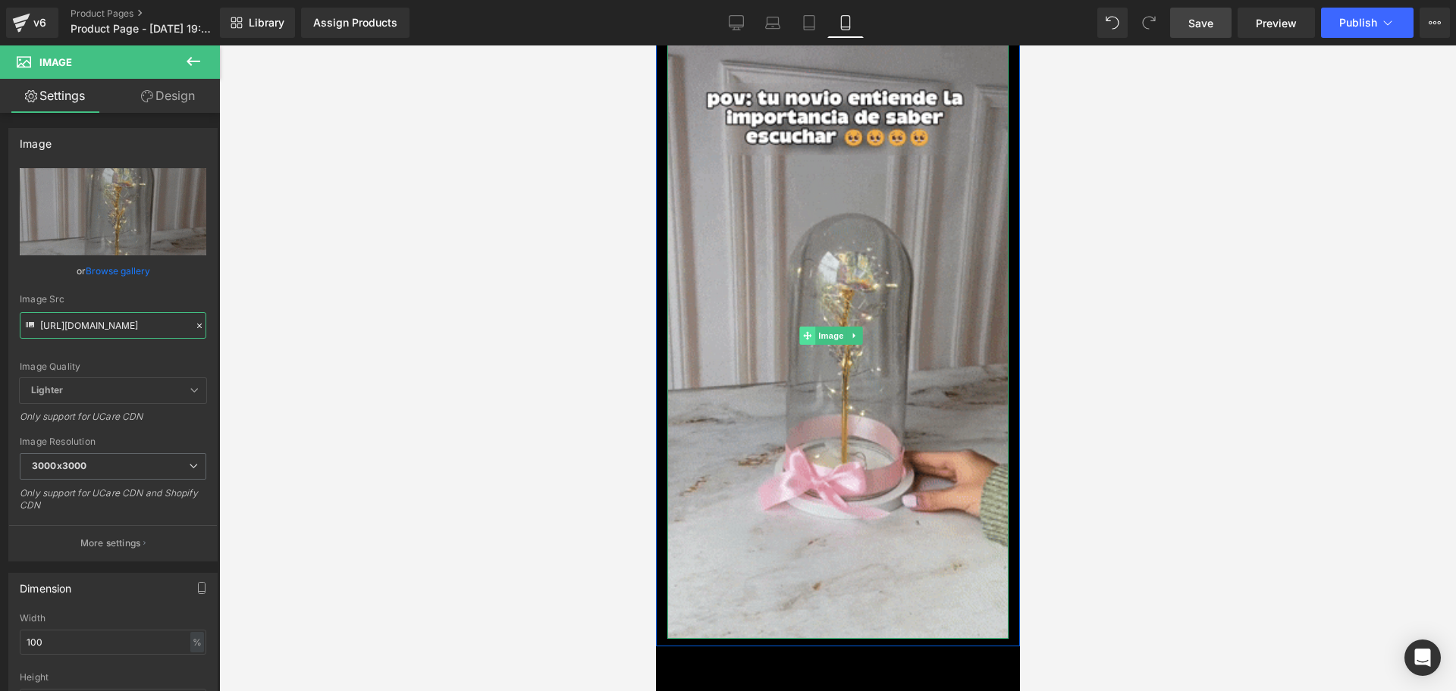
scroll to position [0, 547]
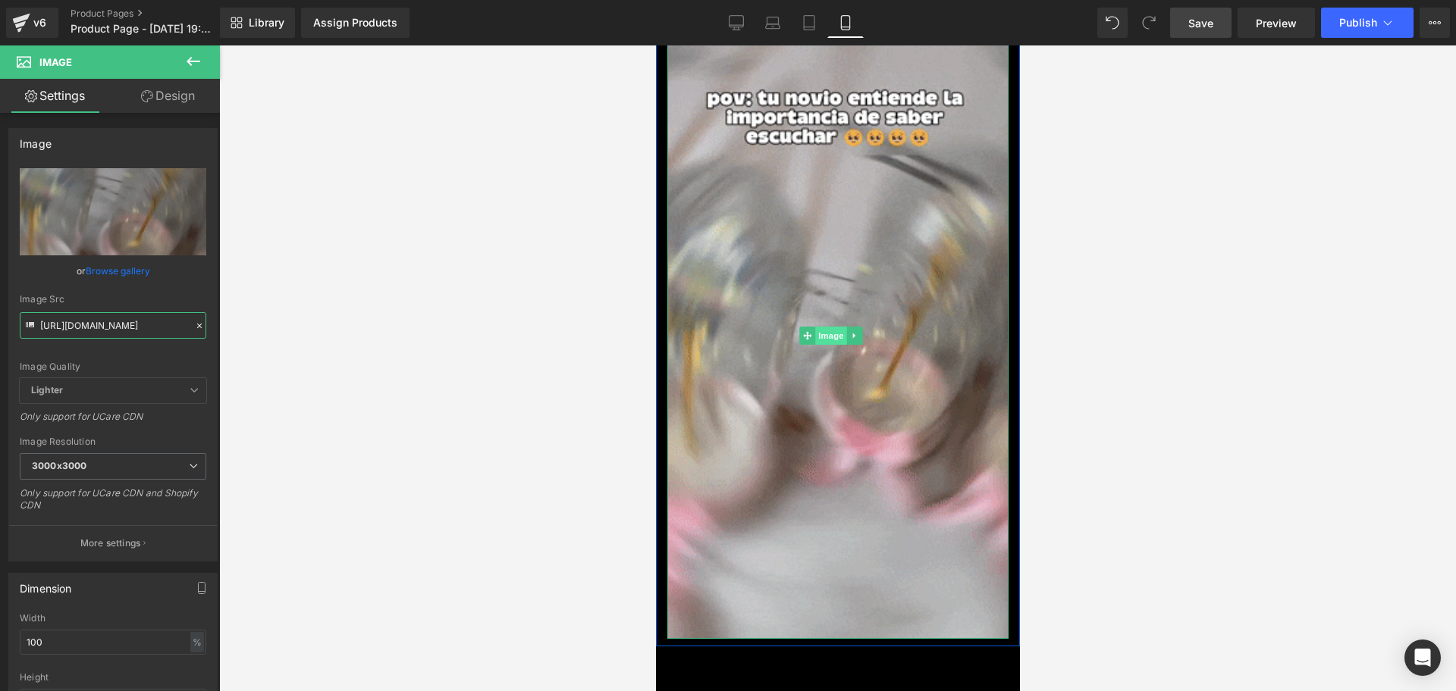
click at [827, 327] on span "Image" at bounding box center [830, 336] width 32 height 18
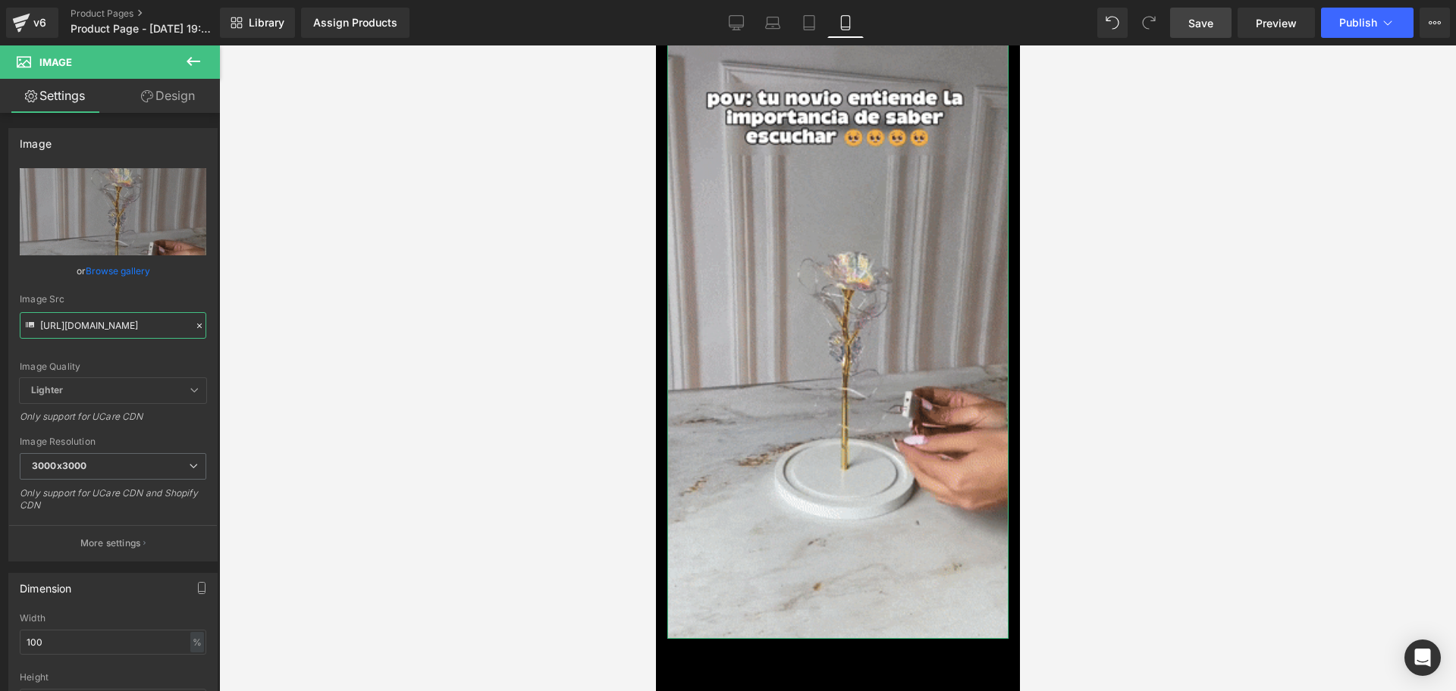
type input "[URL][DOMAIN_NAME]"
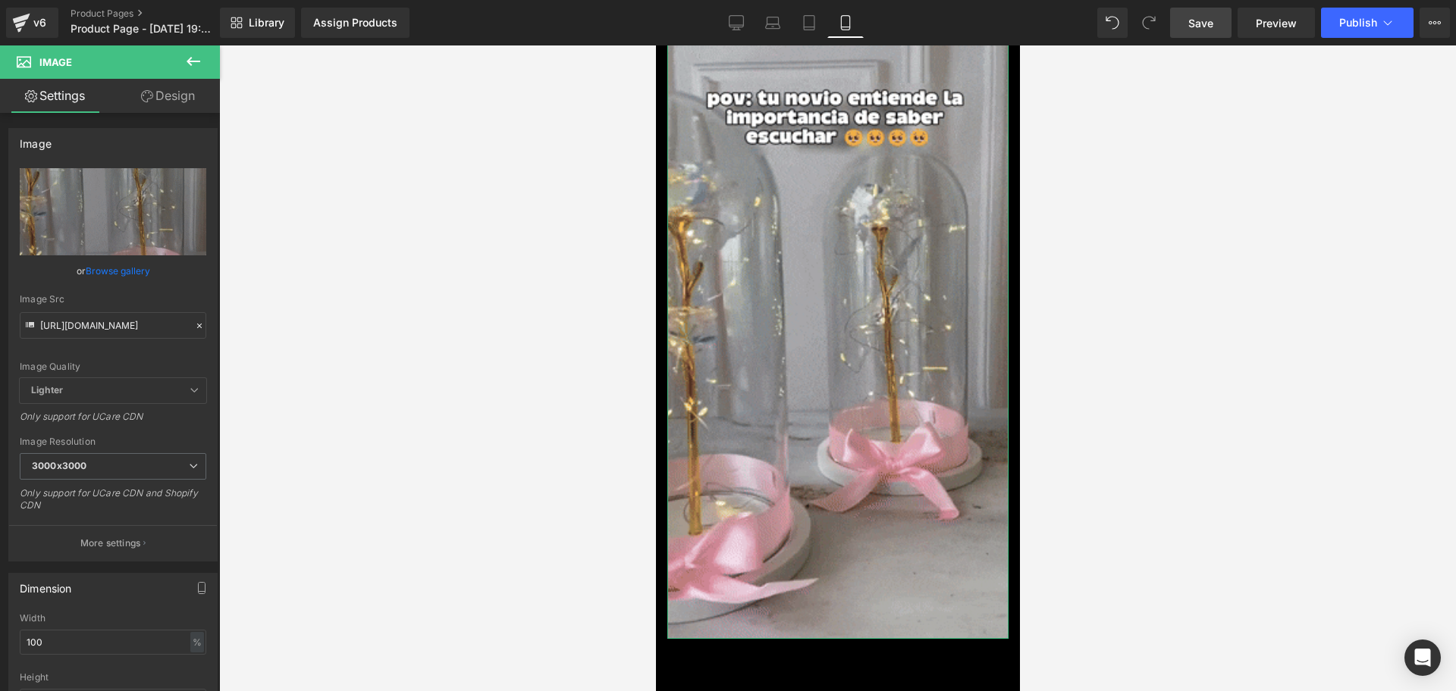
click at [163, 88] on link "Design" at bounding box center [168, 96] width 110 height 34
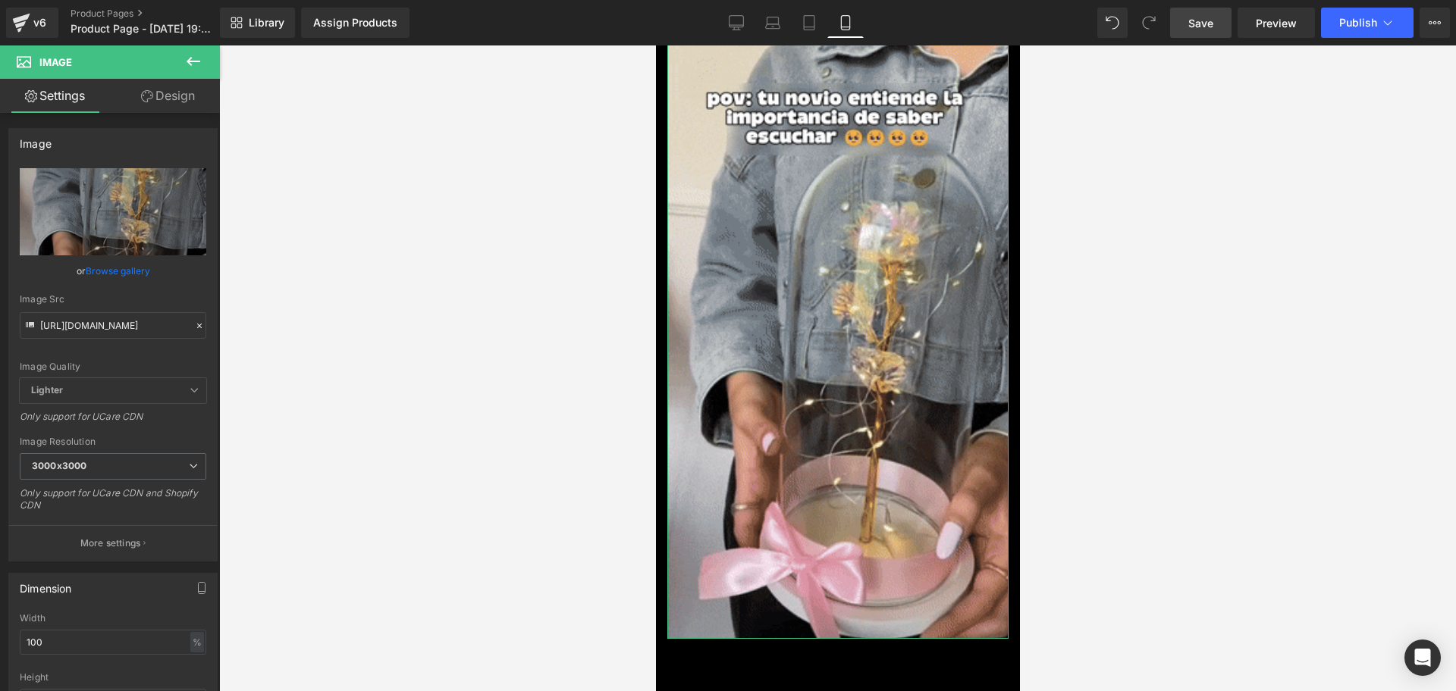
scroll to position [0, 0]
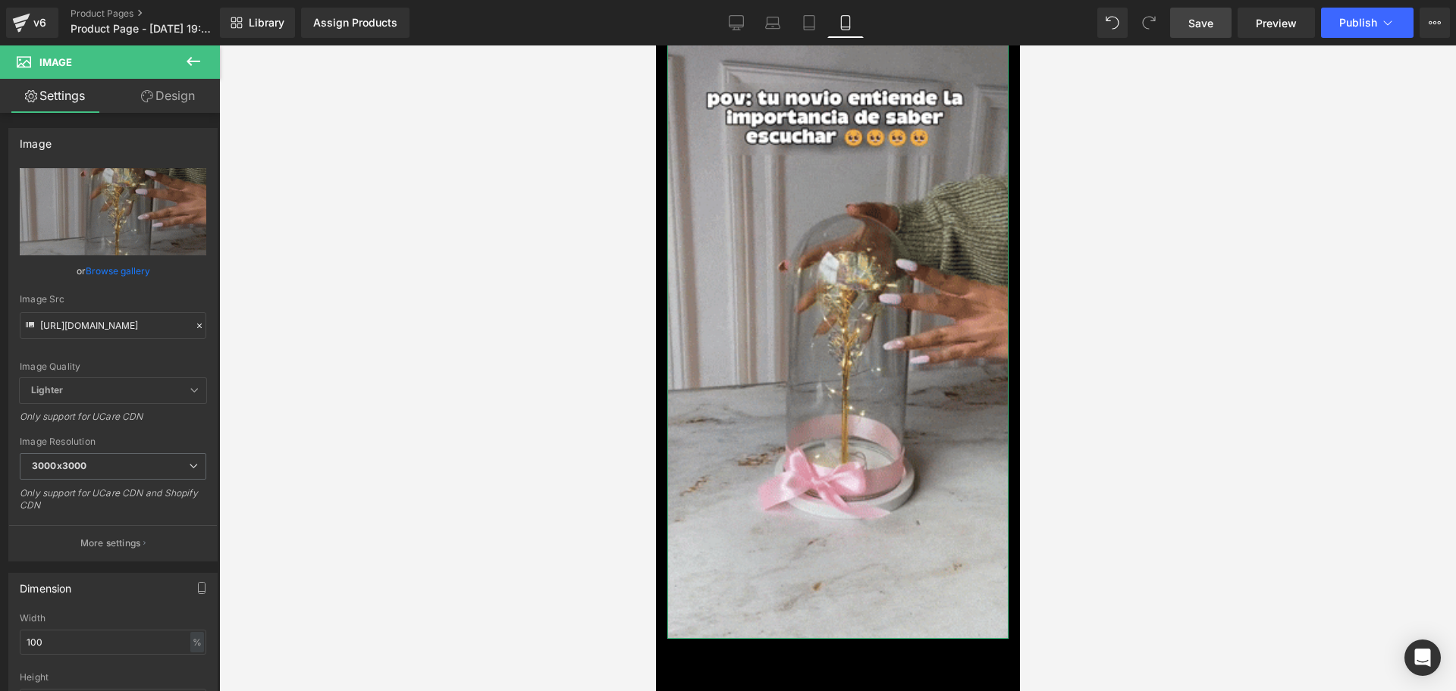
click at [0, 0] on div "Spacing [GEOGRAPHIC_DATA] [GEOGRAPHIC_DATA]" at bounding box center [0, 0] width 0 height 0
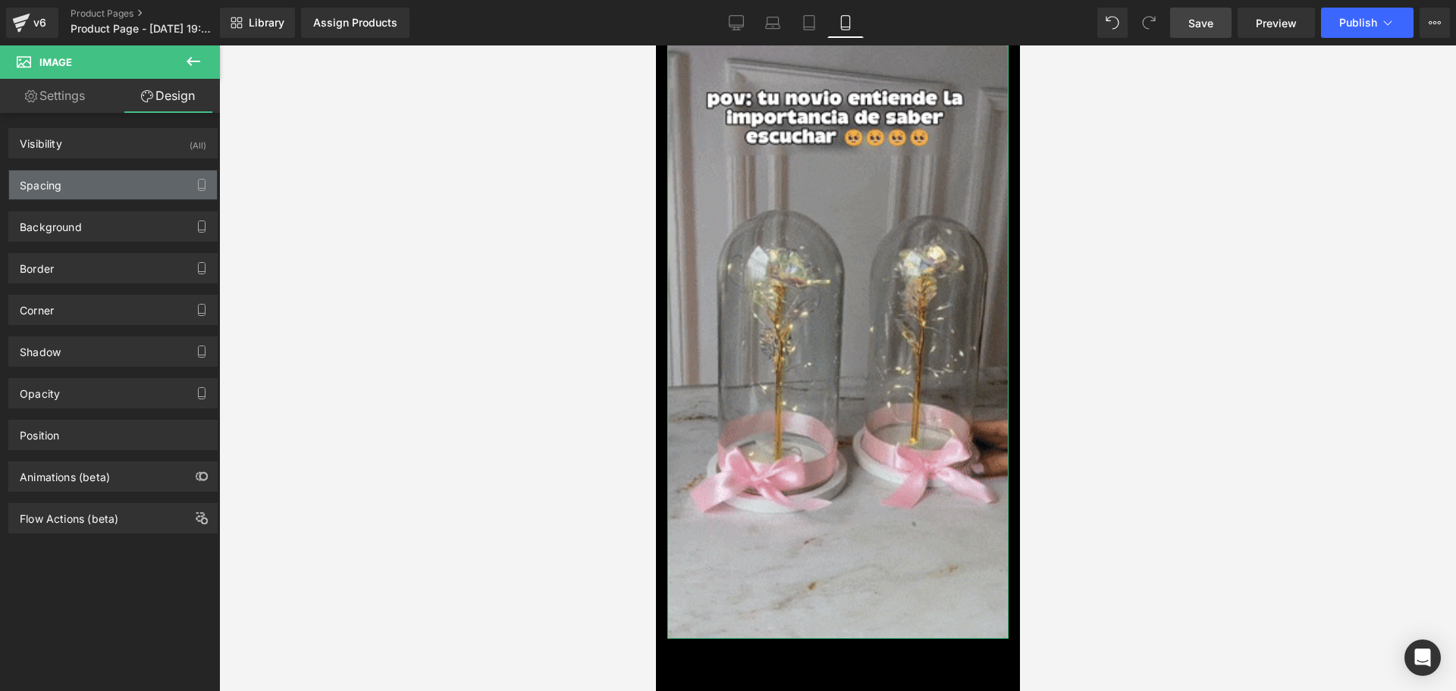
type input "0"
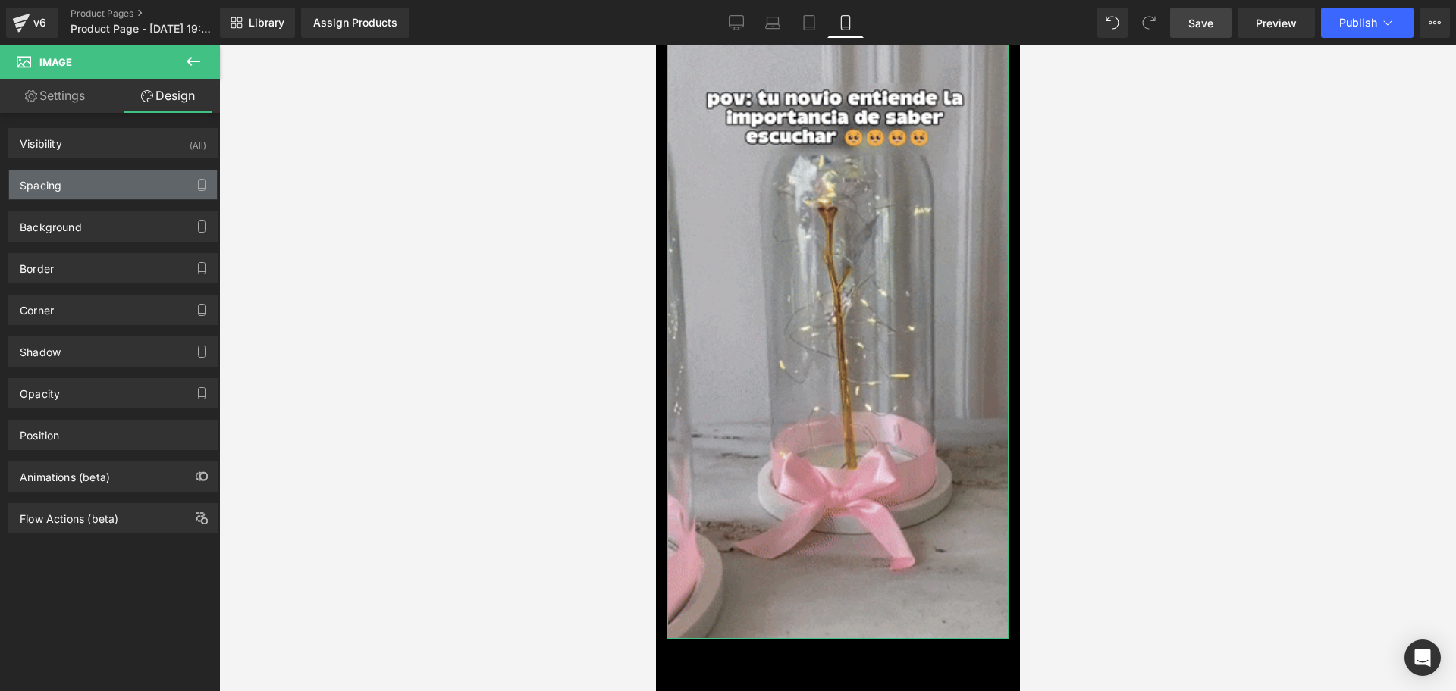
type input "0"
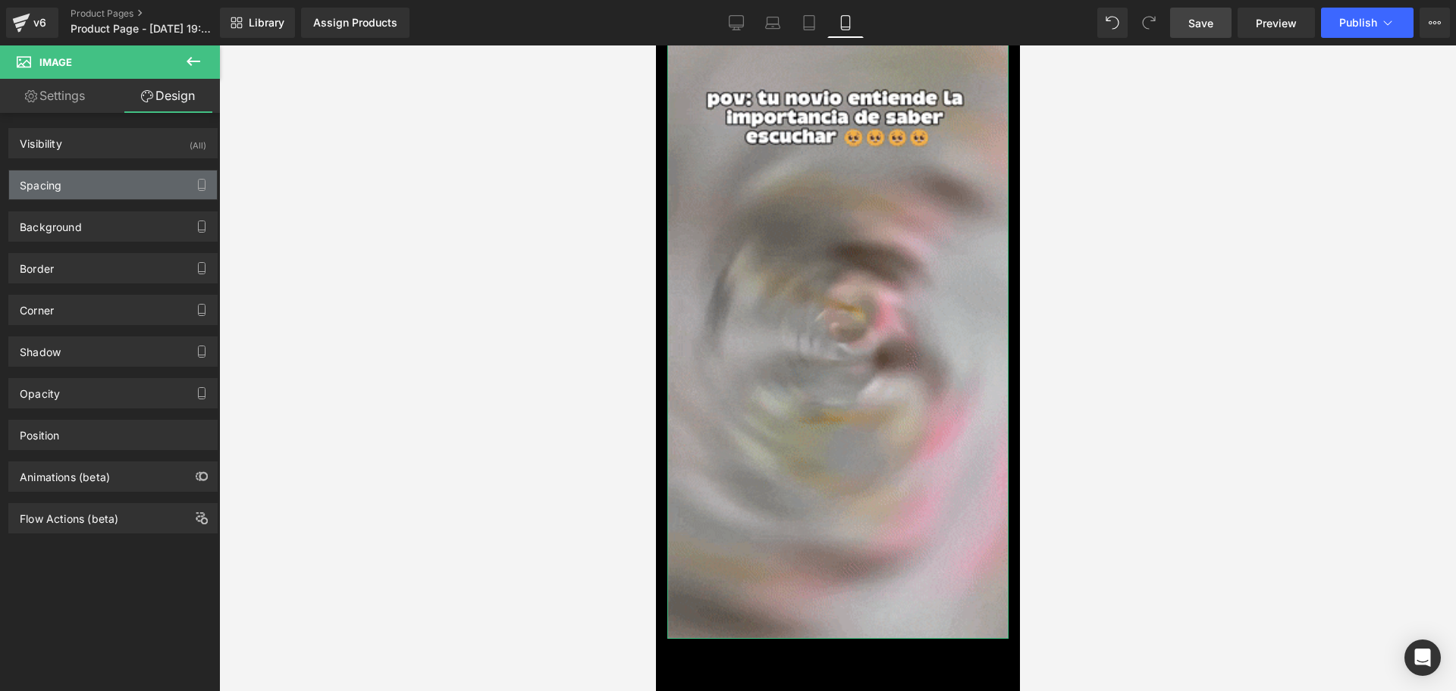
type input "0"
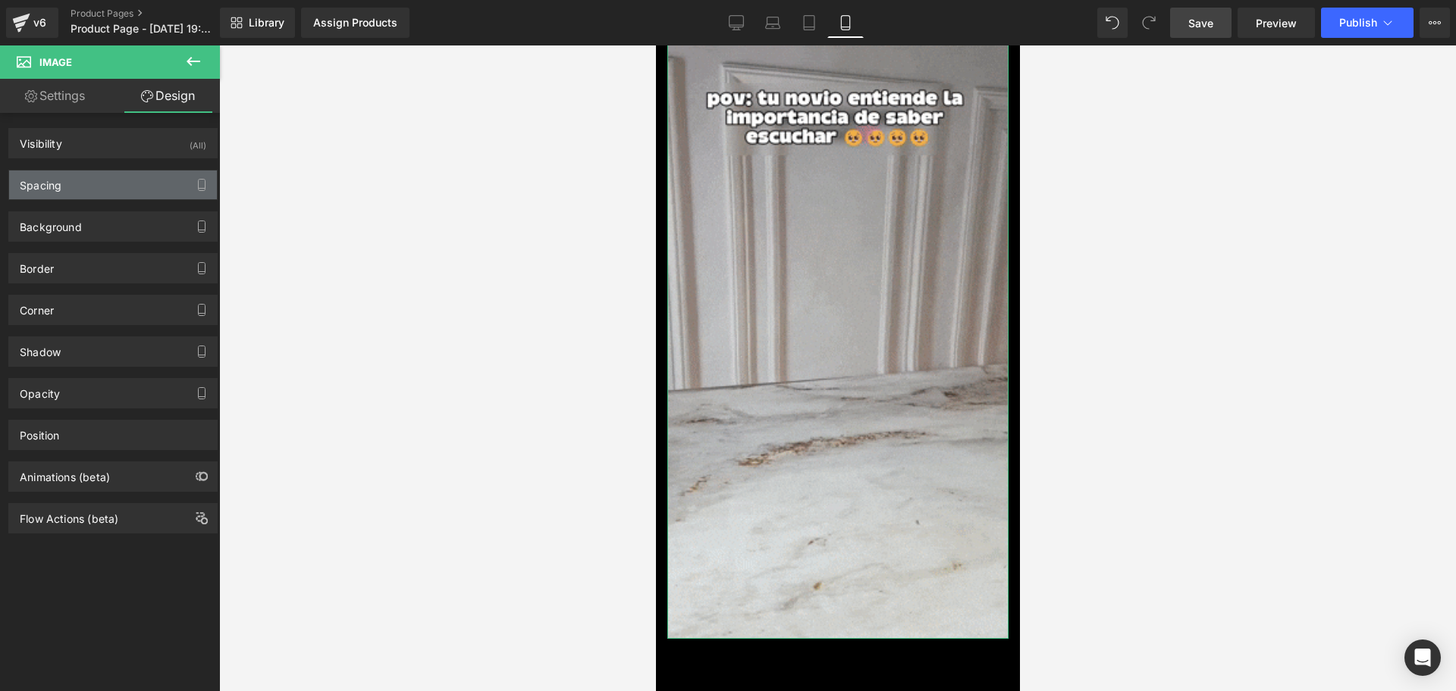
type input "0"
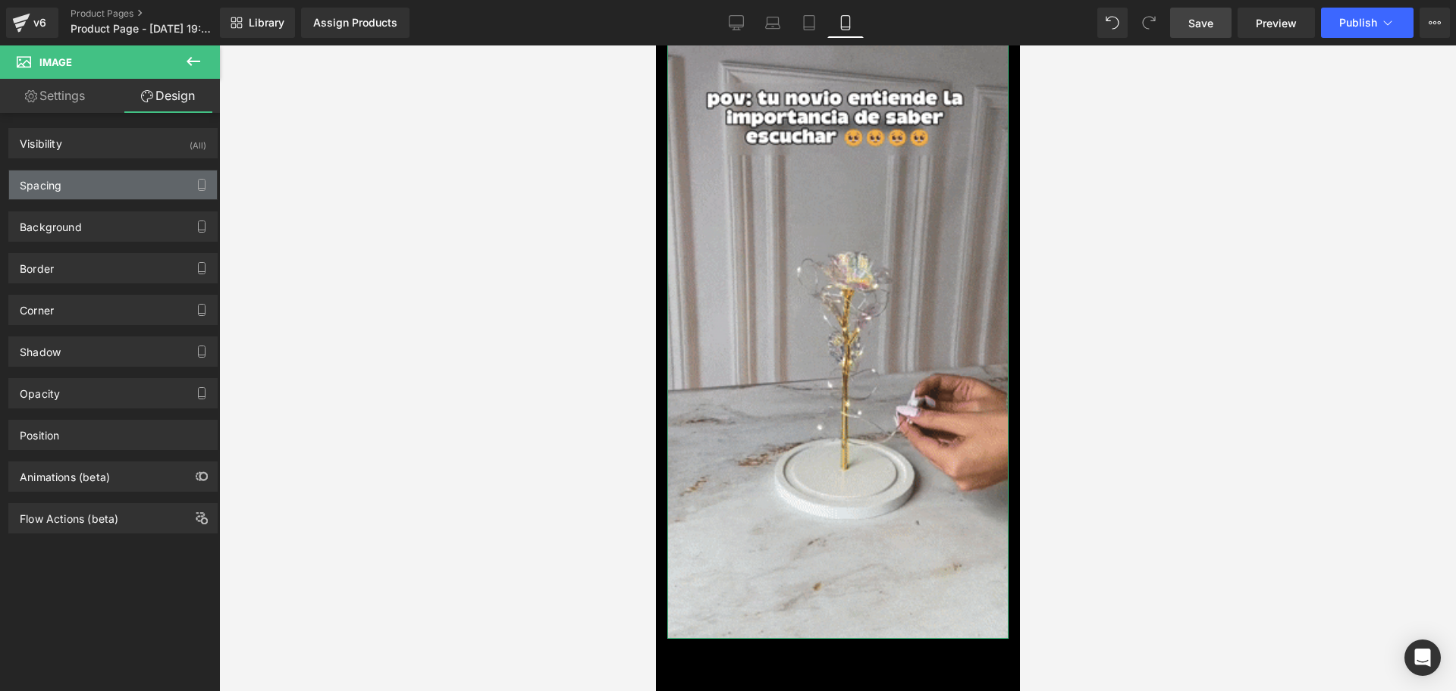
type input "0"
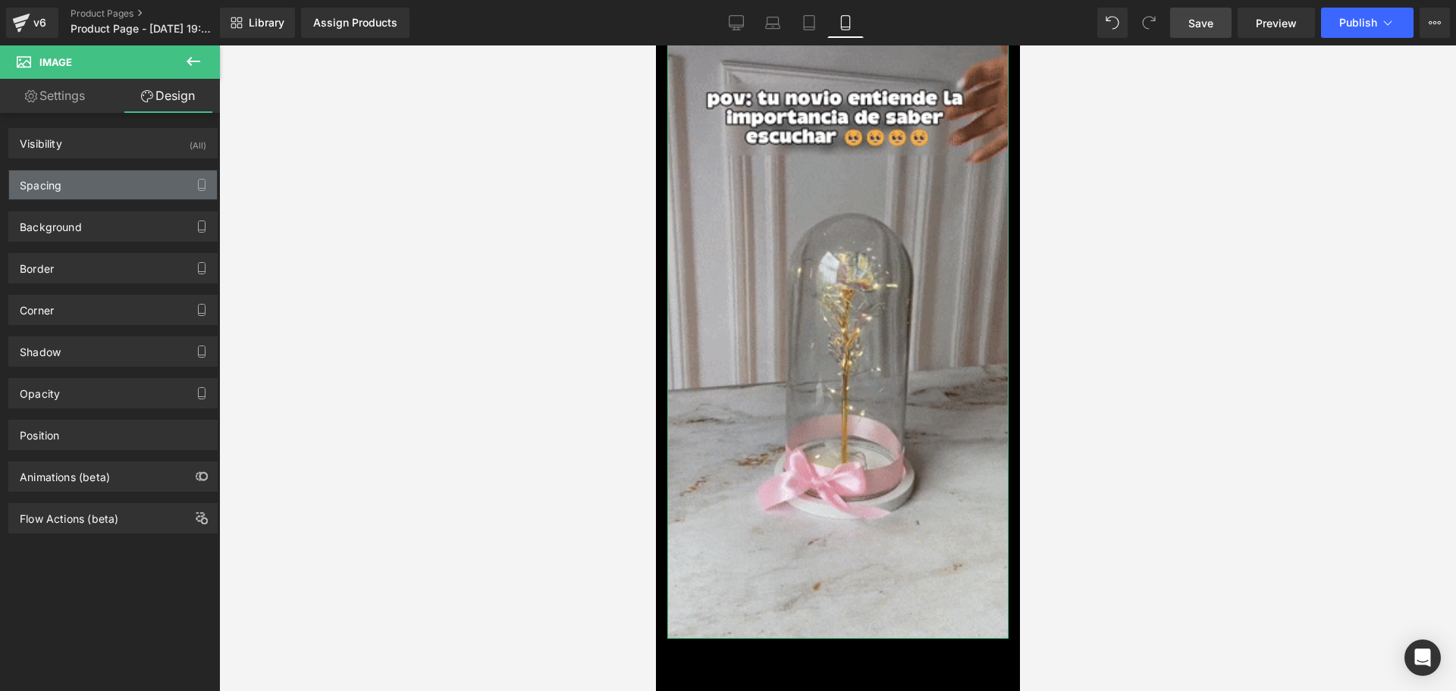
type input "0"
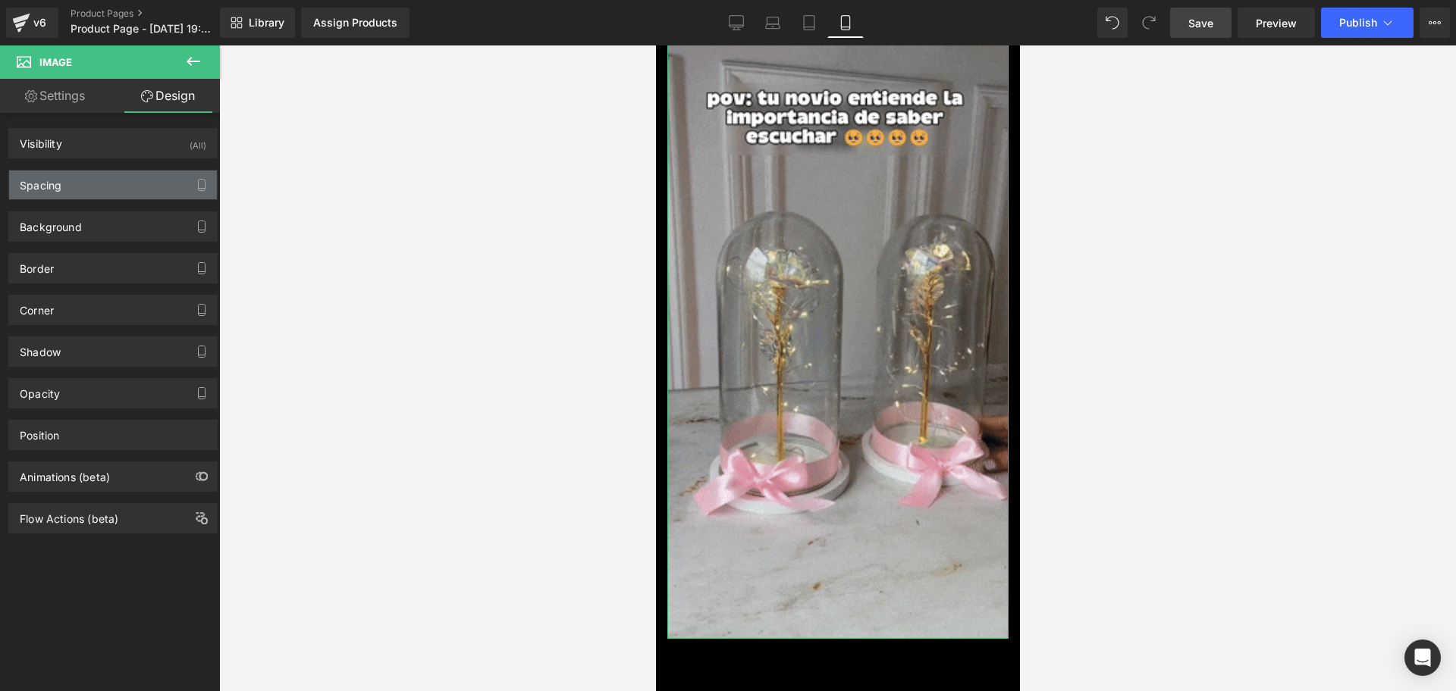
type input "0"
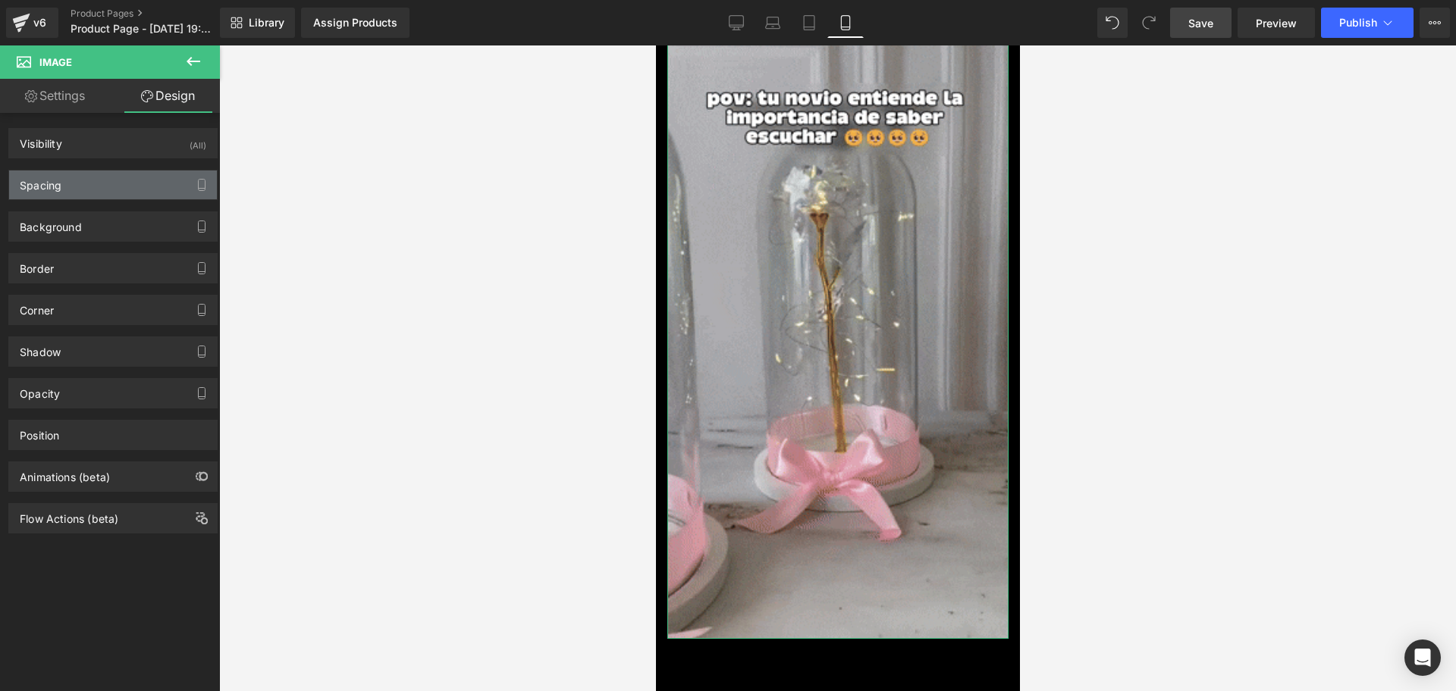
type input "0"
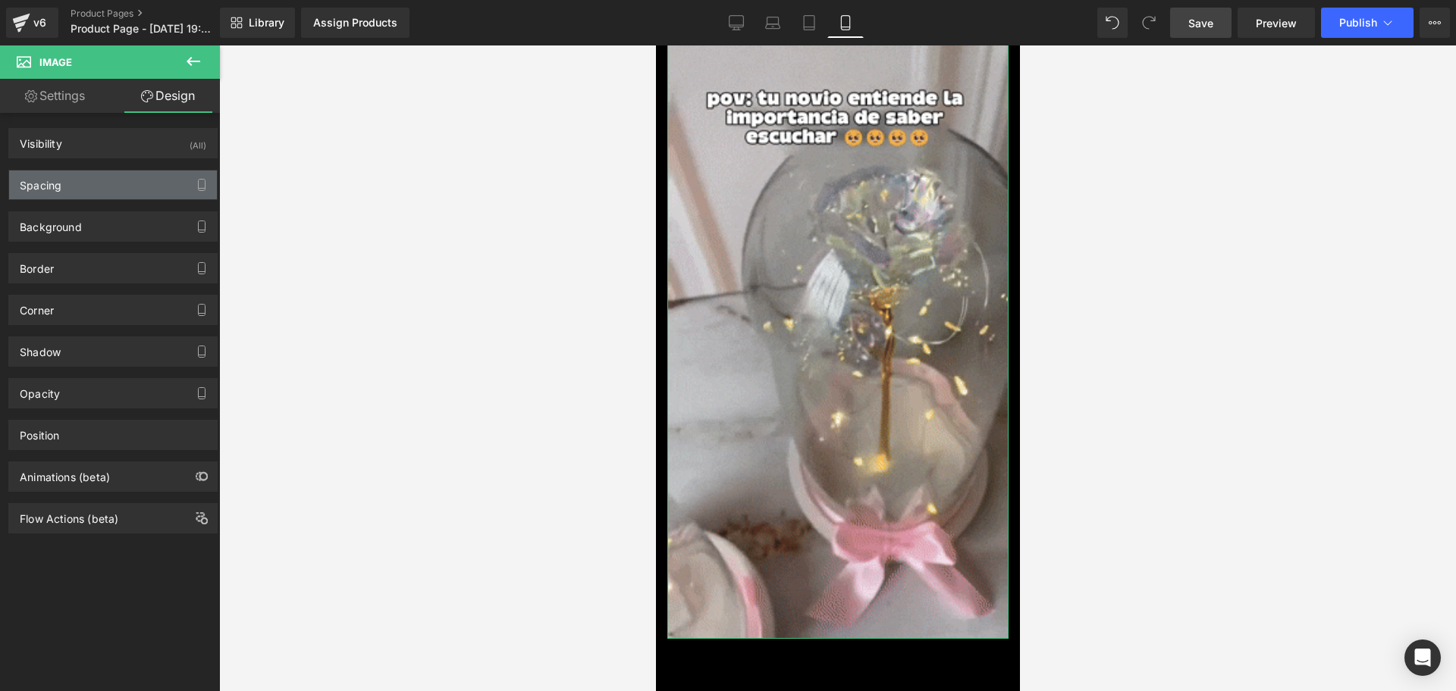
scroll to position [0, 821]
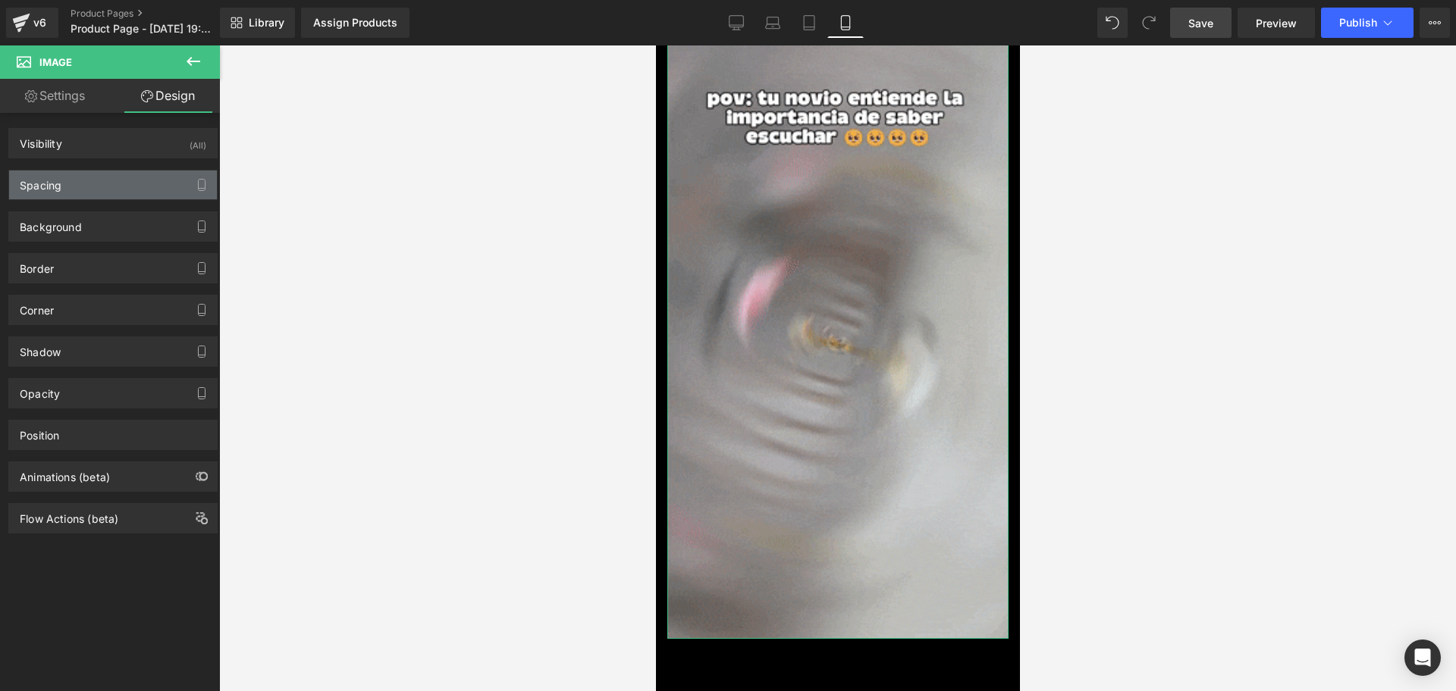
click at [47, 183] on div "Spacing" at bounding box center [41, 181] width 42 height 21
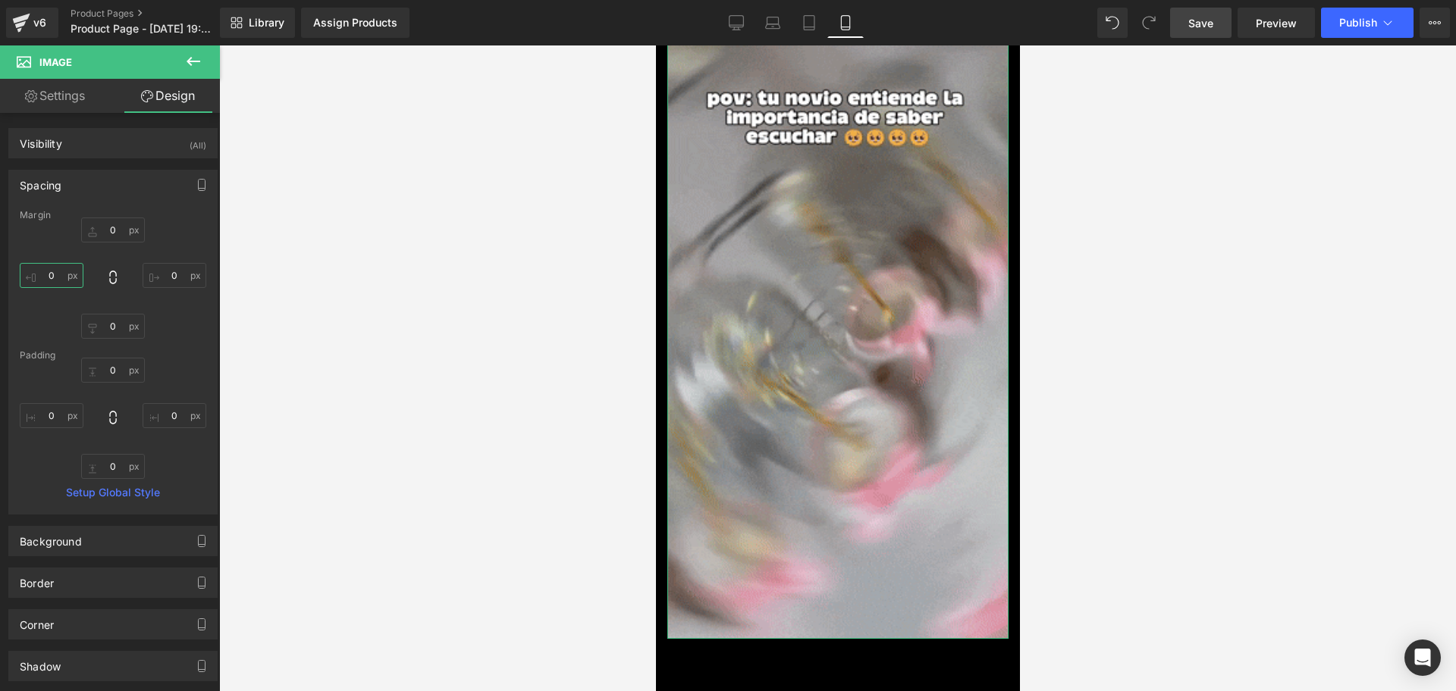
click at [46, 271] on input "0" at bounding box center [52, 275] width 64 height 25
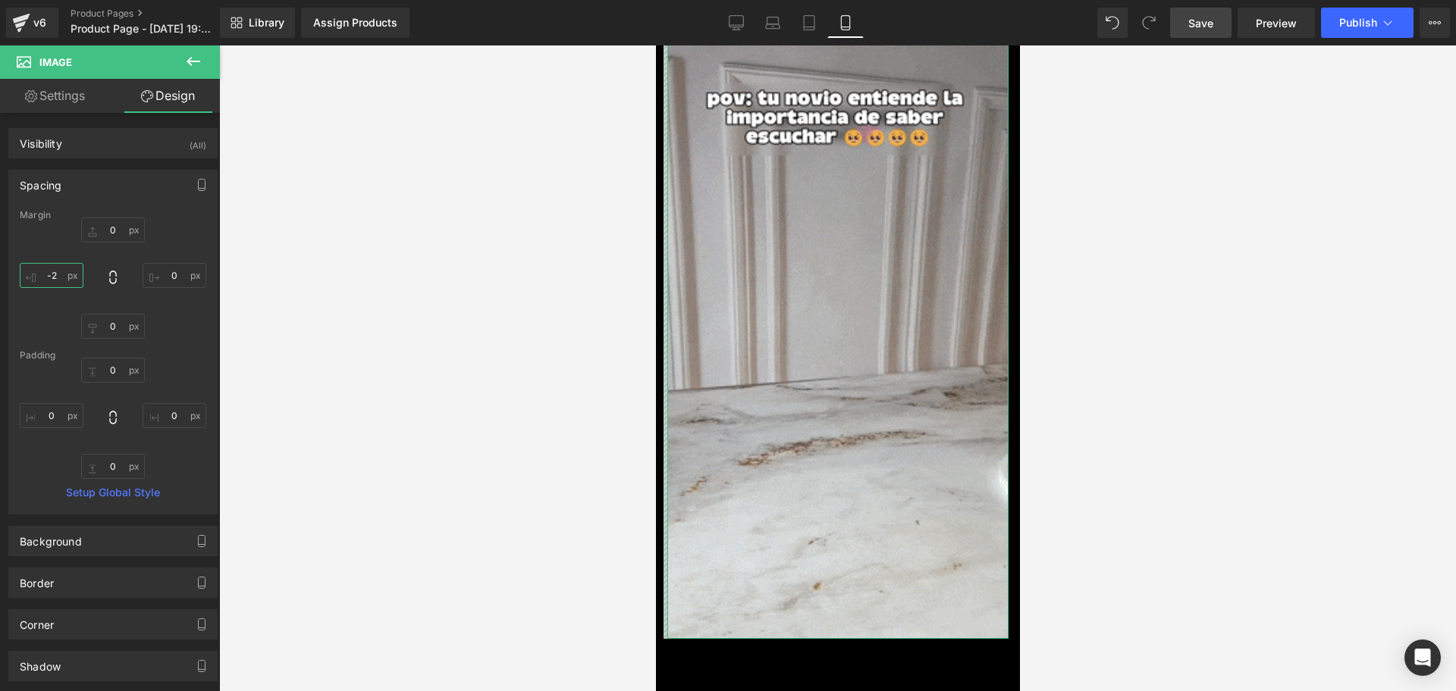
scroll to position [0, 0]
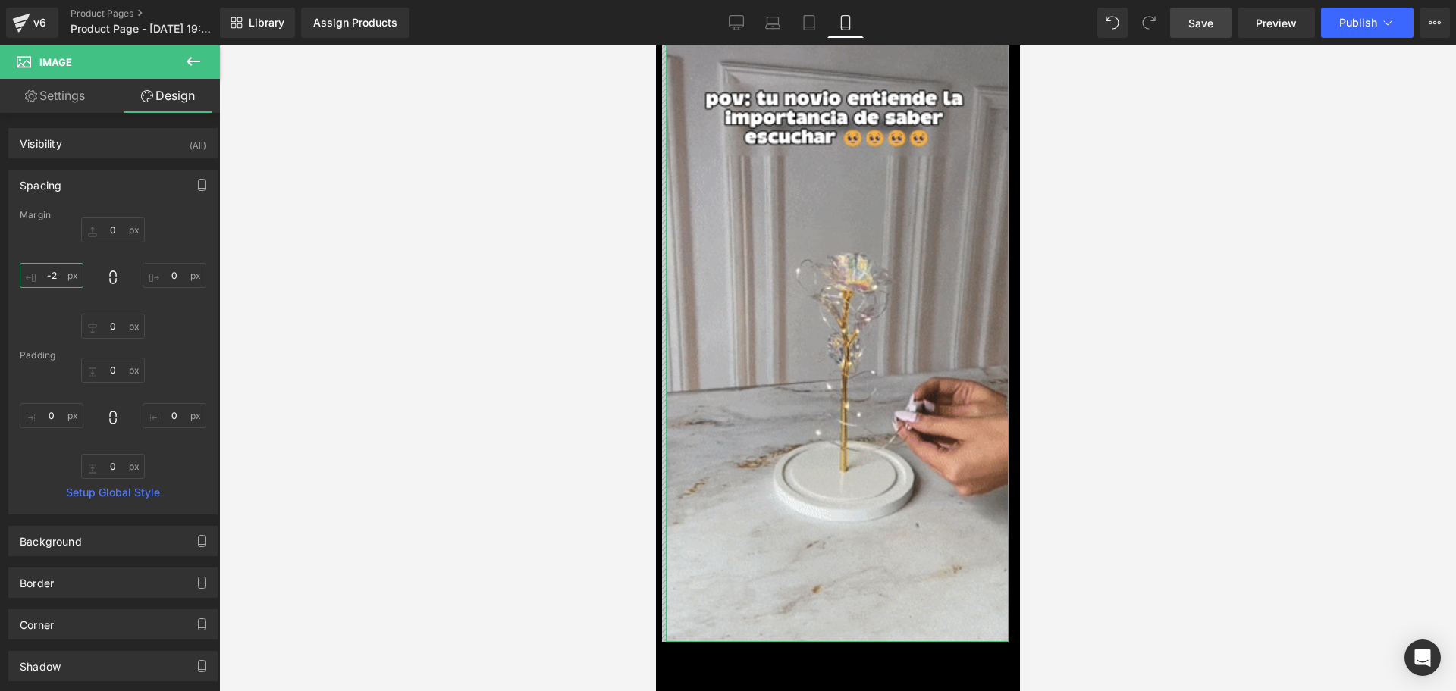
type input "-"
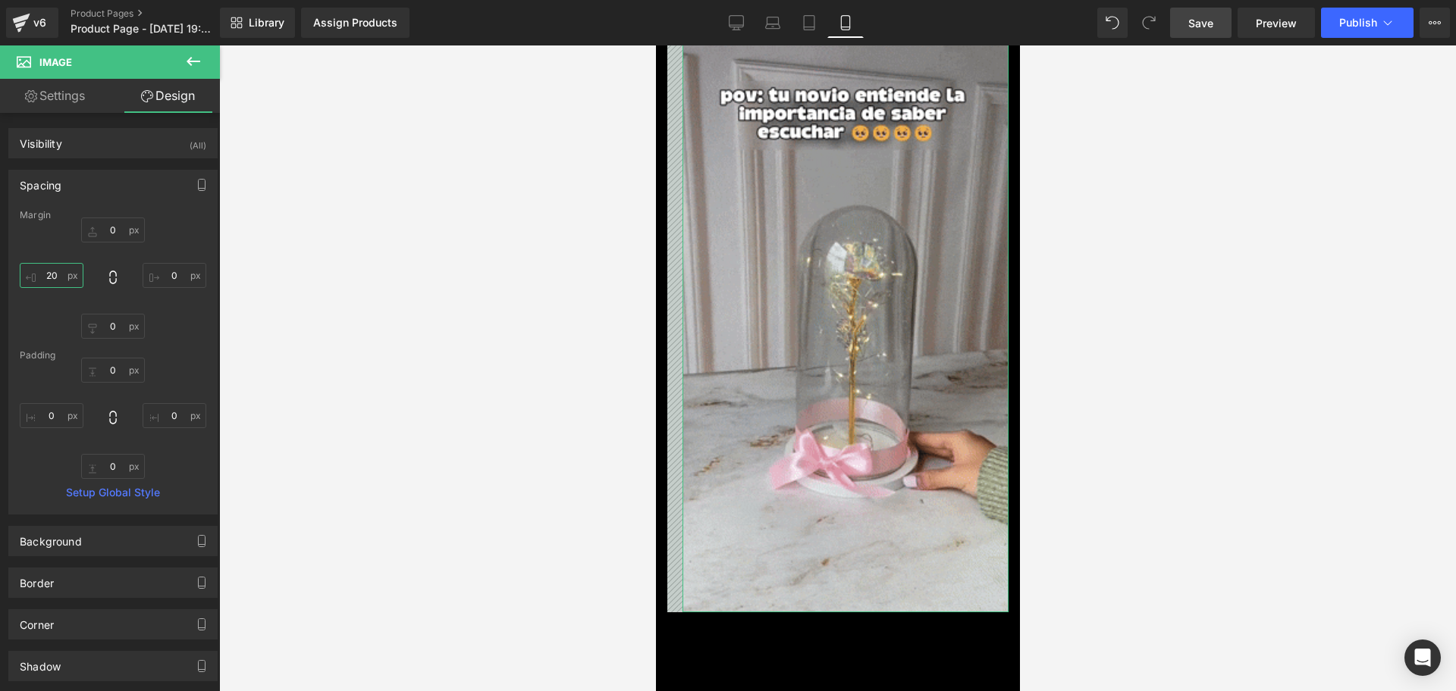
scroll to position [0, 274]
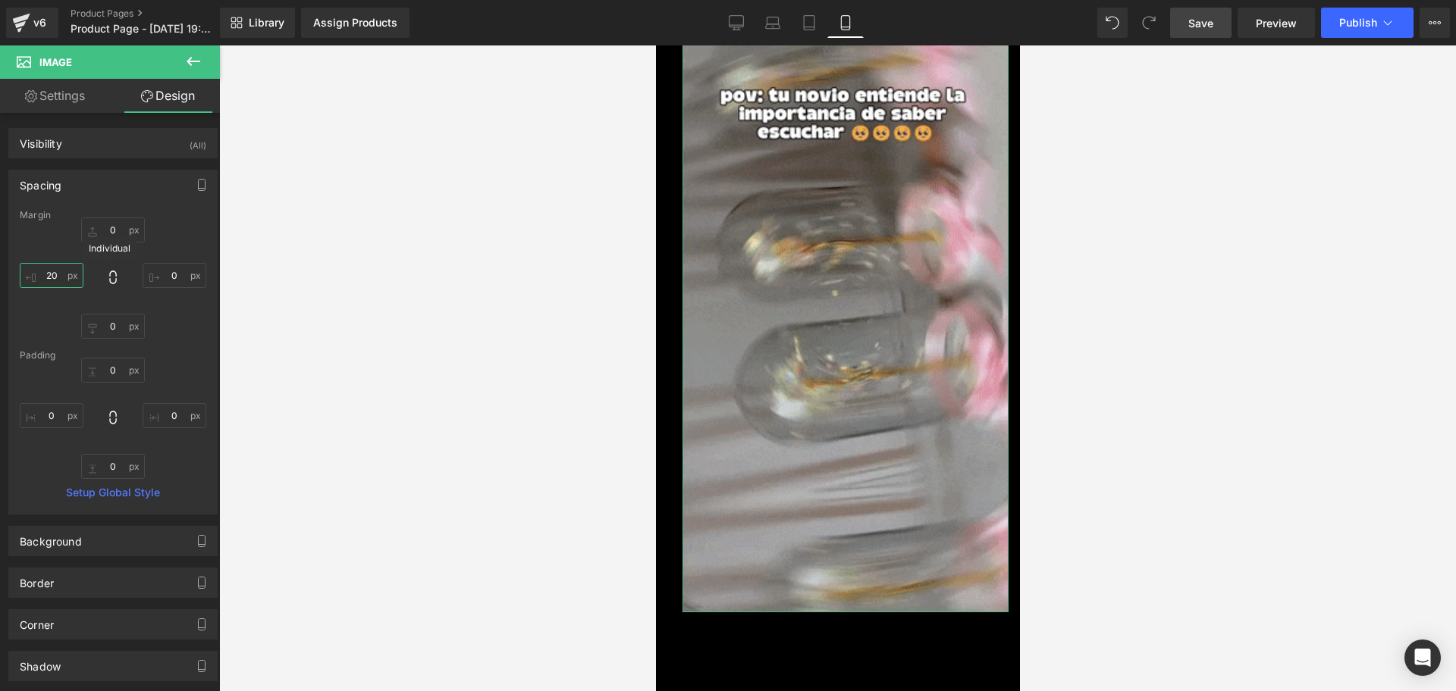
type input "2"
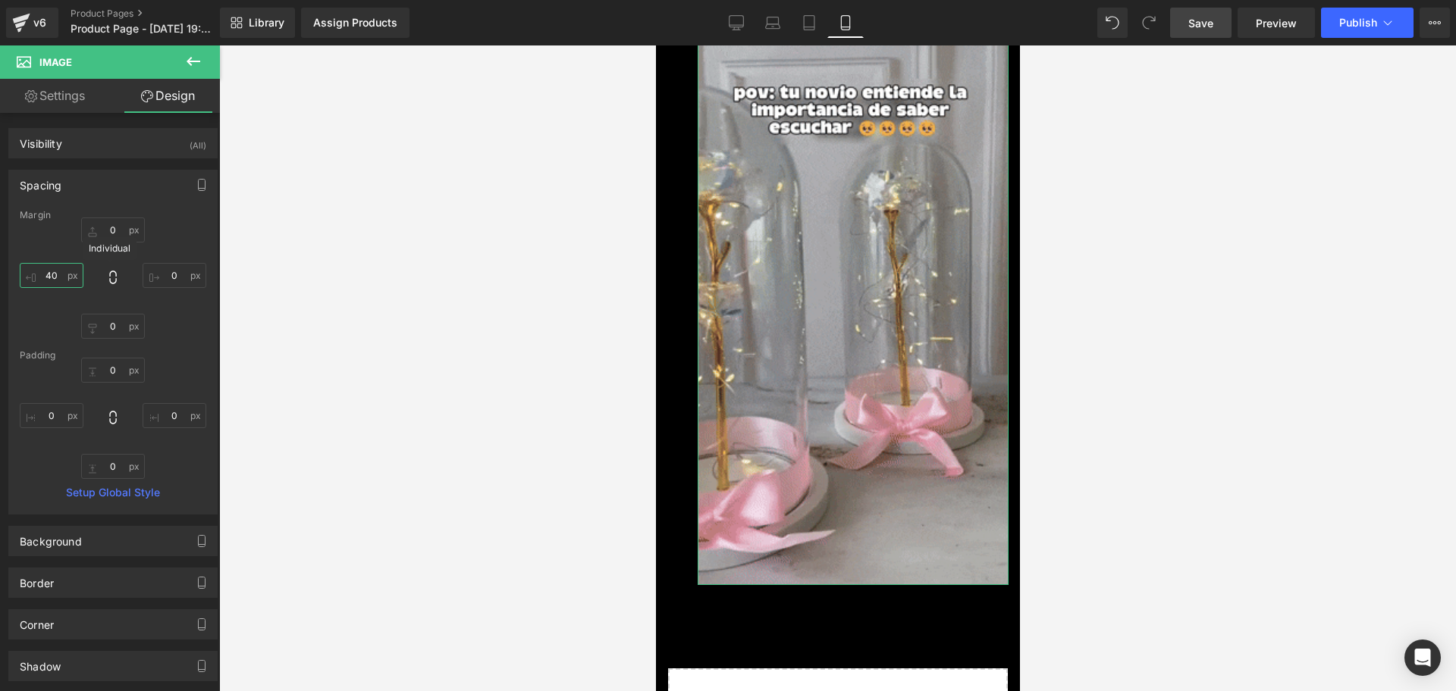
scroll to position [0, 547]
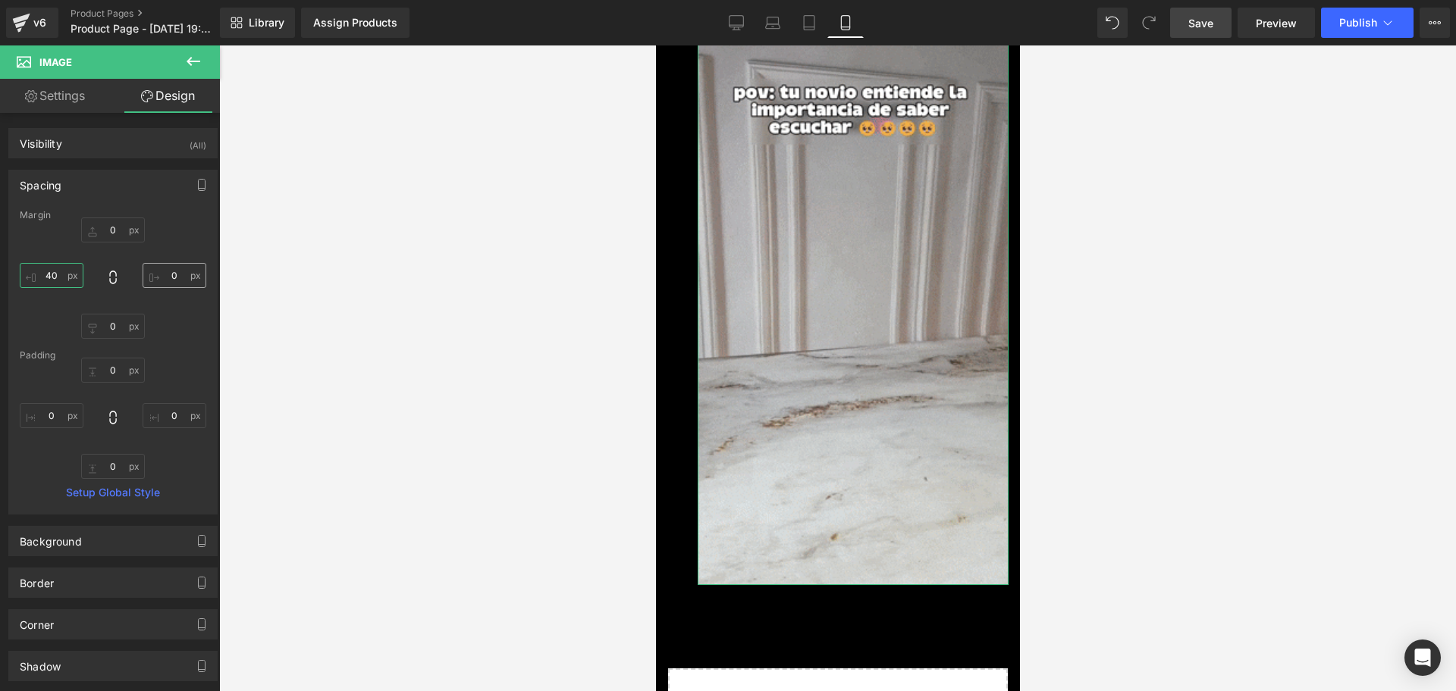
type input "40"
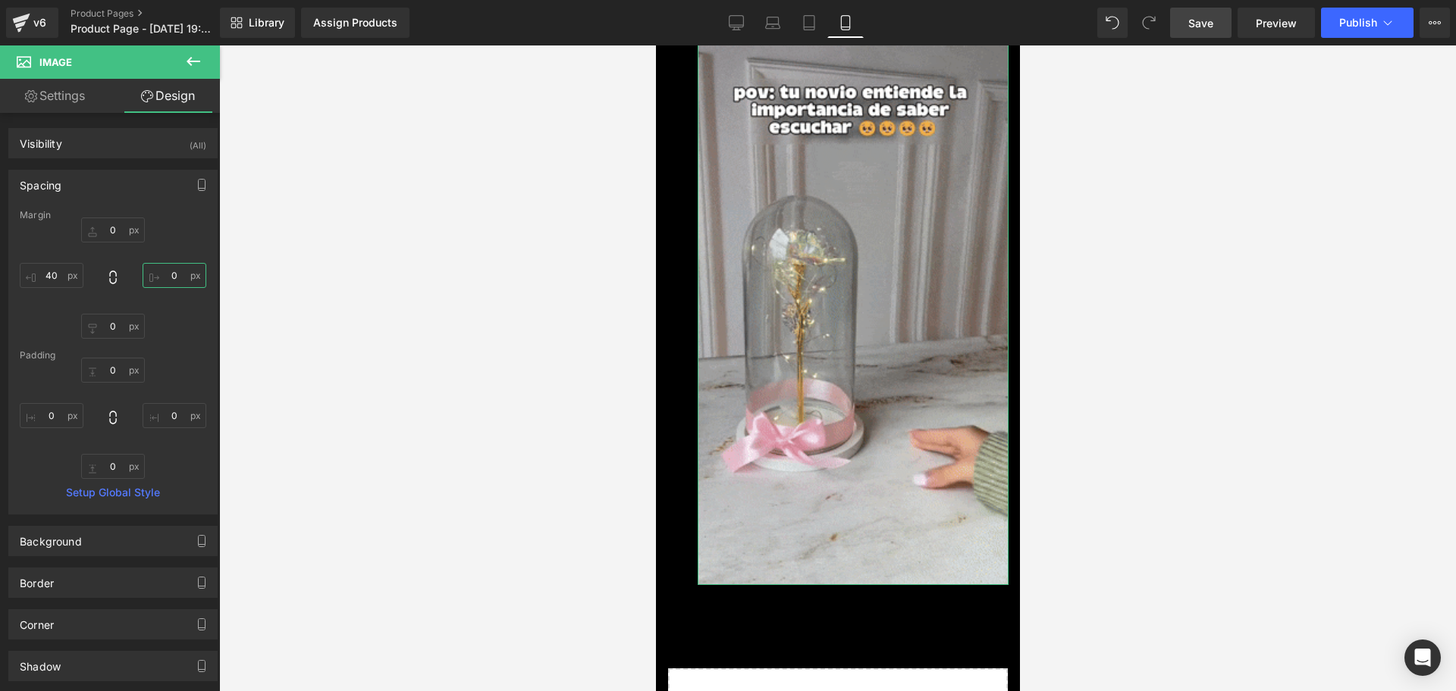
click at [162, 277] on input "0" at bounding box center [175, 275] width 64 height 25
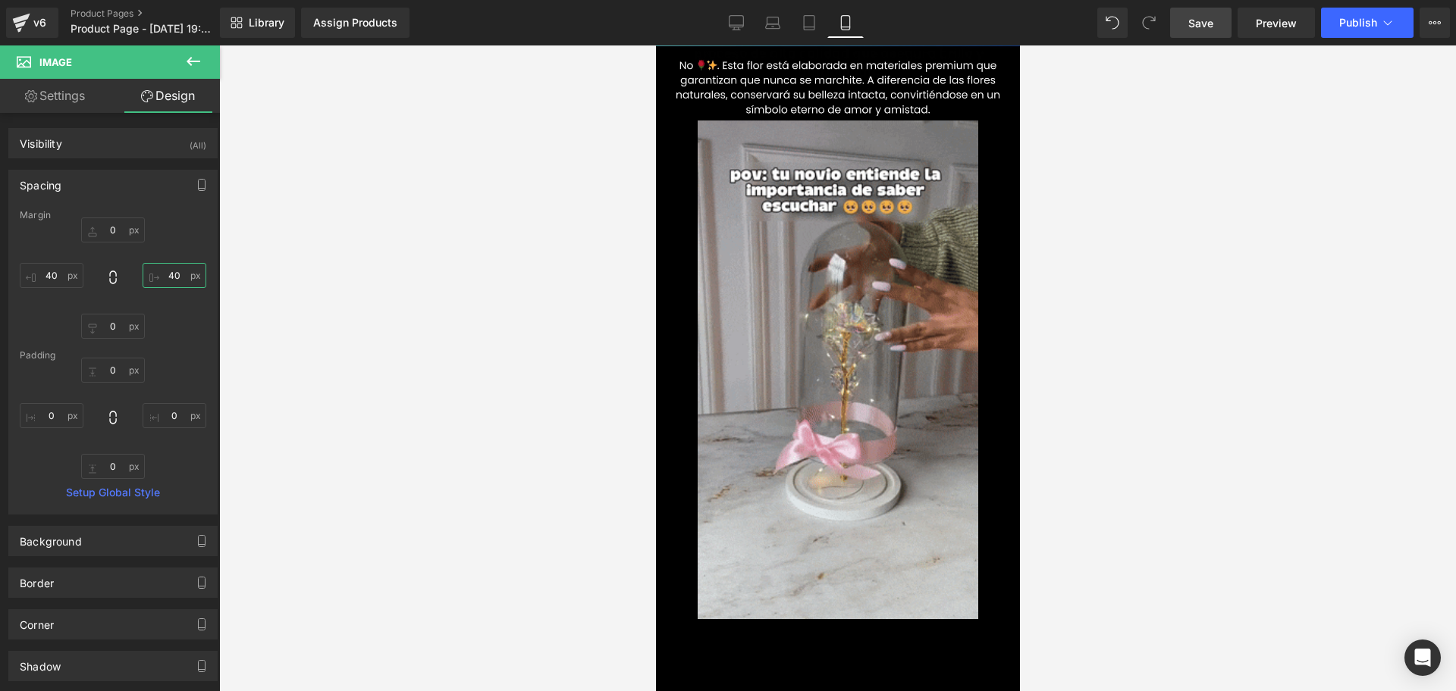
scroll to position [1005, 0]
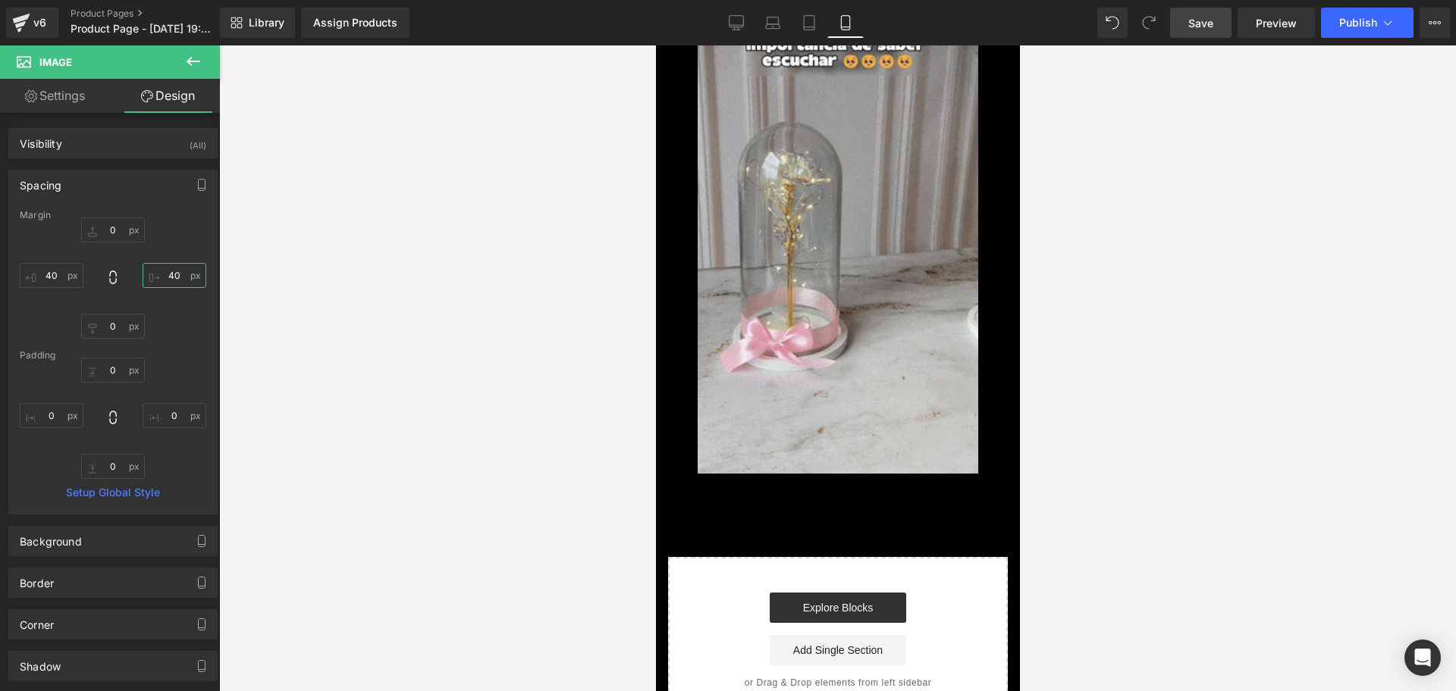
drag, startPoint x: 1010, startPoint y: 321, endPoint x: 1685, endPoint y: 508, distance: 700.8
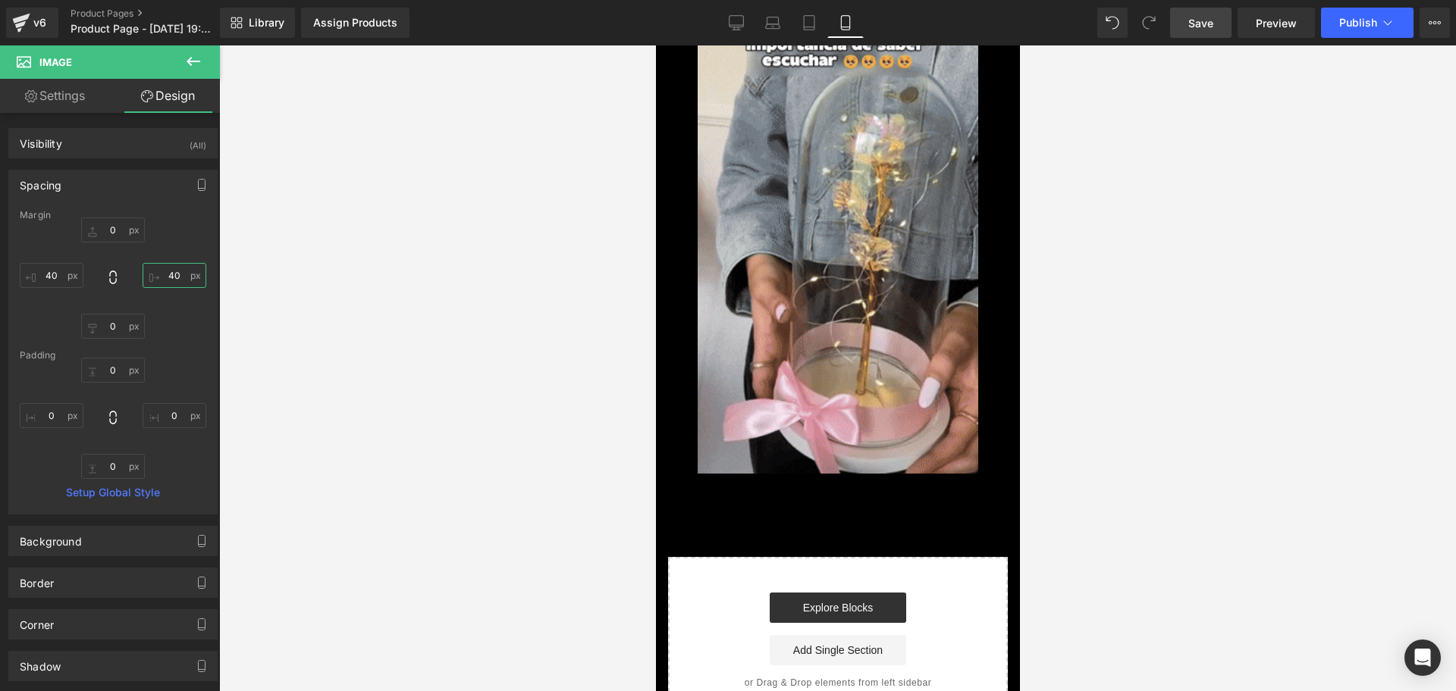
type input "40"
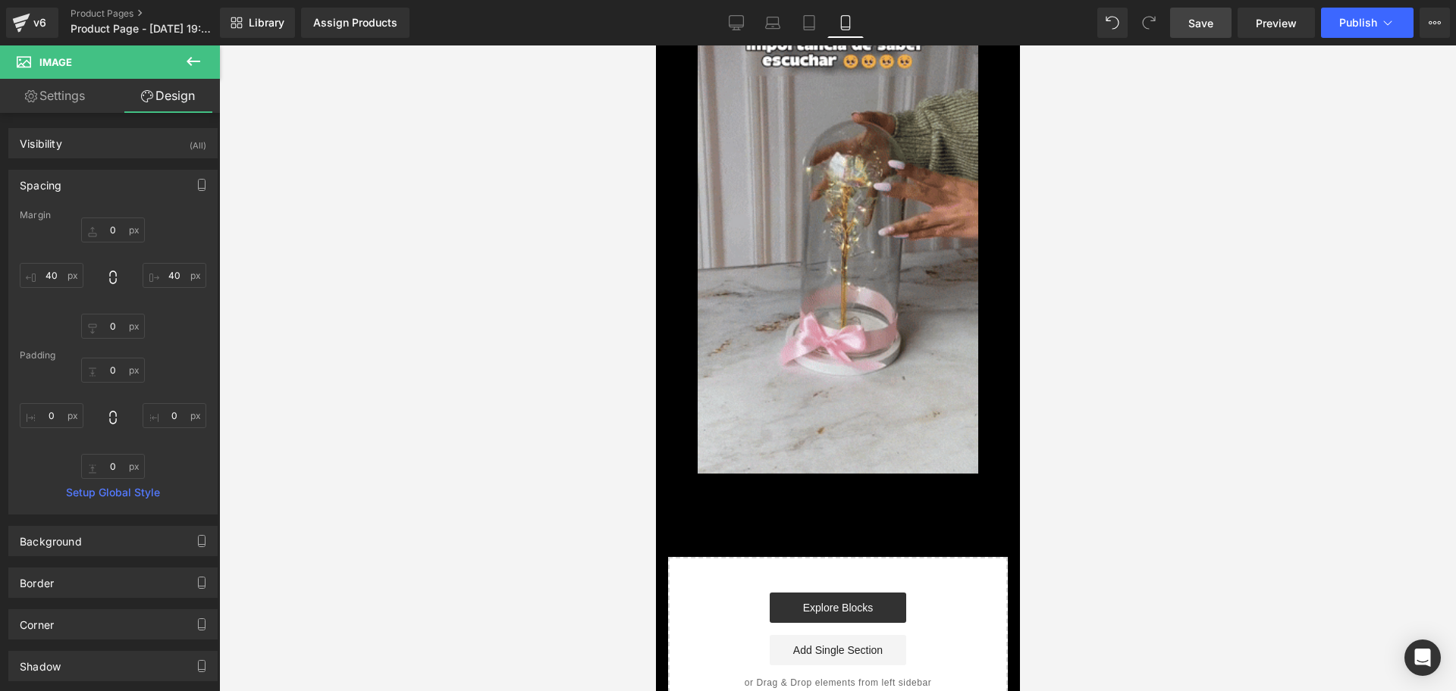
click at [206, 77] on button at bounding box center [193, 61] width 53 height 33
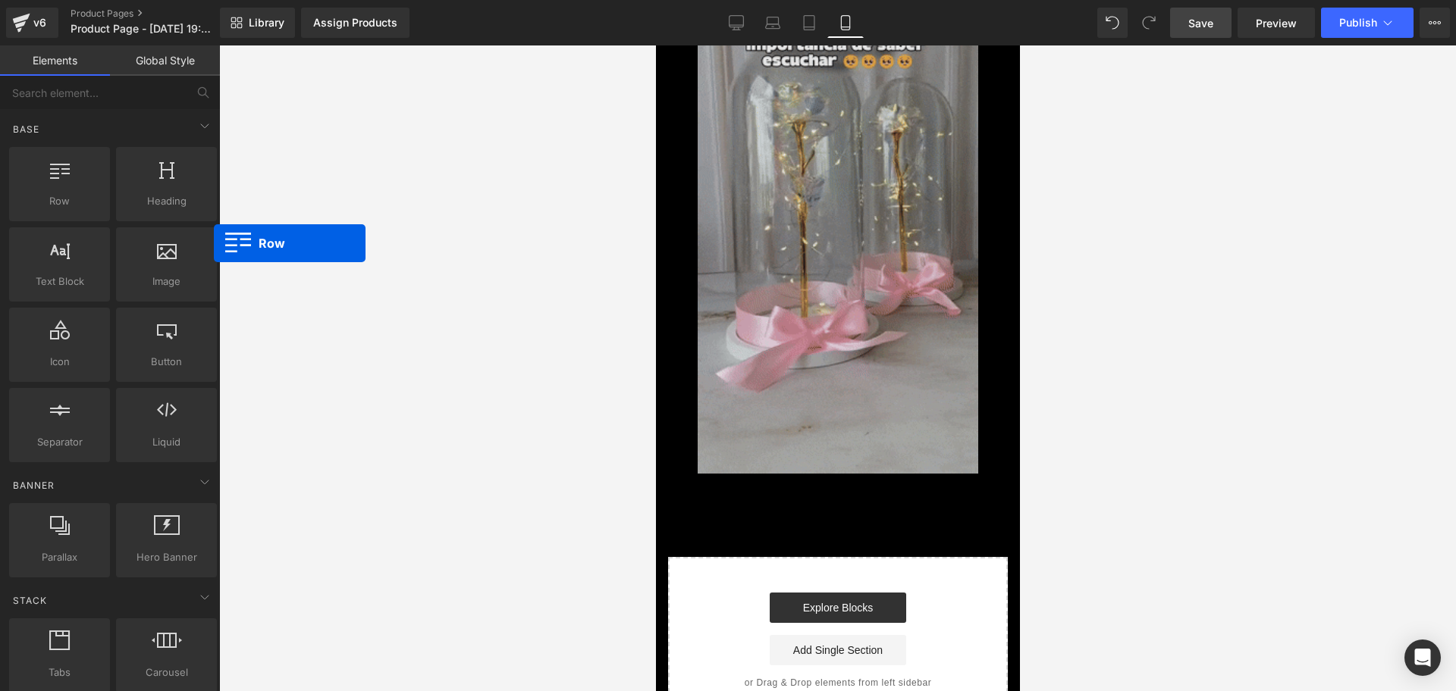
scroll to position [0, 274]
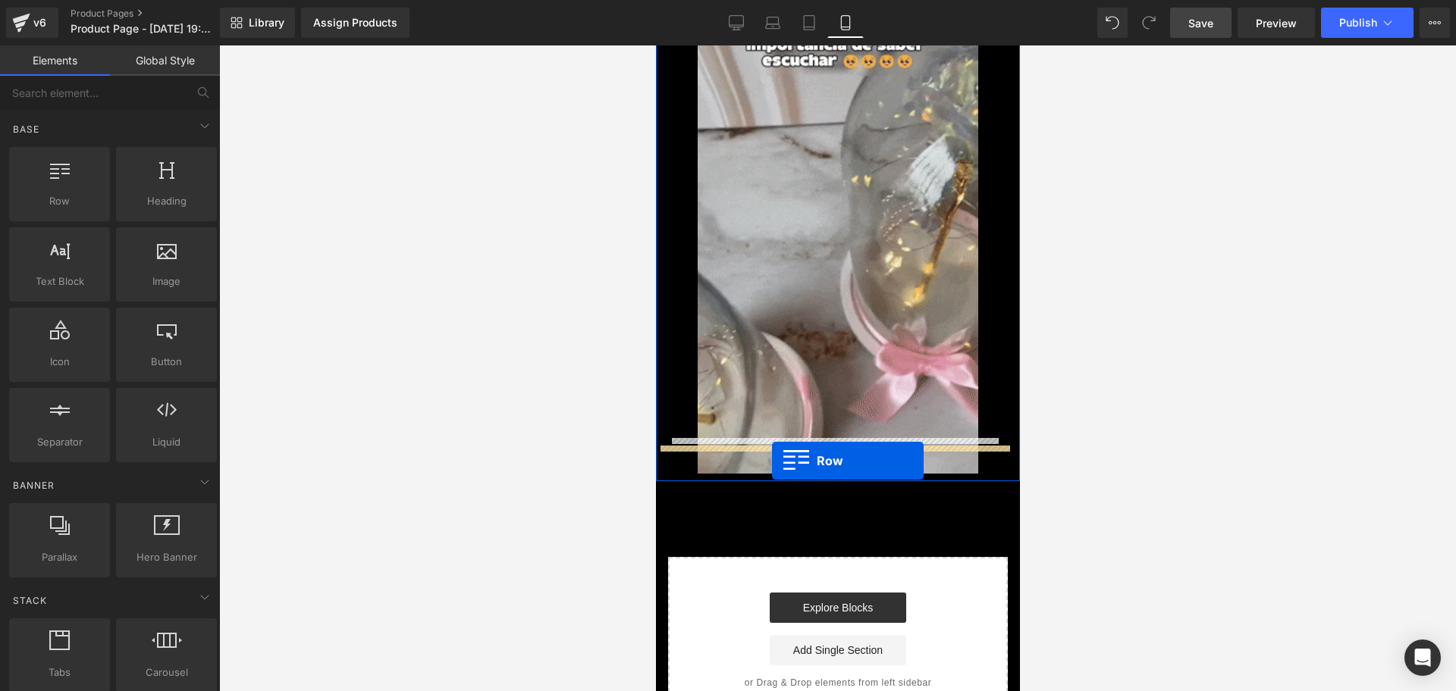
drag, startPoint x: 716, startPoint y: 222, endPoint x: 771, endPoint y: 461, distance: 245.0
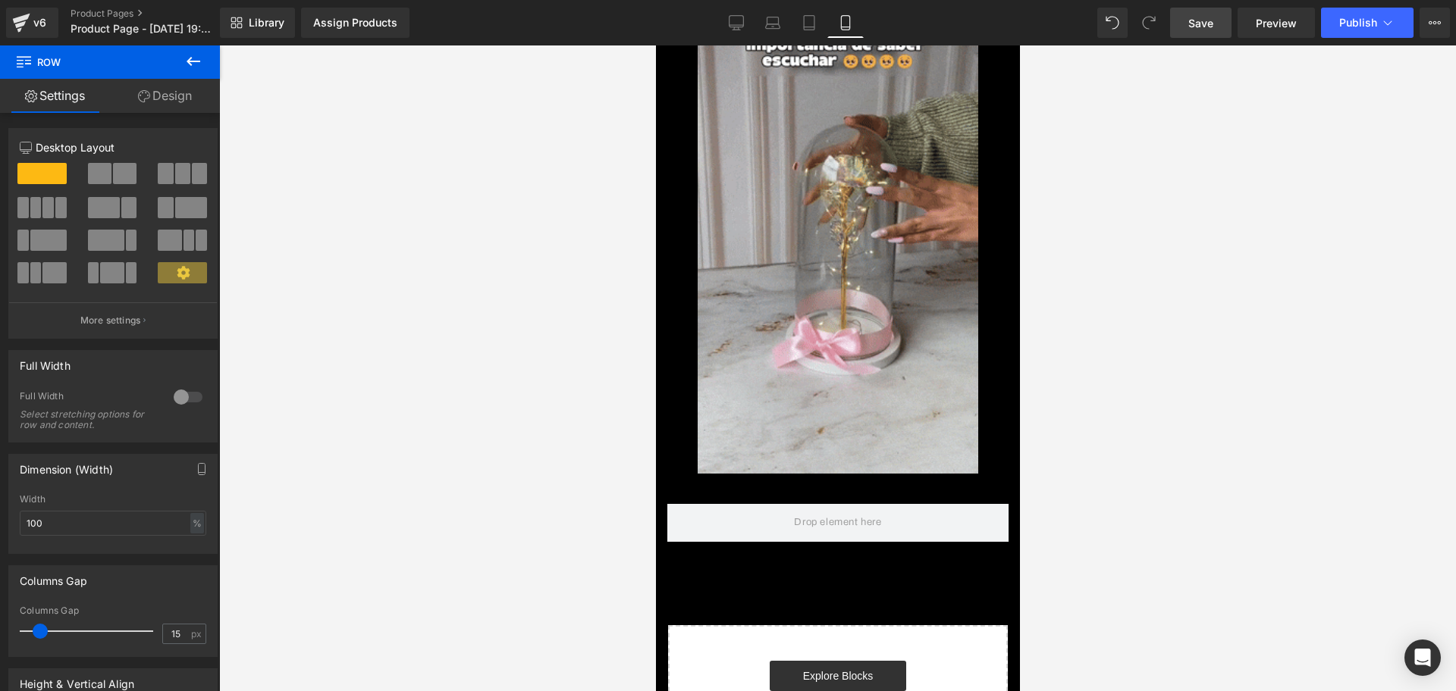
scroll to position [0, 547]
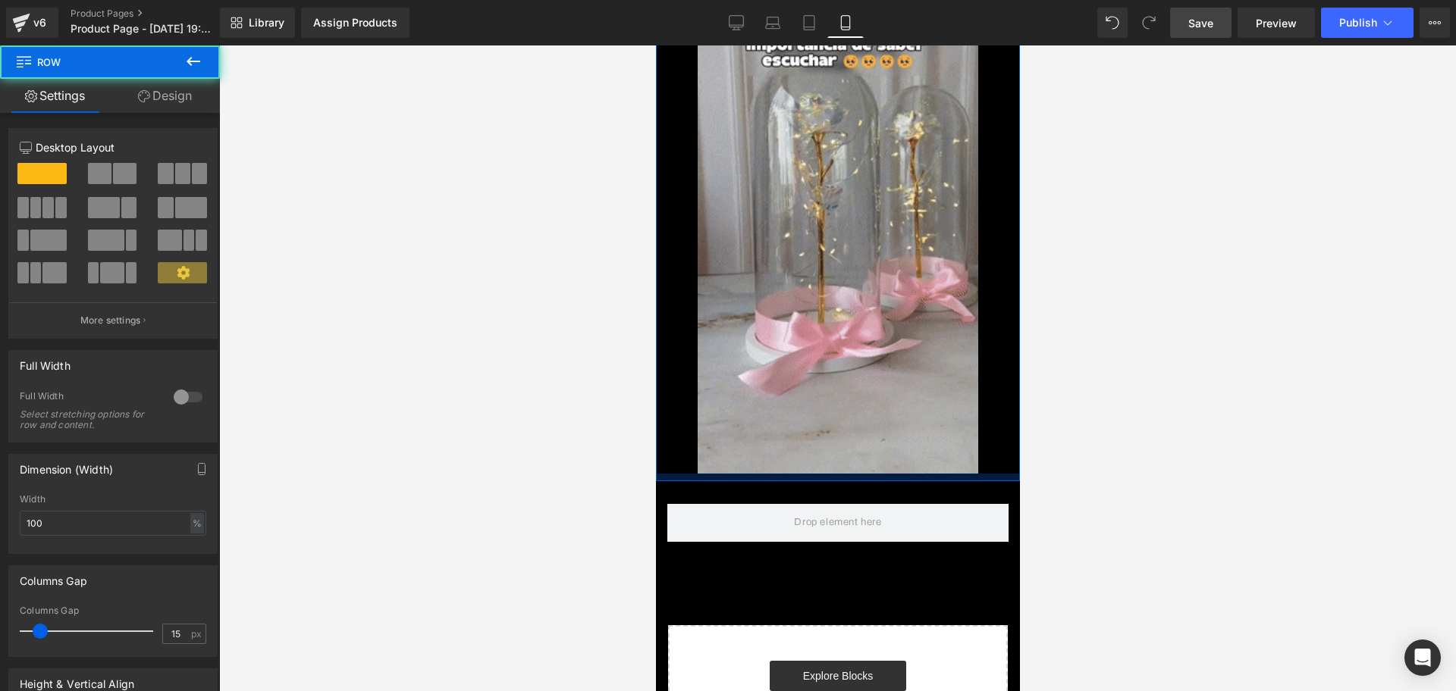
click at [763, 444] on div "Image Image Row" at bounding box center [837, 152] width 364 height 657
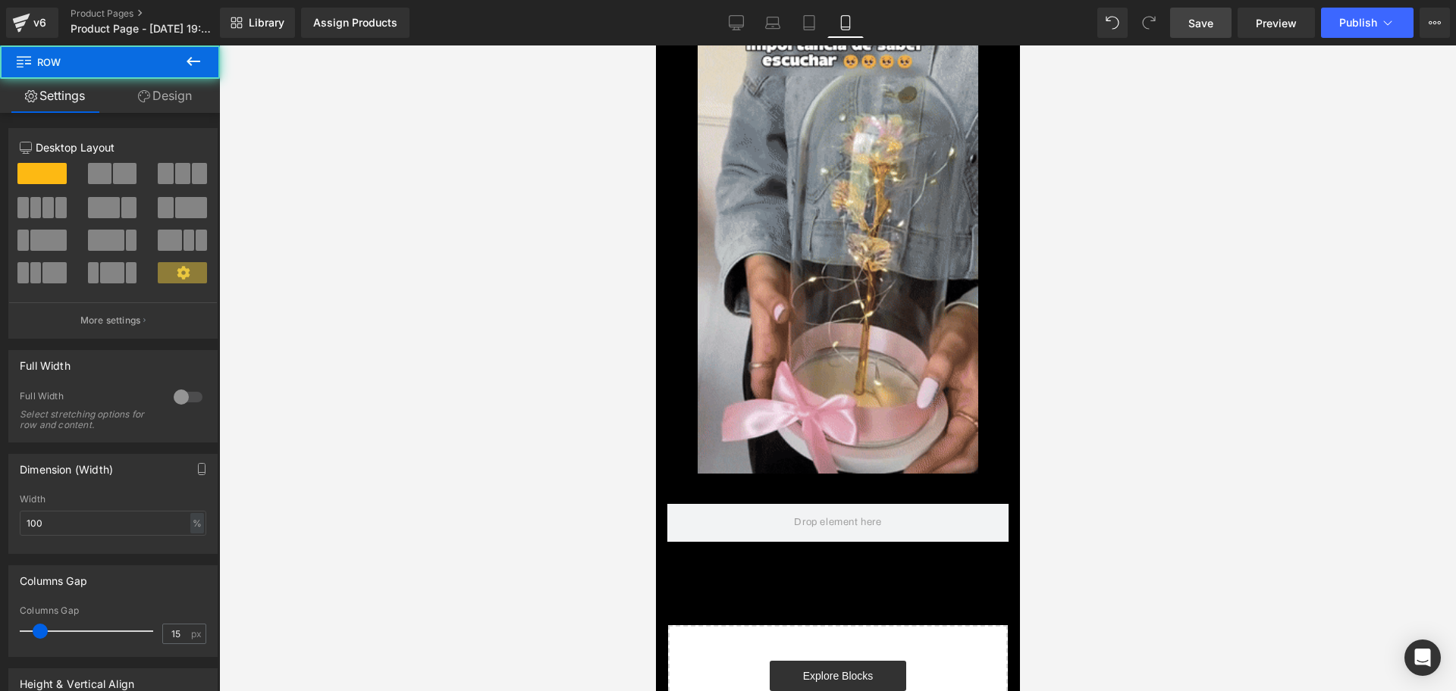
click at [212, 60] on button at bounding box center [193, 61] width 53 height 33
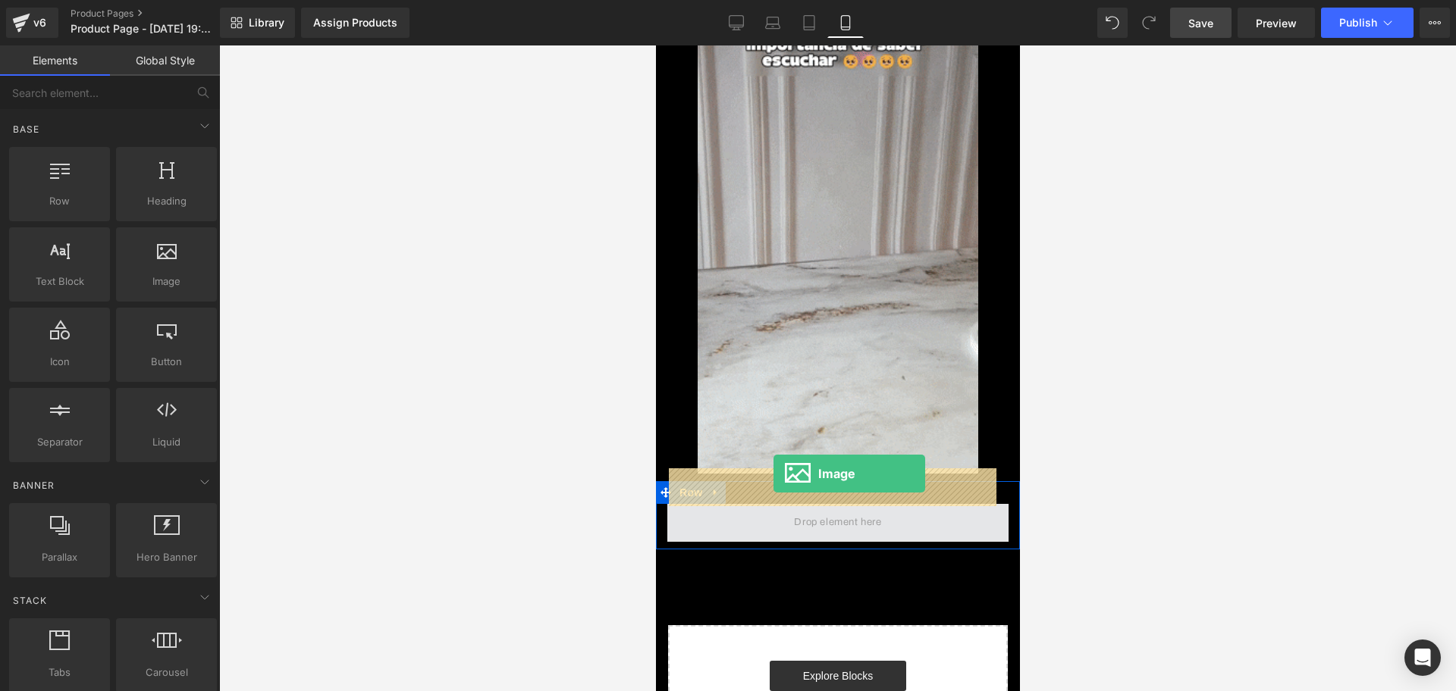
drag, startPoint x: 824, startPoint y: 304, endPoint x: 773, endPoint y: 474, distance: 177.5
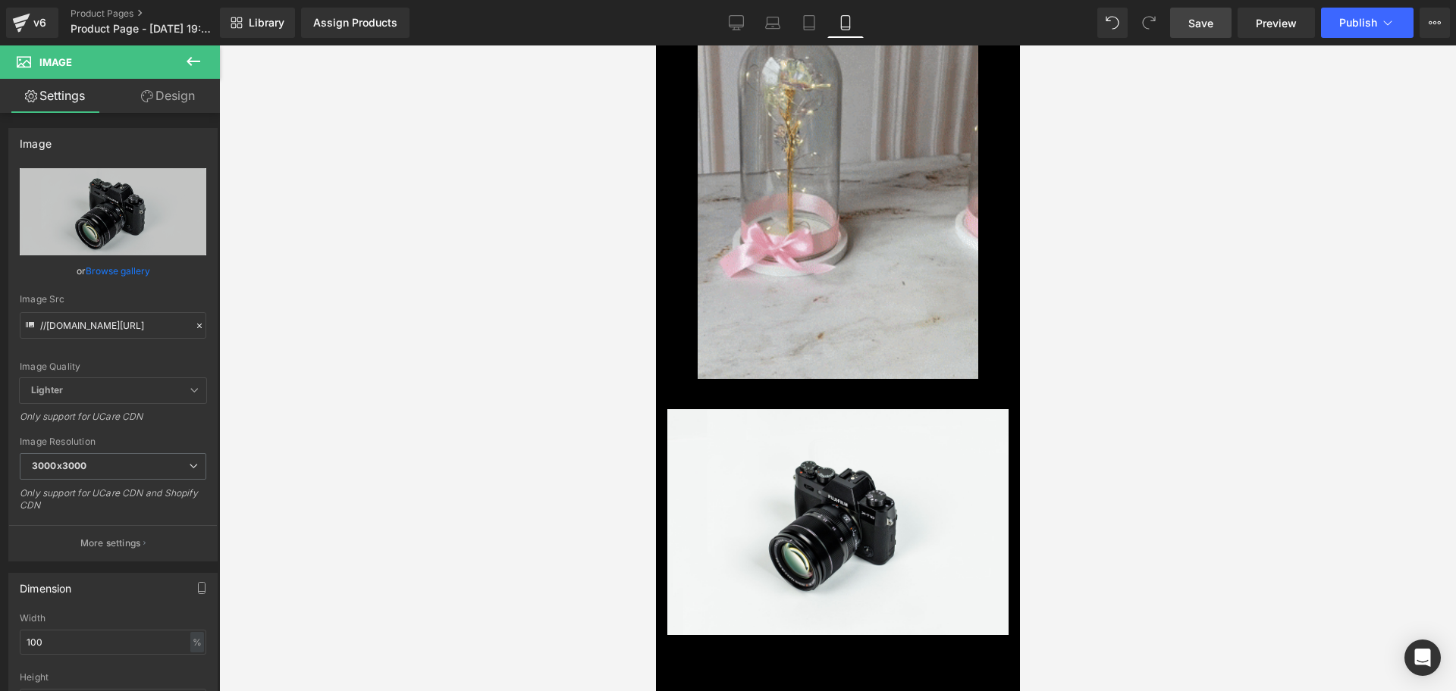
scroll to position [0, 821]
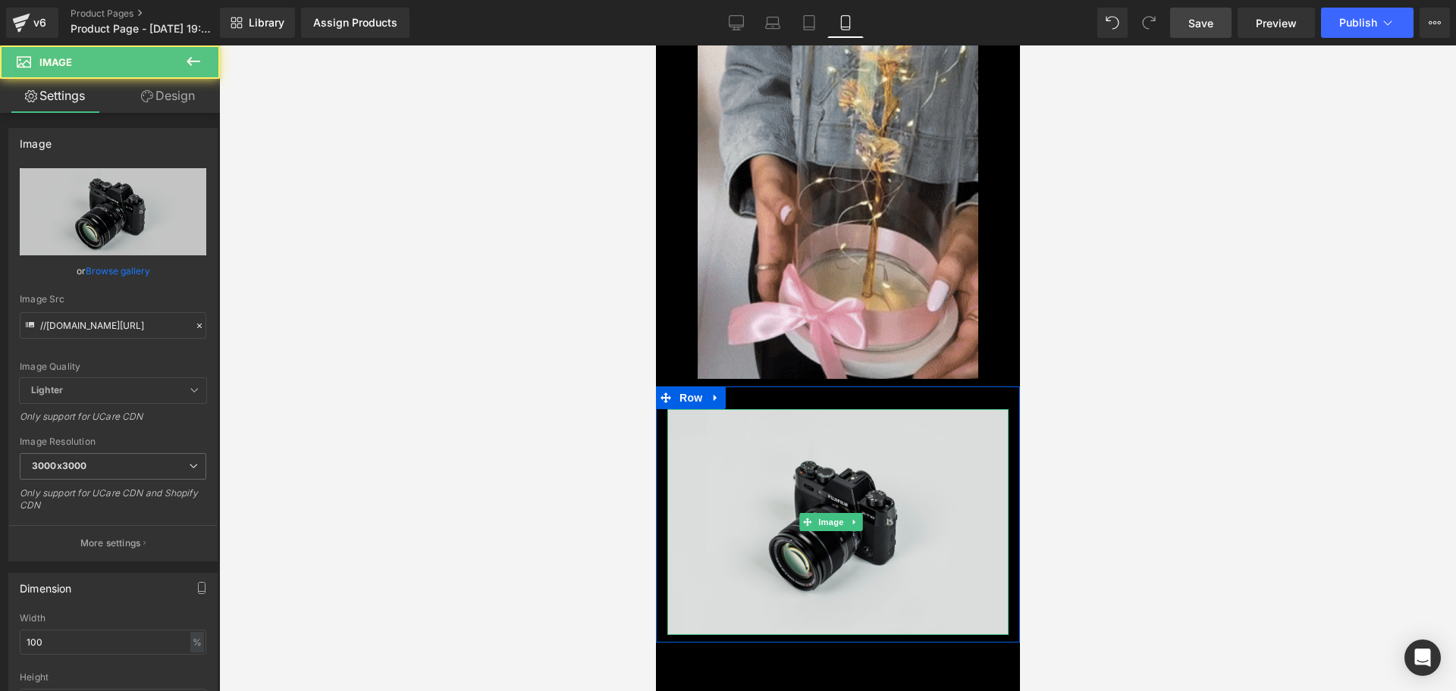
click at [834, 542] on img at bounding box center [836, 522] width 341 height 226
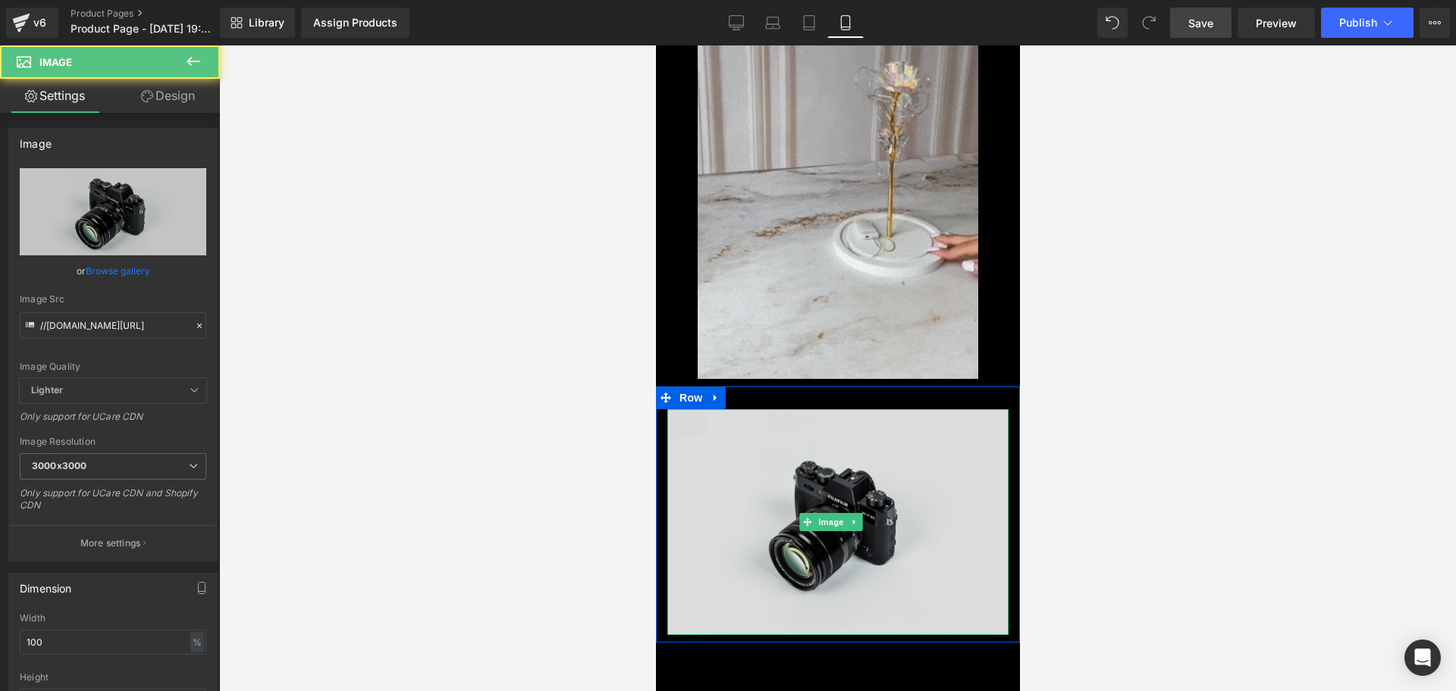
scroll to position [0, 0]
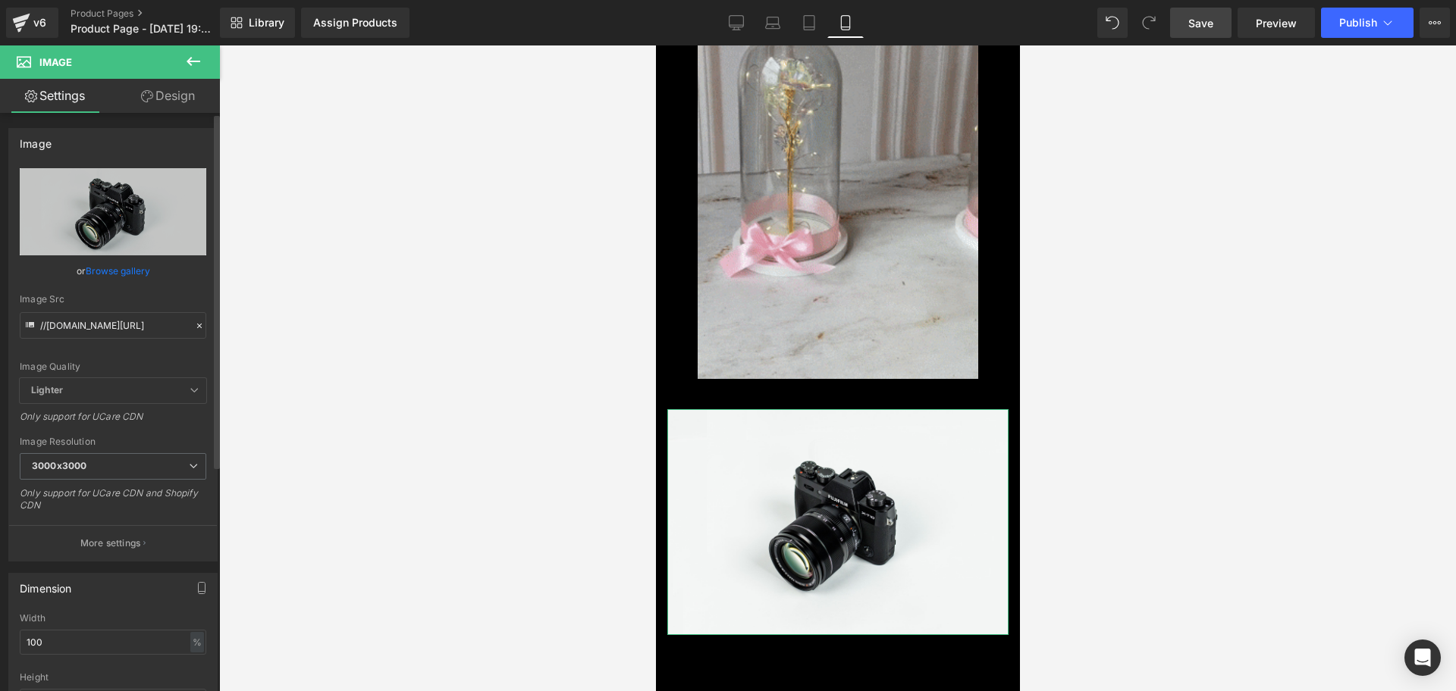
click at [105, 307] on div "Image Src //[DOMAIN_NAME][URL]" at bounding box center [113, 316] width 187 height 45
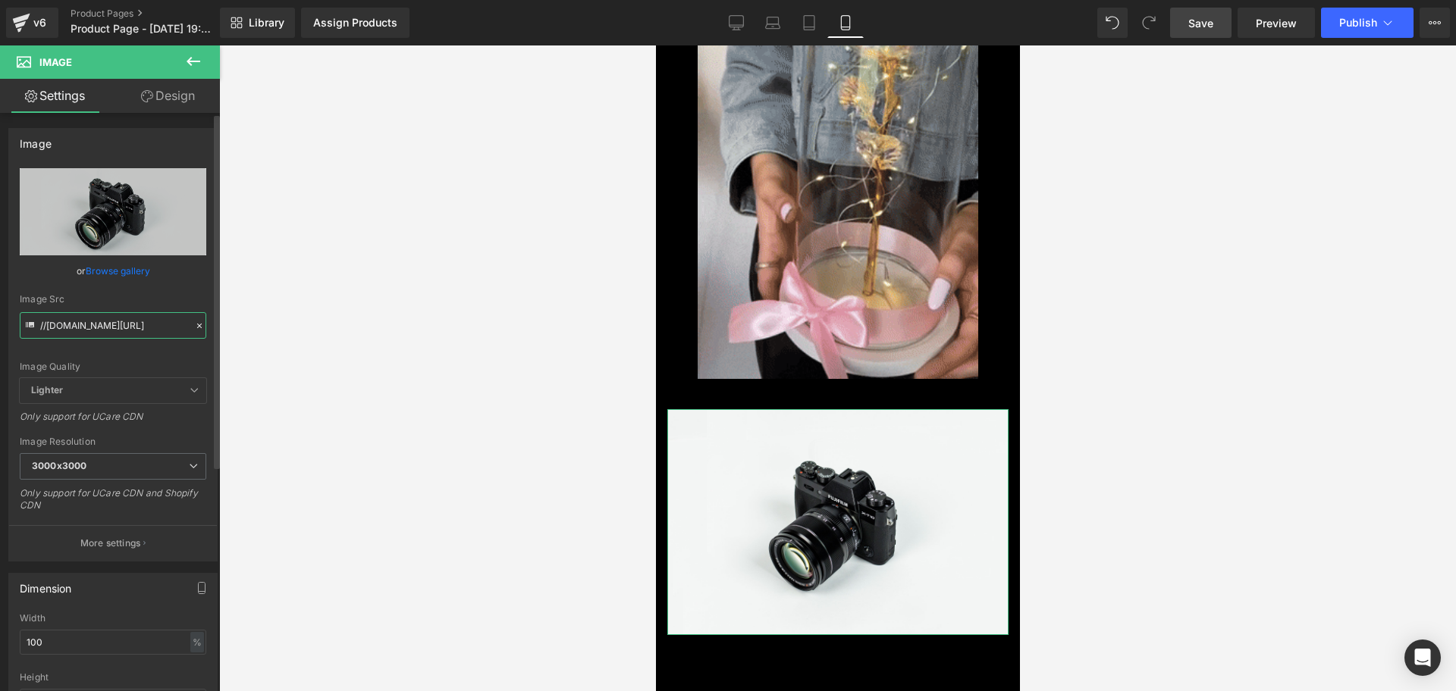
click at [117, 315] on input "//[DOMAIN_NAME][URL]" at bounding box center [113, 325] width 187 height 27
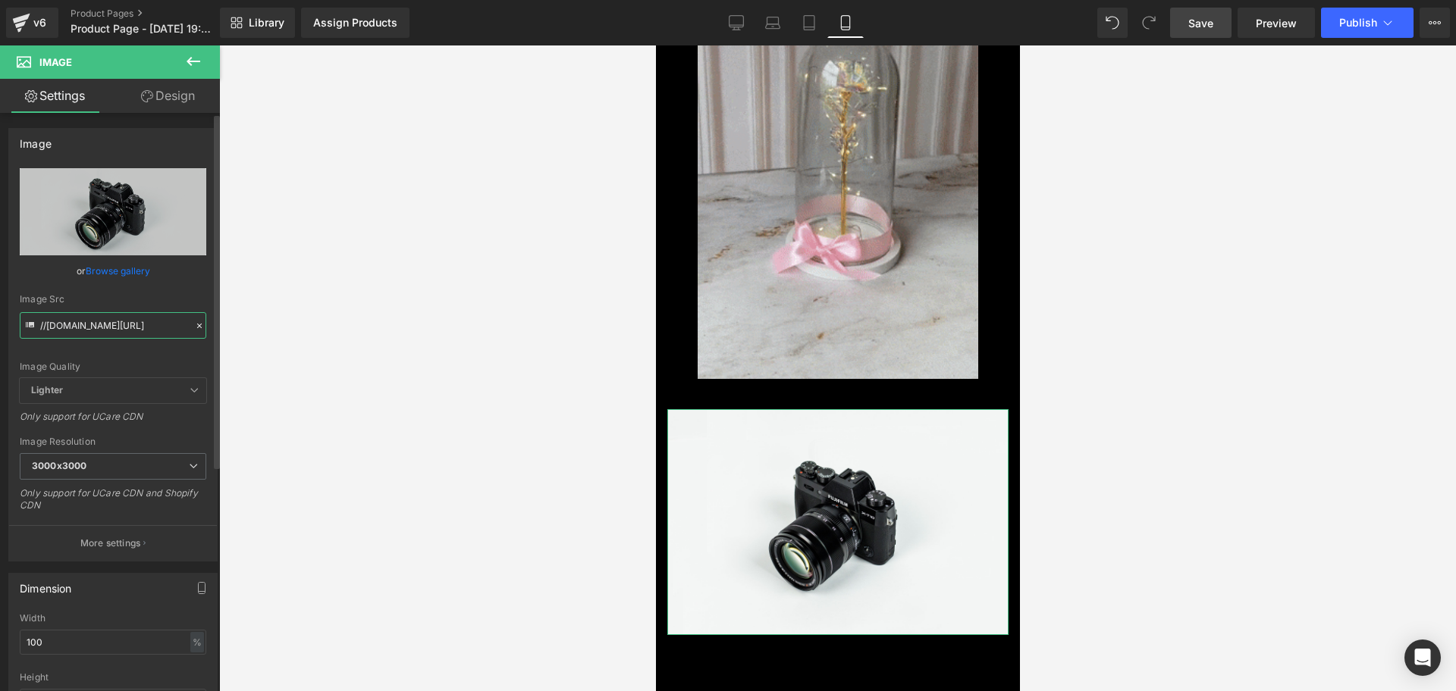
click at [117, 315] on input "//[DOMAIN_NAME][URL]" at bounding box center [113, 325] width 187 height 27
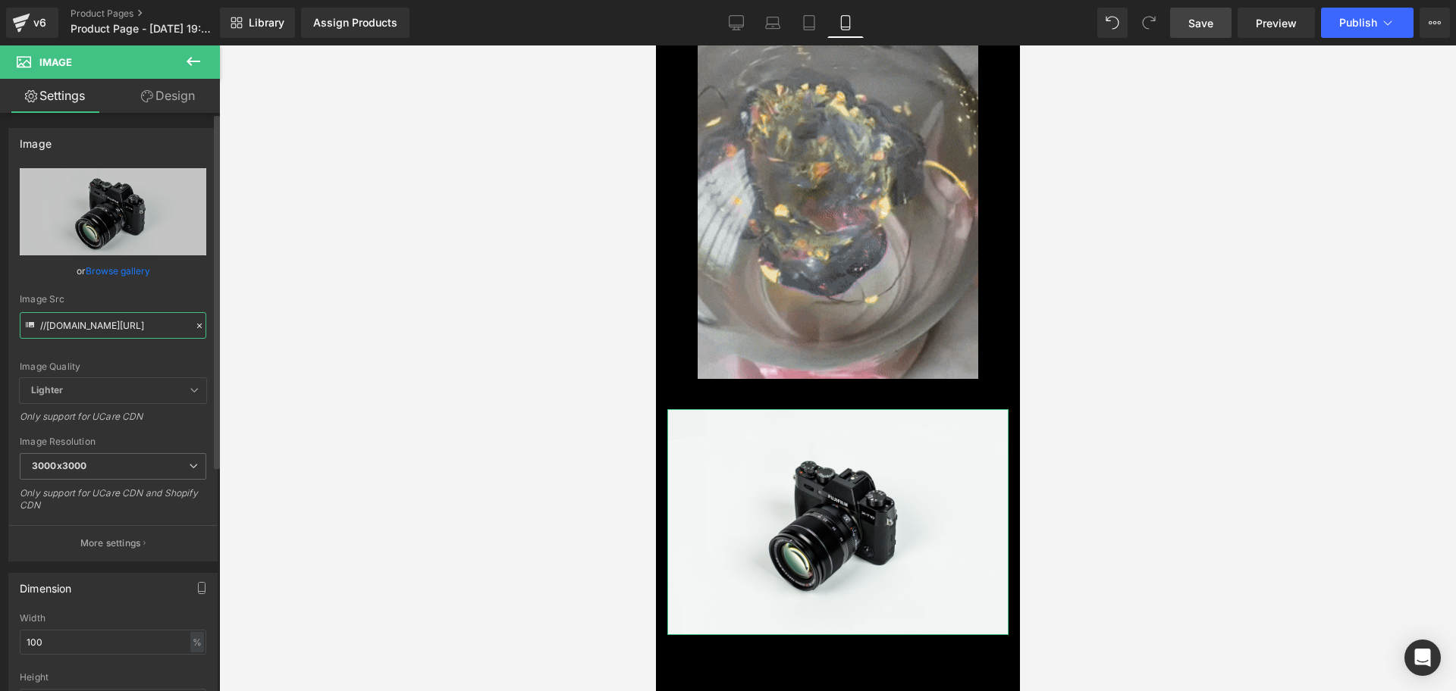
click at [117, 315] on input "//[DOMAIN_NAME][URL]" at bounding box center [113, 325] width 187 height 27
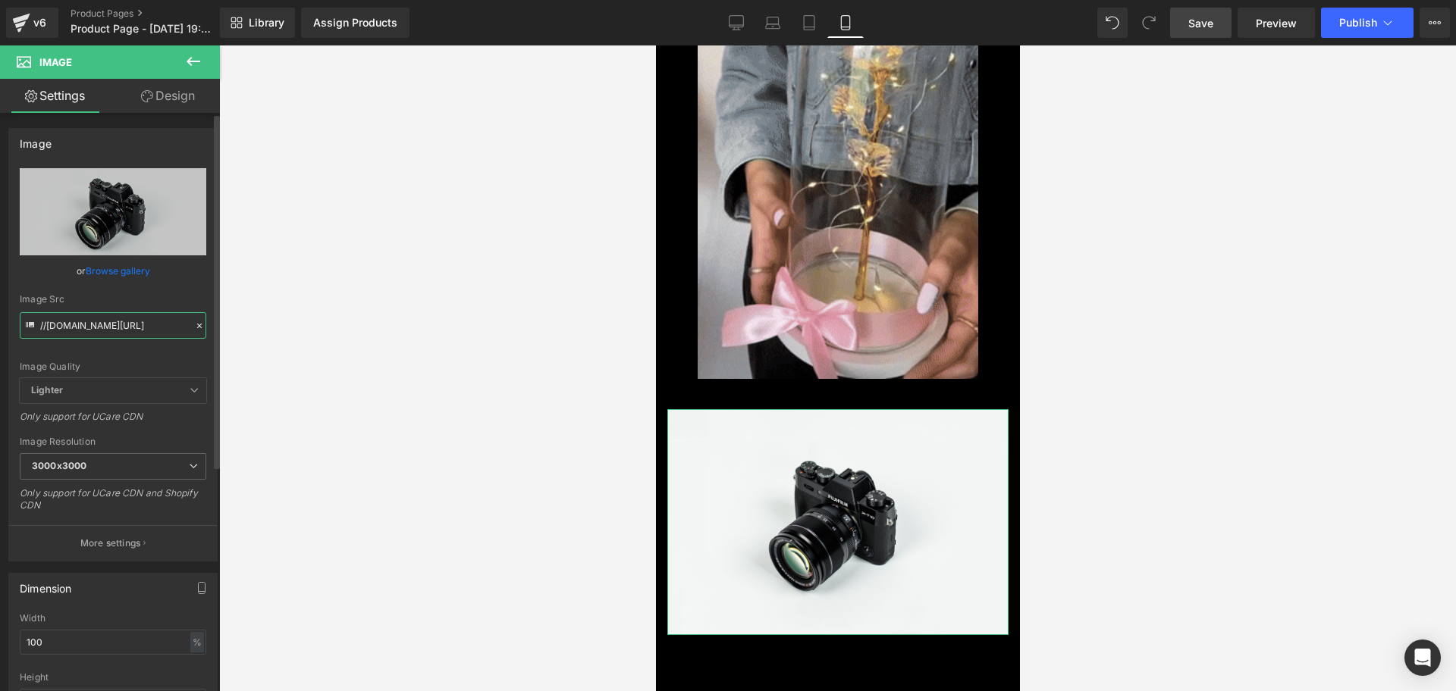
paste input "[URL][DOMAIN_NAME]"
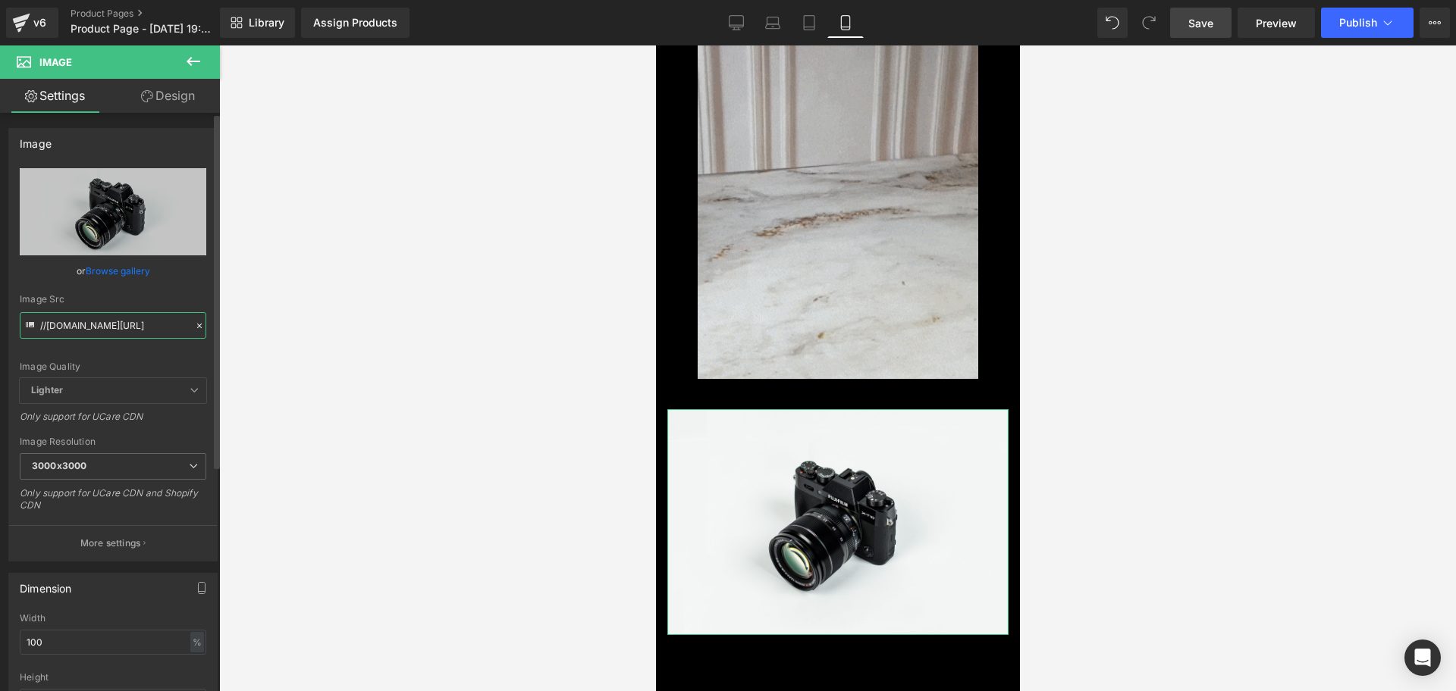
type input "[URL][DOMAIN_NAME]"
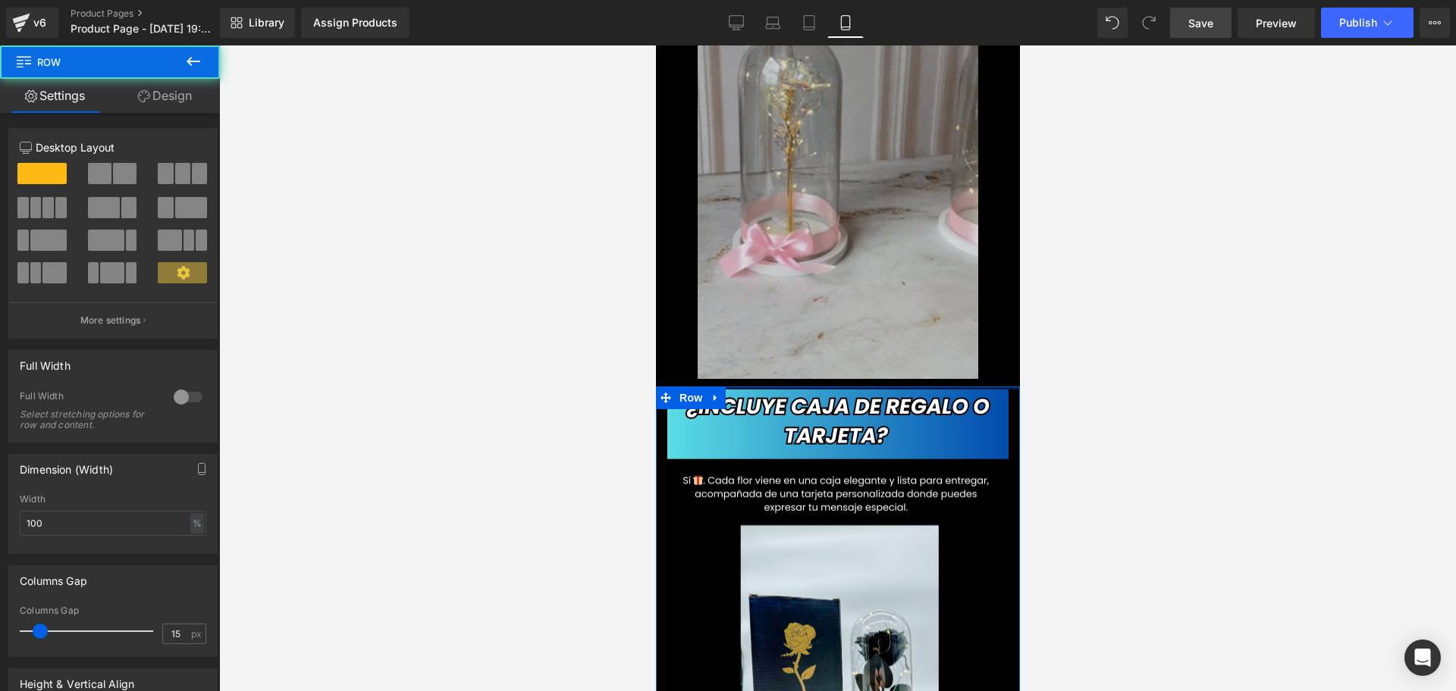
scroll to position [0, 547]
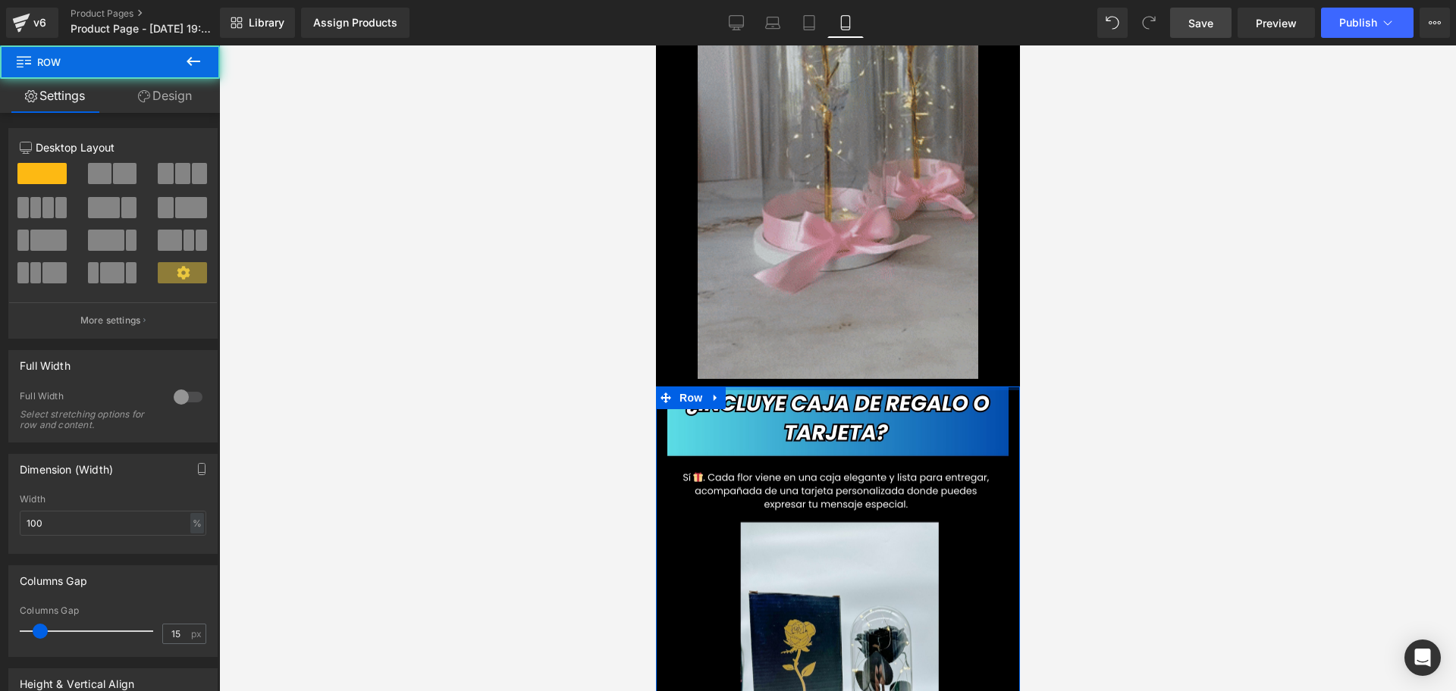
drag, startPoint x: 867, startPoint y: 361, endPoint x: 878, endPoint y: 329, distance: 33.6
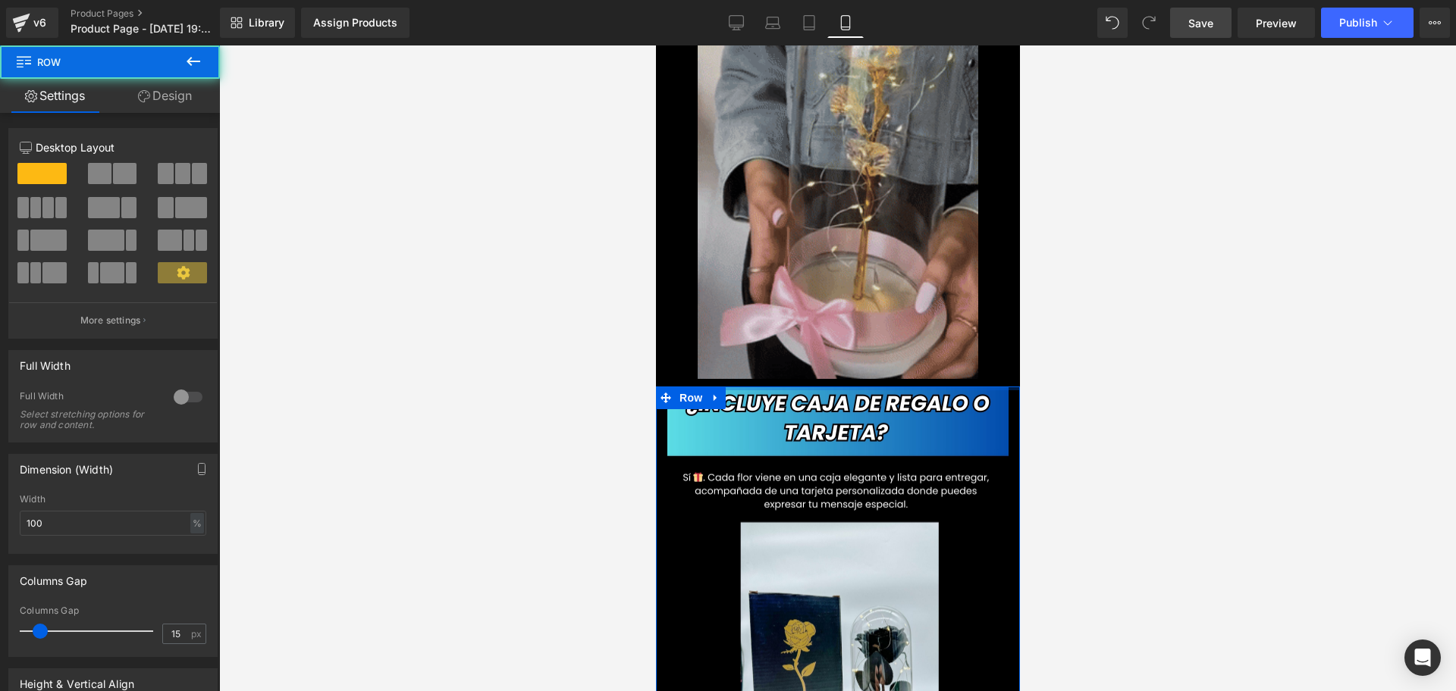
click at [878, 329] on div "Image Row Image 2X1 SUPER OFERTA🌹 [PERSON_NAME] Eterna en Cristal – ¡La Sorpres…" at bounding box center [837, 30] width 364 height 2051
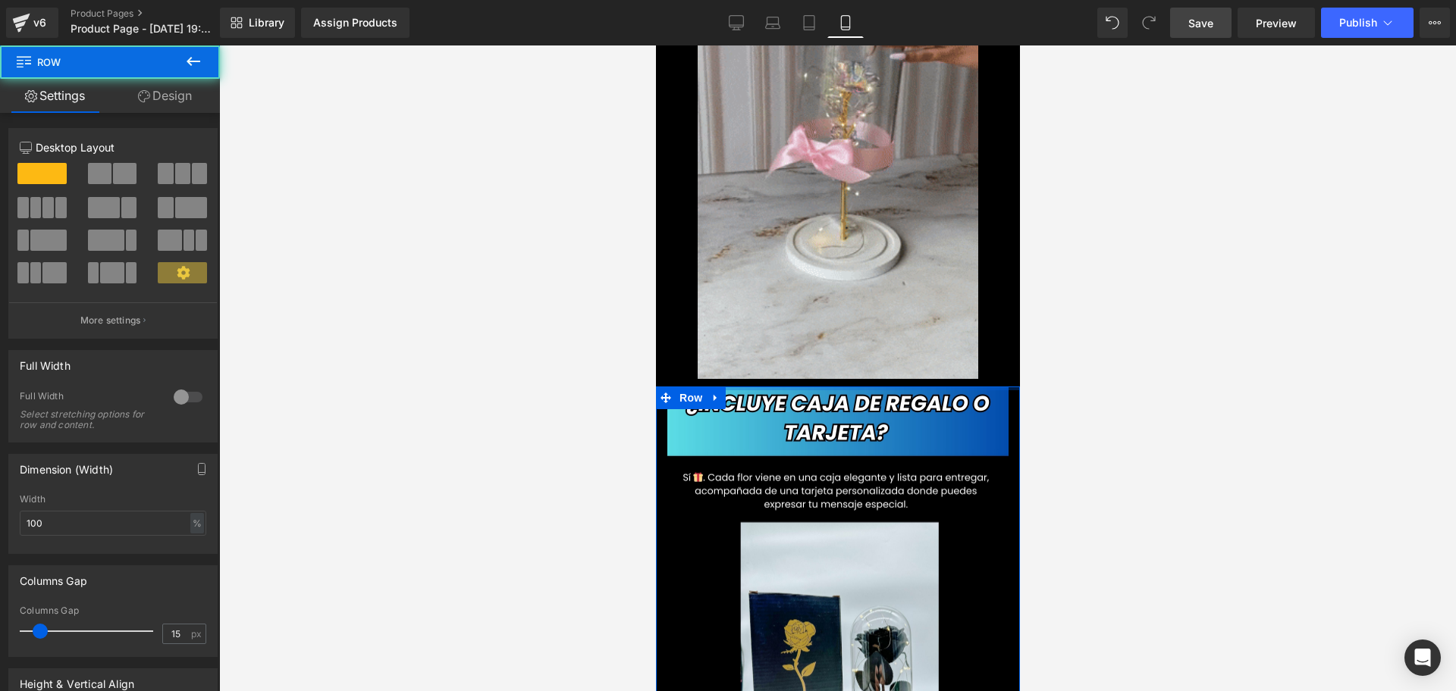
click at [1060, 354] on div at bounding box center [837, 368] width 1237 height 646
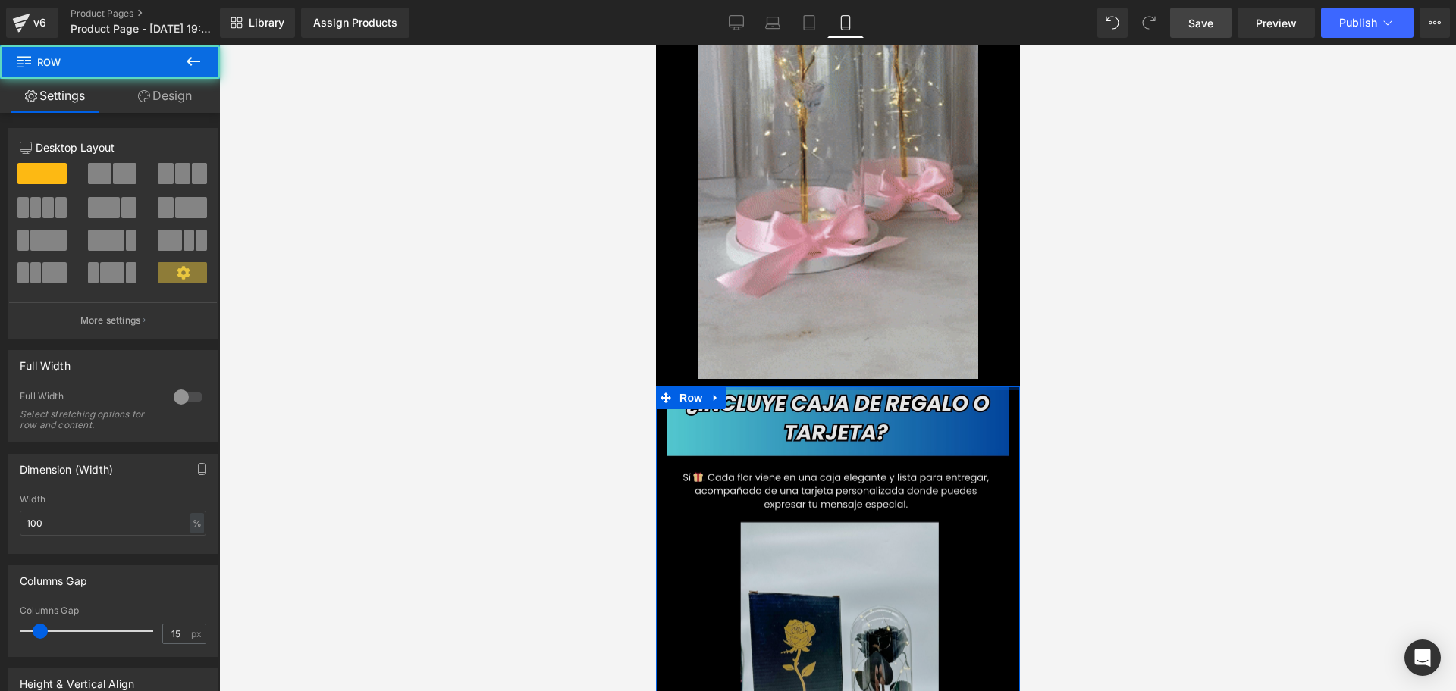
click at [928, 387] on div at bounding box center [837, 389] width 364 height 4
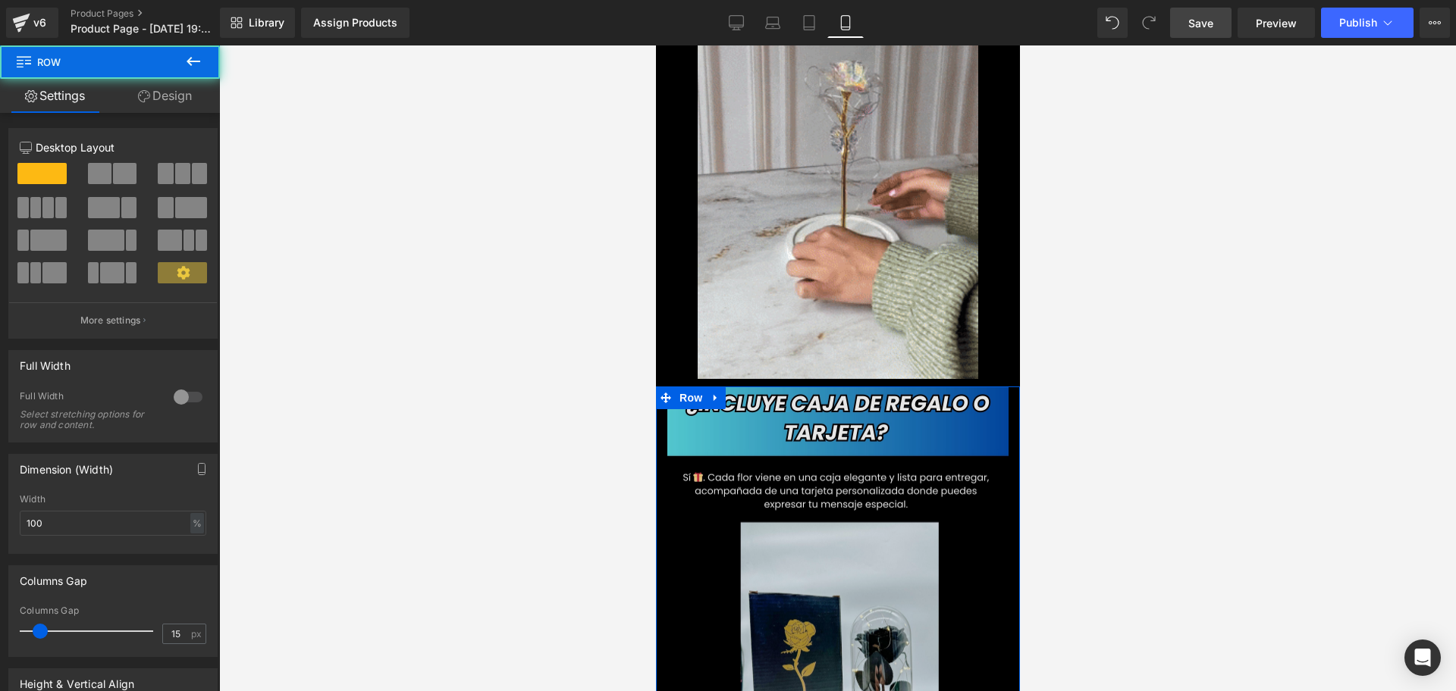
click at [902, 387] on img at bounding box center [836, 596] width 341 height 419
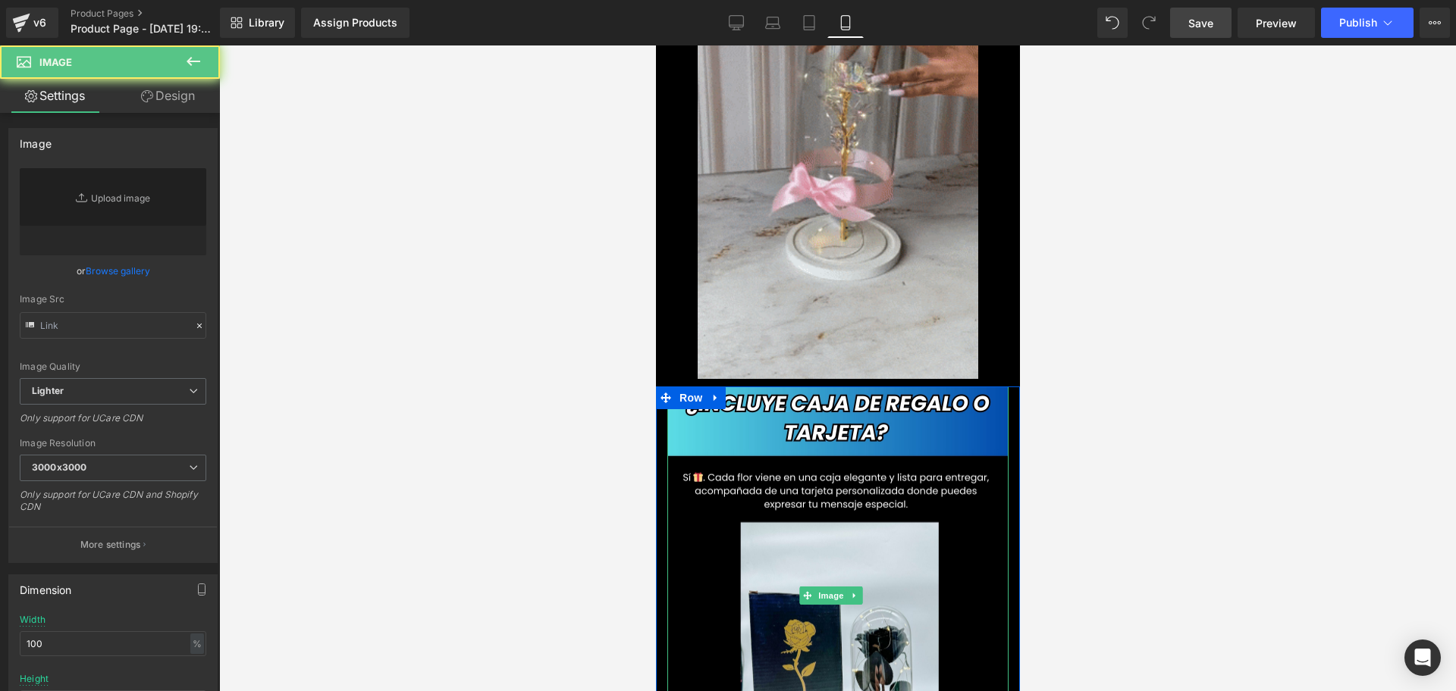
type input "[URL][DOMAIN_NAME]"
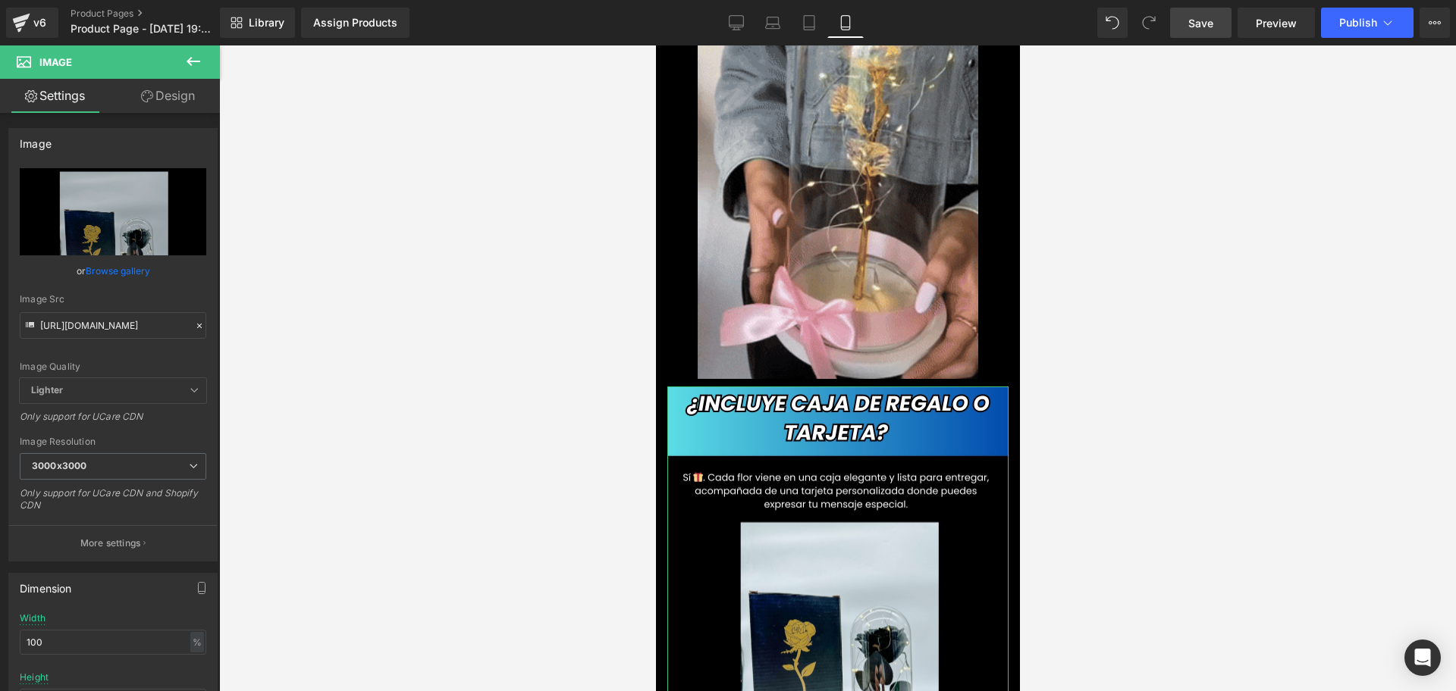
click at [190, 97] on link "Design" at bounding box center [168, 96] width 110 height 34
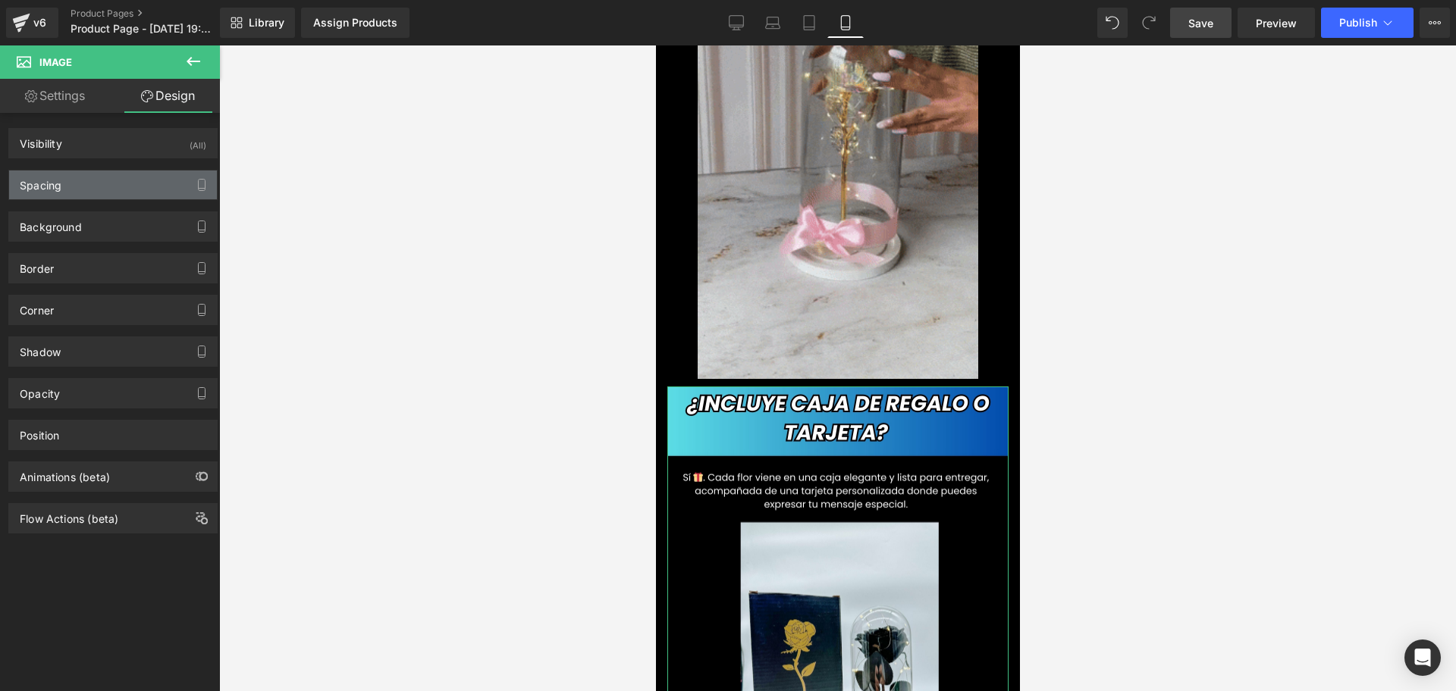
click at [97, 185] on div "Spacing" at bounding box center [113, 185] width 208 height 29
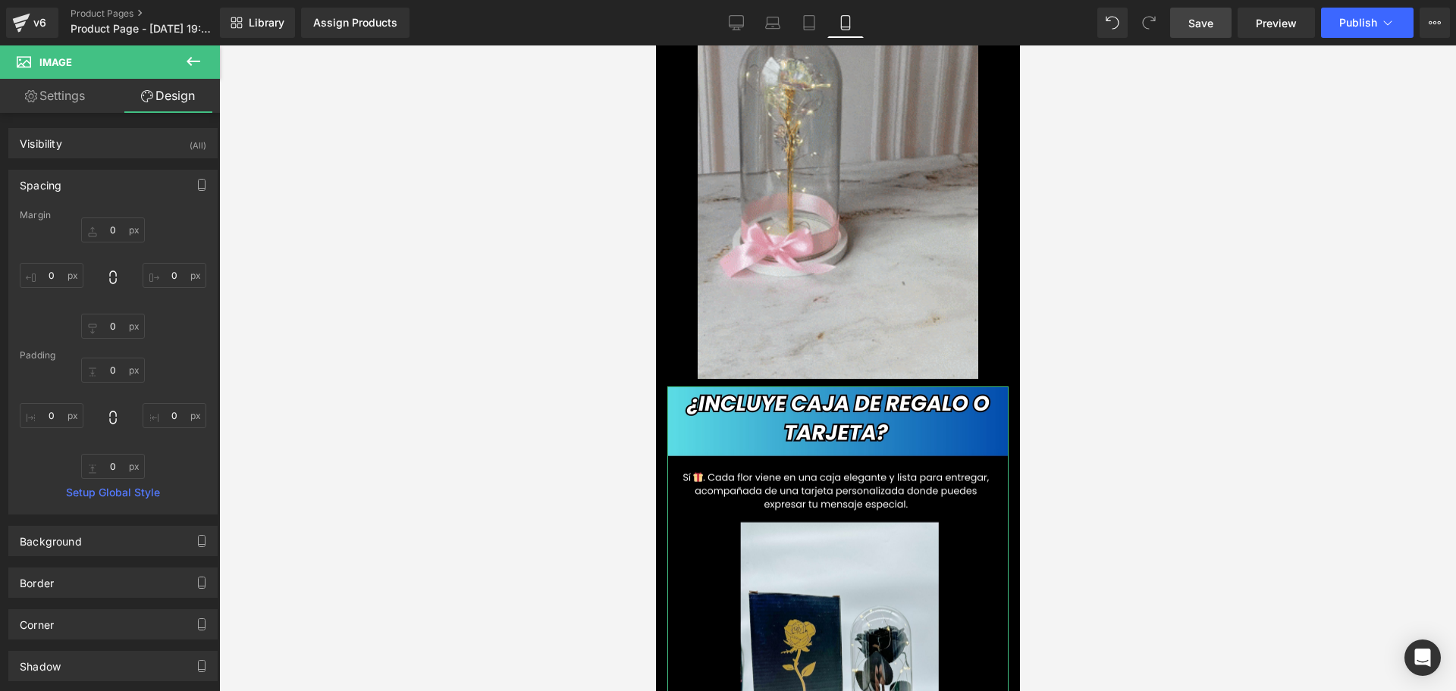
type input "0"
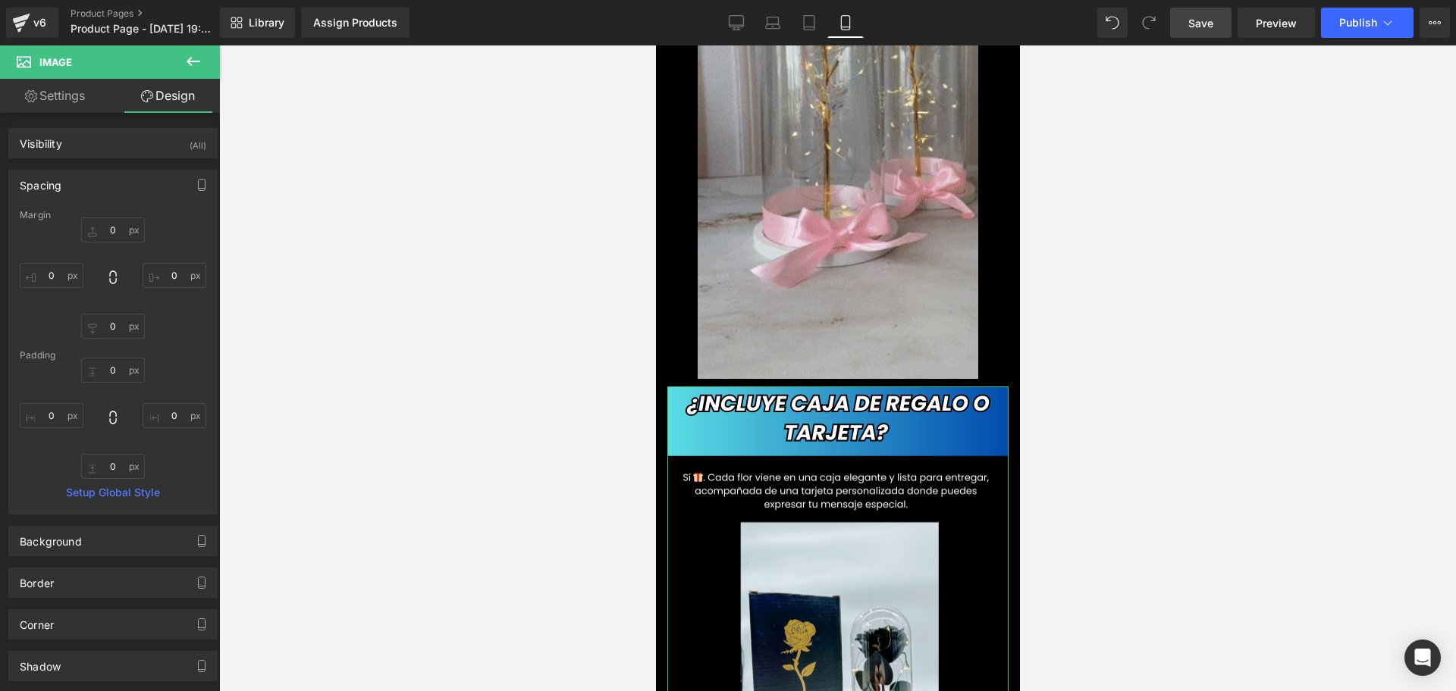
type input "0"
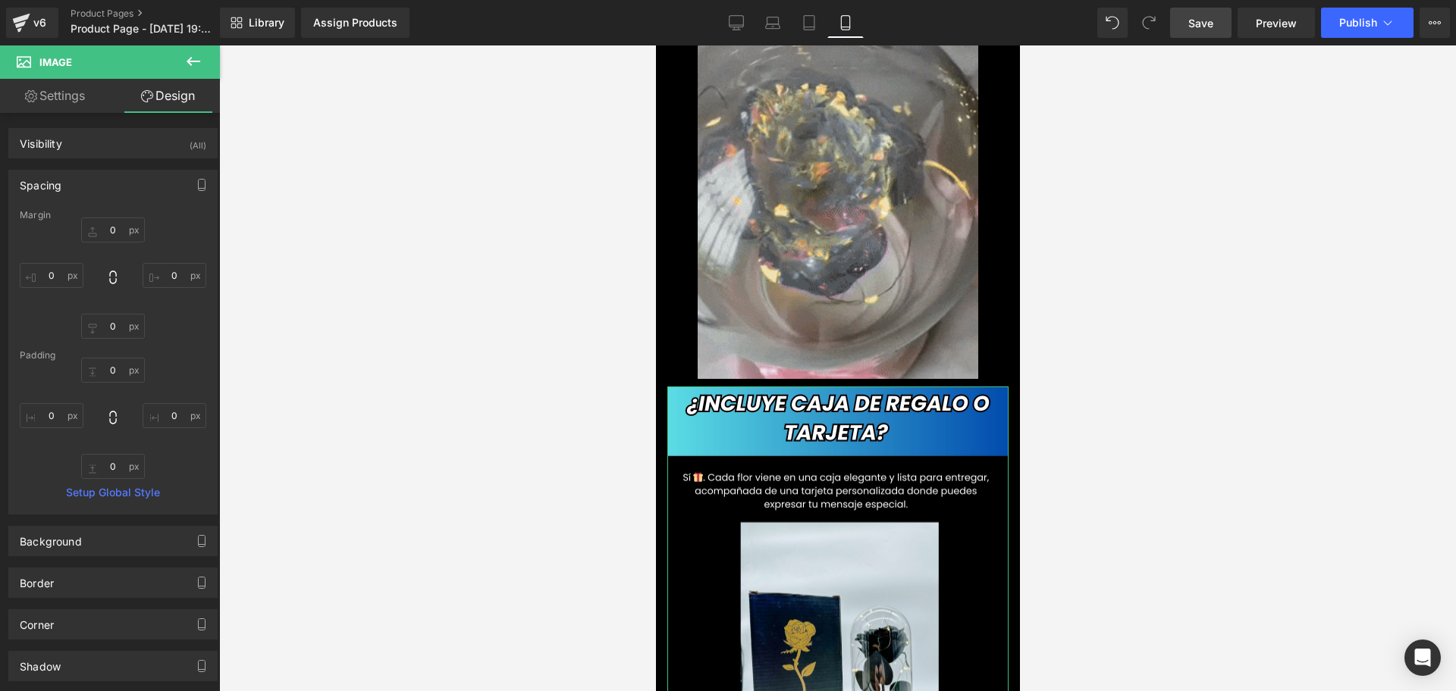
type input "0"
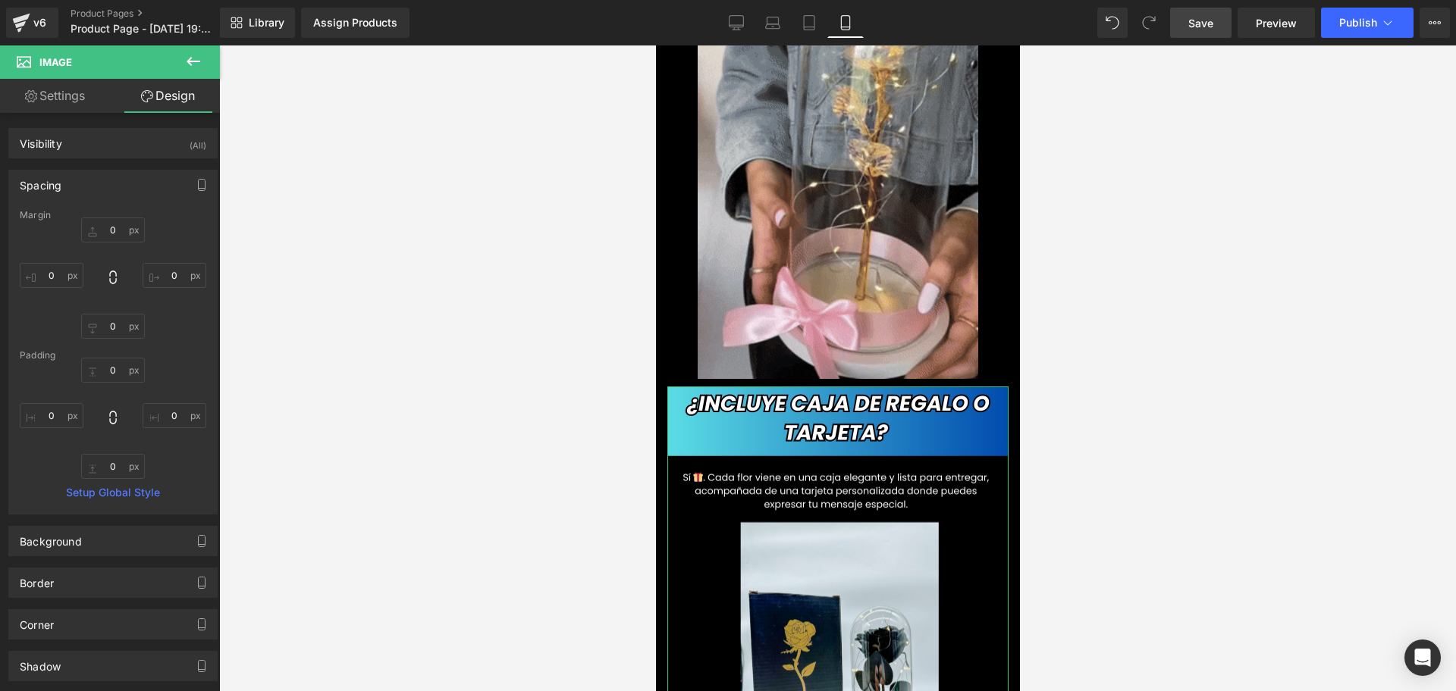
type input "0"
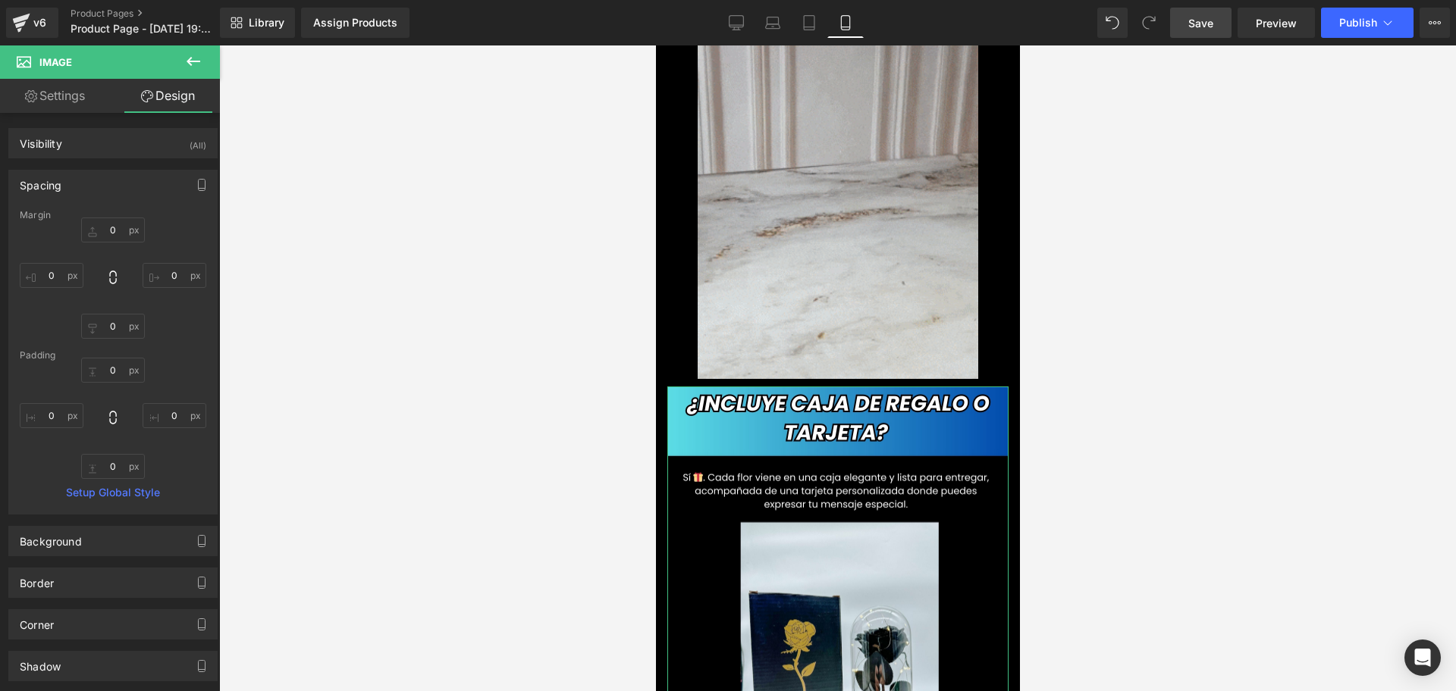
type input "0"
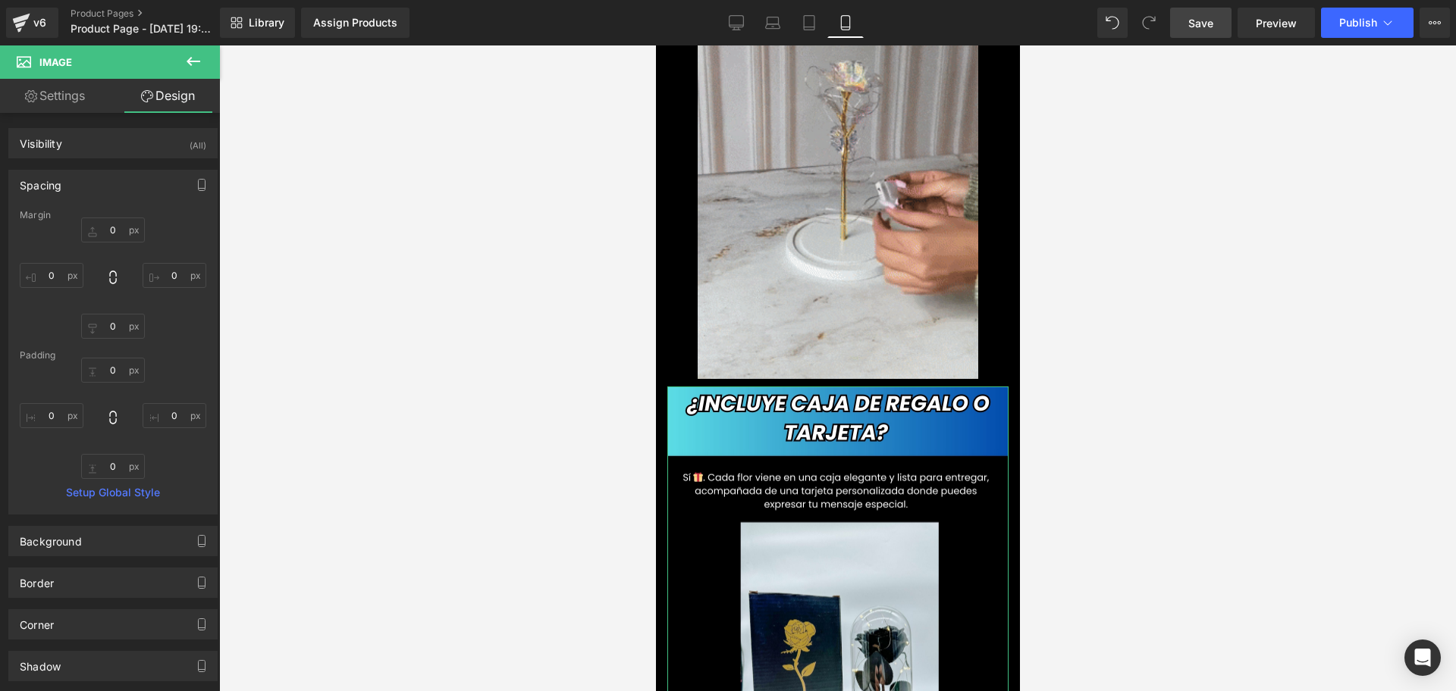
type input "0"
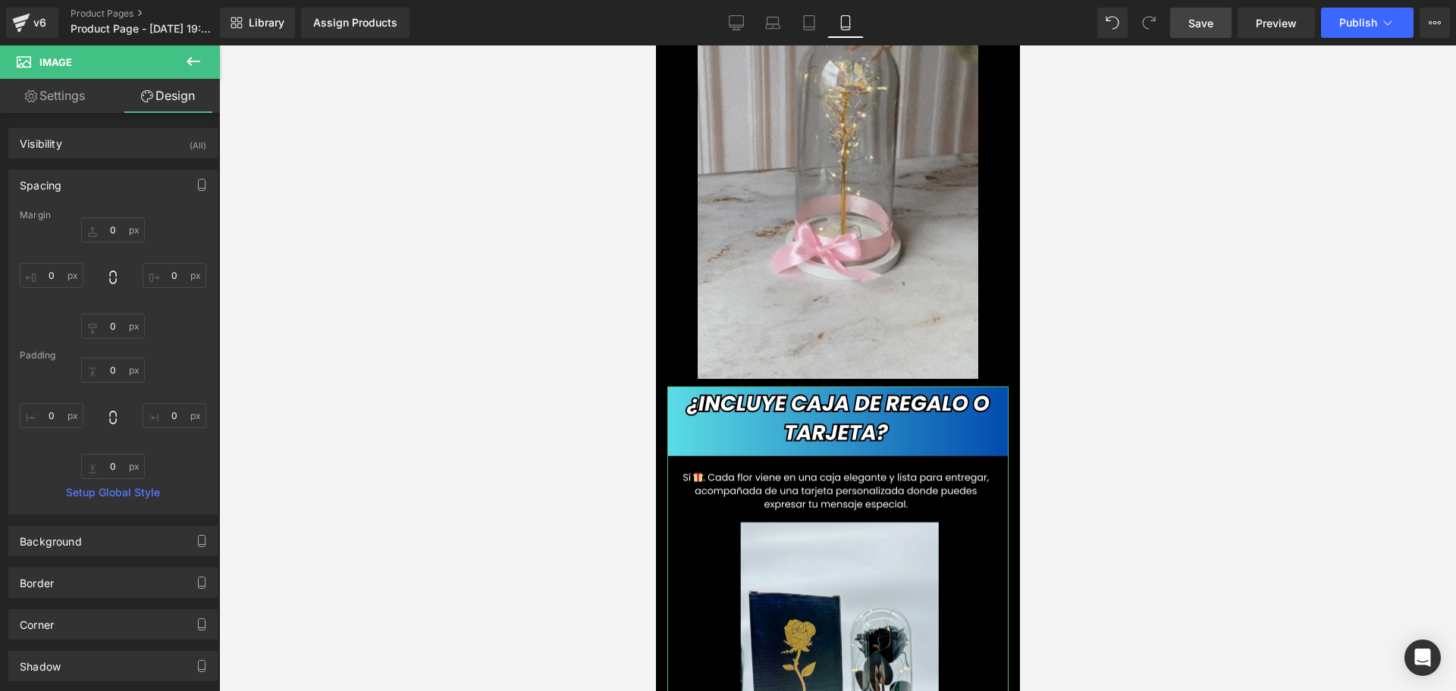
type input "0"
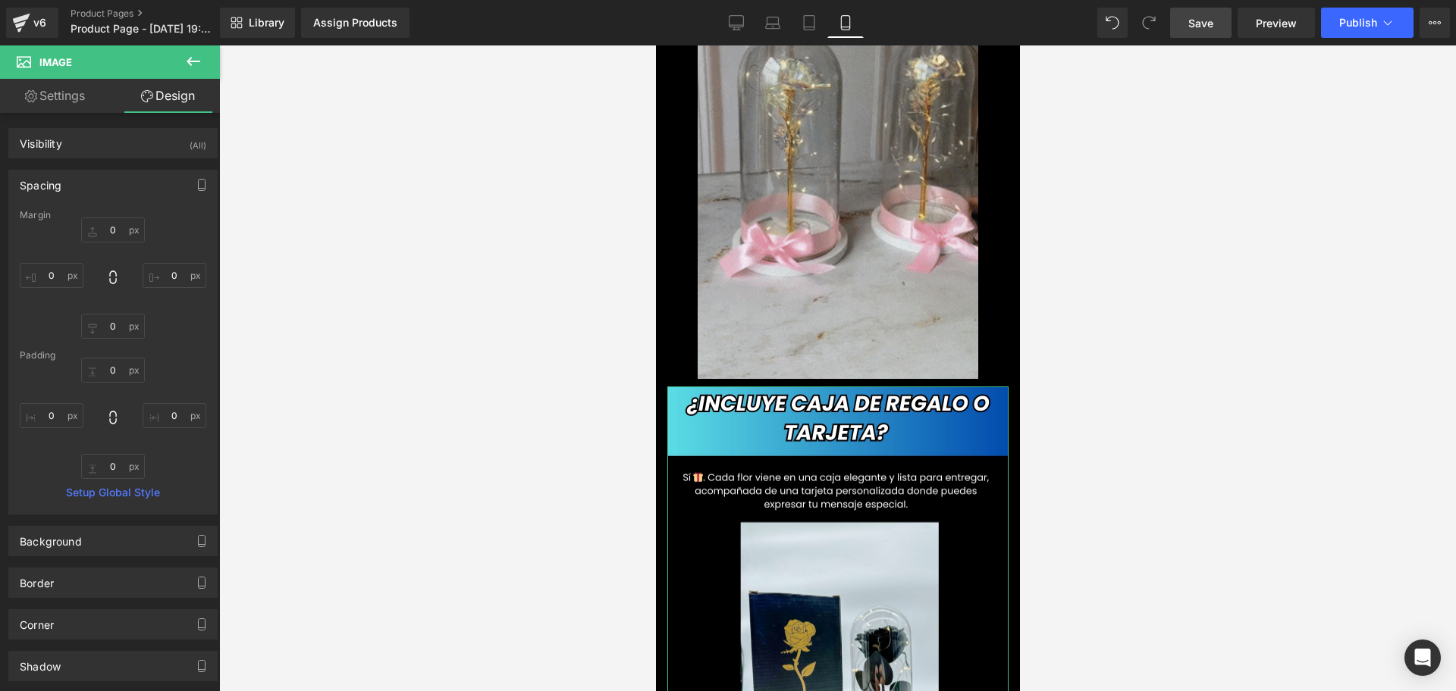
type input "0"
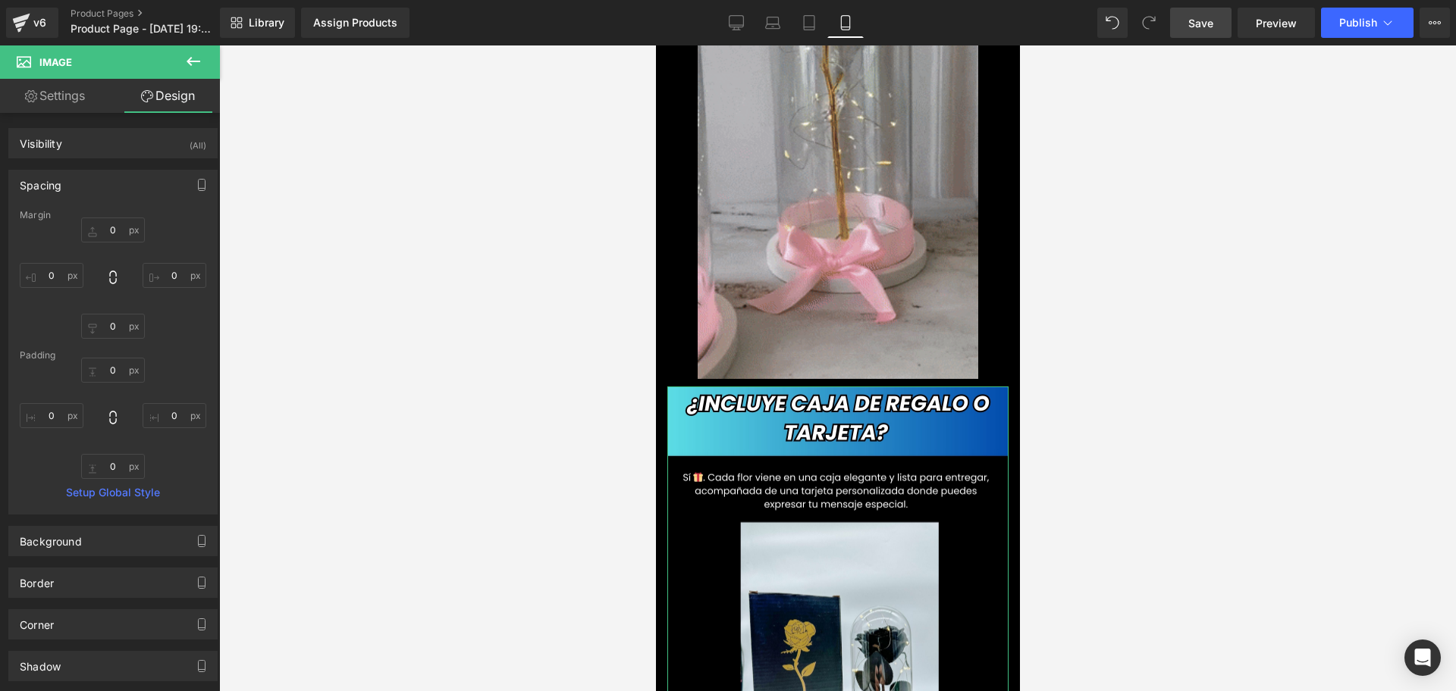
scroll to position [0, 821]
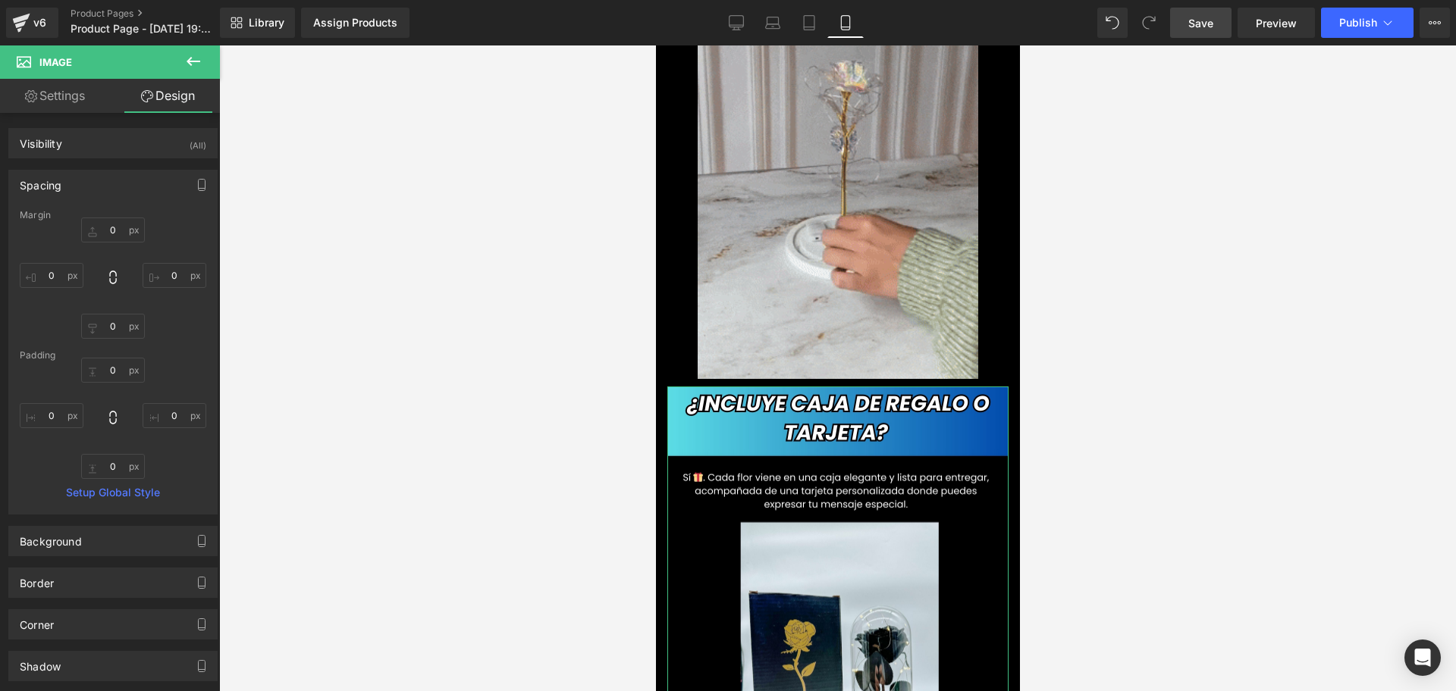
click at [54, 262] on div "0px 0 0px 0 0px 0 0px 0" at bounding box center [113, 278] width 187 height 121
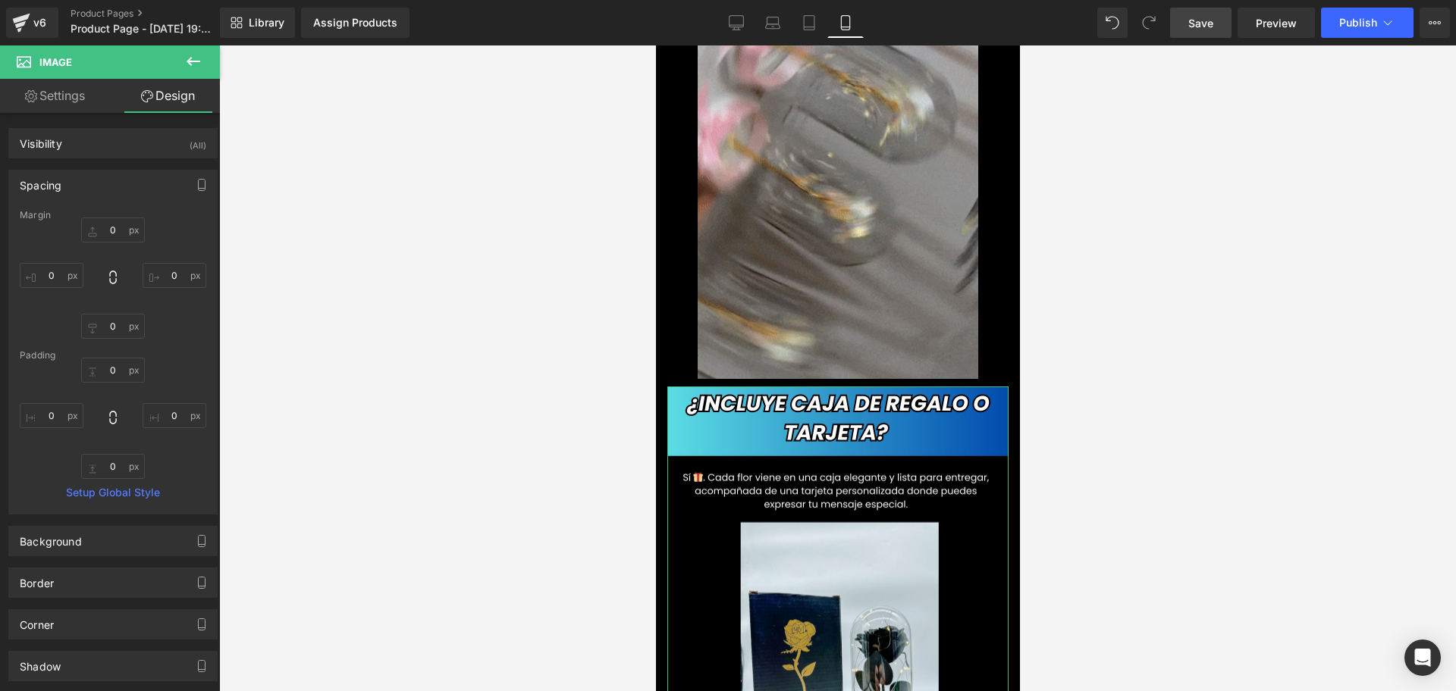
click at [54, 262] on div "0px 0 0px 0 0px 0 0px 0" at bounding box center [113, 278] width 187 height 121
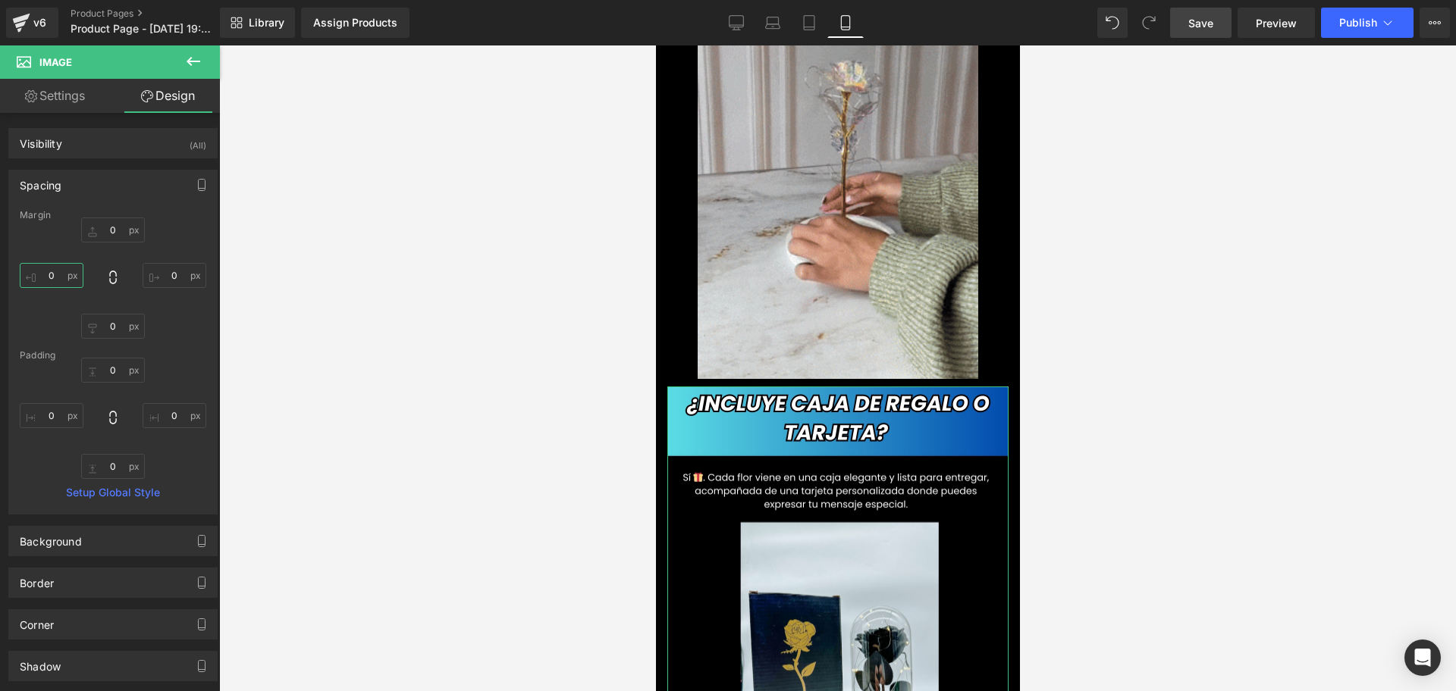
click at [53, 274] on input "0" at bounding box center [52, 275] width 64 height 25
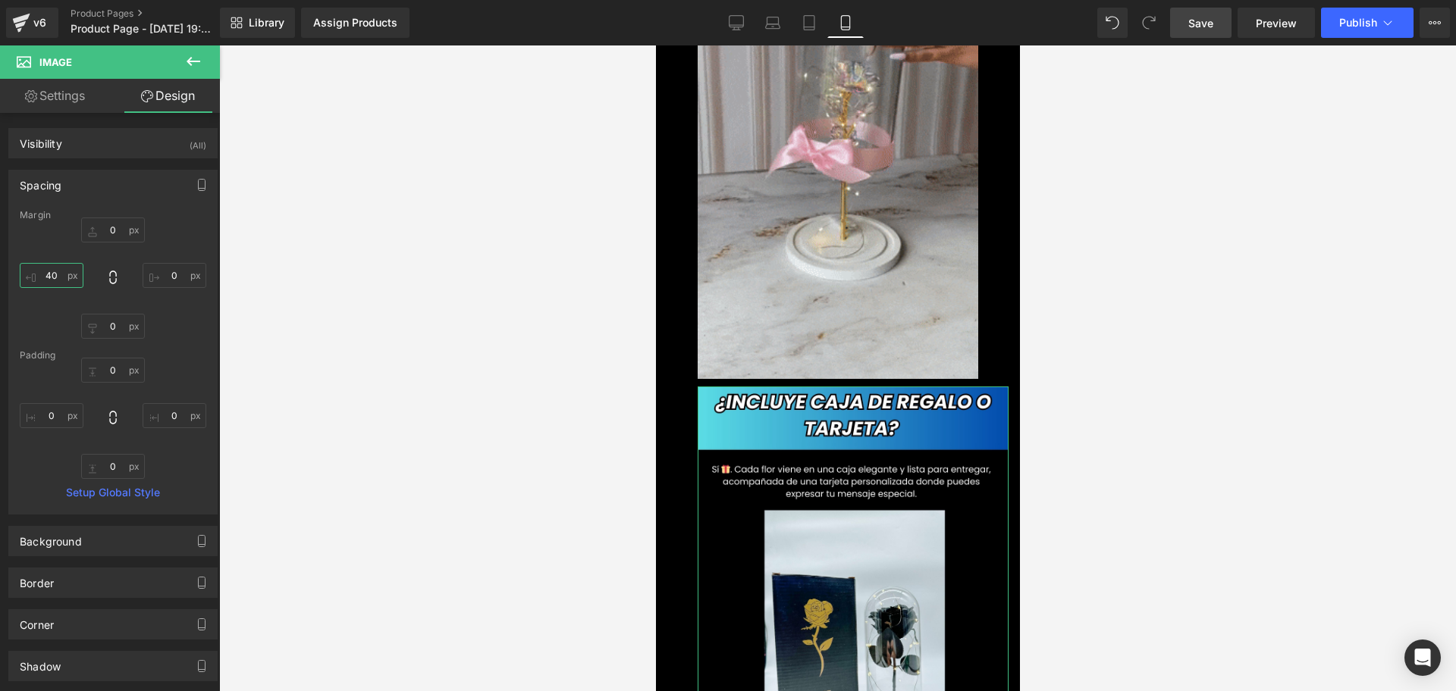
scroll to position [0, 0]
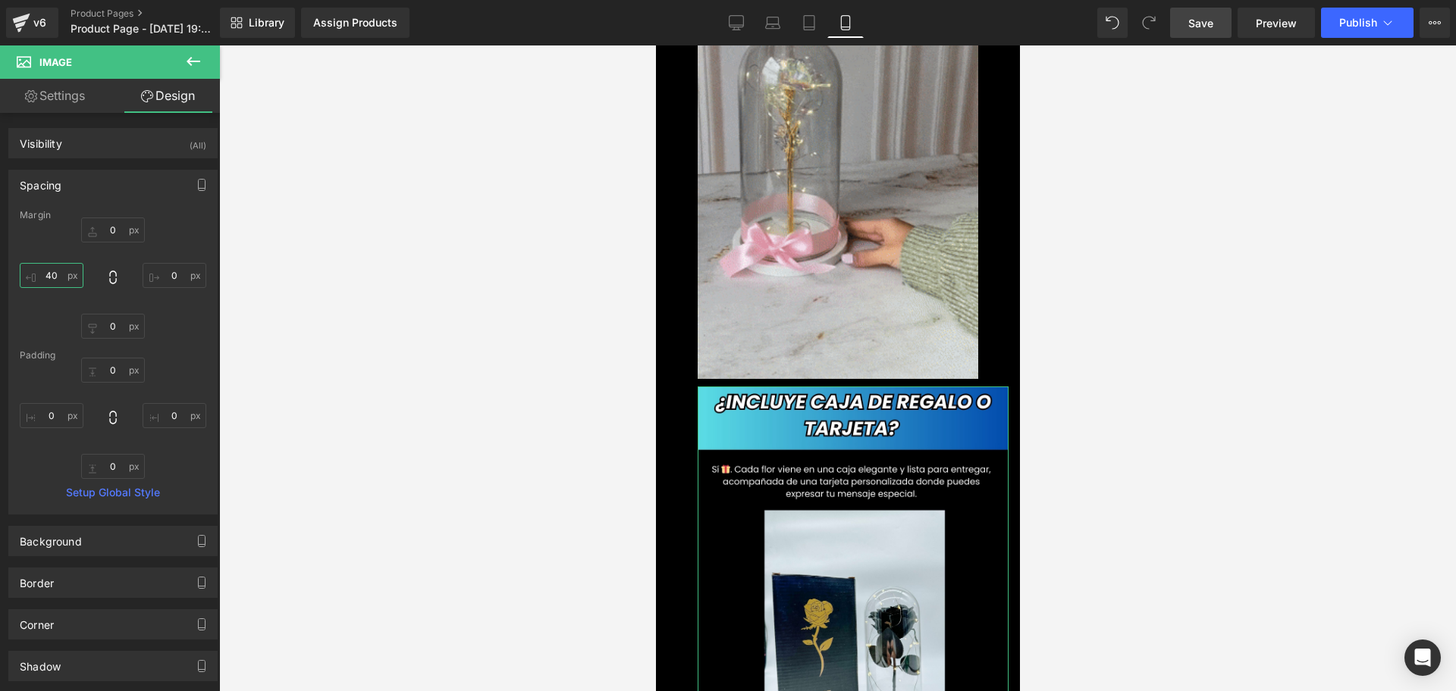
type input "4"
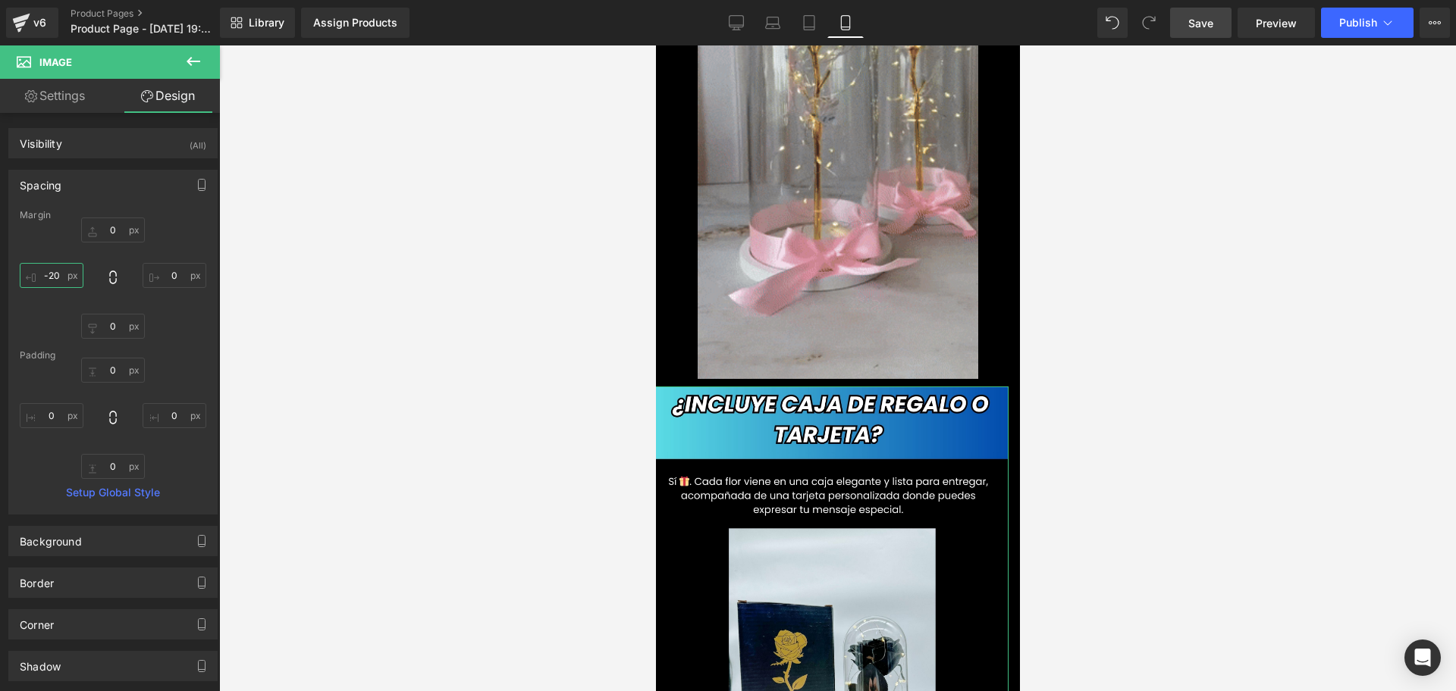
scroll to position [0, 274]
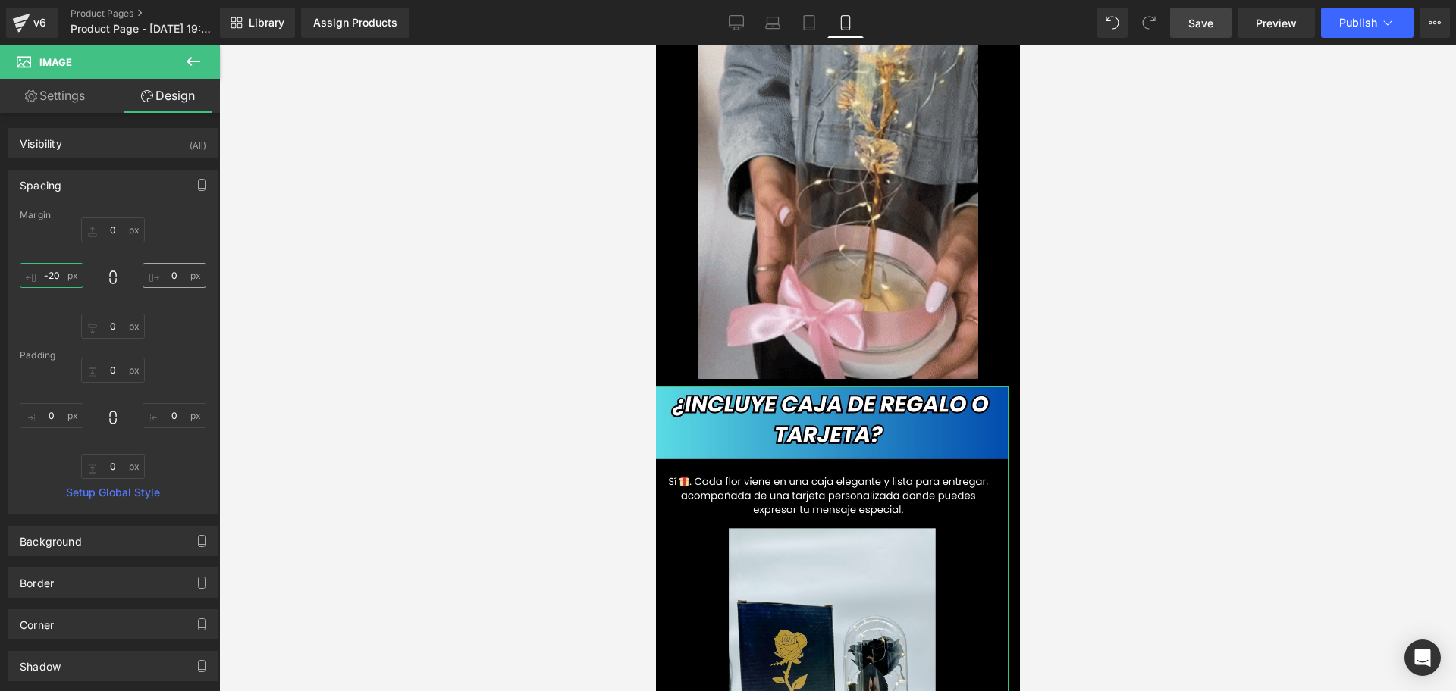
type input "-20"
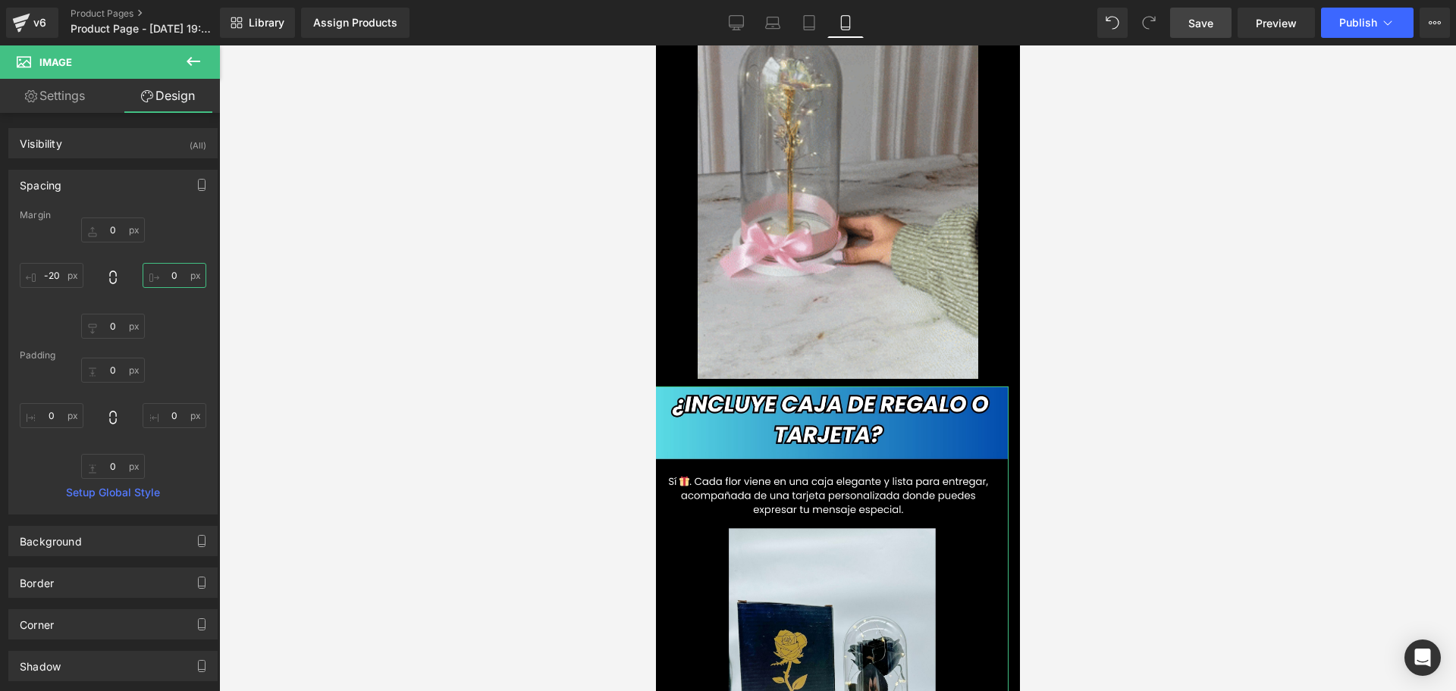
click at [161, 279] on input "0" at bounding box center [175, 275] width 64 height 25
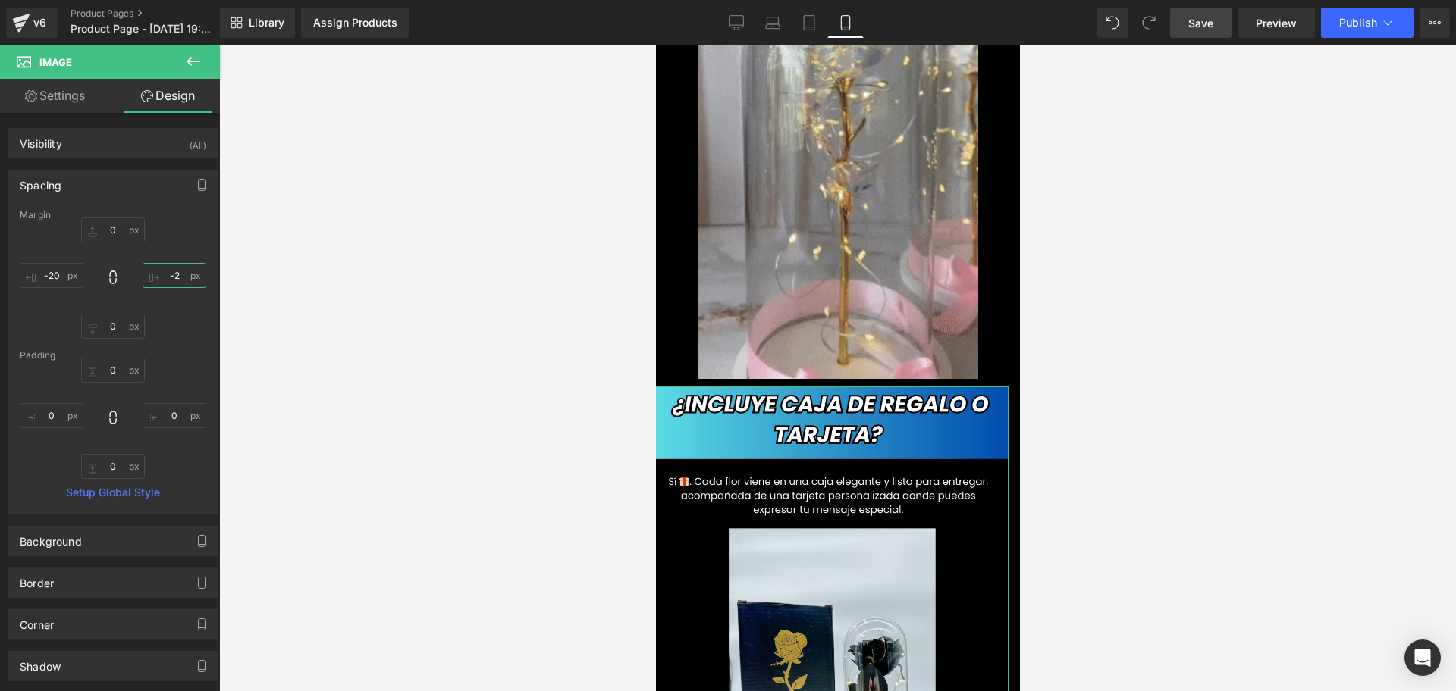
type input "-20"
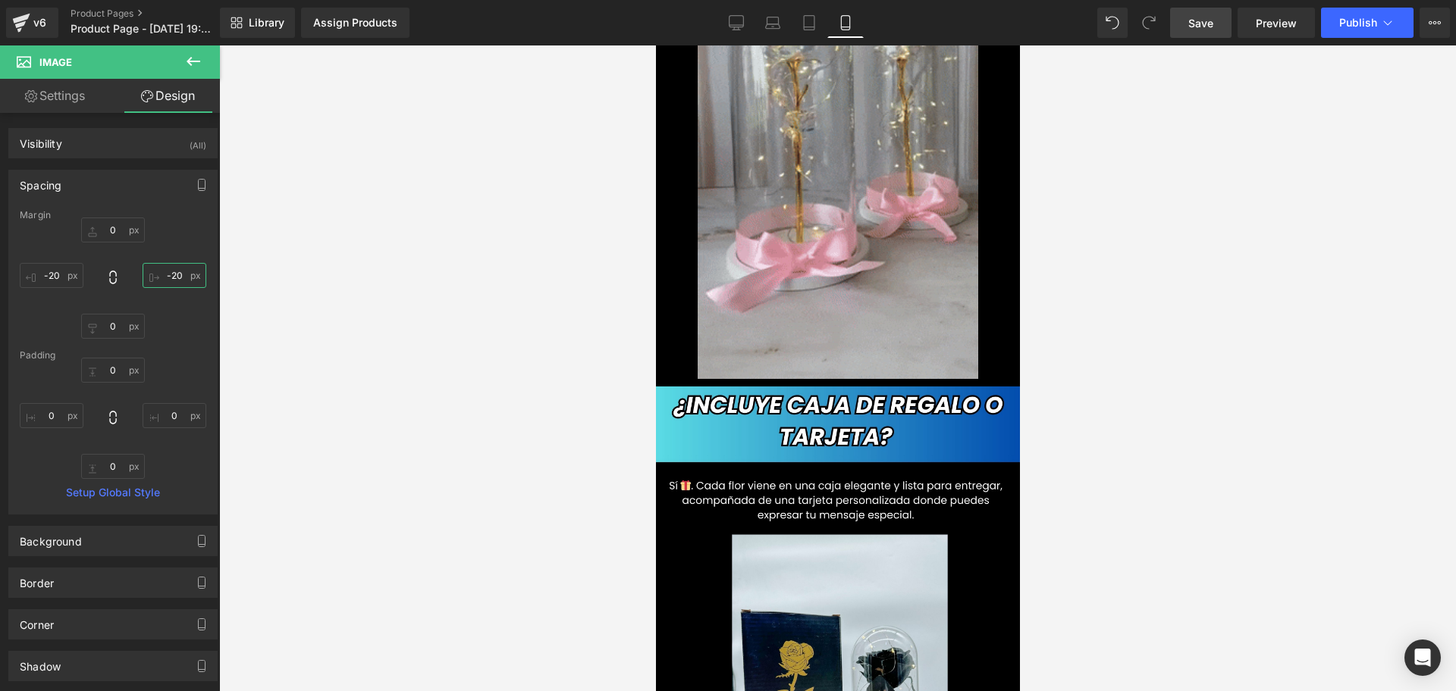
scroll to position [0, 547]
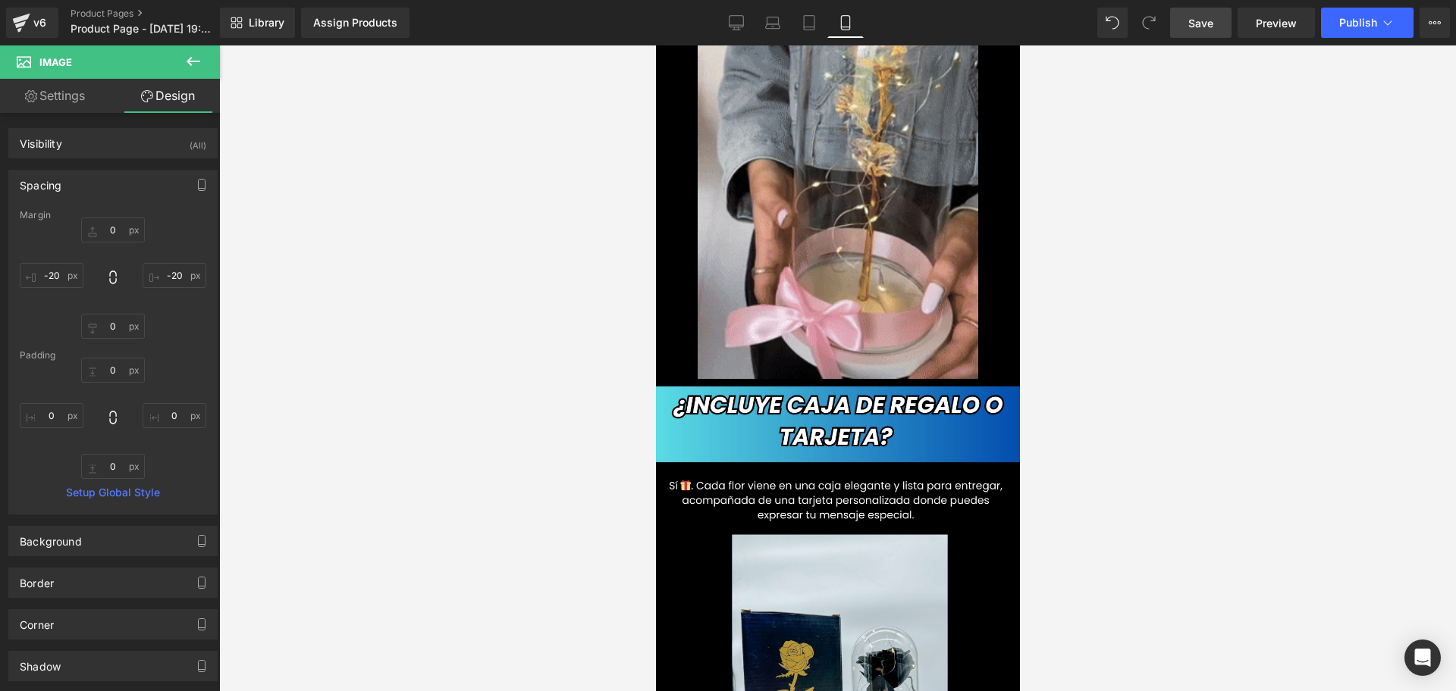
click at [1287, 336] on div at bounding box center [837, 368] width 1237 height 646
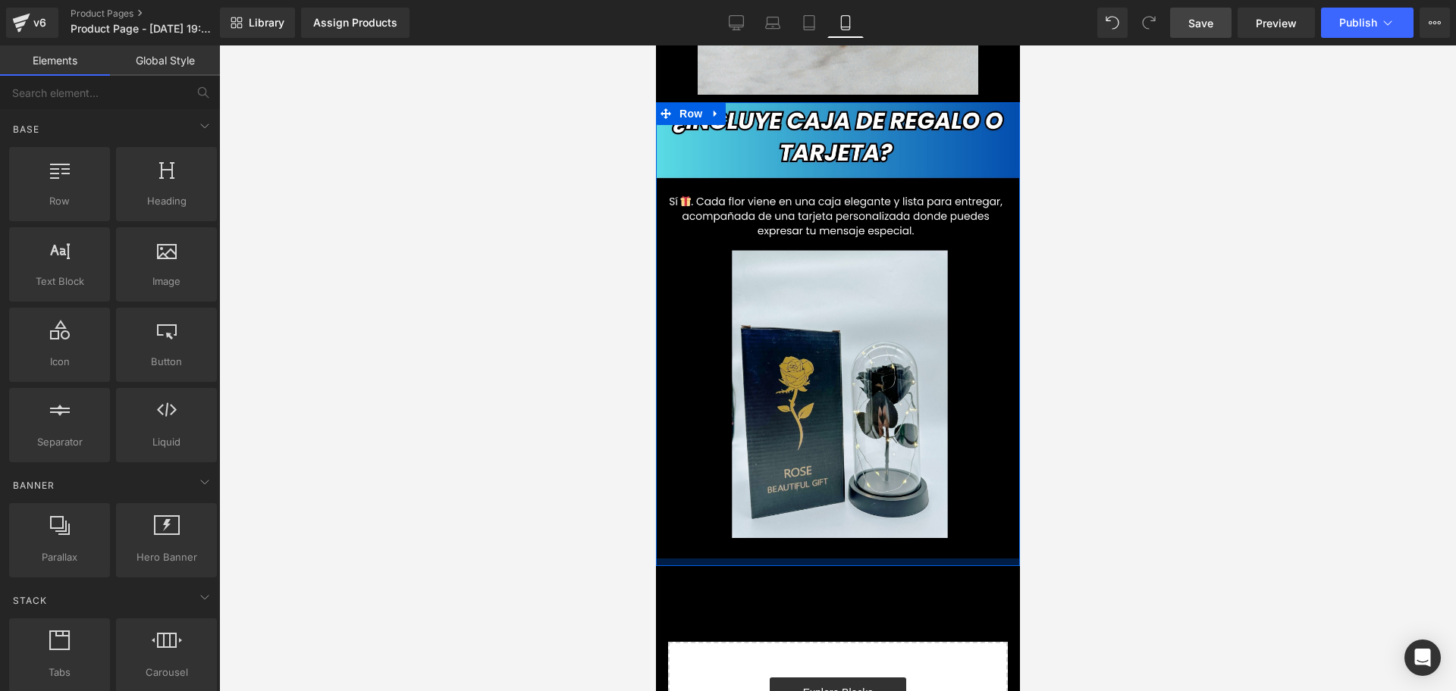
scroll to position [0, 0]
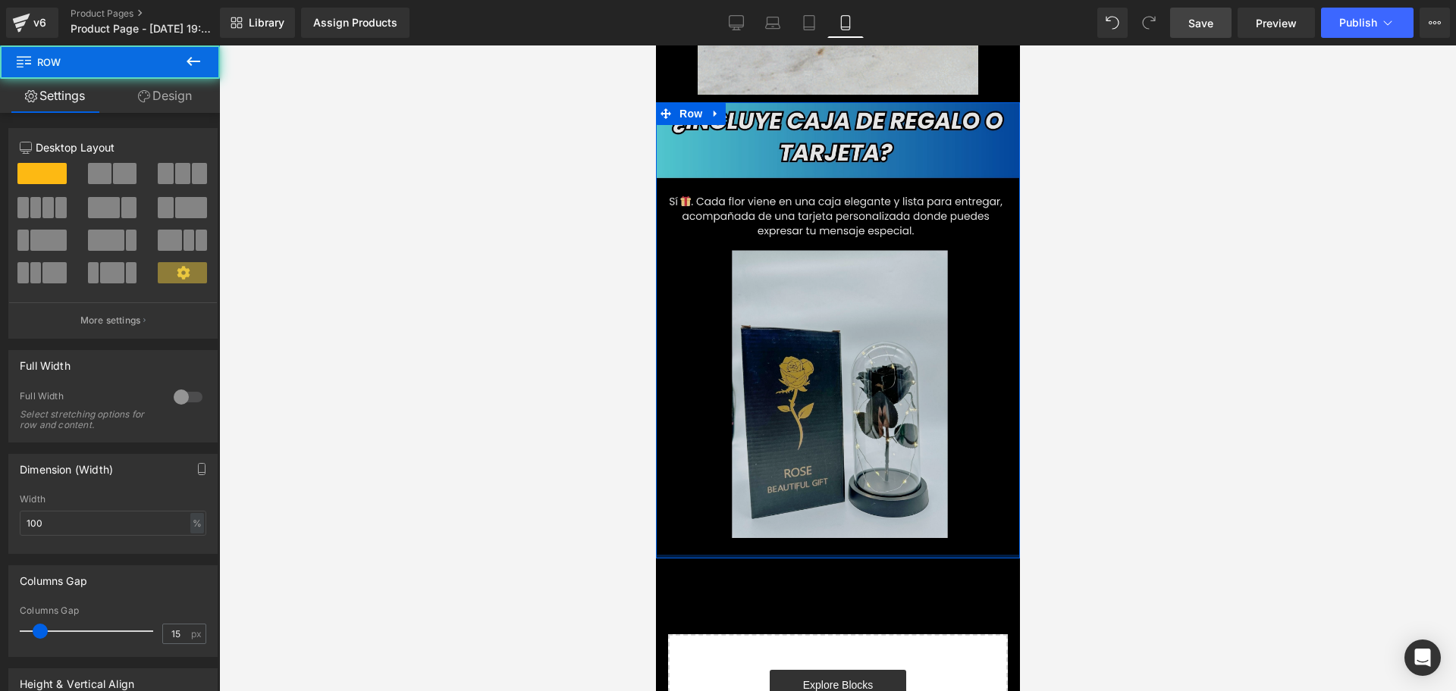
click at [823, 484] on div "Image Row" at bounding box center [837, 330] width 364 height 456
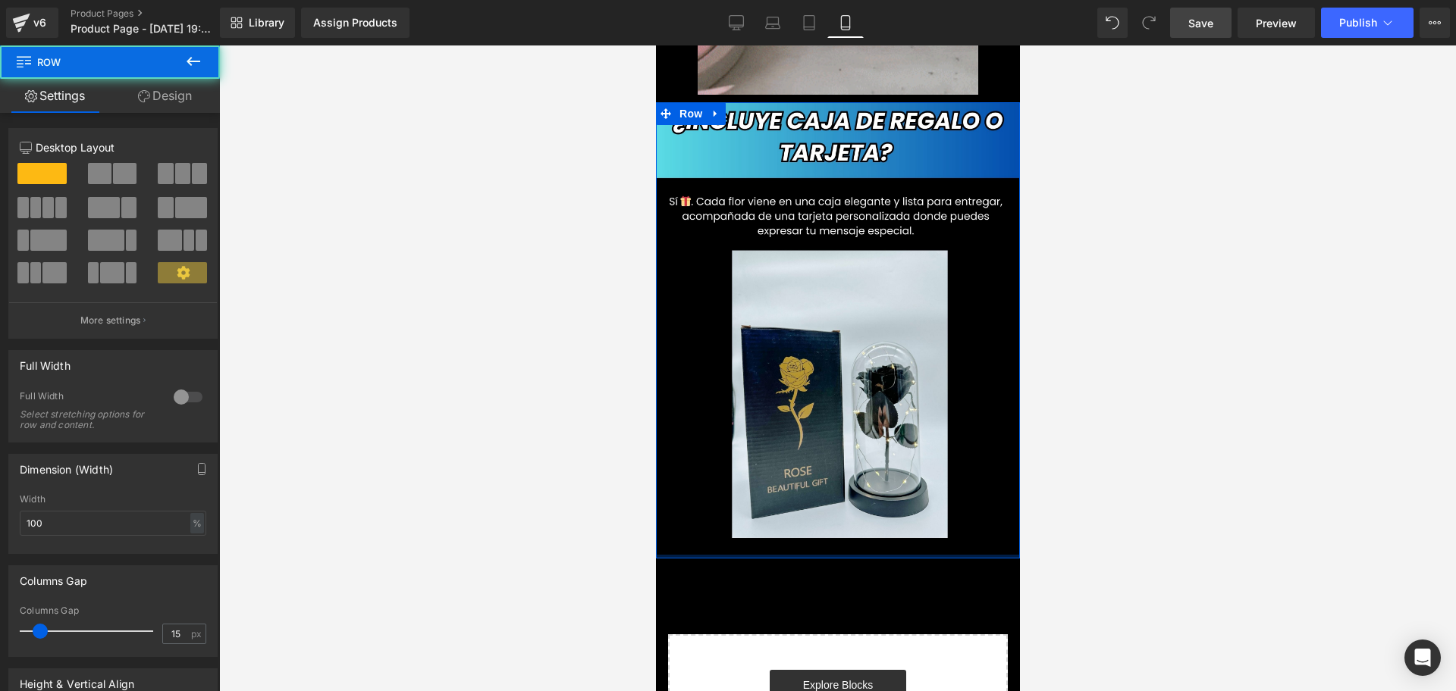
click at [1185, 493] on div at bounding box center [837, 368] width 1237 height 646
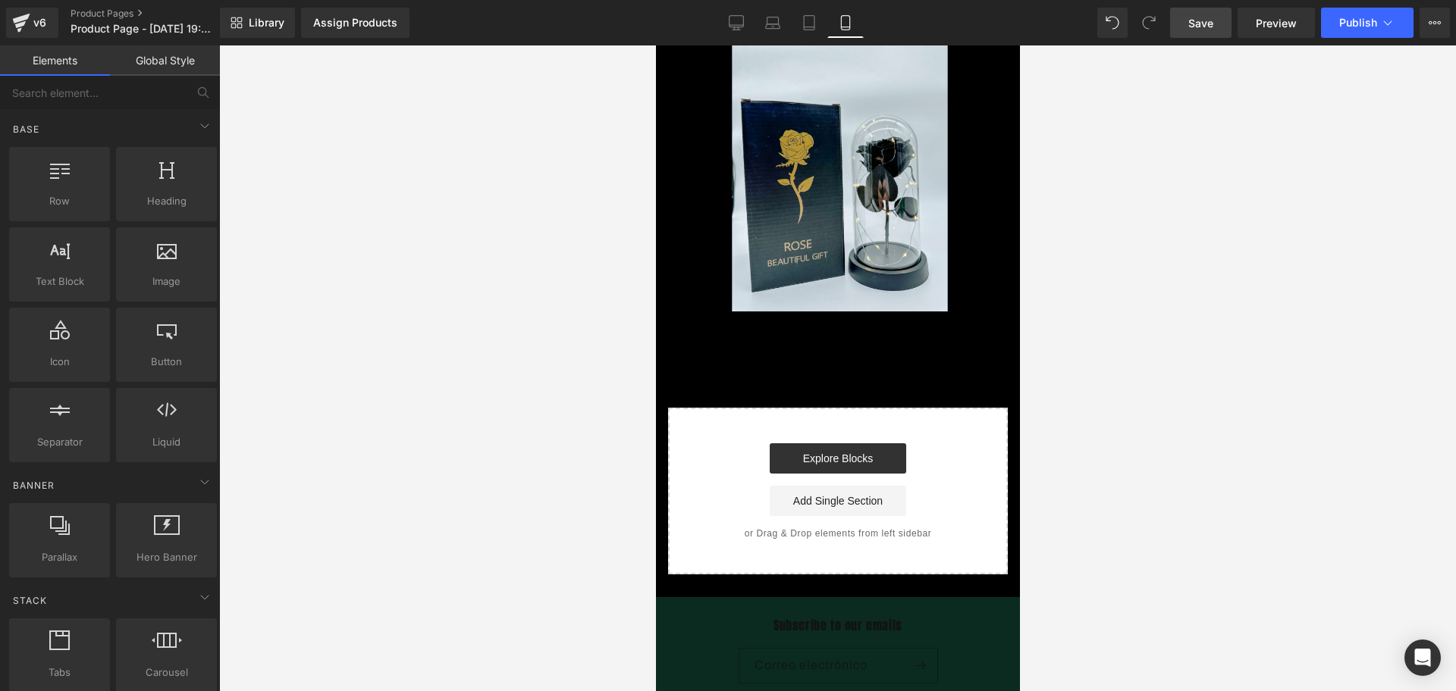
scroll to position [0, 821]
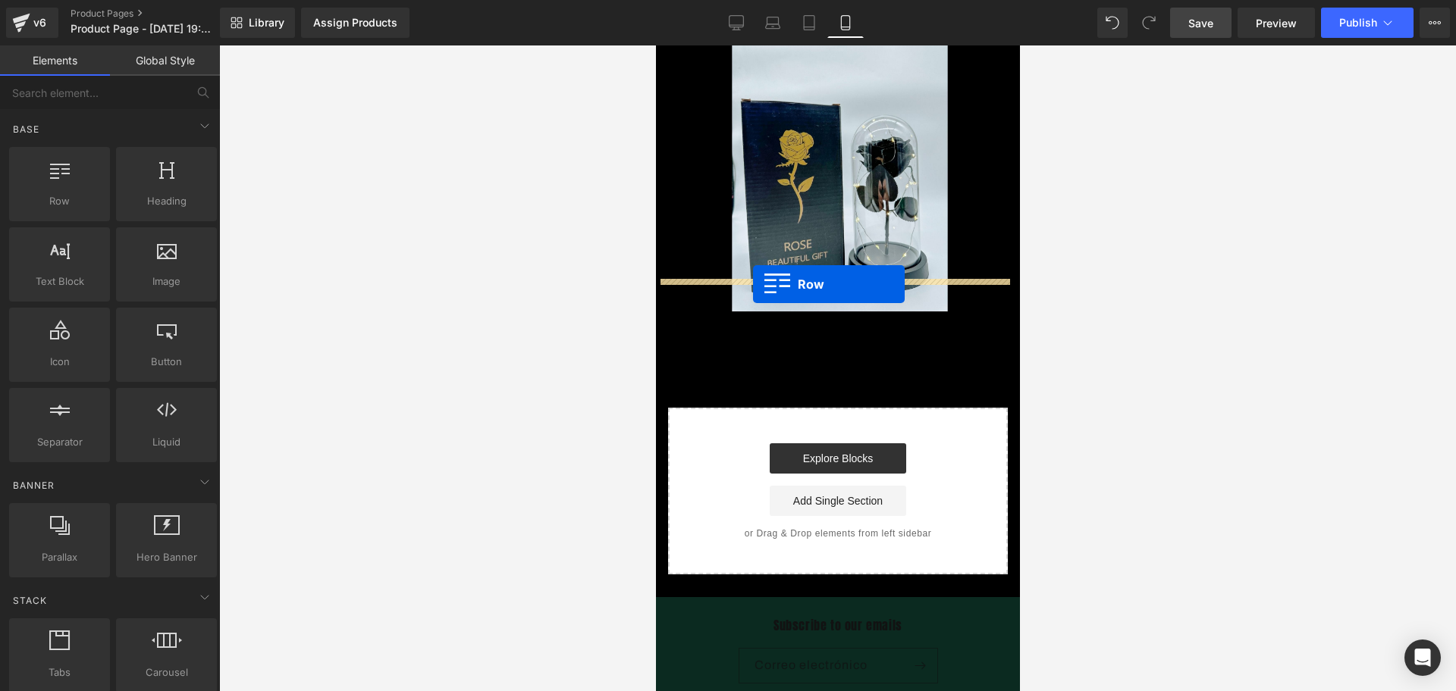
drag, startPoint x: 729, startPoint y: 243, endPoint x: 752, endPoint y: 284, distance: 47.5
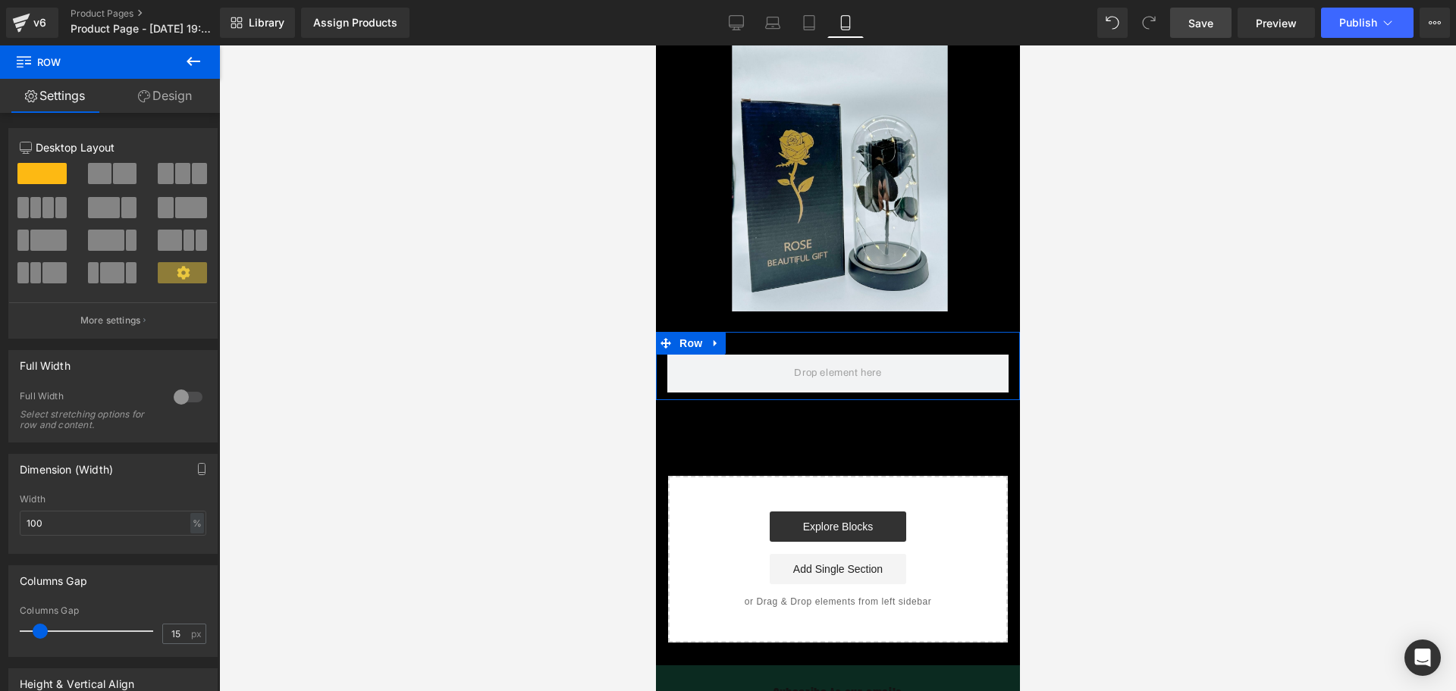
click at [203, 66] on button at bounding box center [193, 61] width 53 height 33
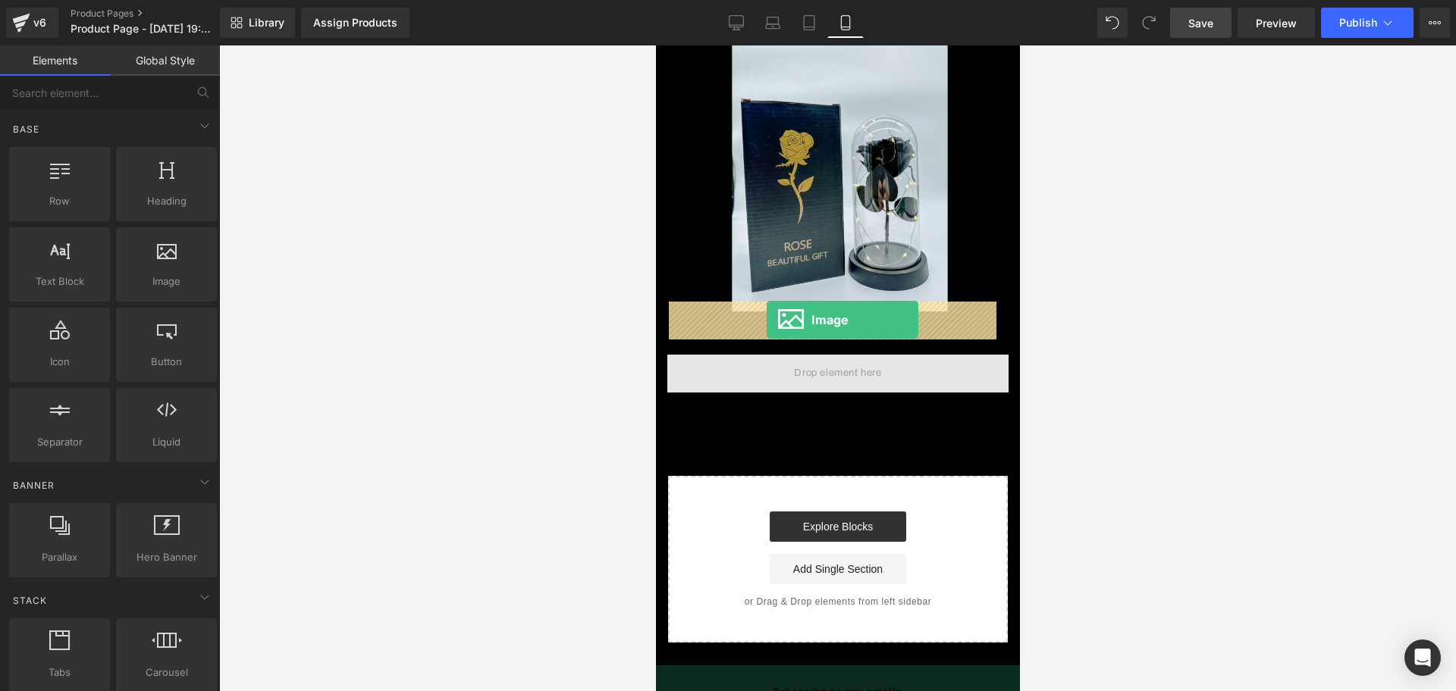
drag, startPoint x: 829, startPoint y: 338, endPoint x: 766, endPoint y: 320, distance: 66.2
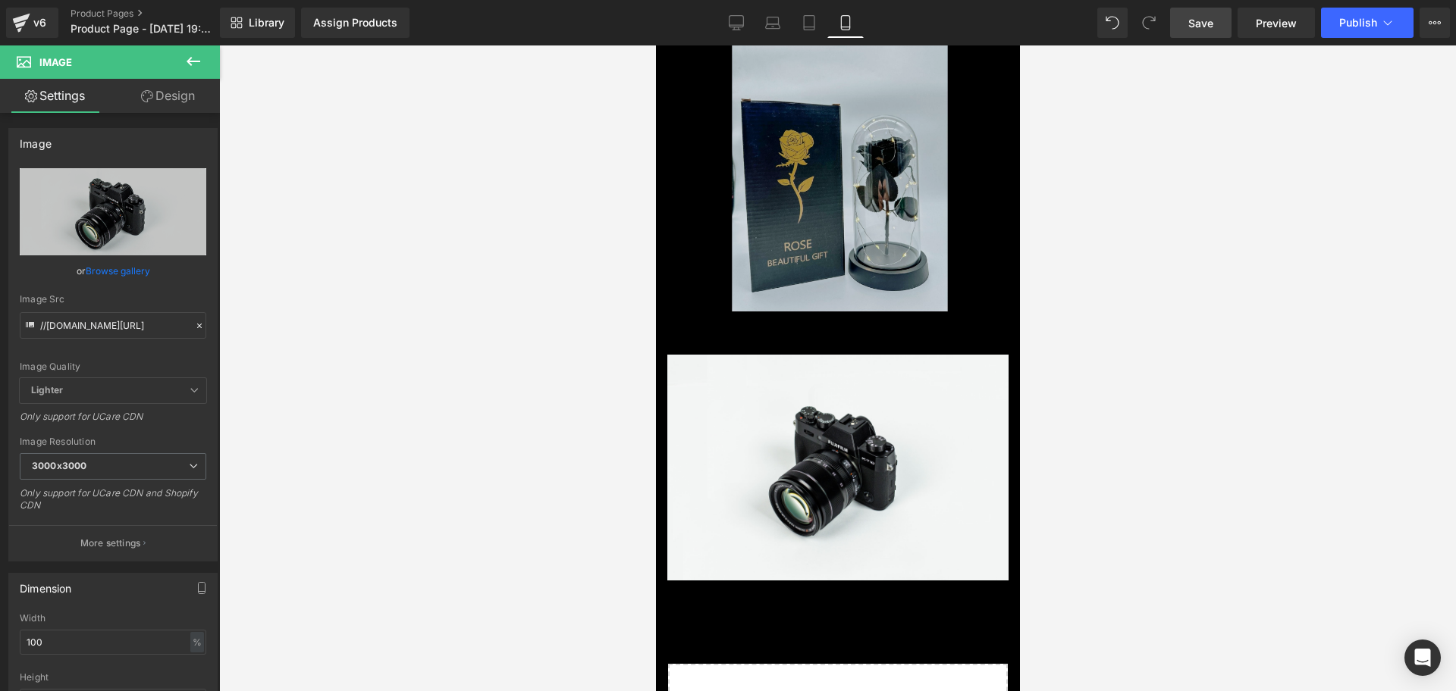
scroll to position [0, 821]
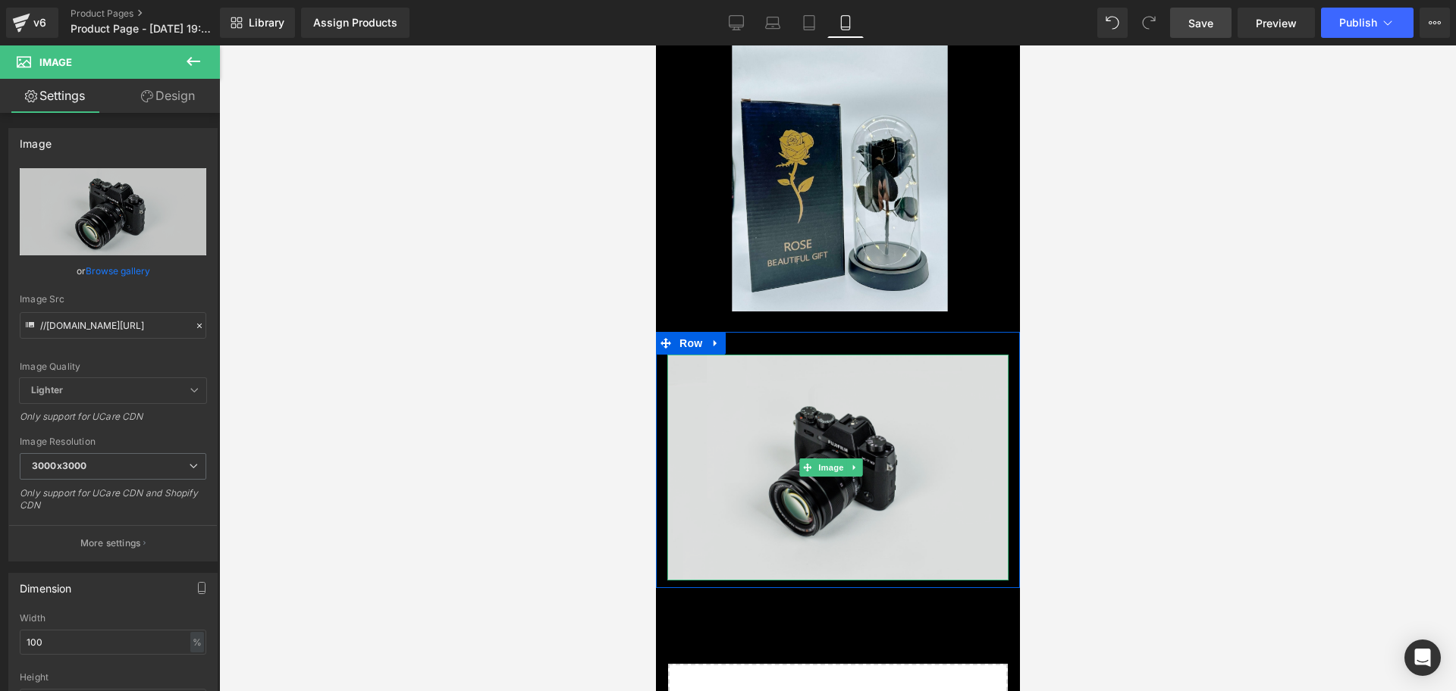
click at [781, 378] on img at bounding box center [836, 468] width 341 height 226
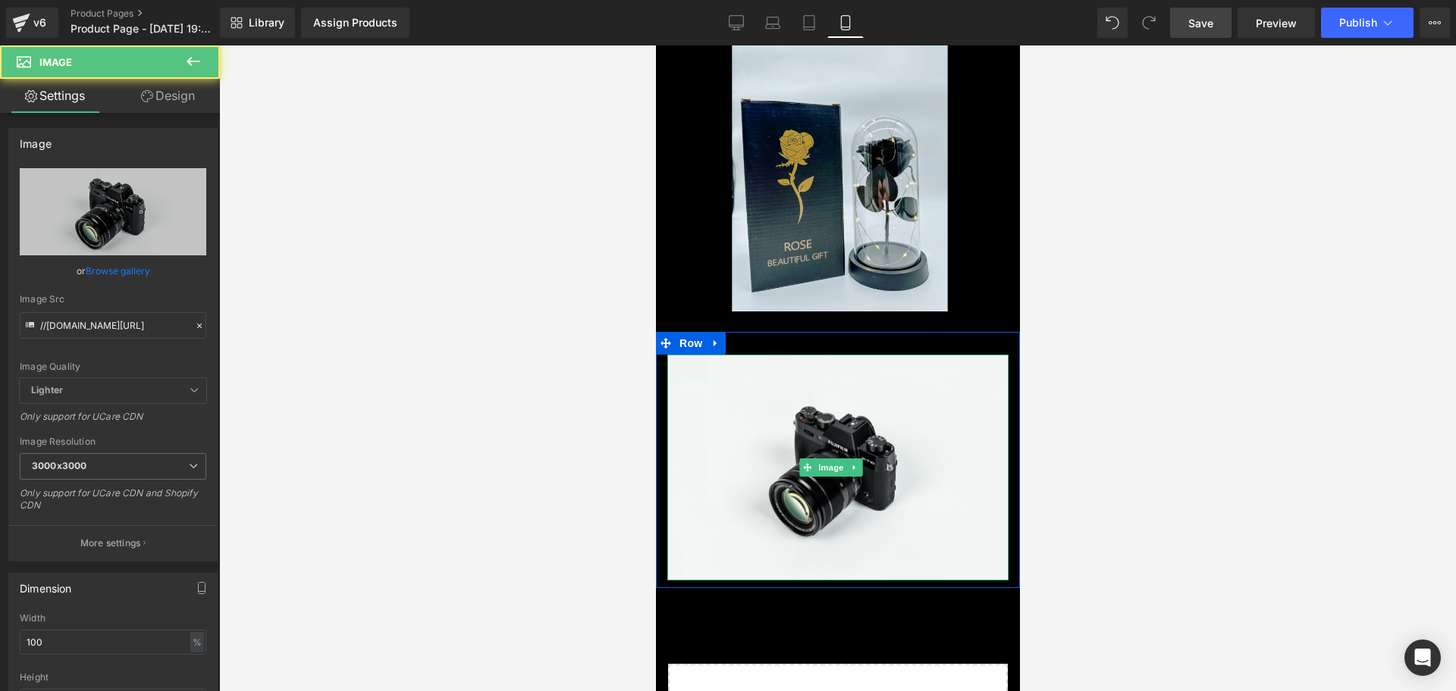
scroll to position [0, 0]
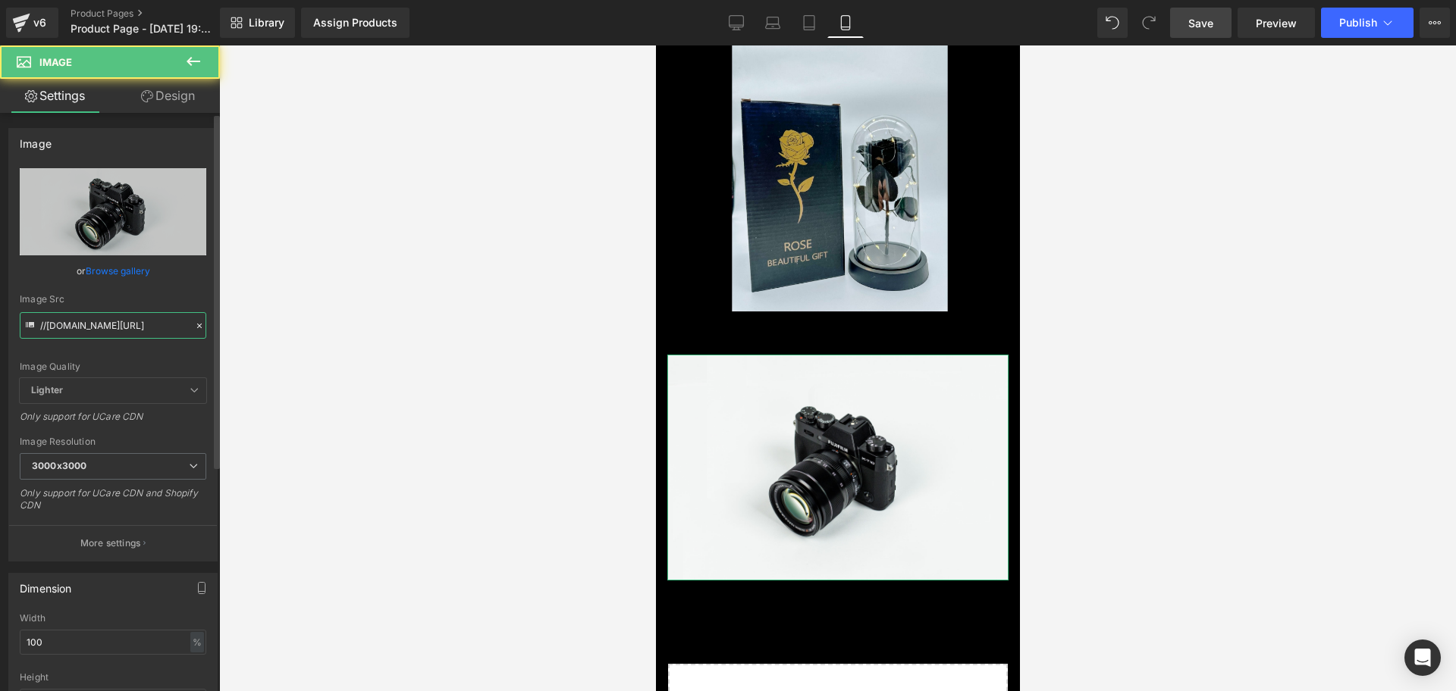
click at [74, 320] on input "//[DOMAIN_NAME][URL]" at bounding box center [113, 325] width 187 height 27
type input "[URL][DOMAIN_NAME]"
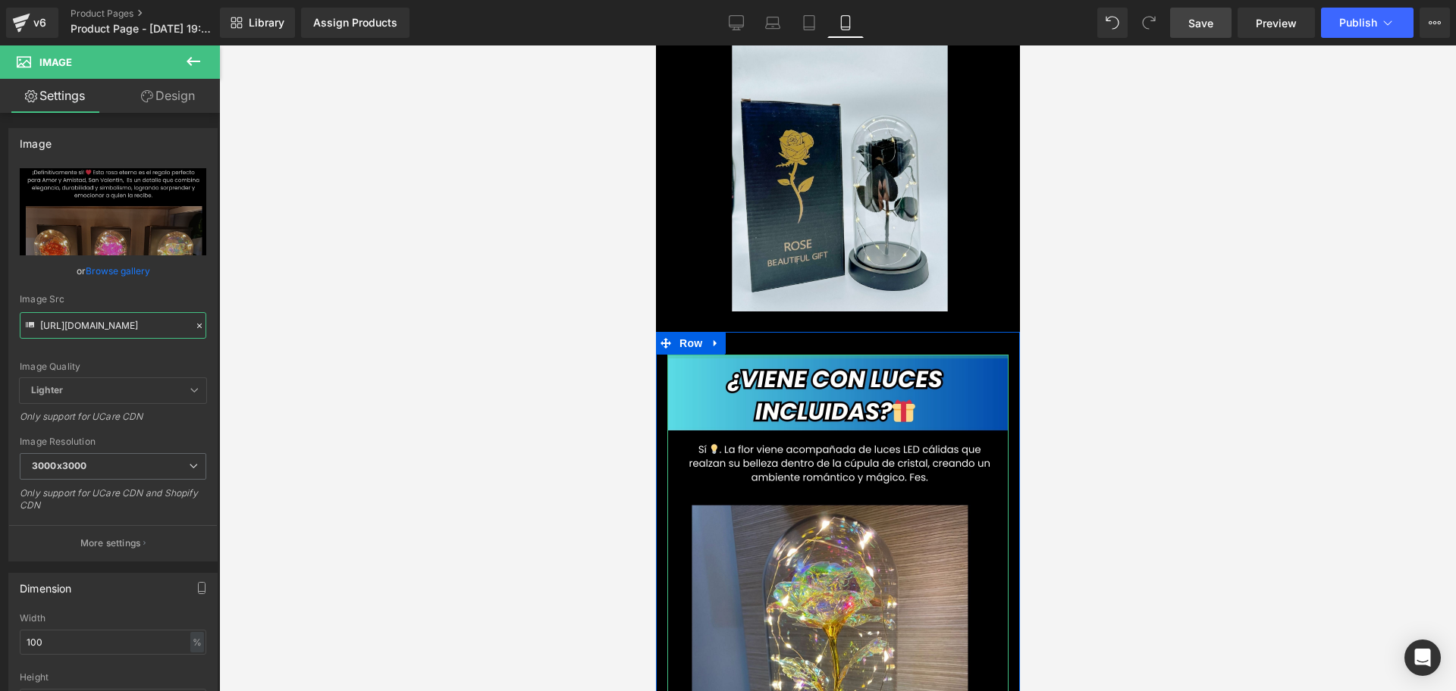
scroll to position [0, 274]
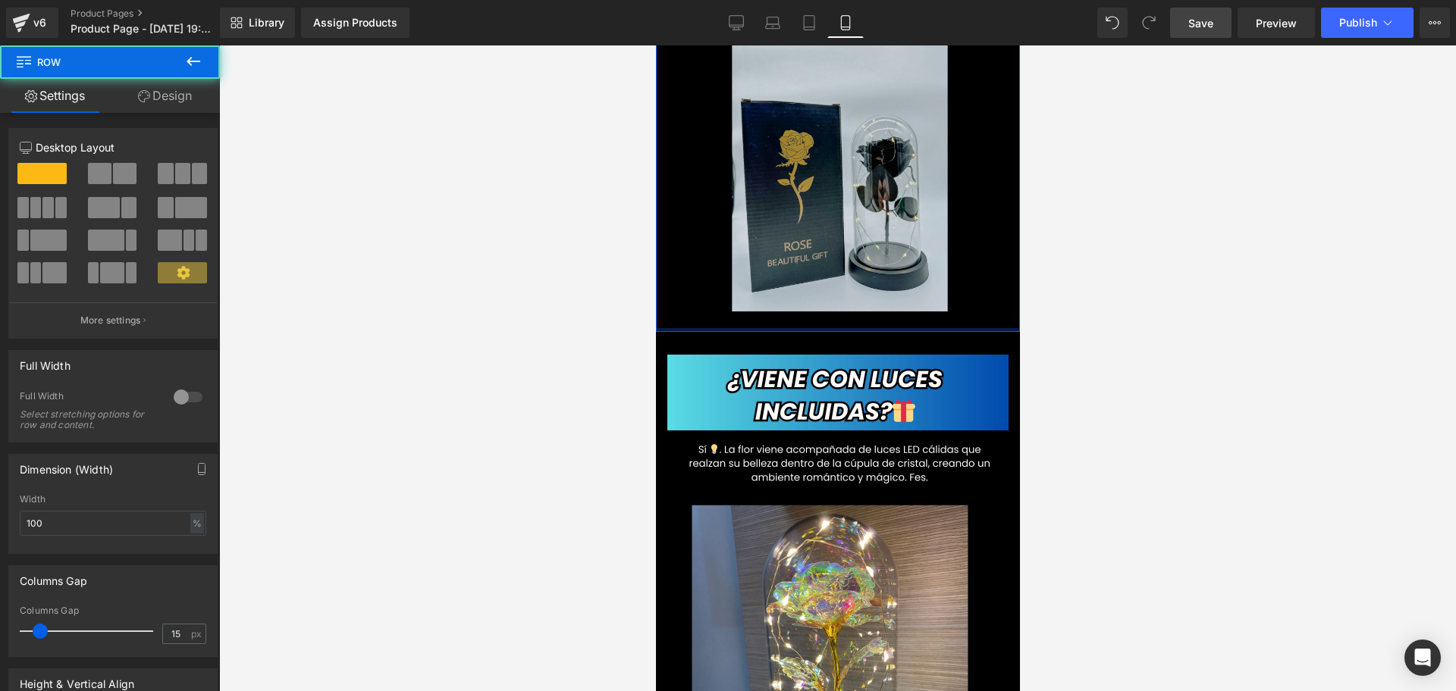
drag, startPoint x: 853, startPoint y: 275, endPoint x: 857, endPoint y: 256, distance: 19.3
click at [857, 256] on div "Image Row" at bounding box center [837, 104] width 364 height 456
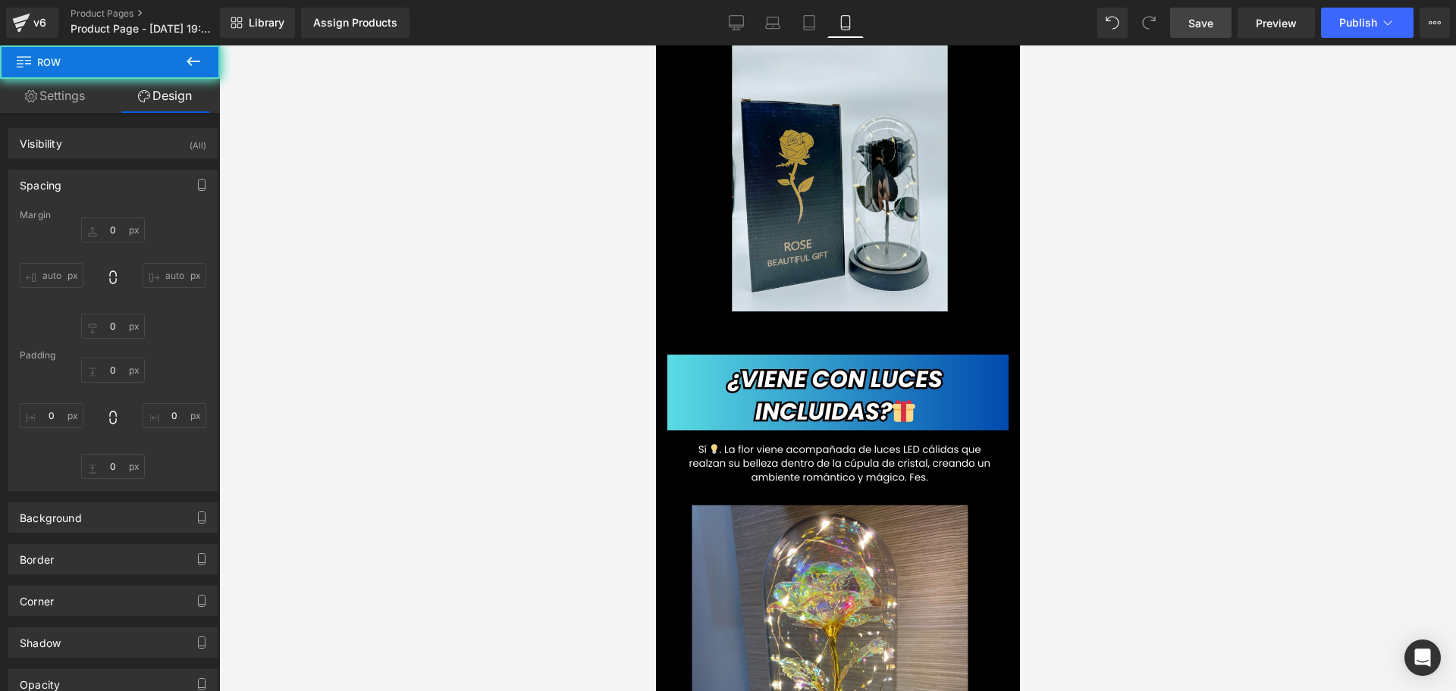
type input "0"
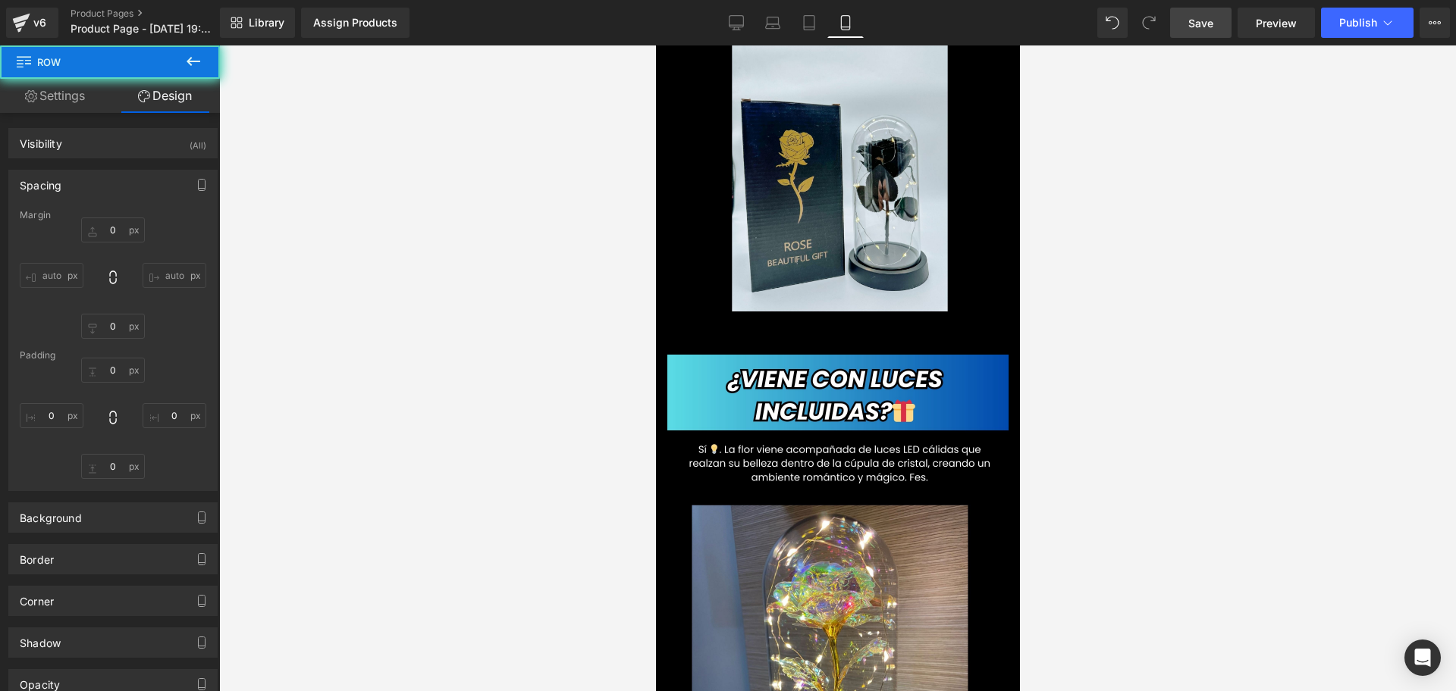
type input "0"
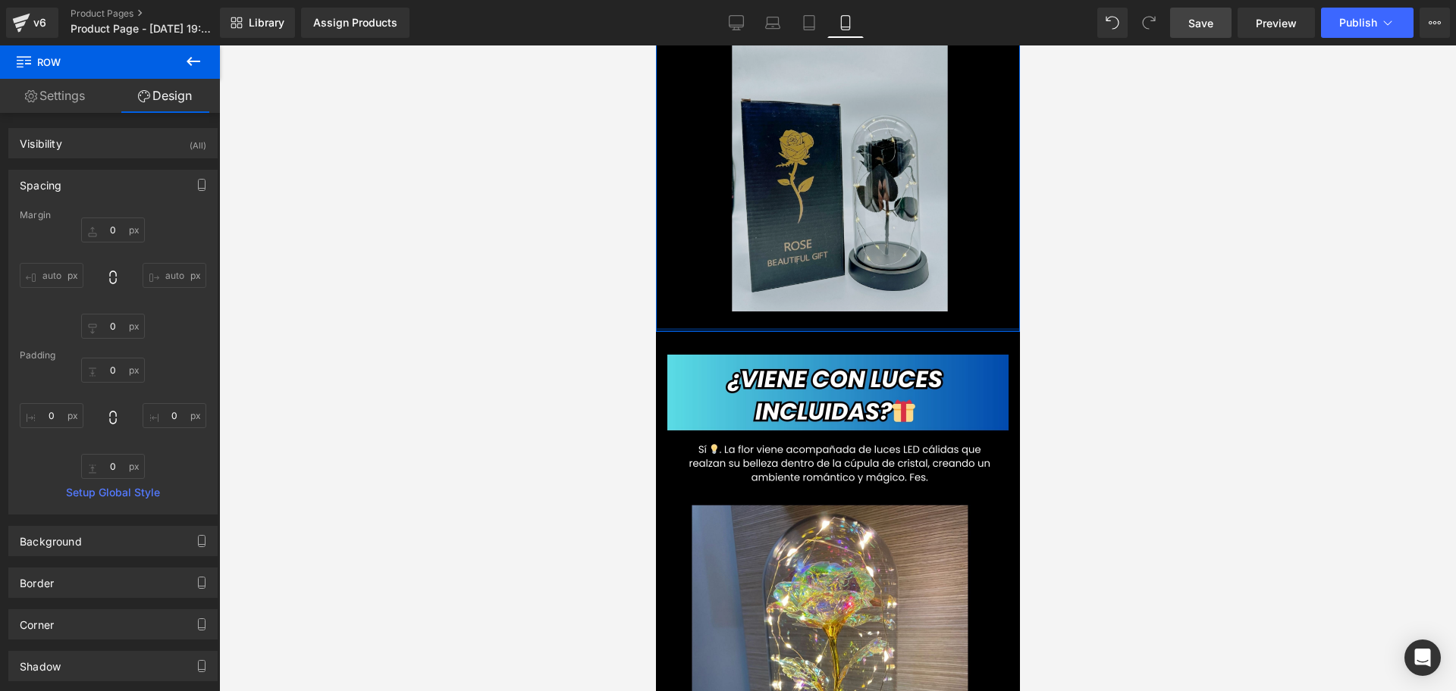
click at [817, 328] on div at bounding box center [837, 330] width 364 height 4
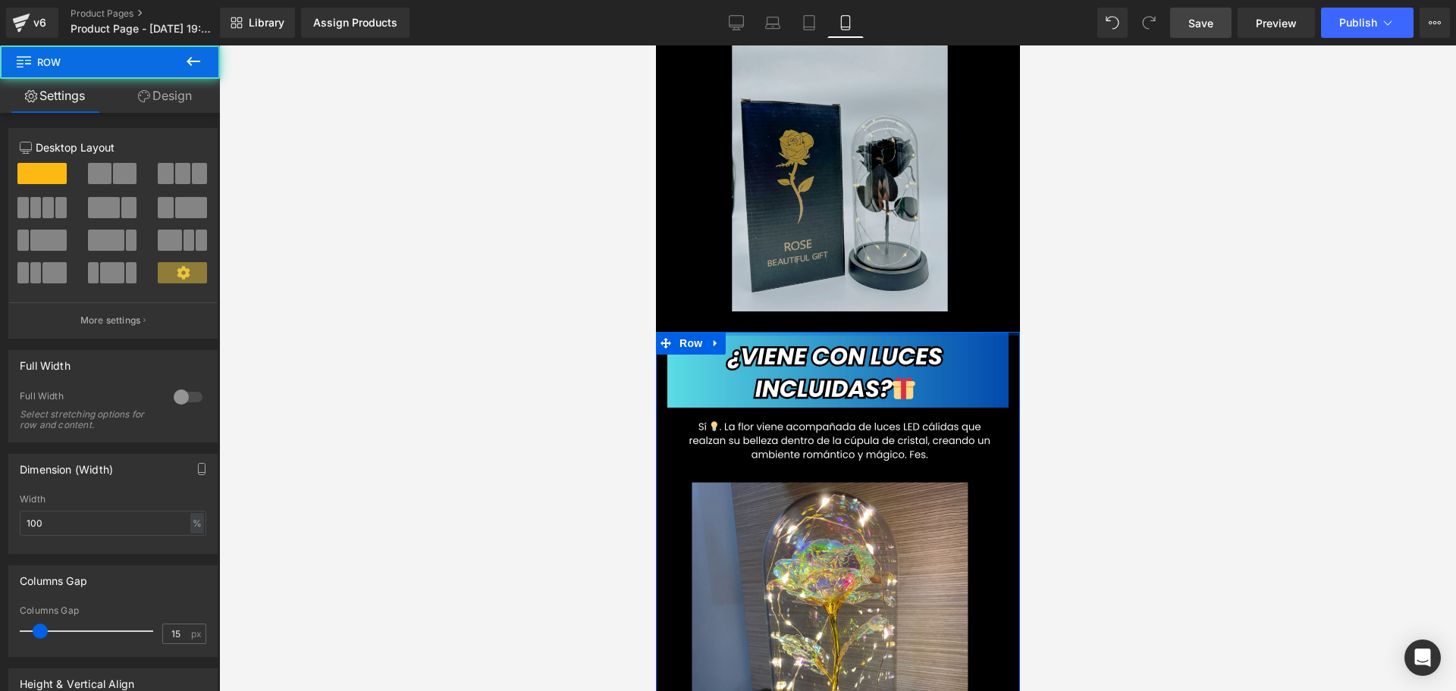
drag, startPoint x: 820, startPoint y: 290, endPoint x: 835, endPoint y: 215, distance: 76.0
click at [835, 215] on div "Image Row Image 2X1 SUPER OFERTA🌹 [PERSON_NAME] Eterna en Cristal – ¡La Sorpres…" at bounding box center [837, 222] width 364 height 3456
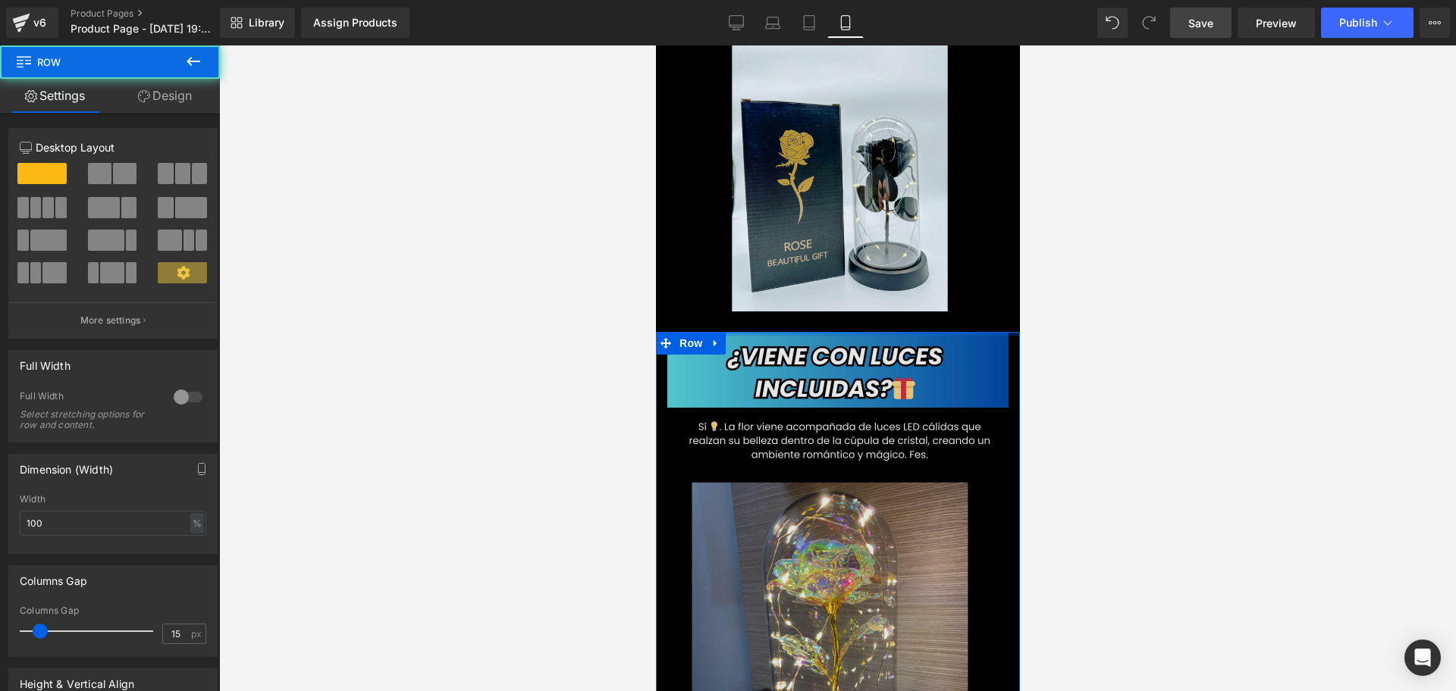
click at [992, 252] on img at bounding box center [836, 104] width 371 height 456
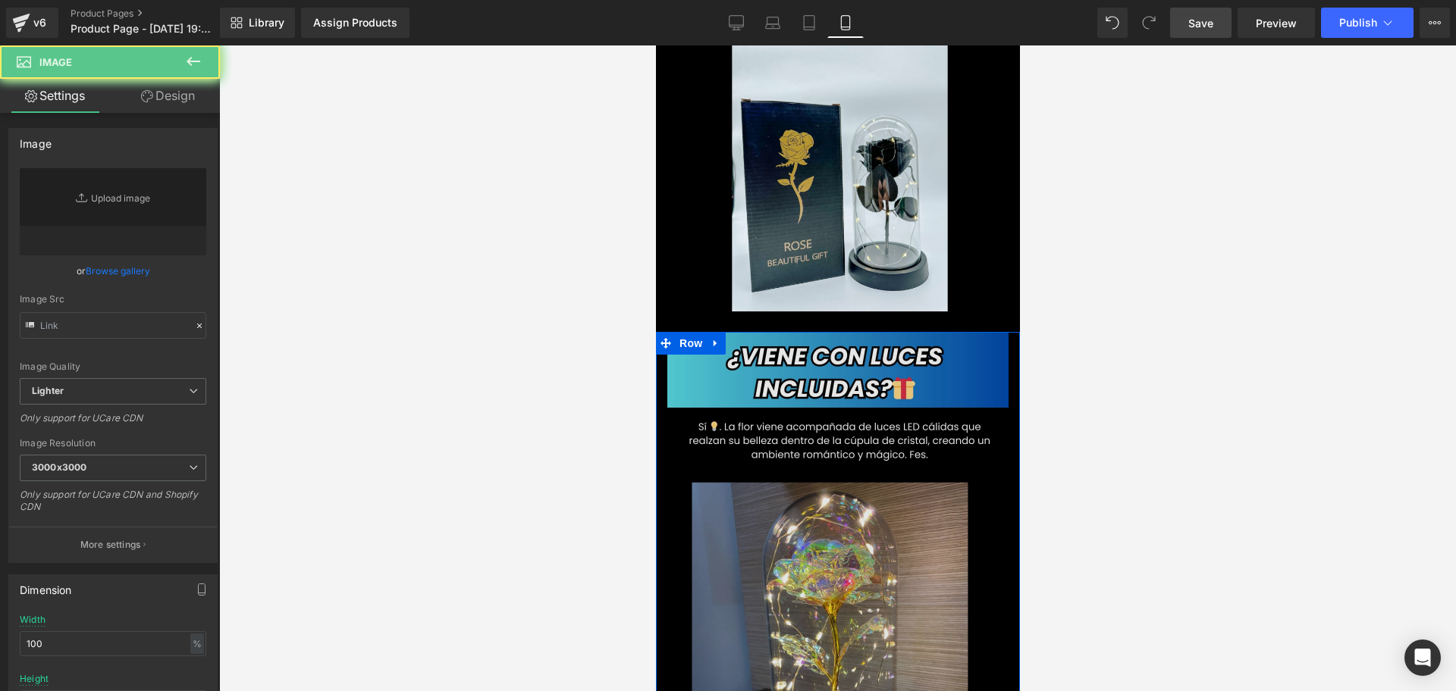
type input "[URL][DOMAIN_NAME]"
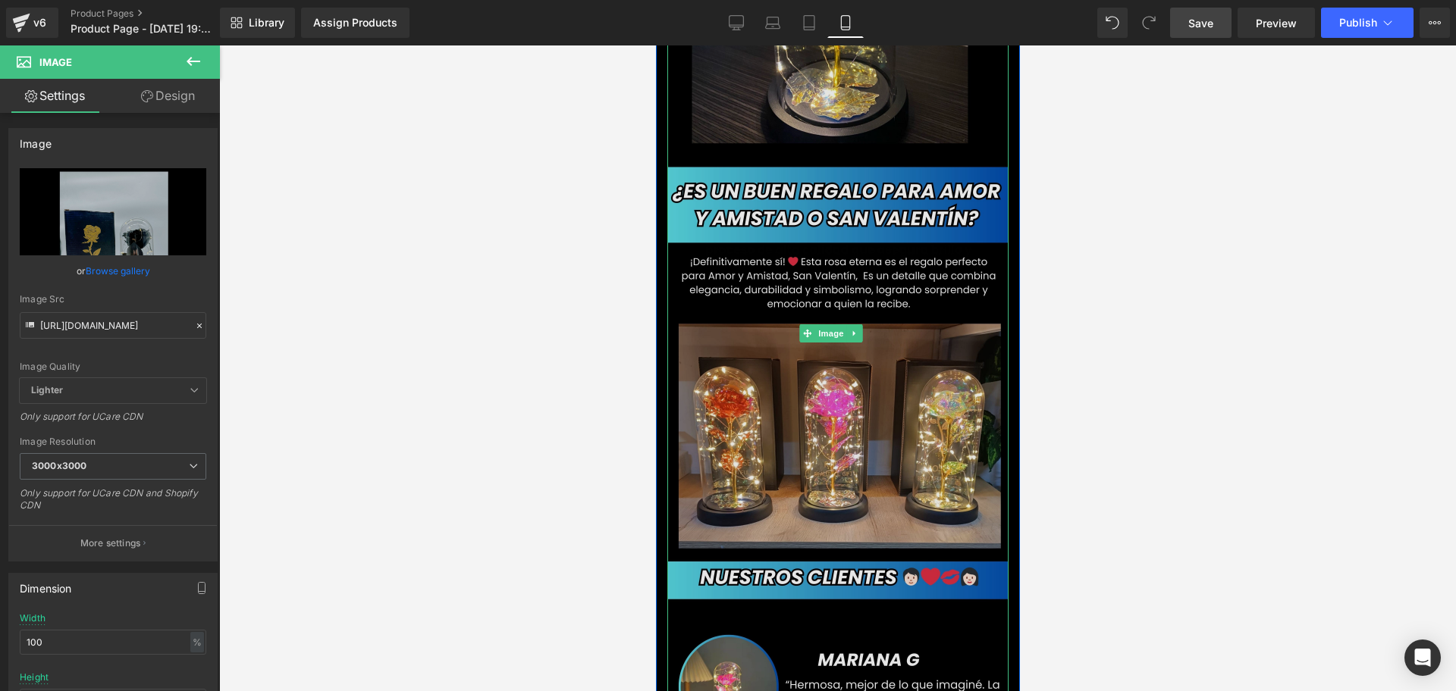
scroll to position [2274, 0]
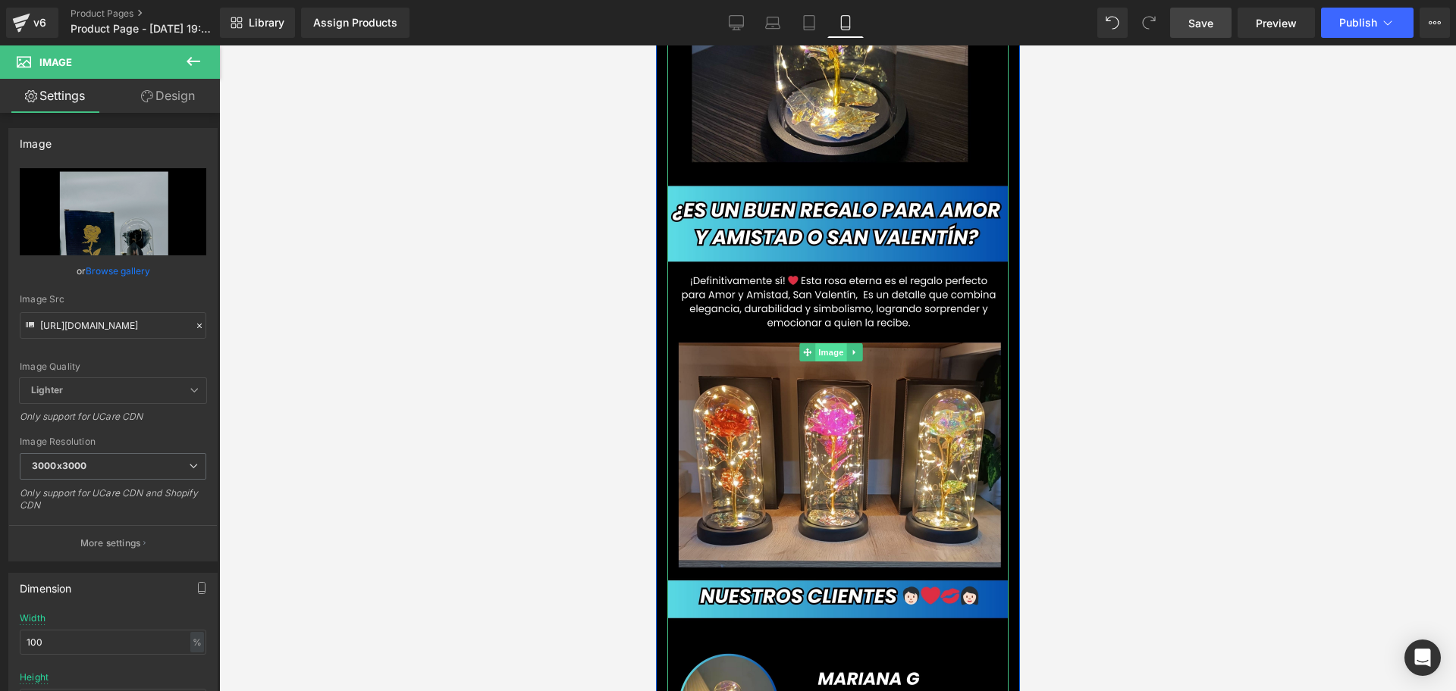
drag, startPoint x: 841, startPoint y: 266, endPoint x: 1240, endPoint y: 337, distance: 405.1
click at [841, 343] on span "Image" at bounding box center [830, 352] width 32 height 18
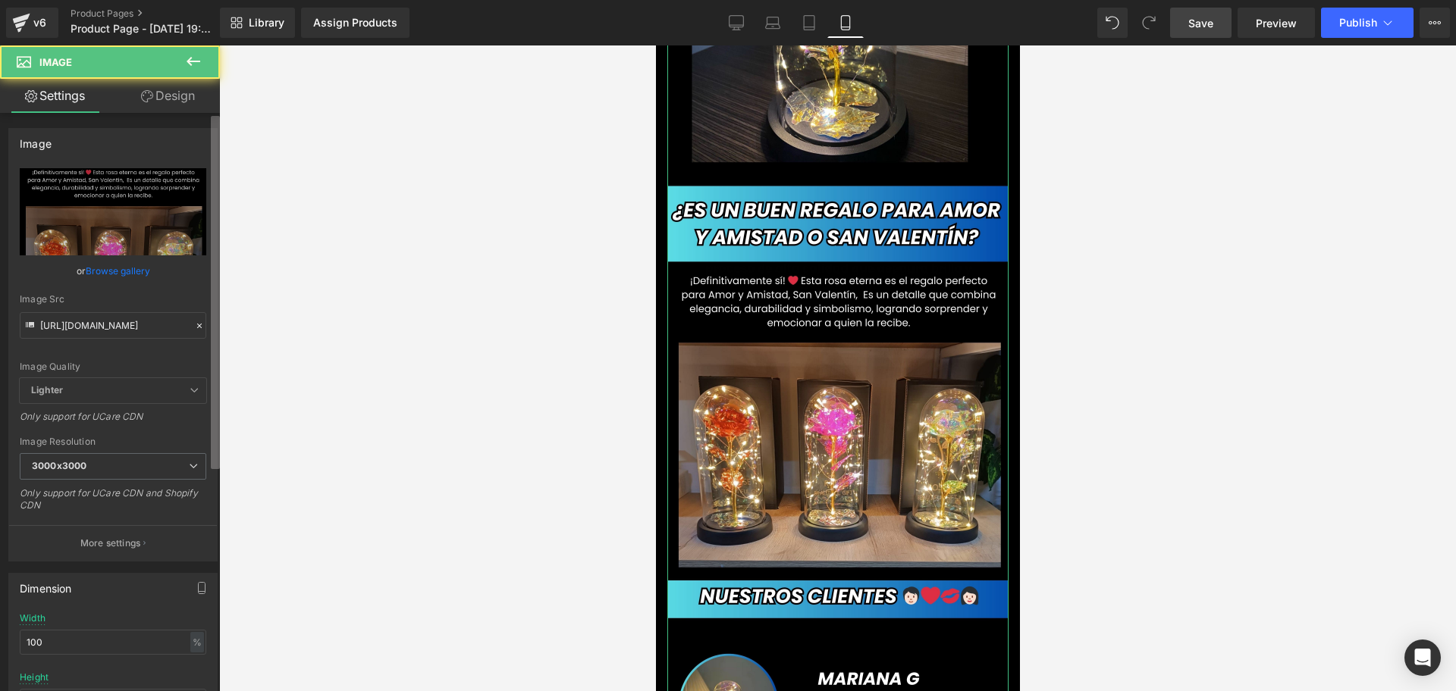
scroll to position [0, 0]
click at [199, 97] on link "Design" at bounding box center [168, 96] width 110 height 34
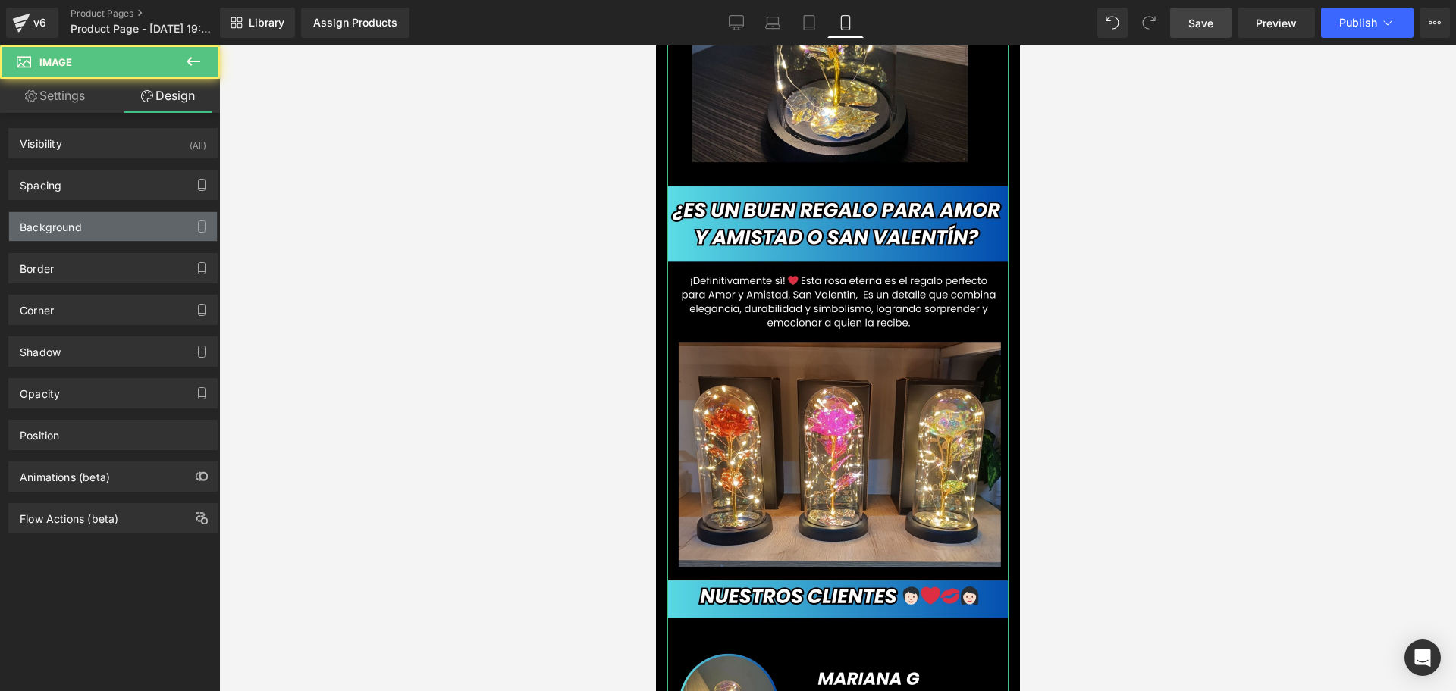
click at [27, 213] on div "Background" at bounding box center [51, 222] width 62 height 21
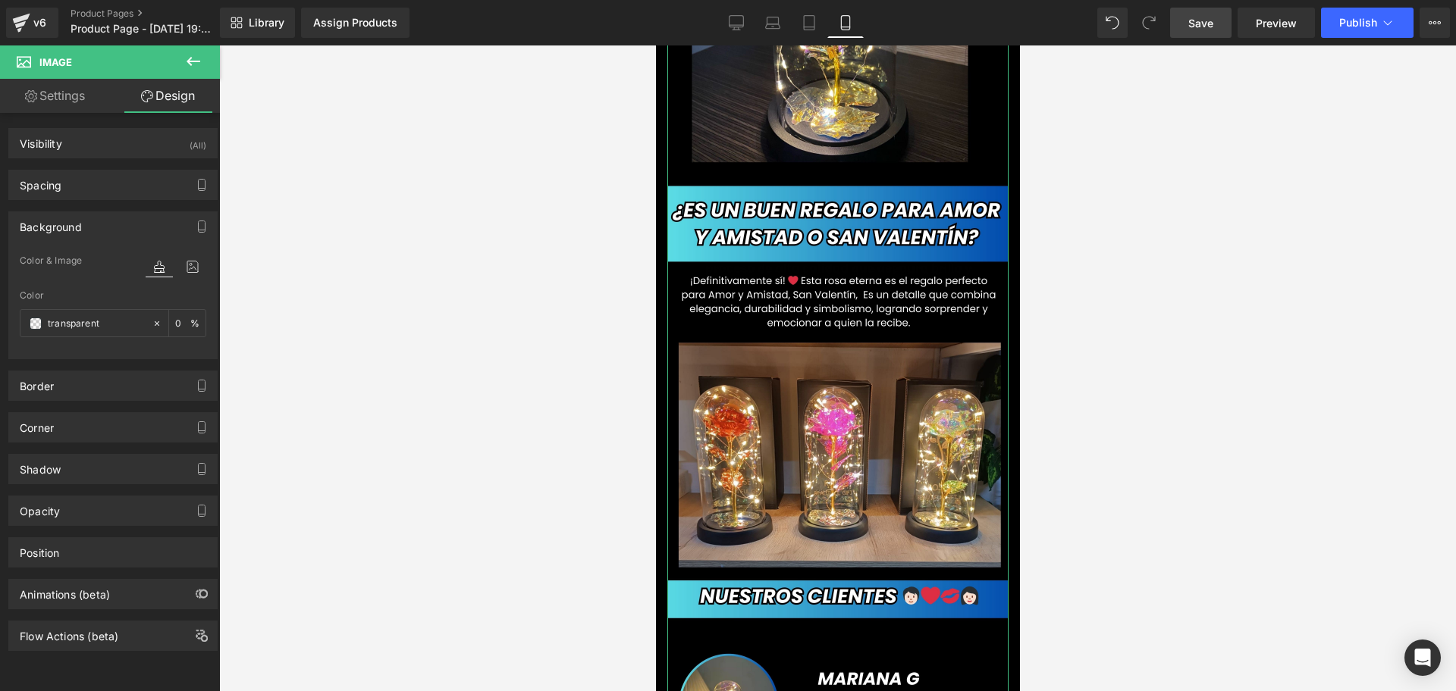
type input "0"
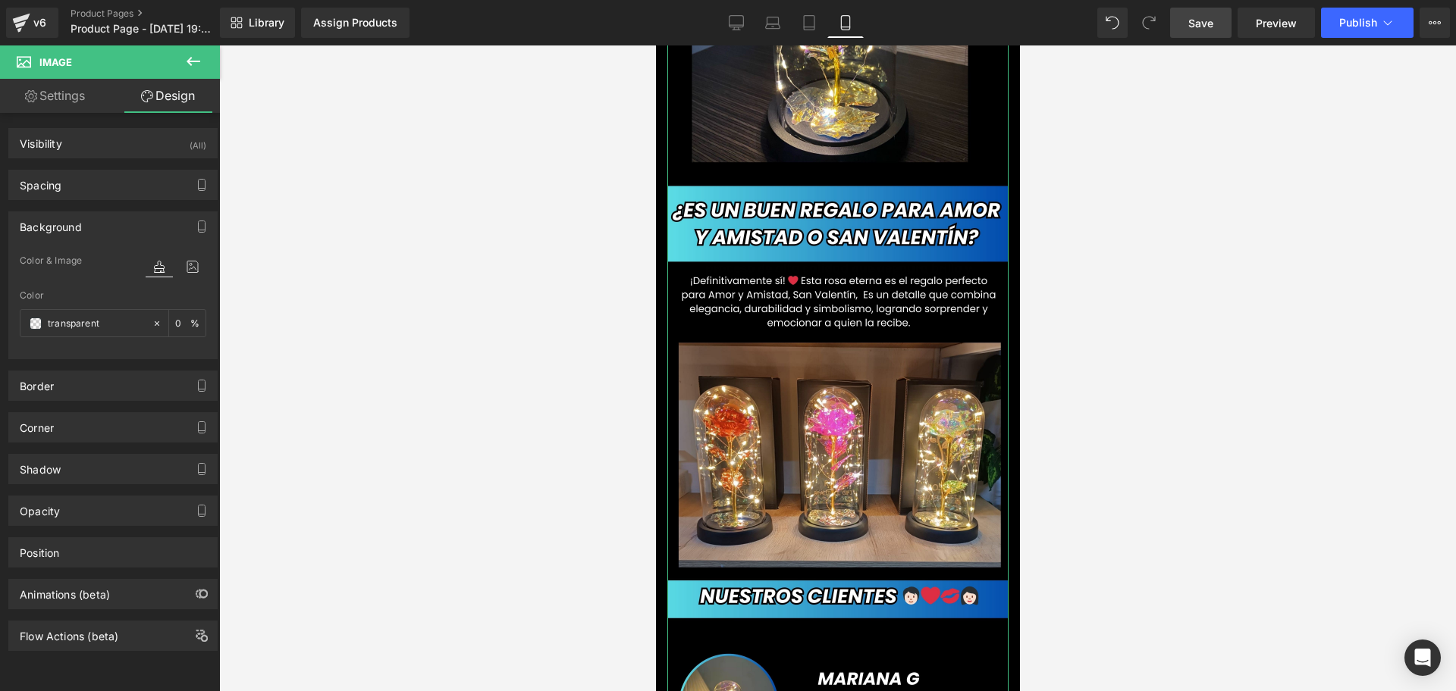
type input "0"
type input "transparent"
type input "0"
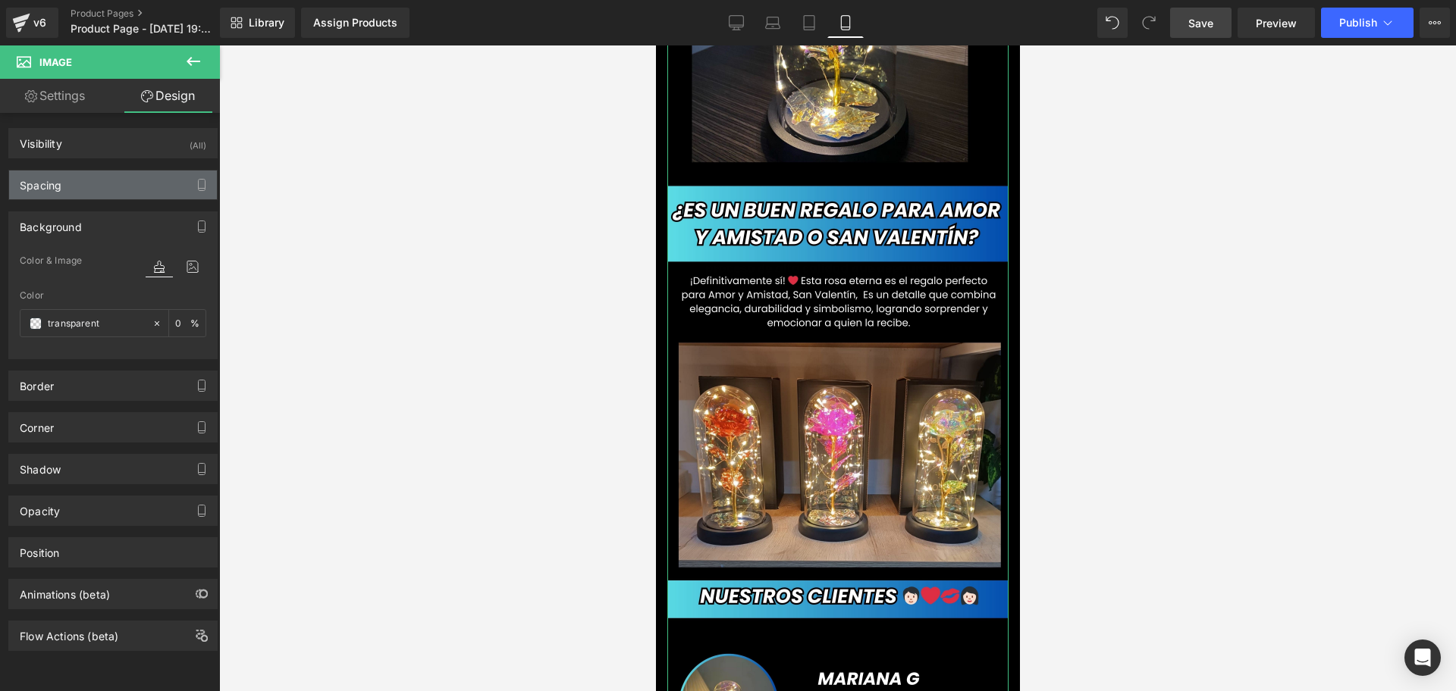
click at [44, 195] on div "Spacing" at bounding box center [113, 185] width 208 height 29
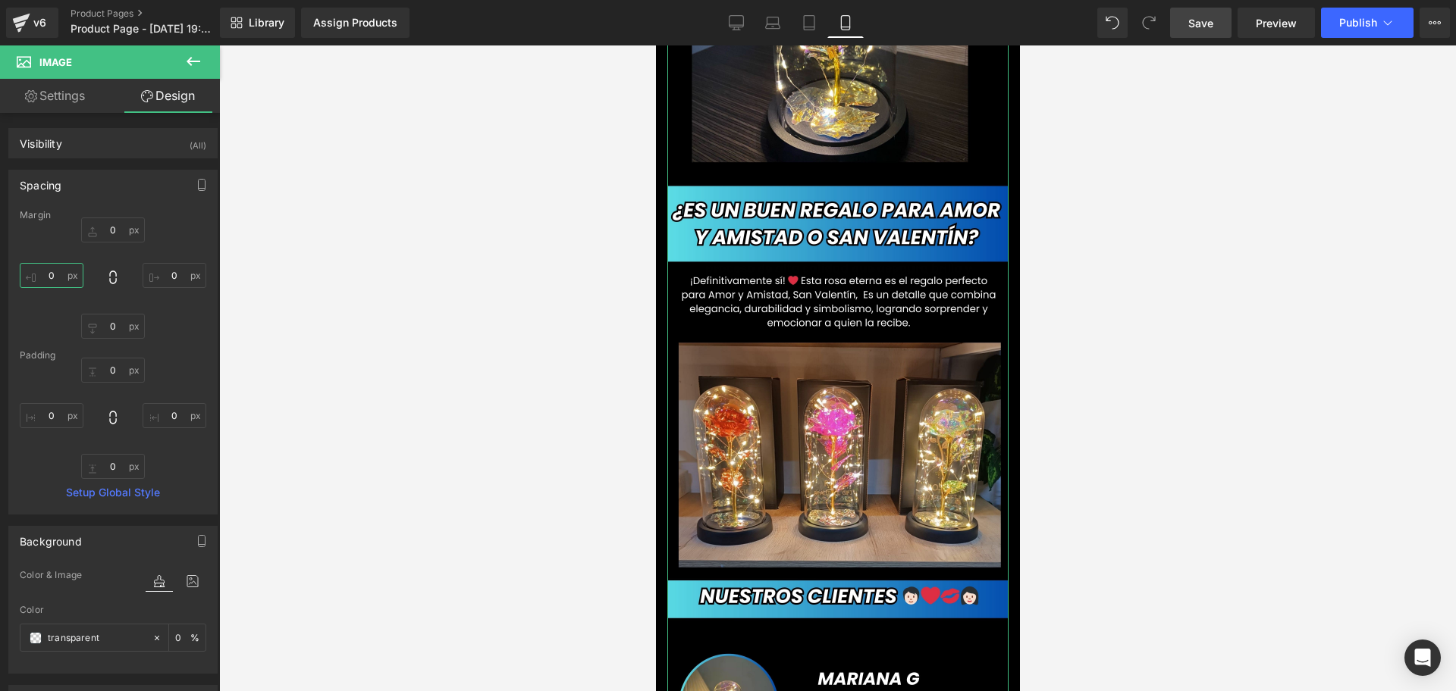
click at [45, 271] on input "0" at bounding box center [52, 275] width 64 height 25
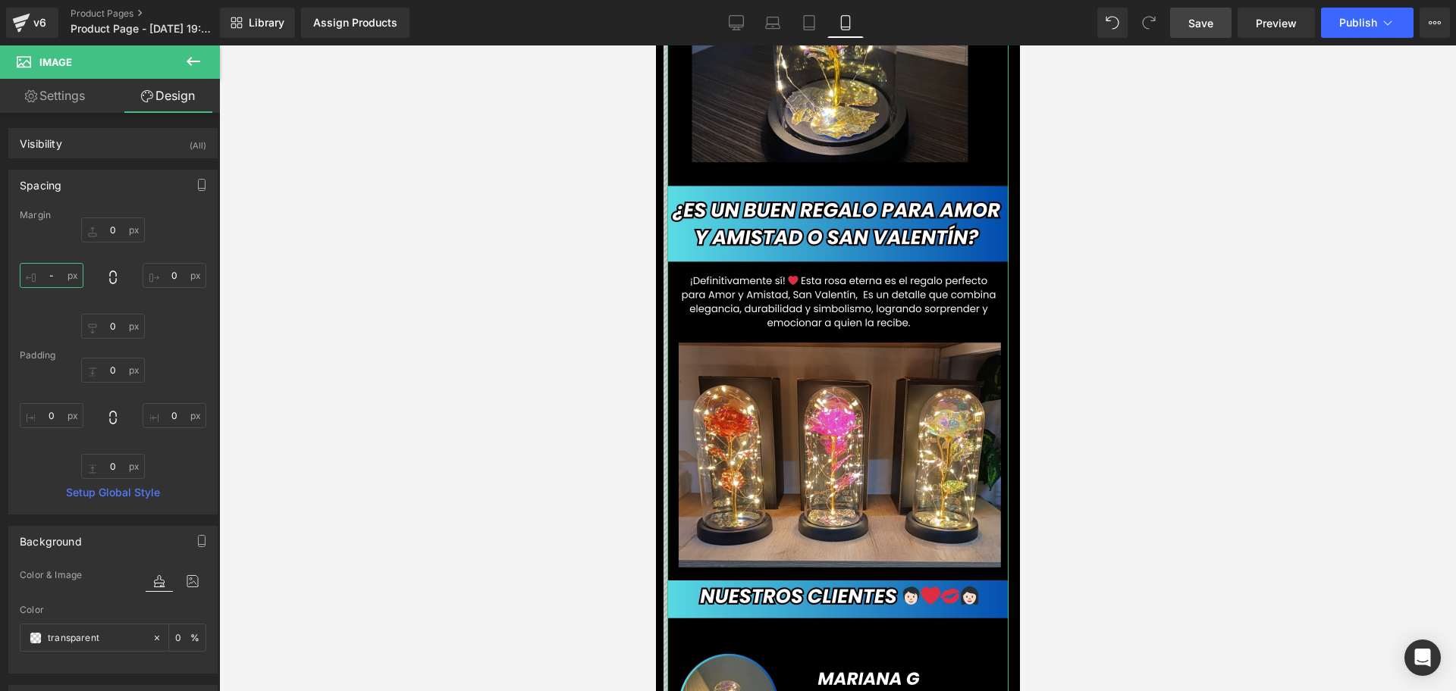
scroll to position [0, 274]
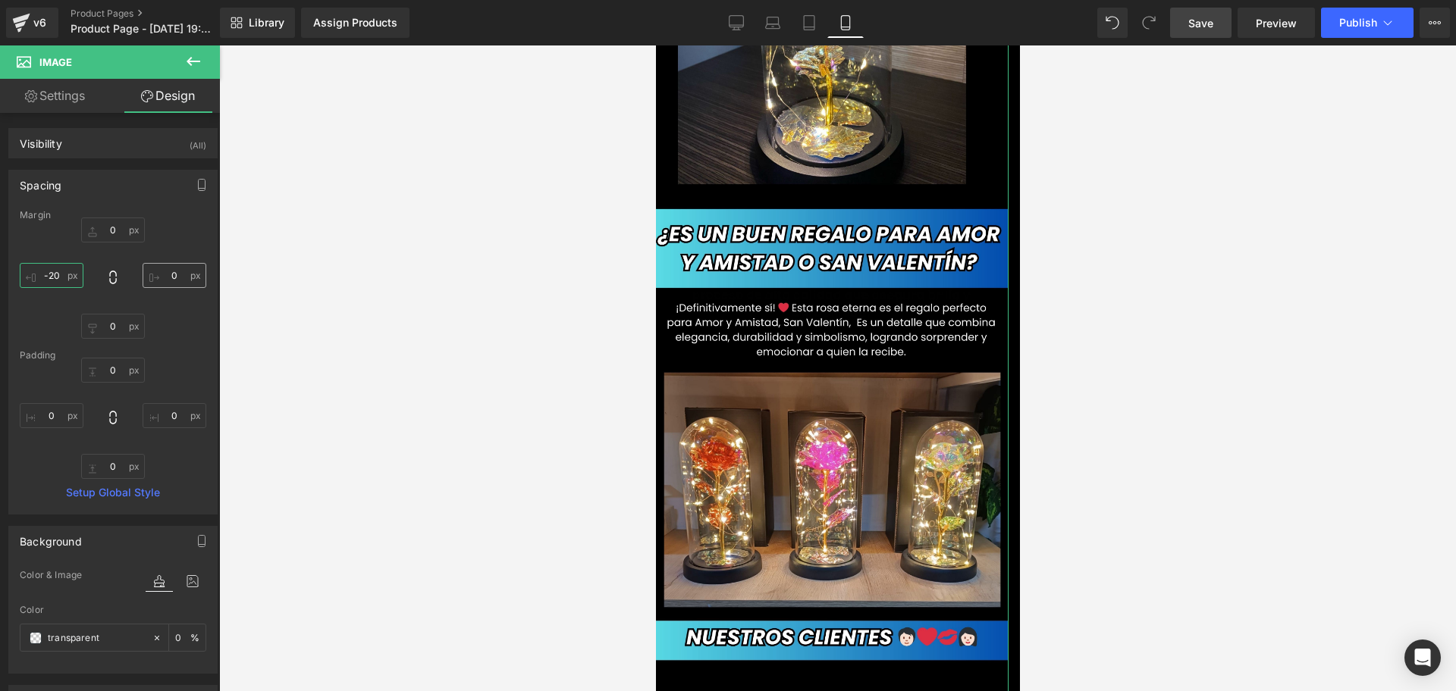
type input "-20"
click at [169, 273] on input "0" at bounding box center [175, 275] width 64 height 25
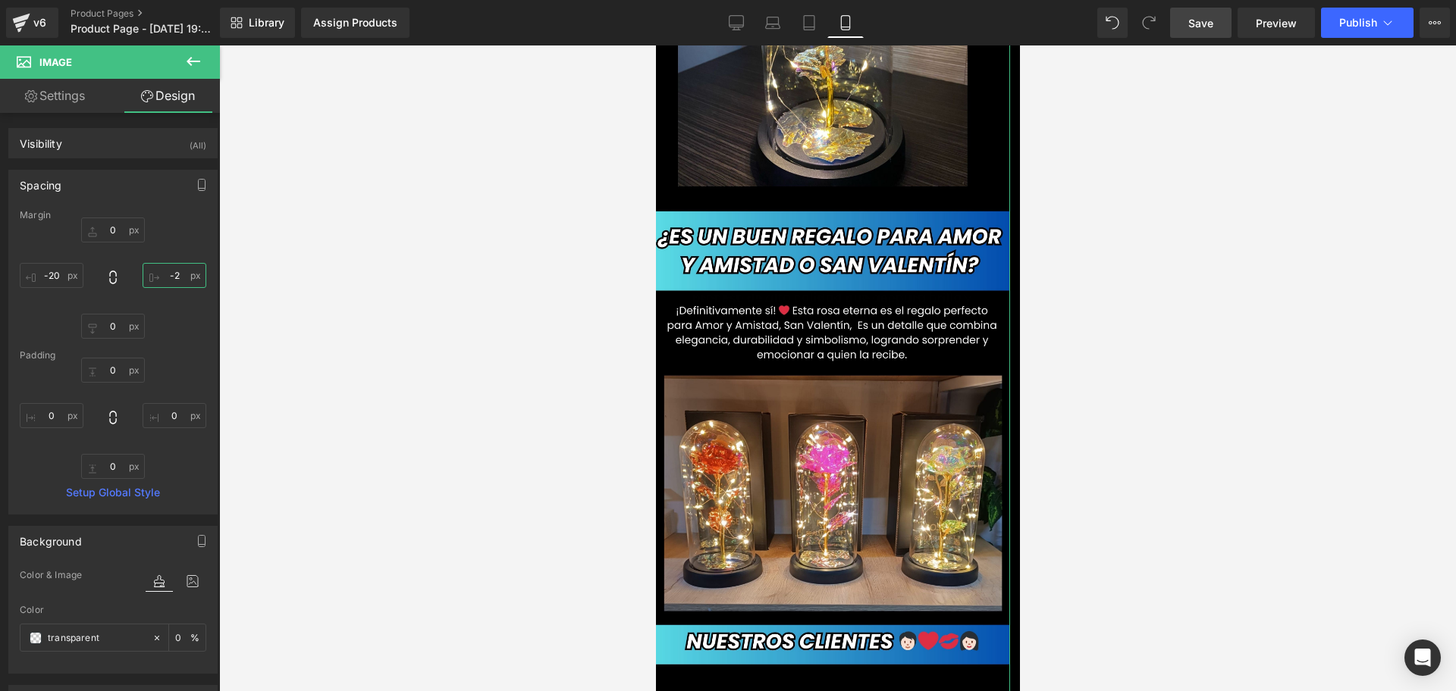
type input "-20"
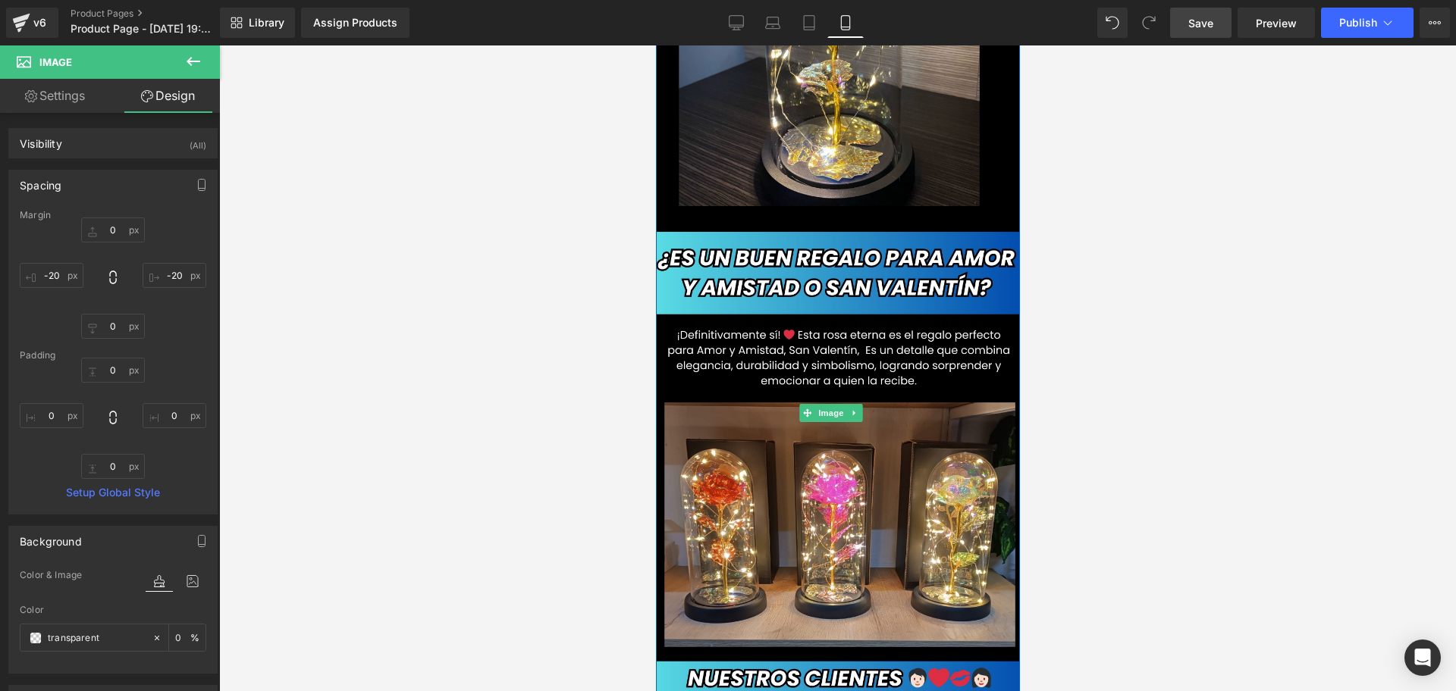
click at [1455, 357] on div at bounding box center [837, 368] width 1237 height 646
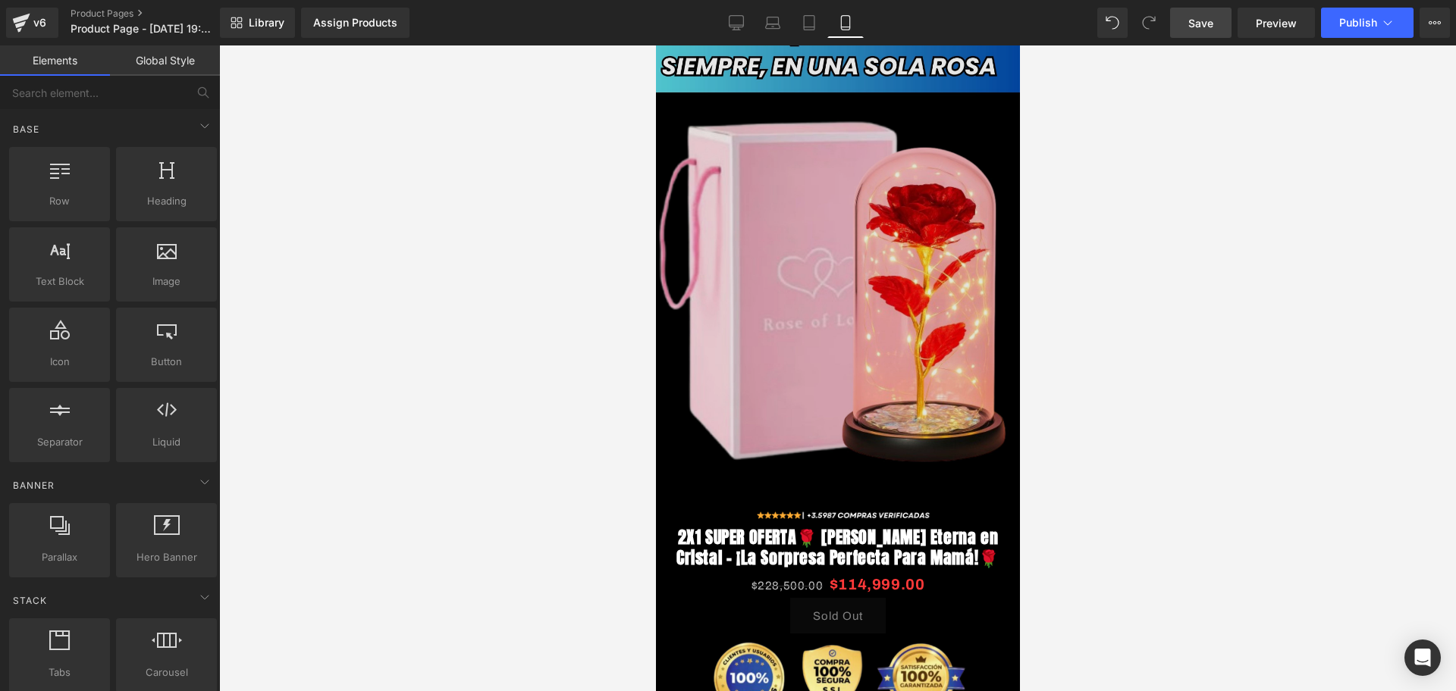
scroll to position [0, 0]
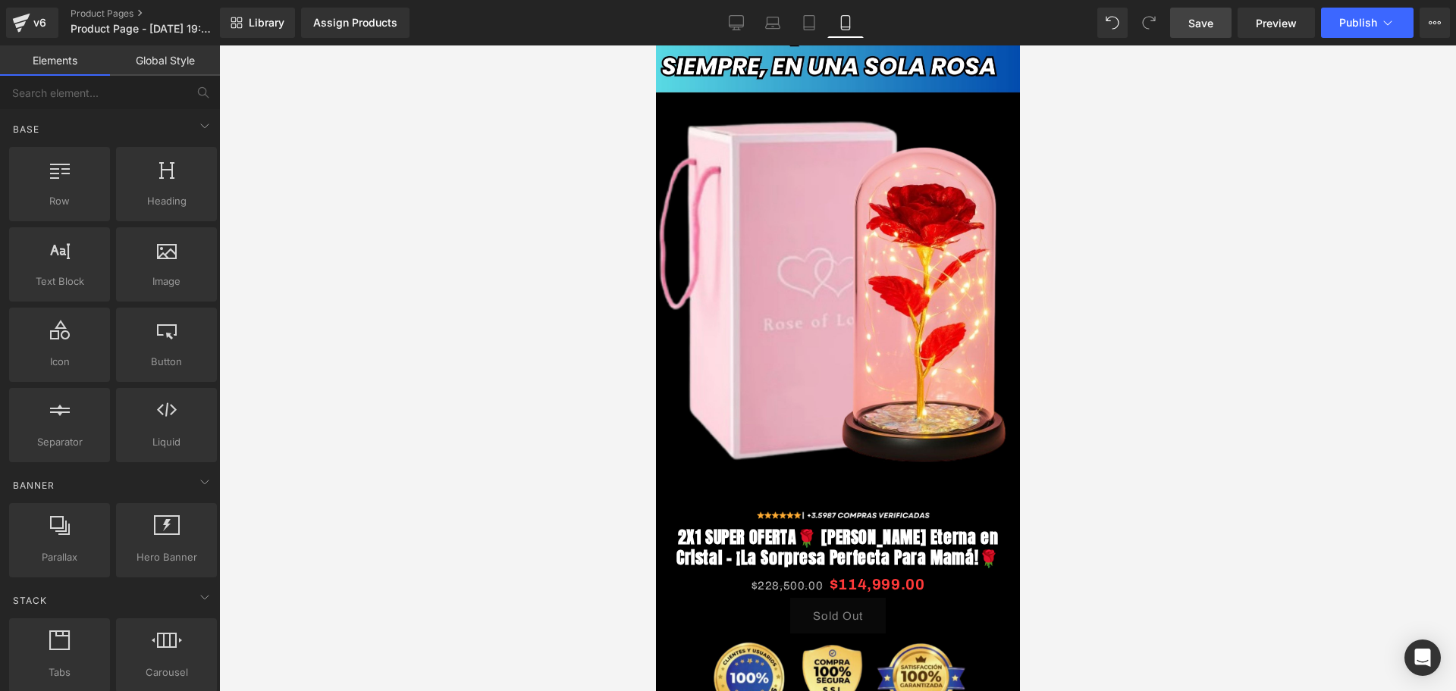
click at [1197, 17] on span "Save" at bounding box center [1200, 23] width 25 height 16
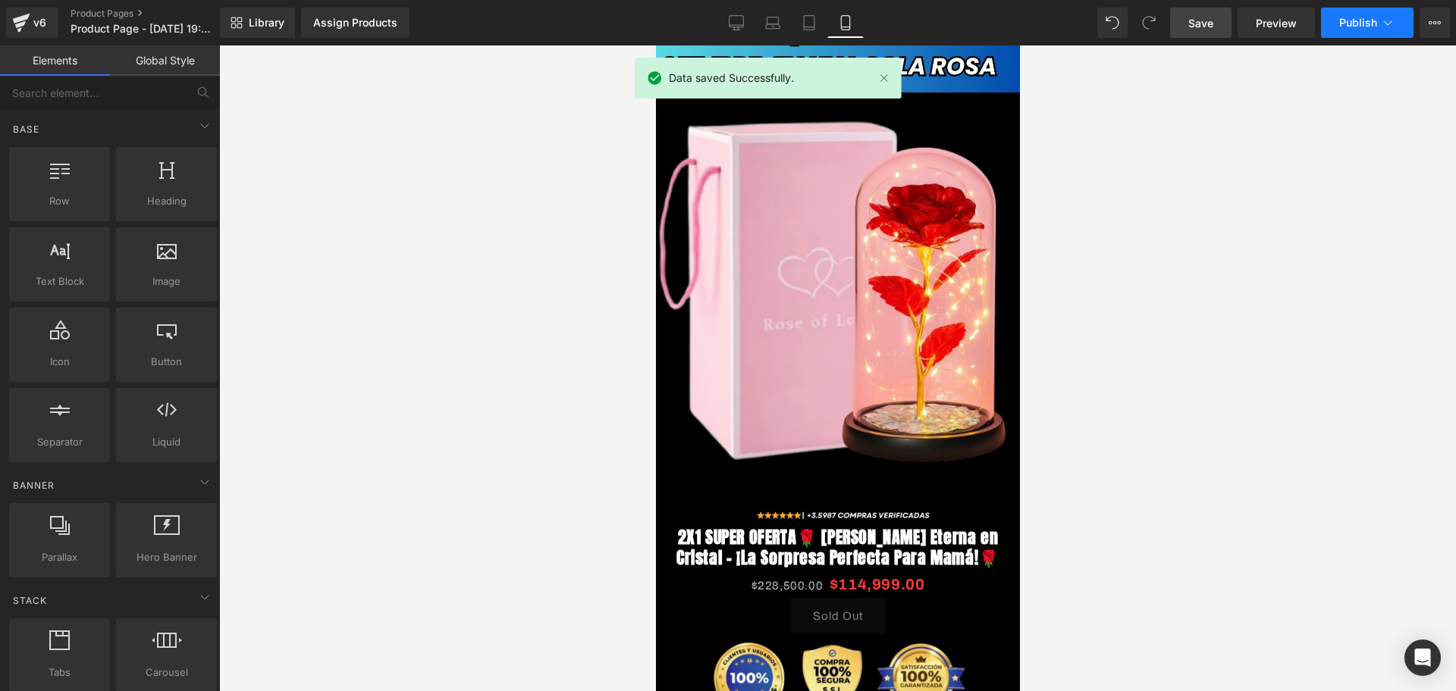
click at [1351, 31] on button "Publish" at bounding box center [1367, 23] width 92 height 30
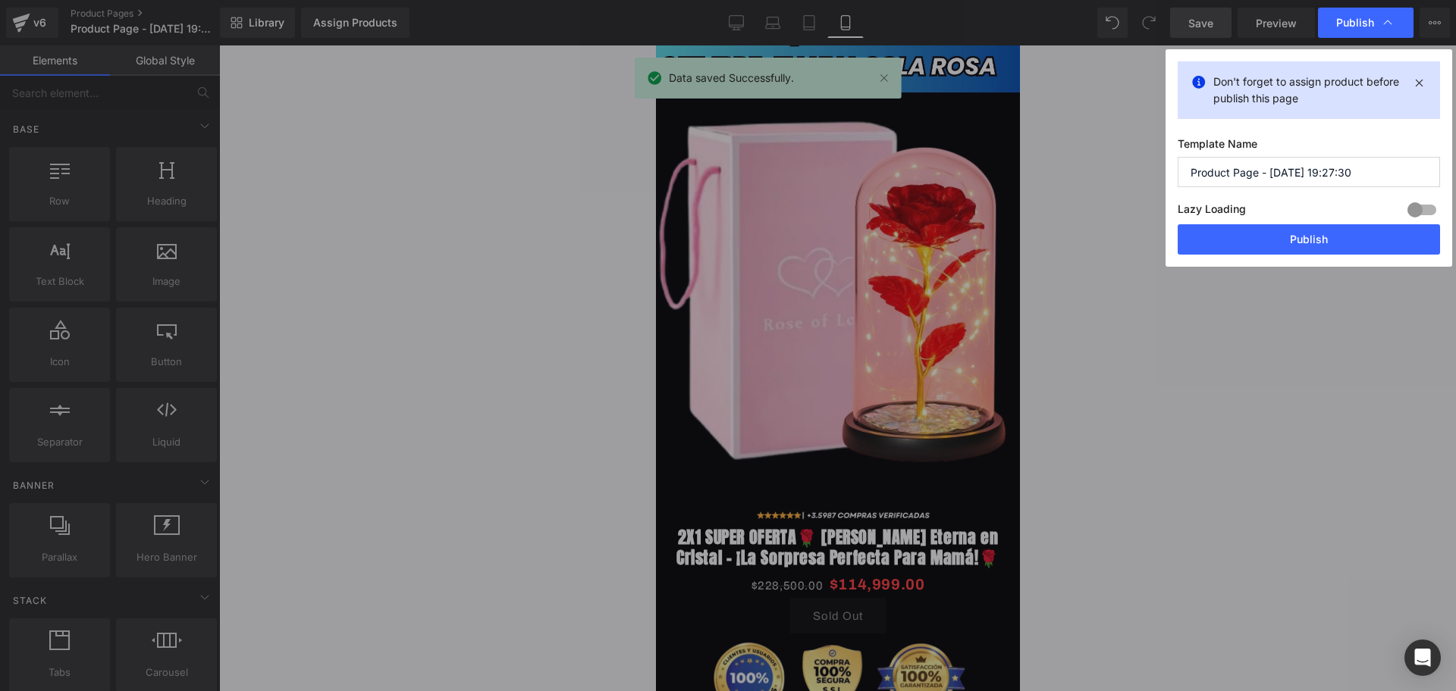
scroll to position [0, 547]
click at [1229, 169] on input "Product Page - [DATE] 19:27:30" at bounding box center [1308, 172] width 262 height 30
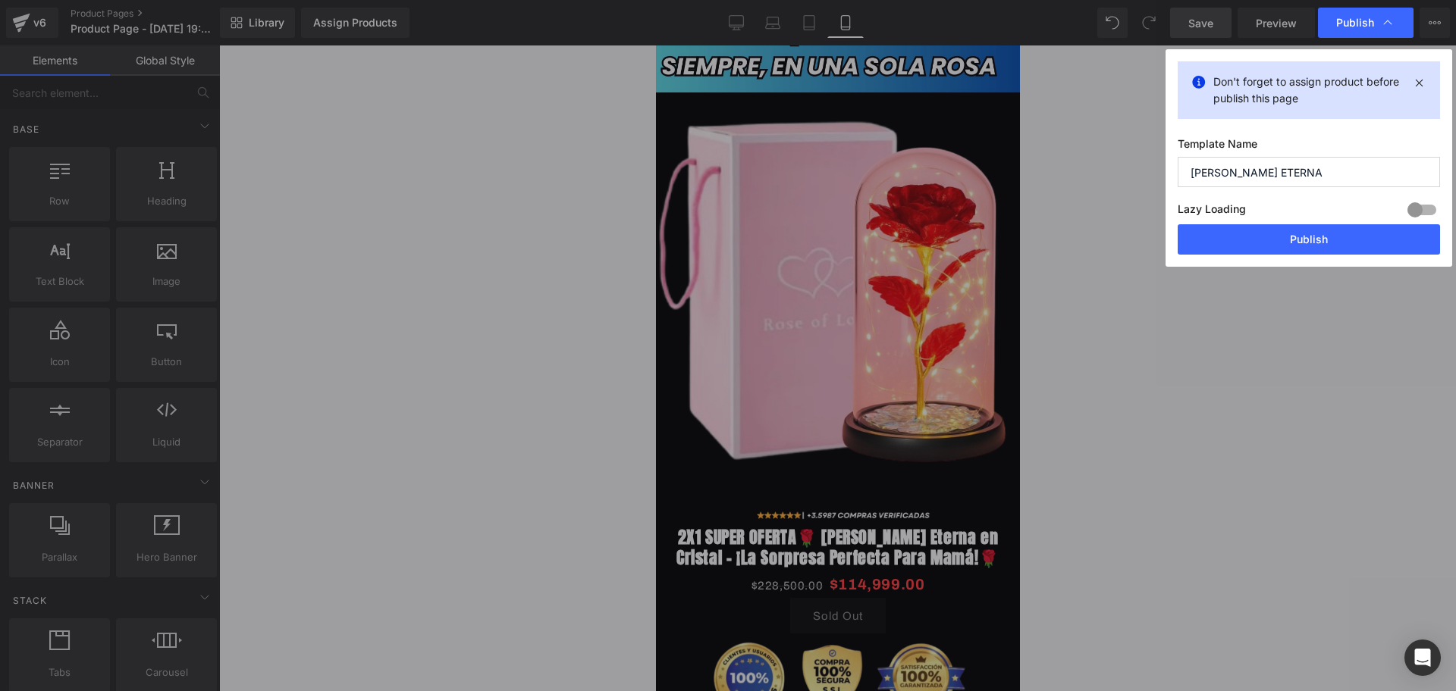
scroll to position [0, 821]
type input "[PERSON_NAME] ETERNA"
click at [1332, 249] on button "Publish" at bounding box center [1308, 239] width 262 height 30
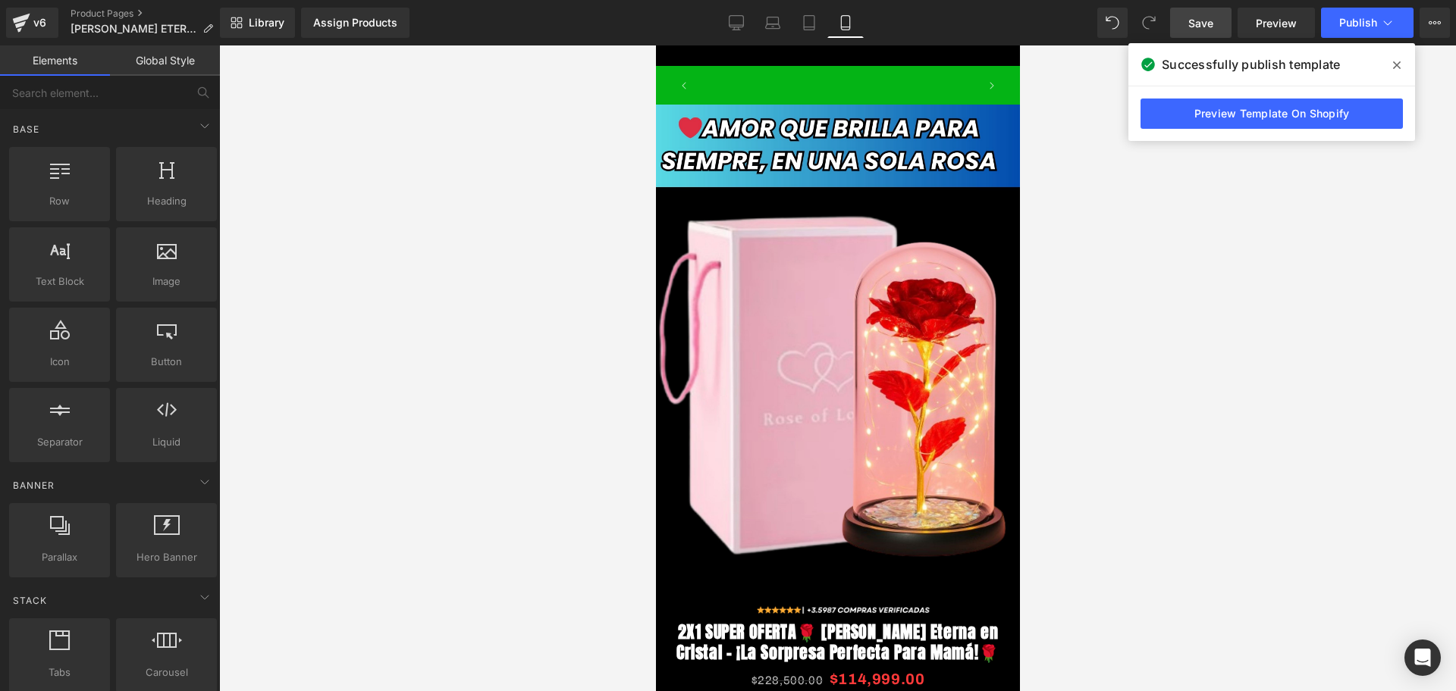
scroll to position [0, 547]
click at [381, 27] on div "Assign Products" at bounding box center [355, 23] width 84 height 12
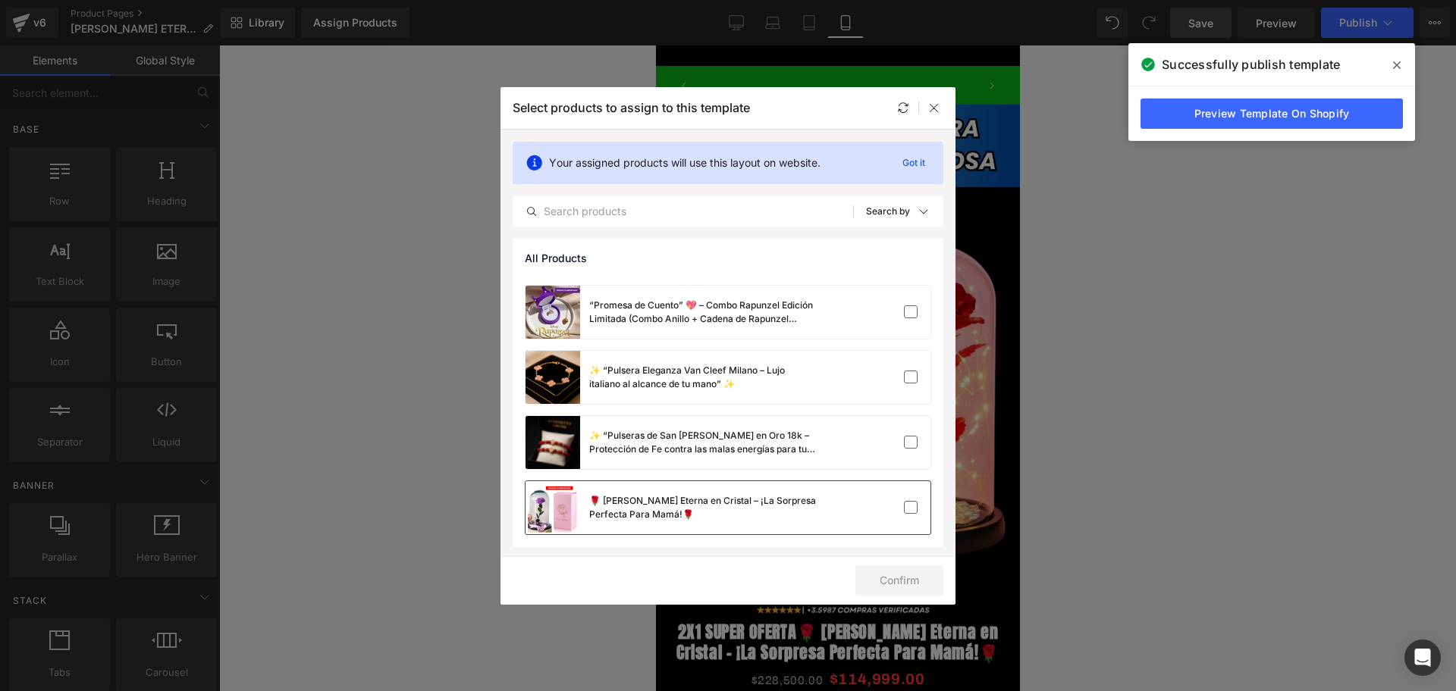
scroll to position [0, 0]
click at [723, 492] on div "🌹 [PERSON_NAME] Eterna en Cristal – ¡La Sorpresa Perfecta Para Mamá!🌹" at bounding box center [670, 507] width 291 height 53
click at [897, 576] on button "Confirm" at bounding box center [899, 581] width 88 height 30
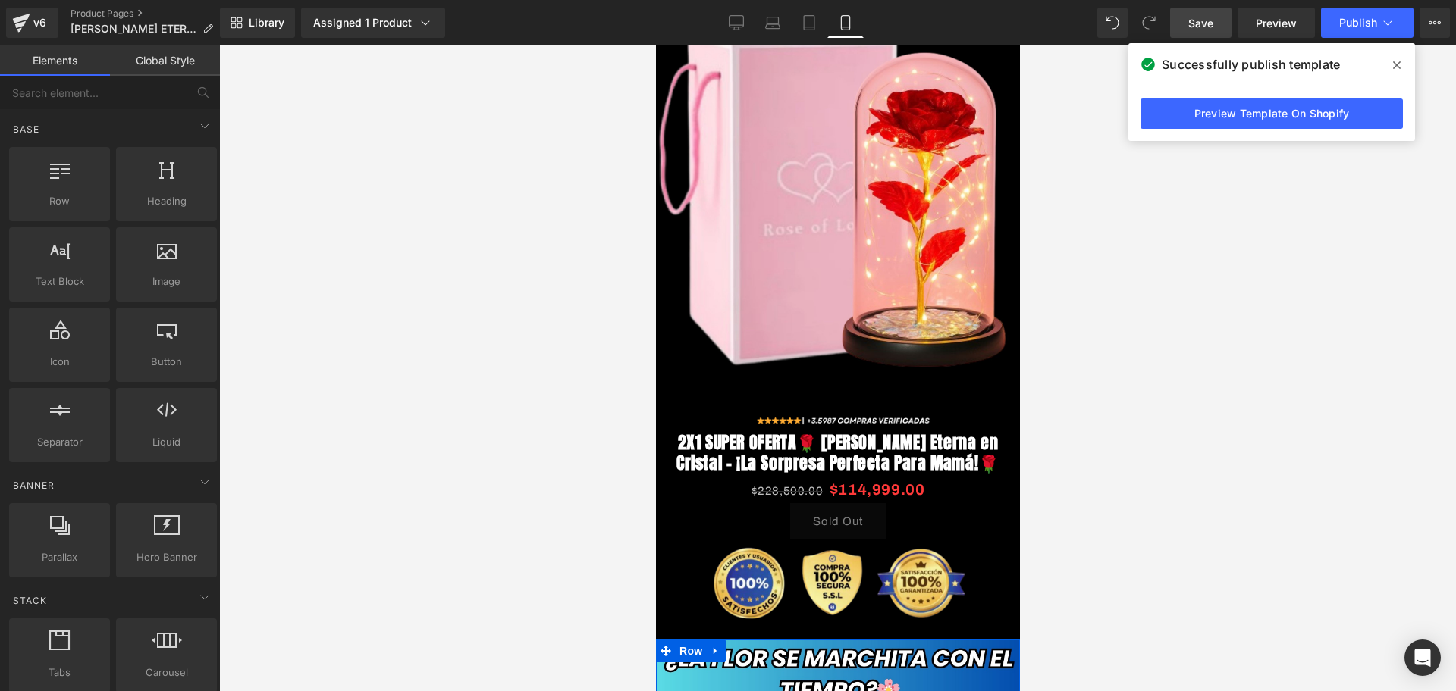
scroll to position [0, 274]
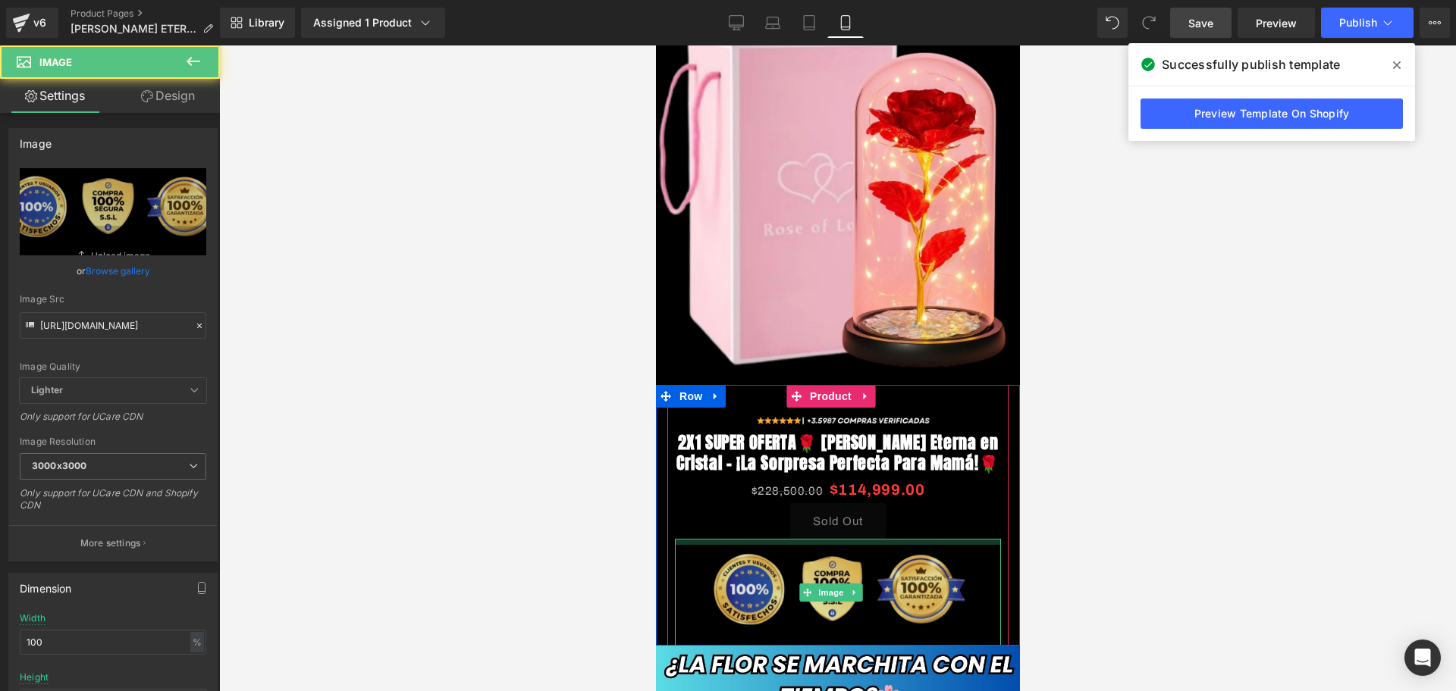
click at [837, 547] on div "Image" at bounding box center [837, 592] width 326 height 107
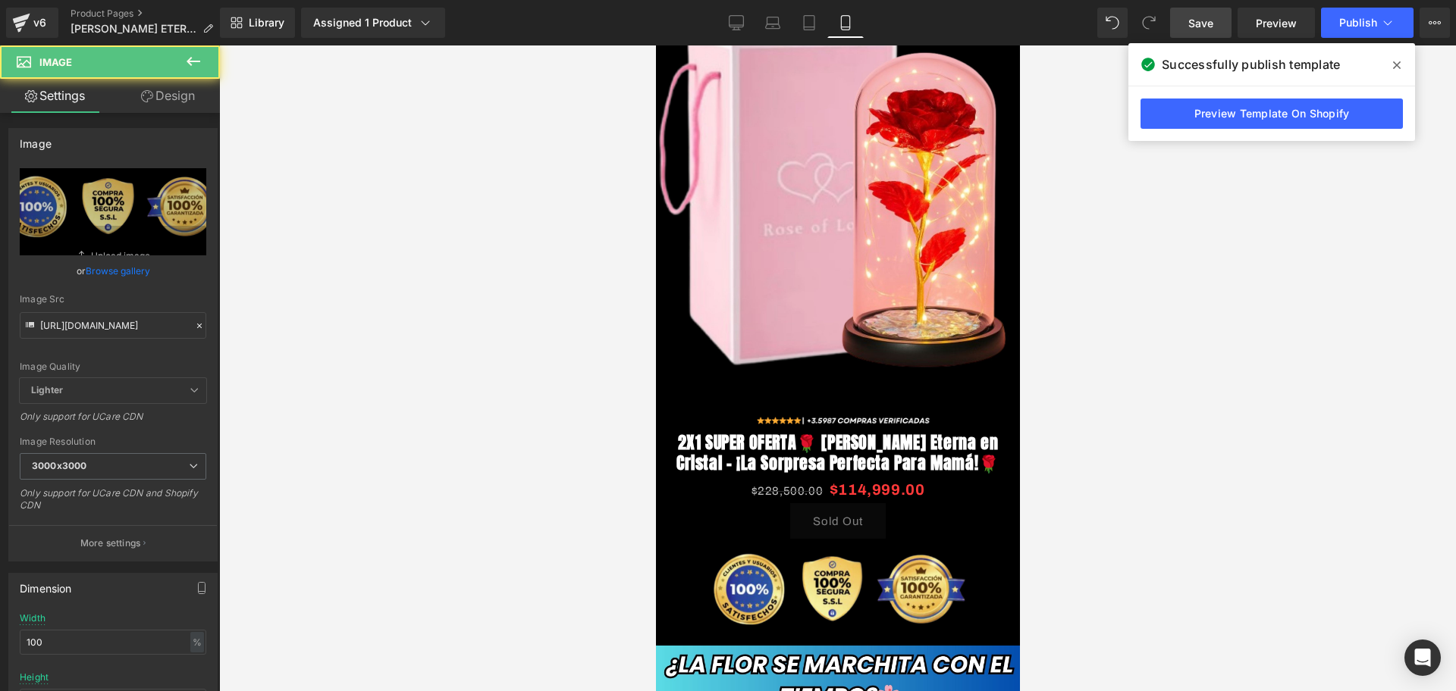
click at [1050, 497] on div at bounding box center [837, 368] width 1237 height 646
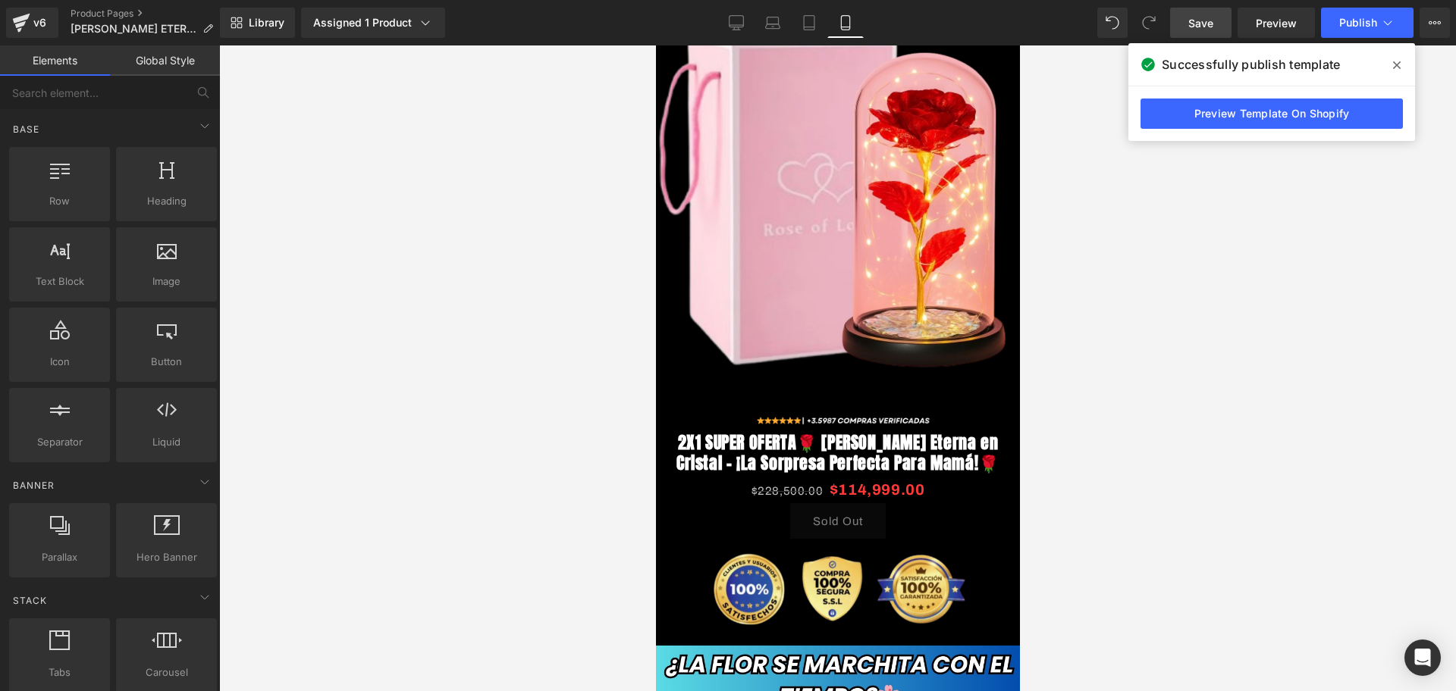
scroll to position [0, 547]
click at [1206, 17] on span "Save" at bounding box center [1200, 23] width 25 height 16
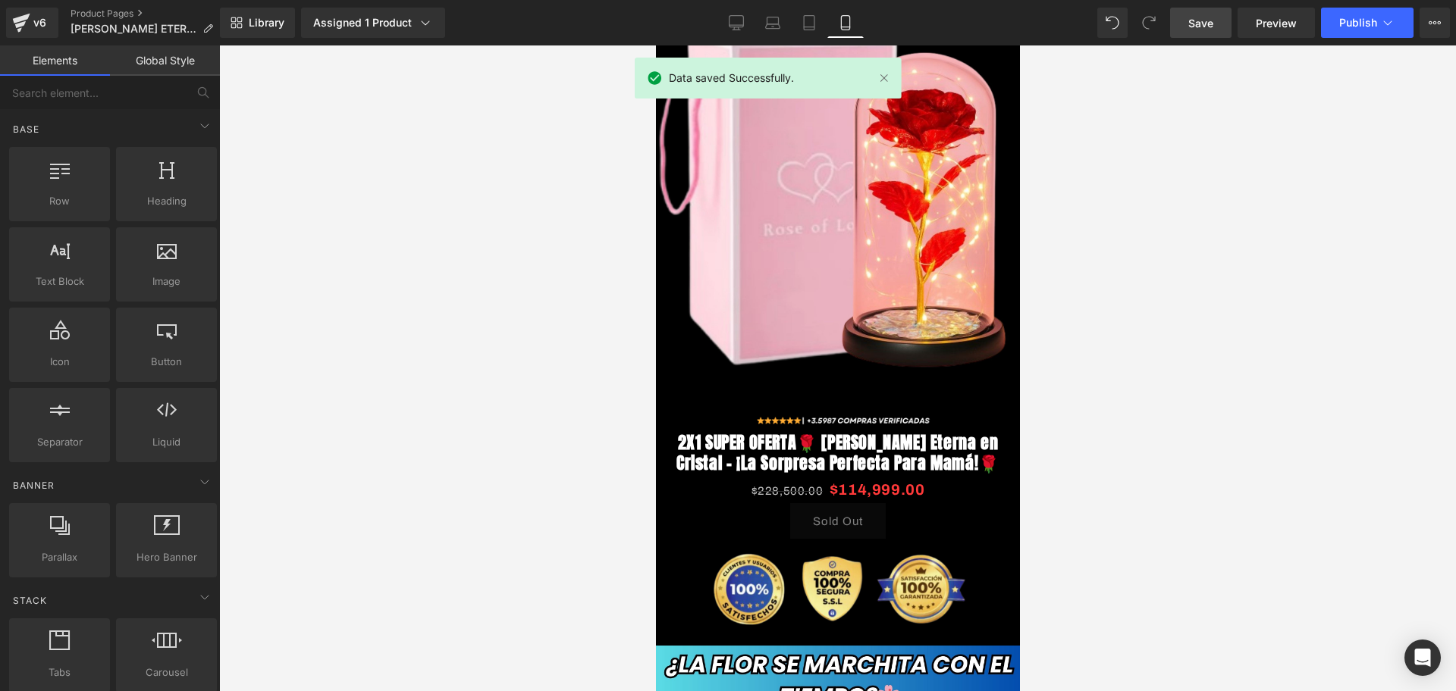
scroll to position [0, 0]
click at [1352, 17] on span "Publish" at bounding box center [1358, 23] width 38 height 12
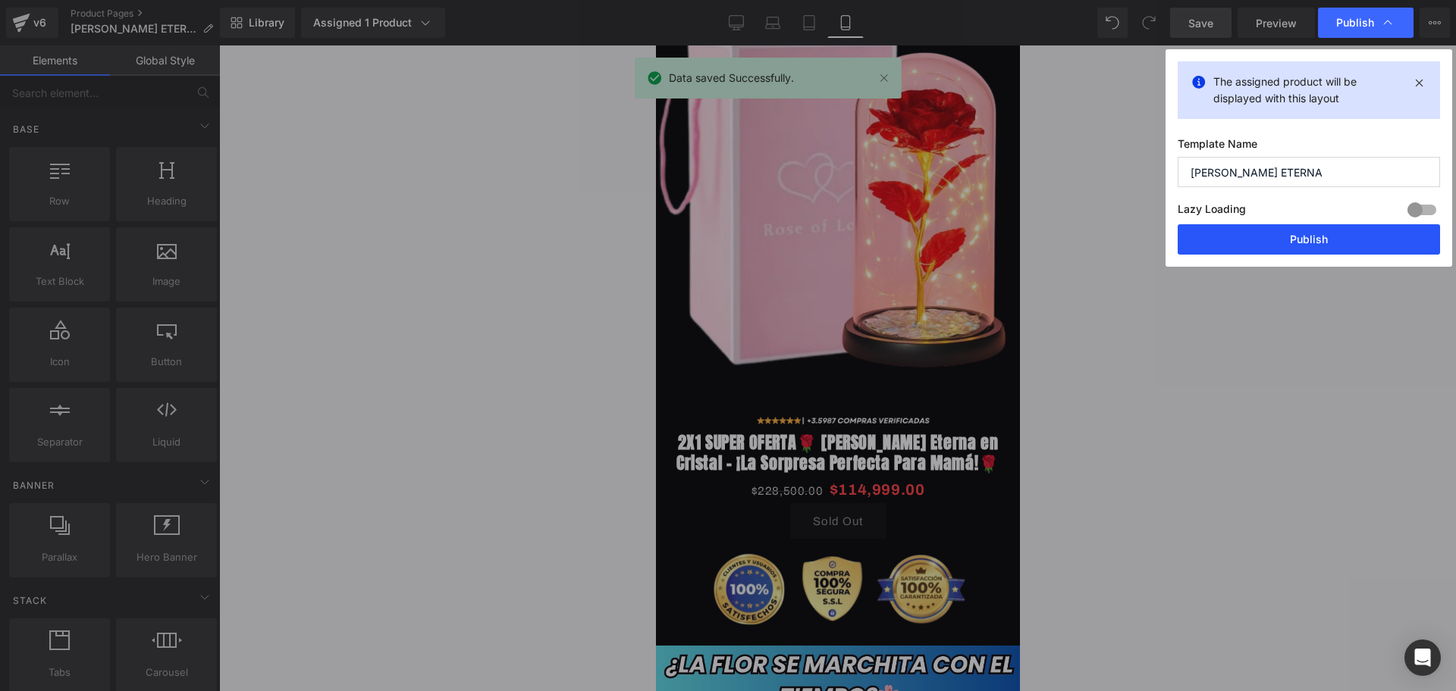
click at [1315, 240] on button "Publish" at bounding box center [1308, 239] width 262 height 30
